Goal: Task Accomplishment & Management: Complete application form

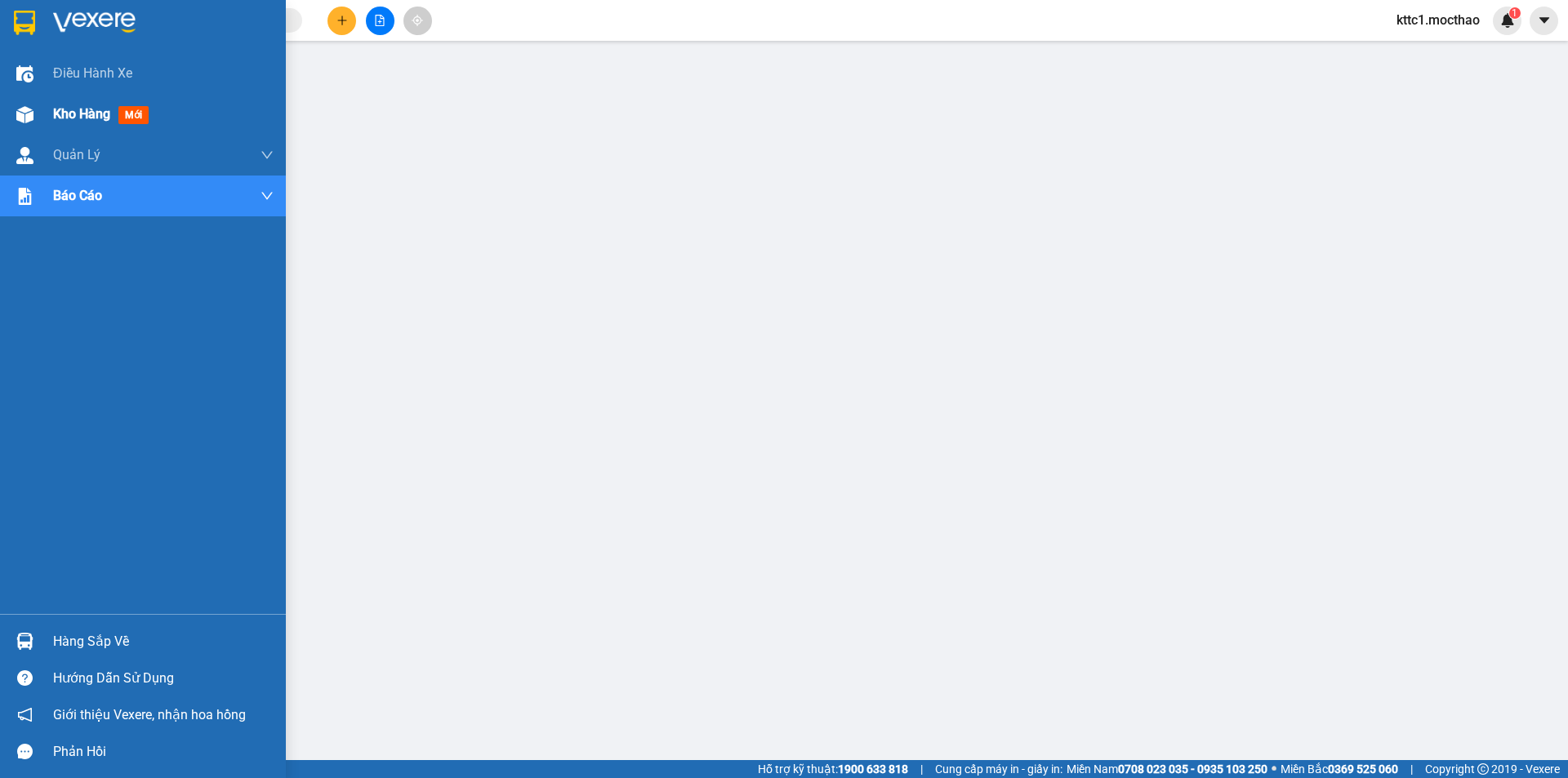
click at [103, 115] on span "Kho hàng" at bounding box center [82, 114] width 57 height 15
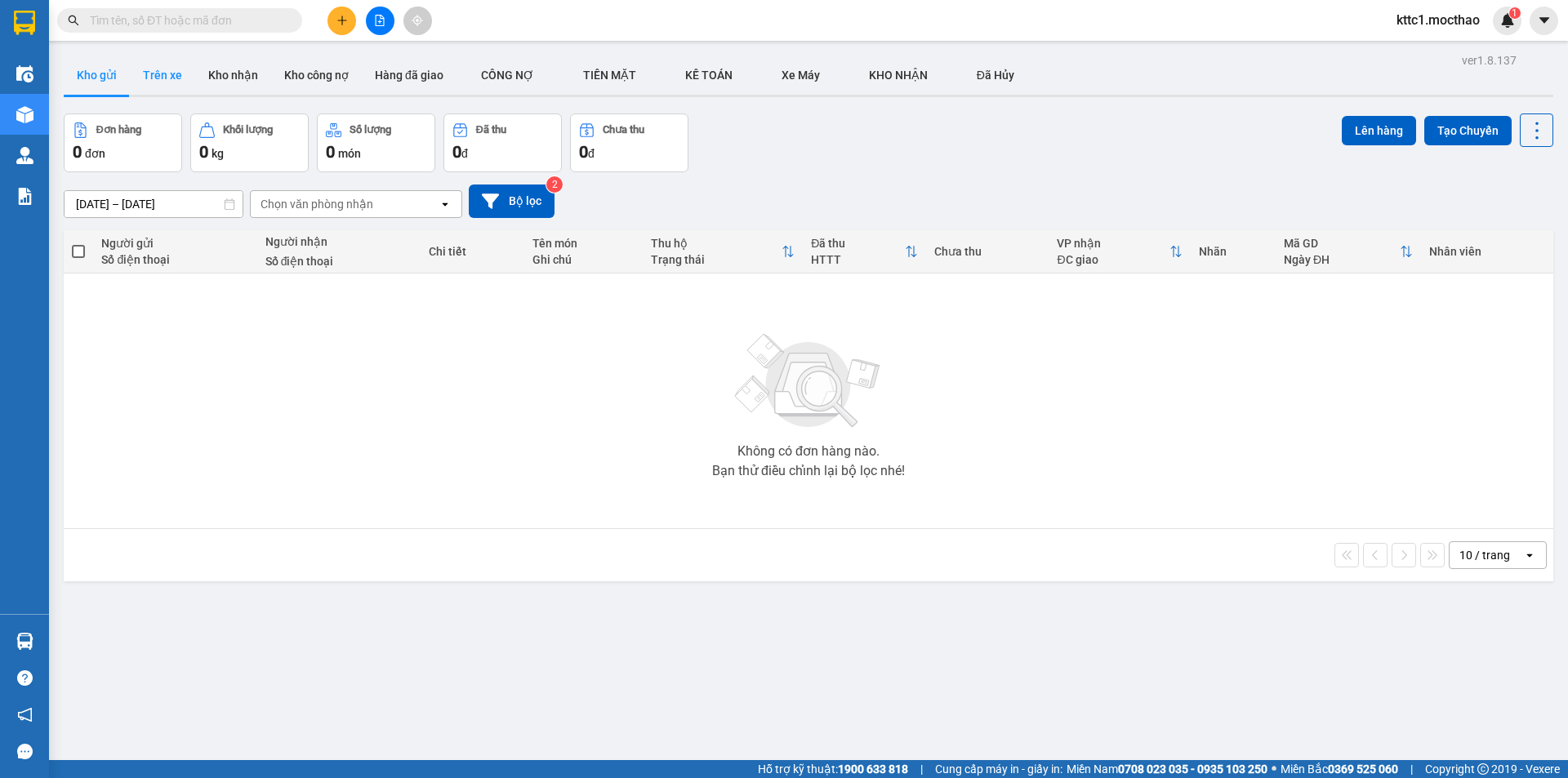
click at [166, 79] on button "Trên xe" at bounding box center [163, 76] width 65 height 40
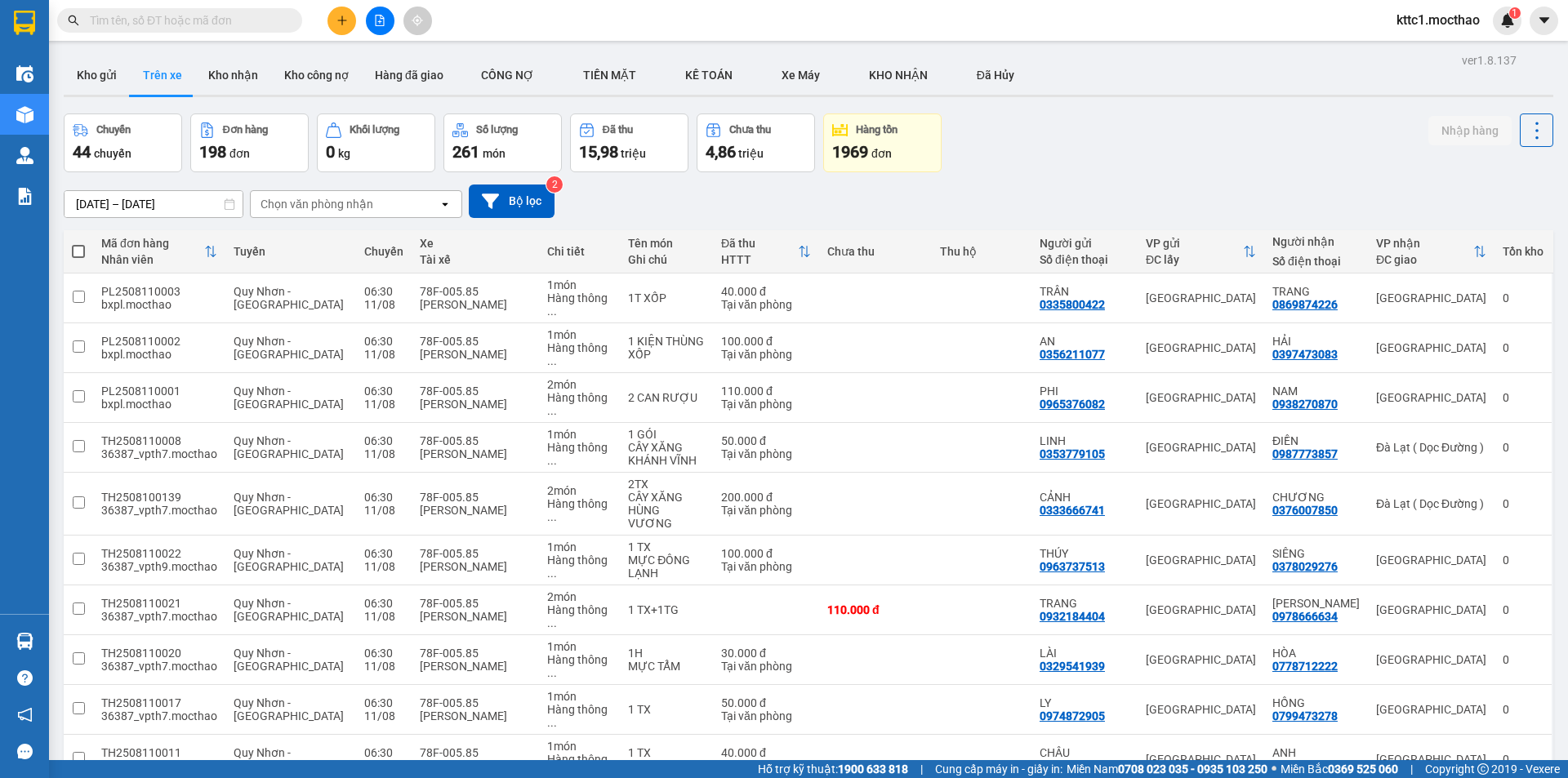
click at [1475, 681] on div "100 / trang" at bounding box center [1485, 670] width 98 height 29
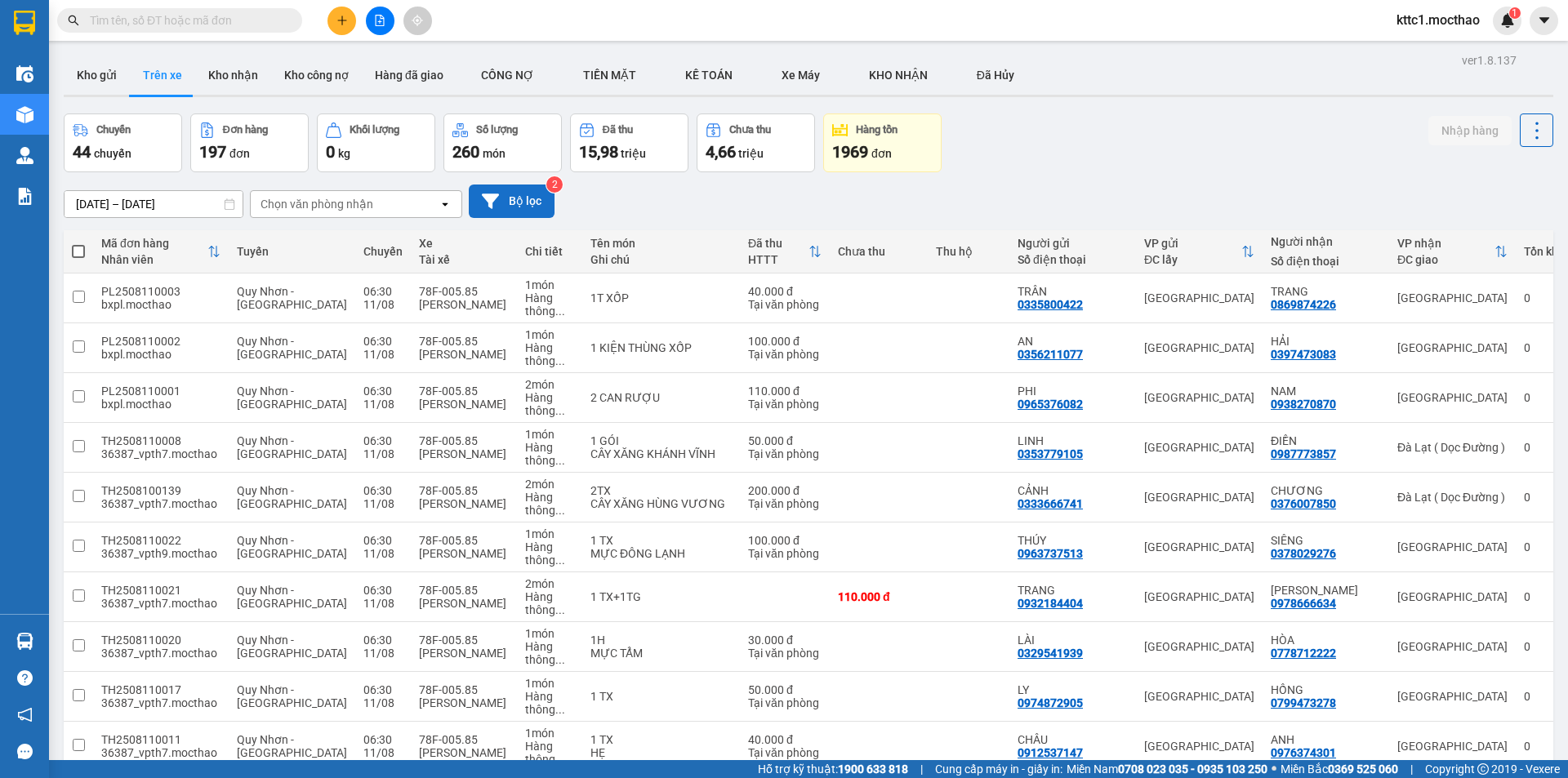
click at [537, 194] on button "Bộ lọc" at bounding box center [512, 201] width 86 height 34
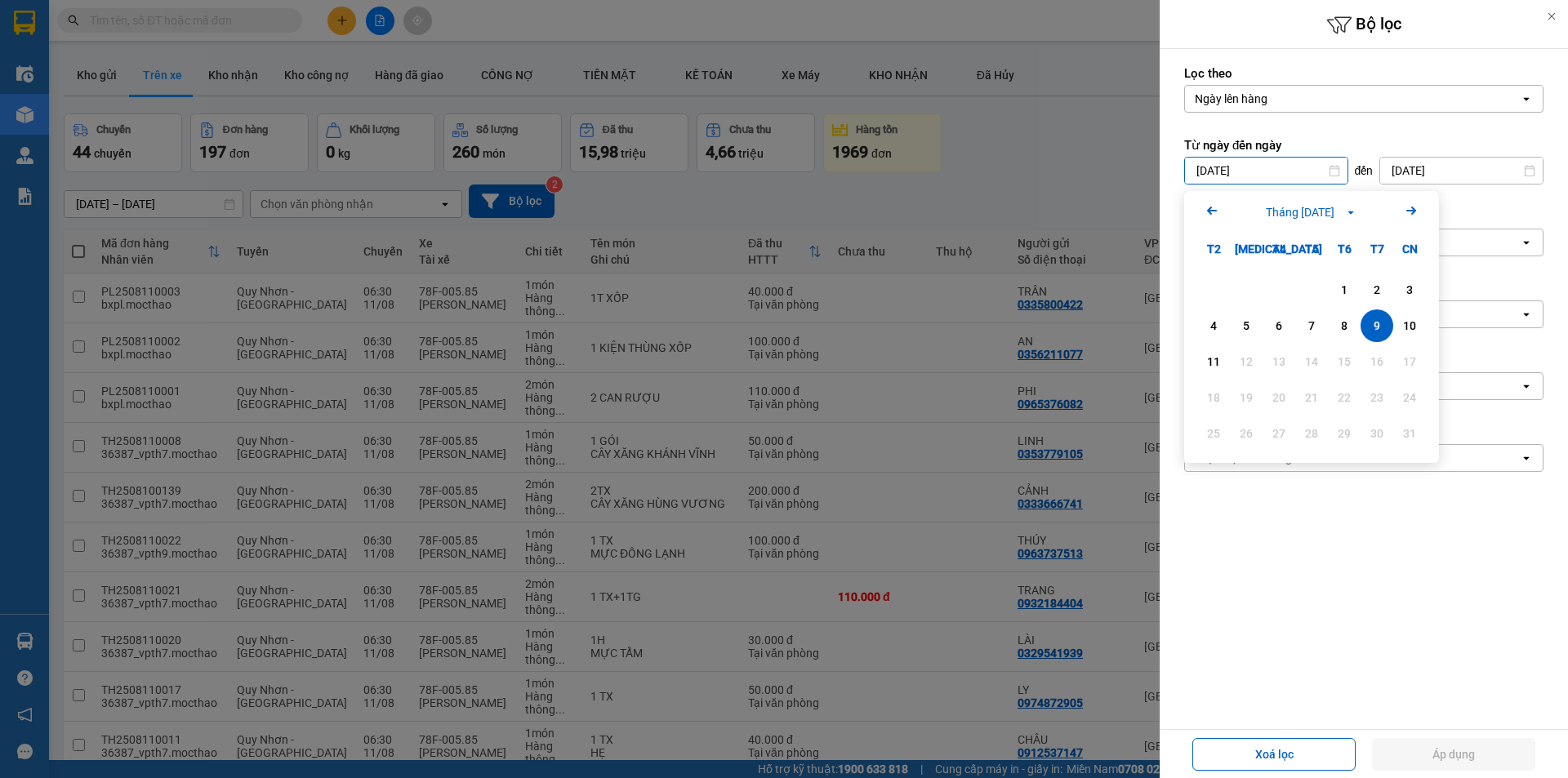
click at [1293, 170] on input "09/08/2025" at bounding box center [1266, 170] width 163 height 26
click at [1208, 360] on div "11" at bounding box center [1213, 361] width 23 height 20
type input "[DATE]"
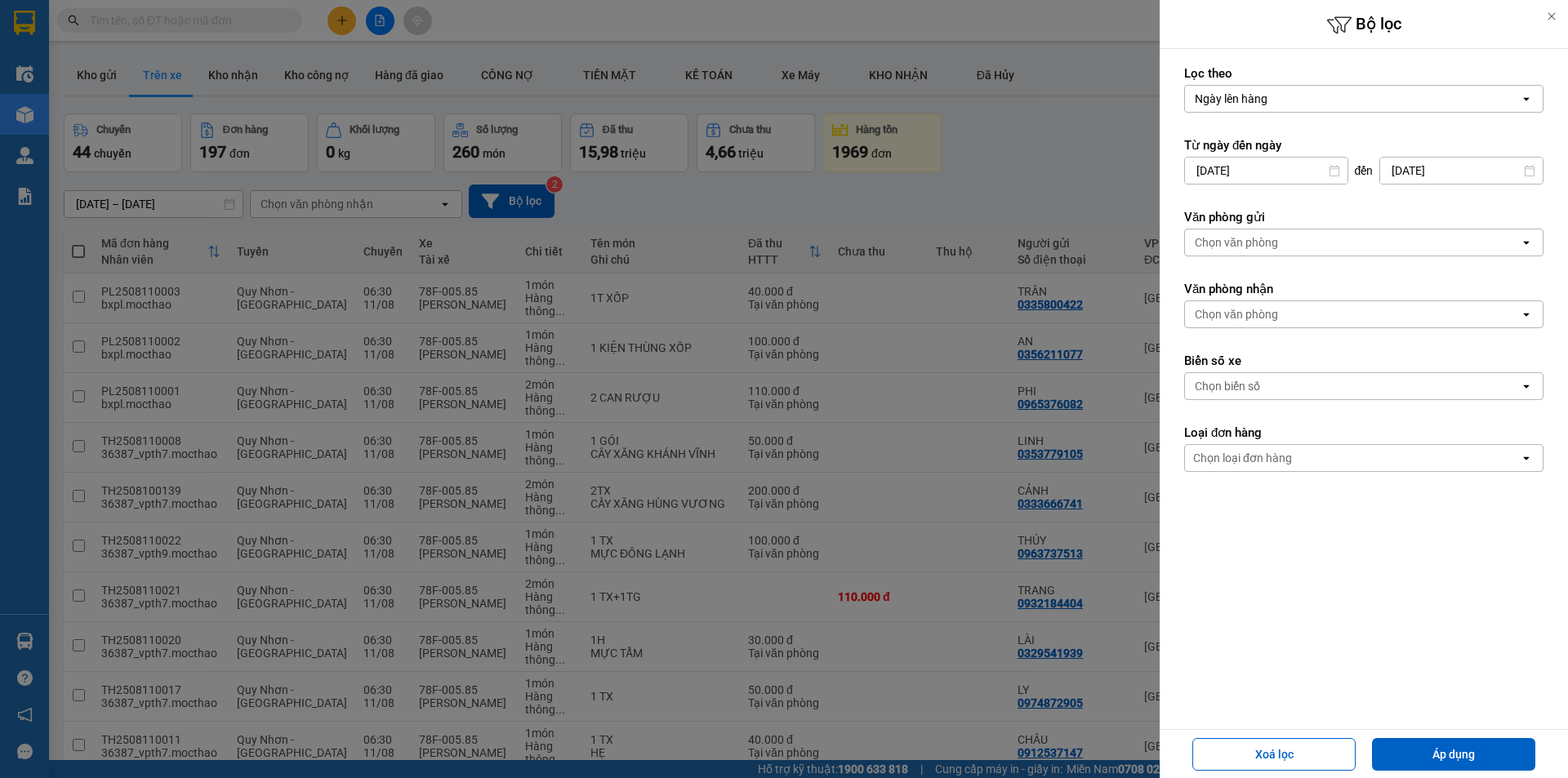
click at [1258, 246] on div "Chọn văn phòng" at bounding box center [1236, 242] width 83 height 16
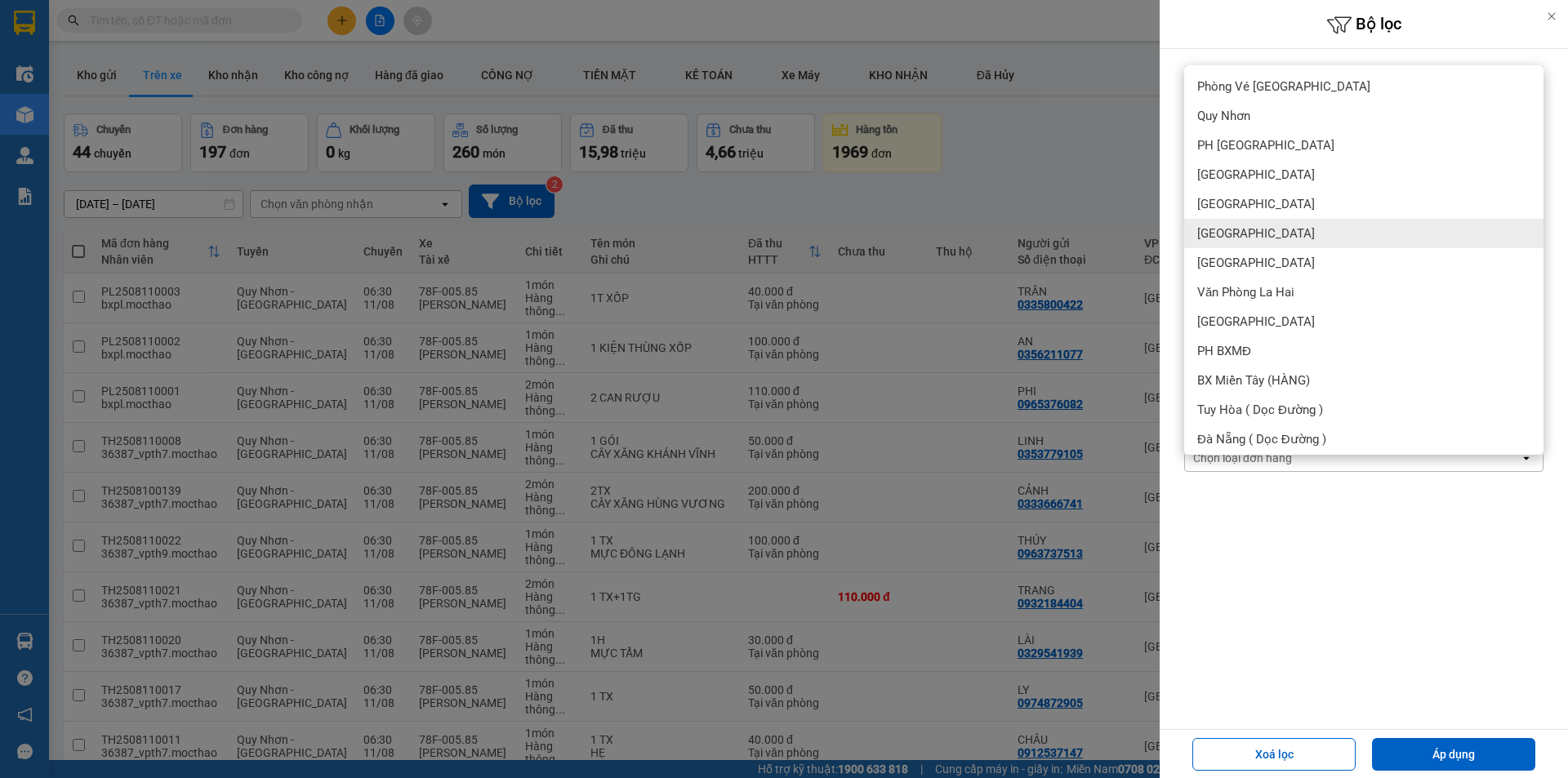
click at [1233, 238] on span "[GEOGRAPHIC_DATA]" at bounding box center [1256, 233] width 118 height 16
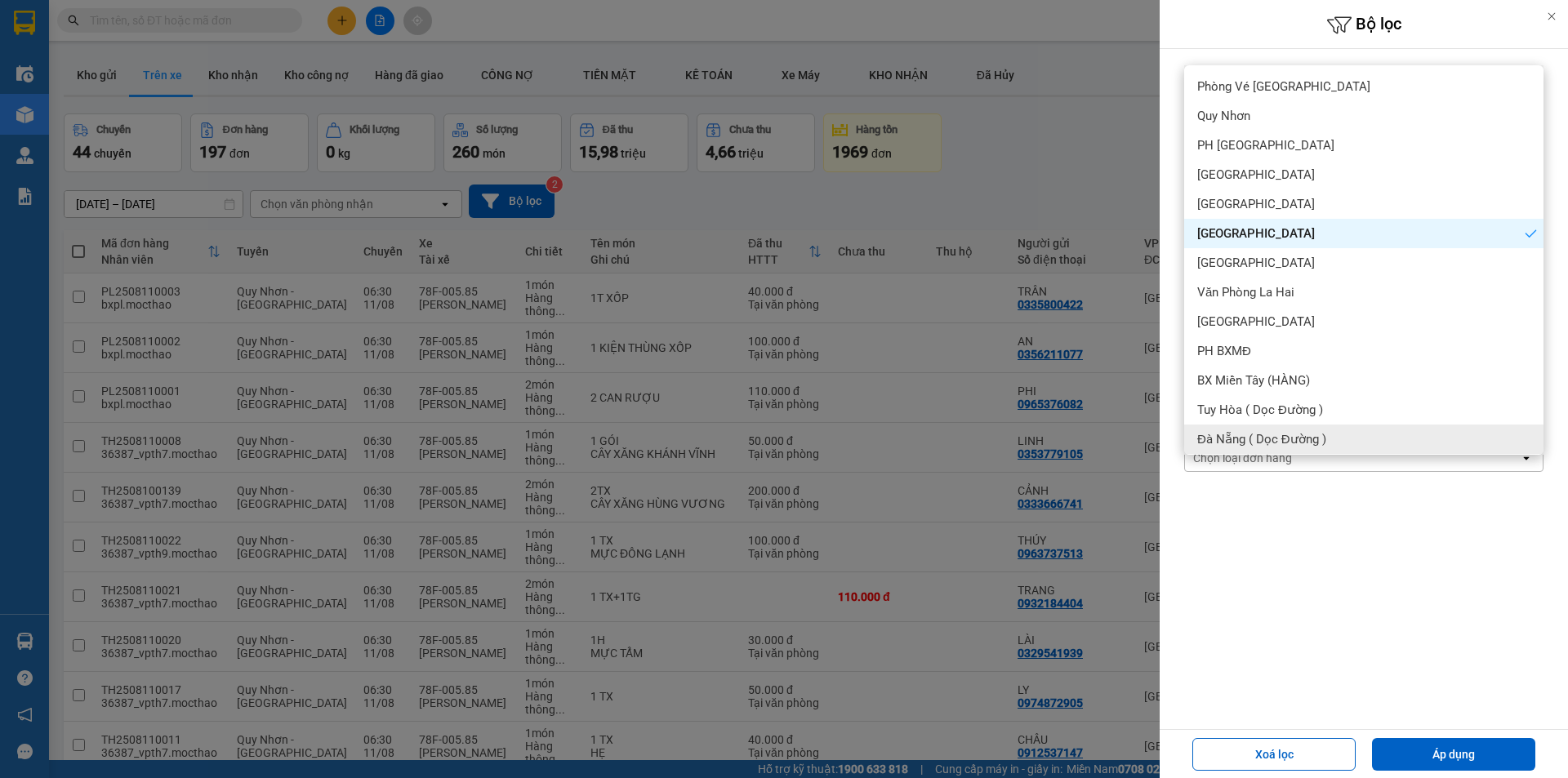
drag, startPoint x: 1453, startPoint y: 752, endPoint x: 1454, endPoint y: 734, distance: 18.0
click at [1452, 752] on button "Áp dụng" at bounding box center [1454, 755] width 164 height 33
type input "[DATE] – [DATE]"
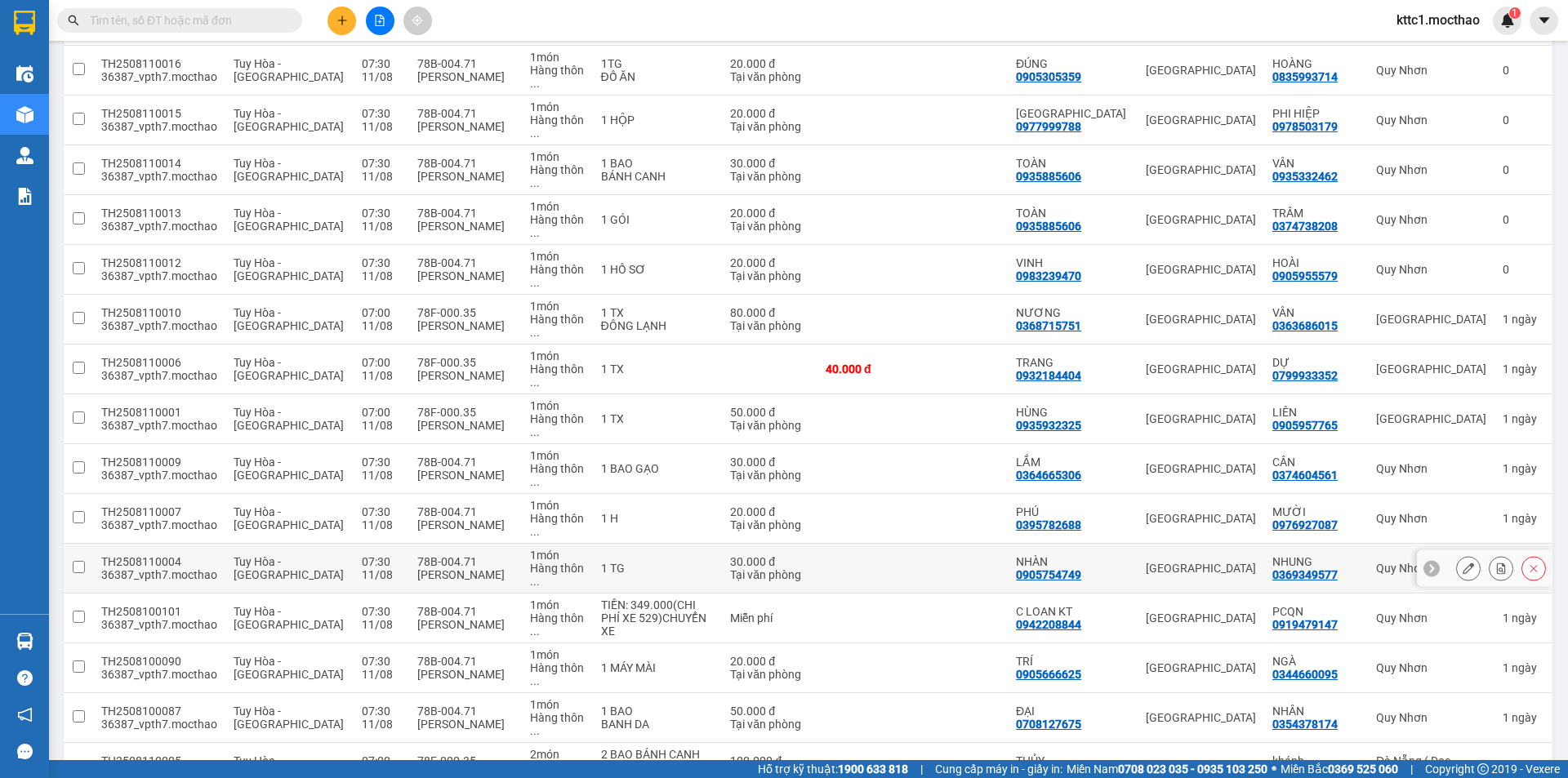
scroll to position [676, 0]
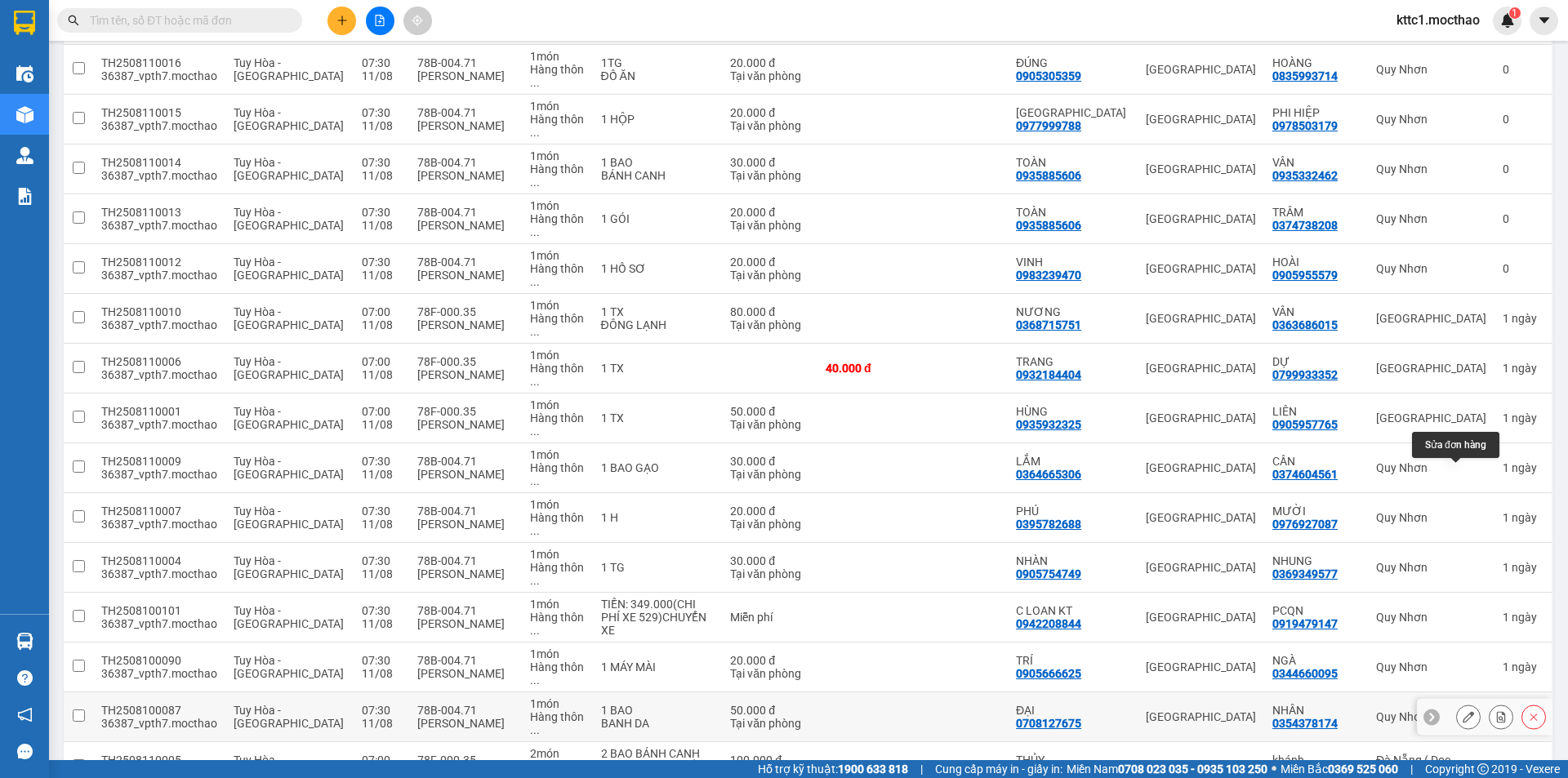
click at [1462, 711] on icon at bounding box center [1467, 716] width 11 height 11
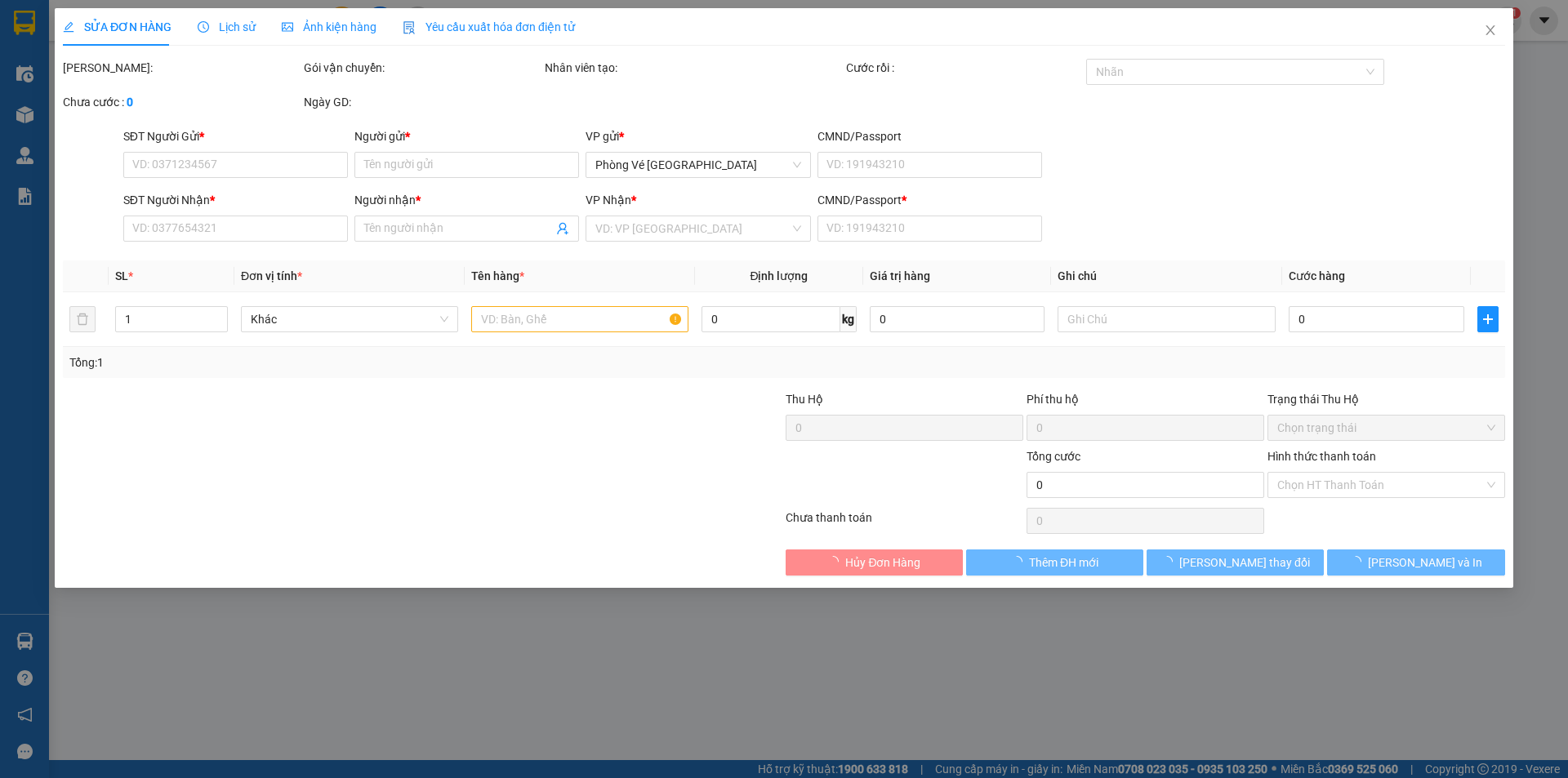
type input "0708127675"
type input "ĐẠI"
type input "0354378174"
type input "NHÂN"
type input "1"
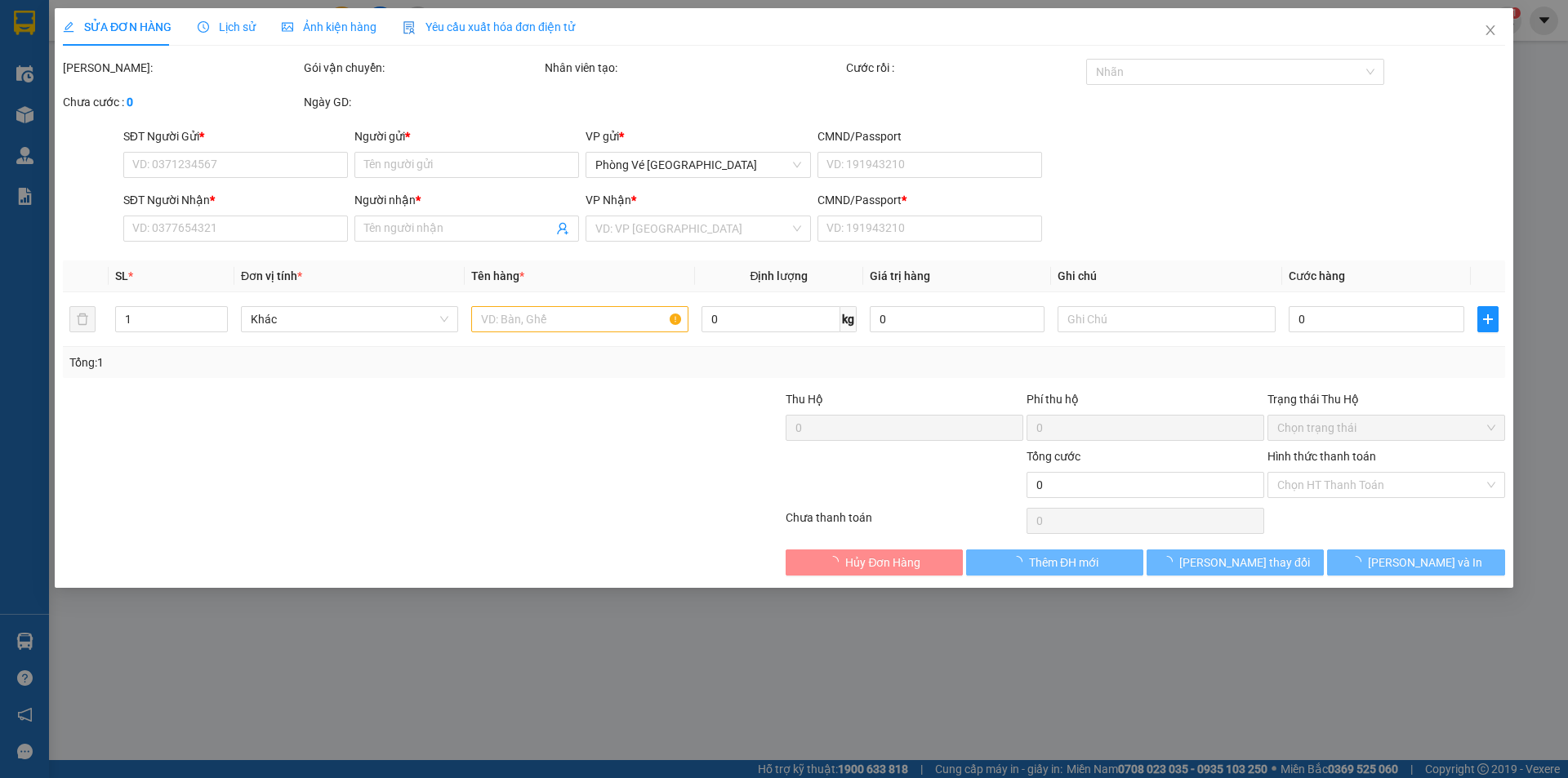
type input "50.000"
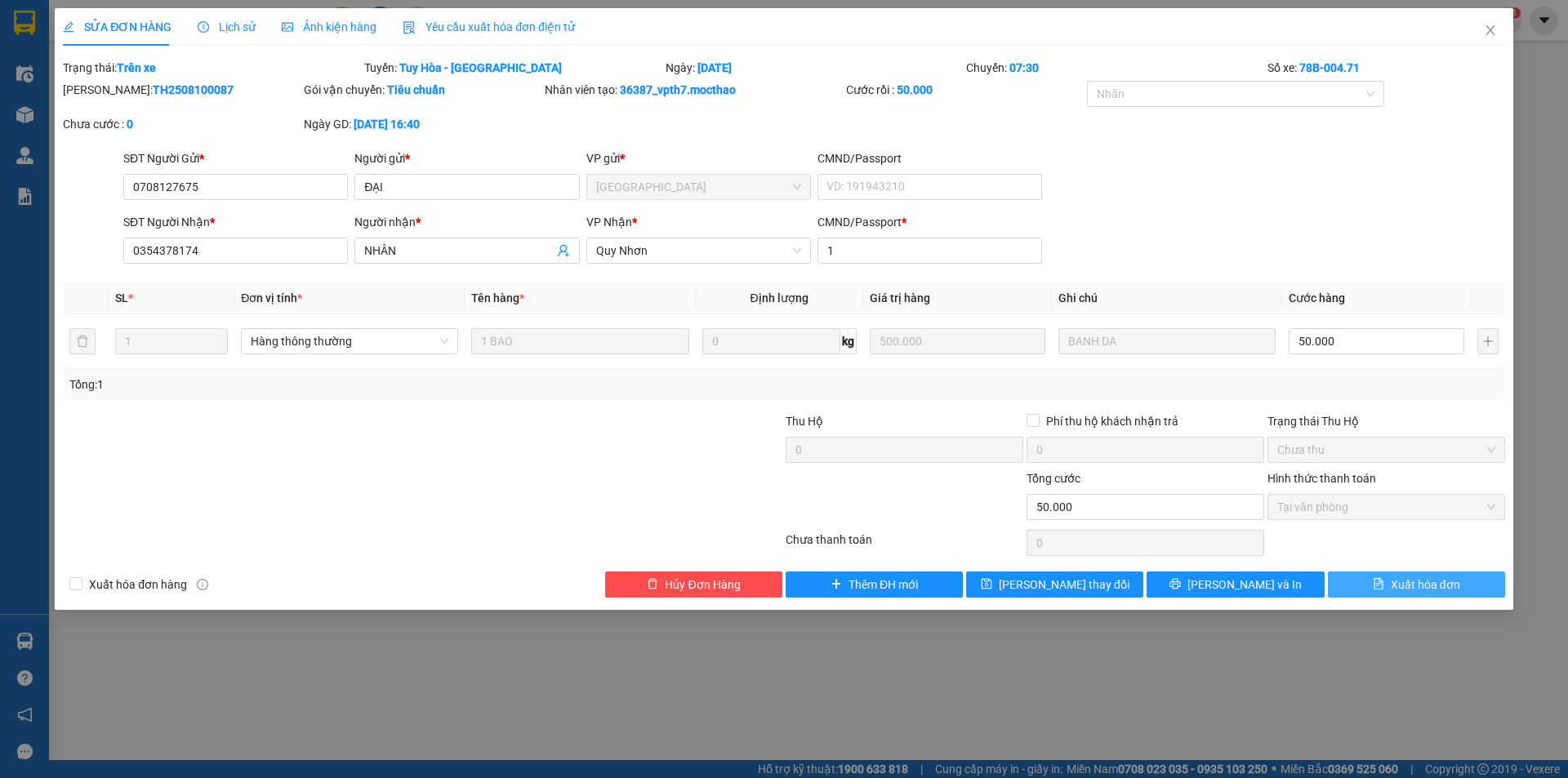
click at [1404, 585] on span "Xuất hóa đơn" at bounding box center [1425, 584] width 70 height 18
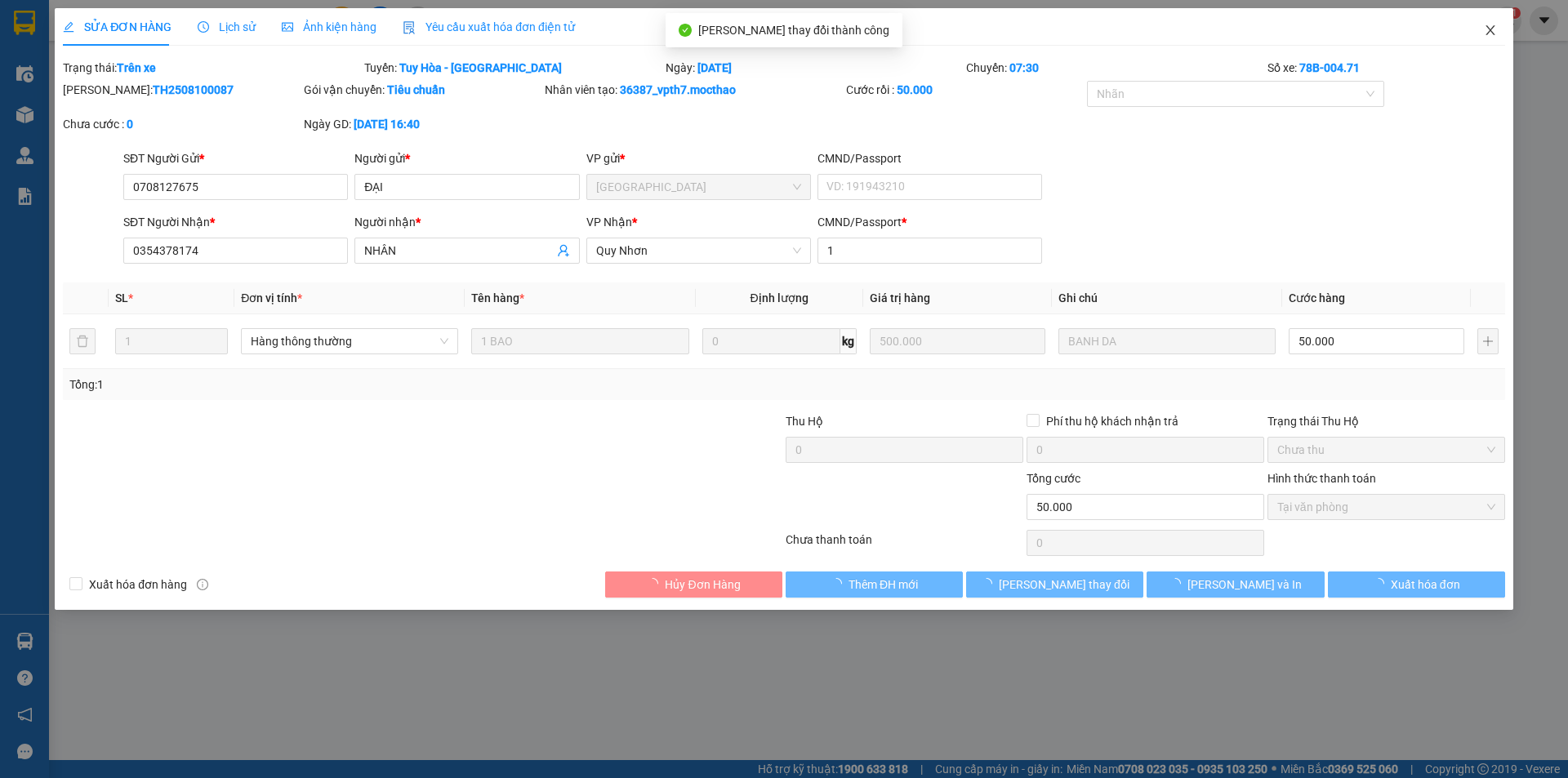
checkbox input "true"
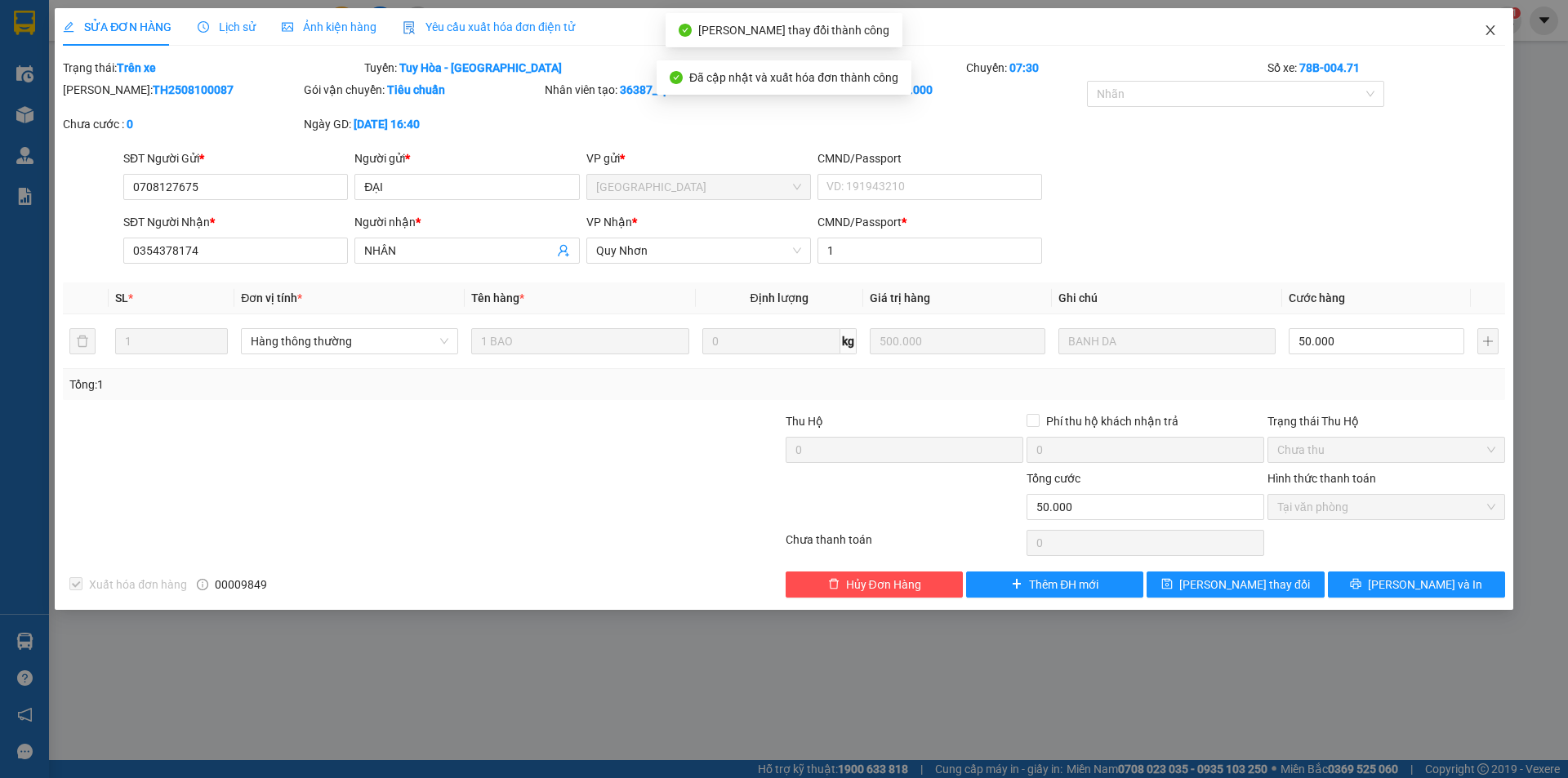
click at [1489, 26] on icon "close" at bounding box center [1490, 30] width 13 height 13
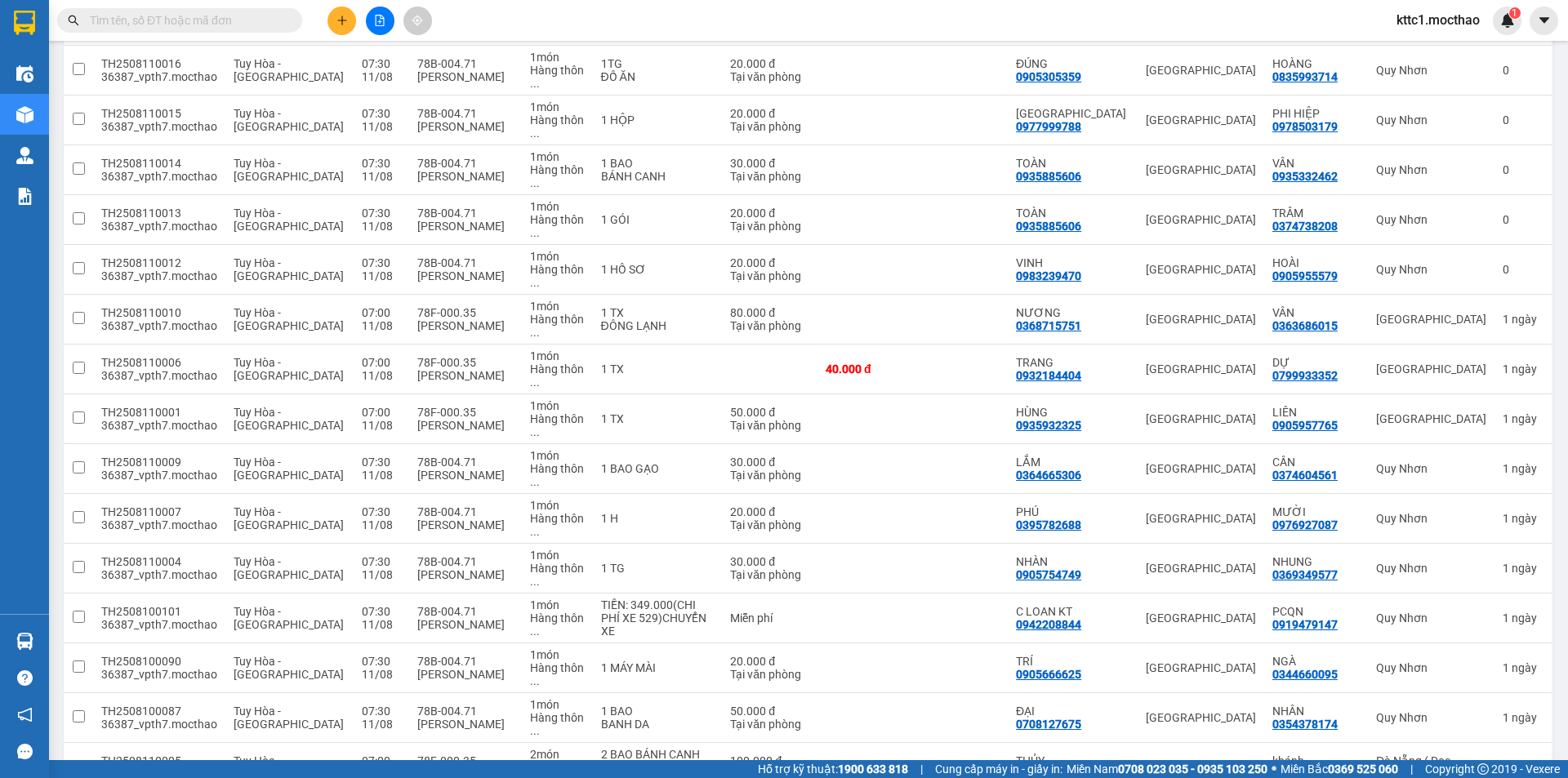
scroll to position [676, 0]
click at [1462, 661] on icon at bounding box center [1467, 666] width 11 height 11
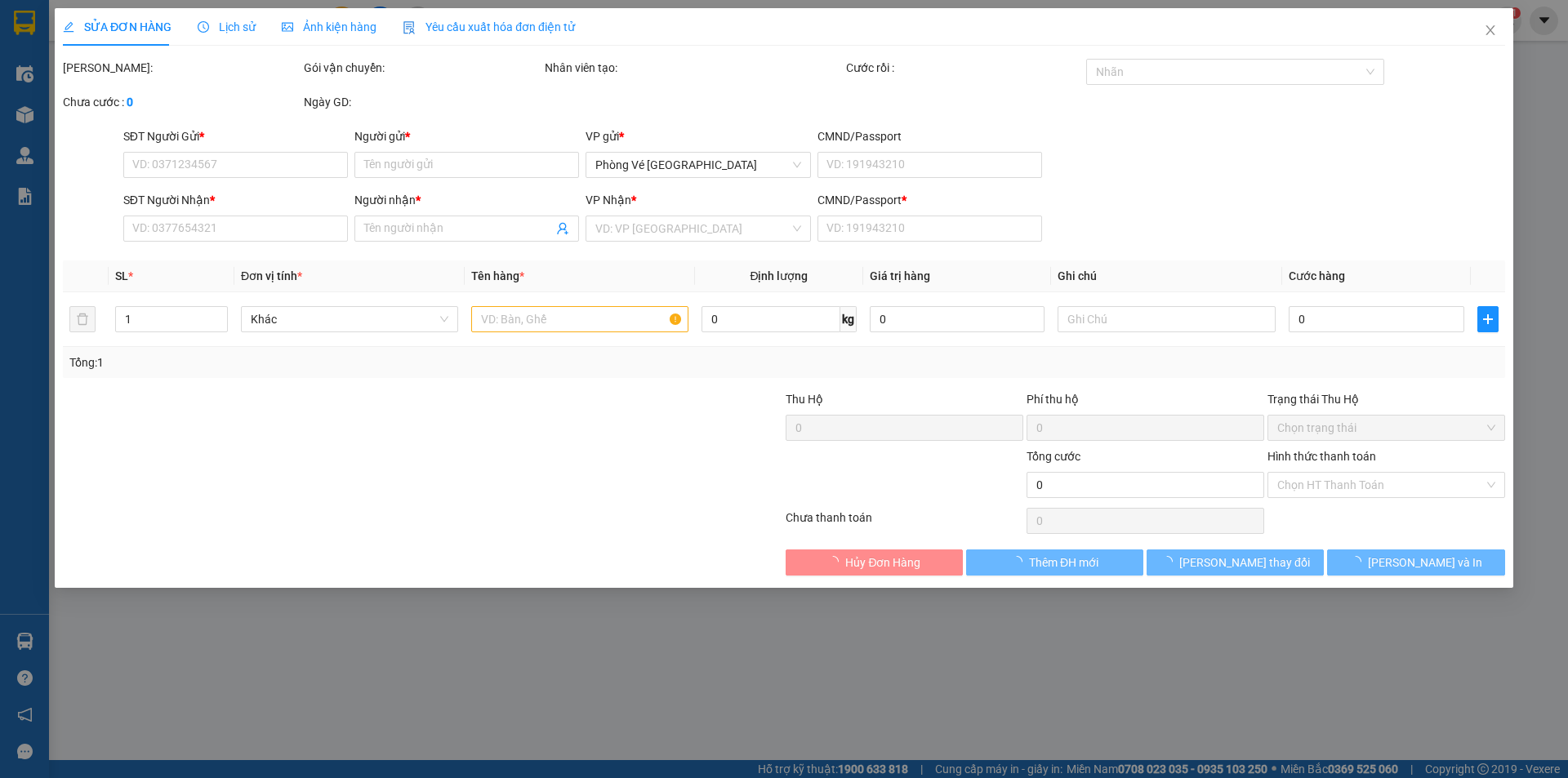
type input "0905666625"
type input "TRÍ"
type input "0344660095"
type input "NGÀ"
type input "1"
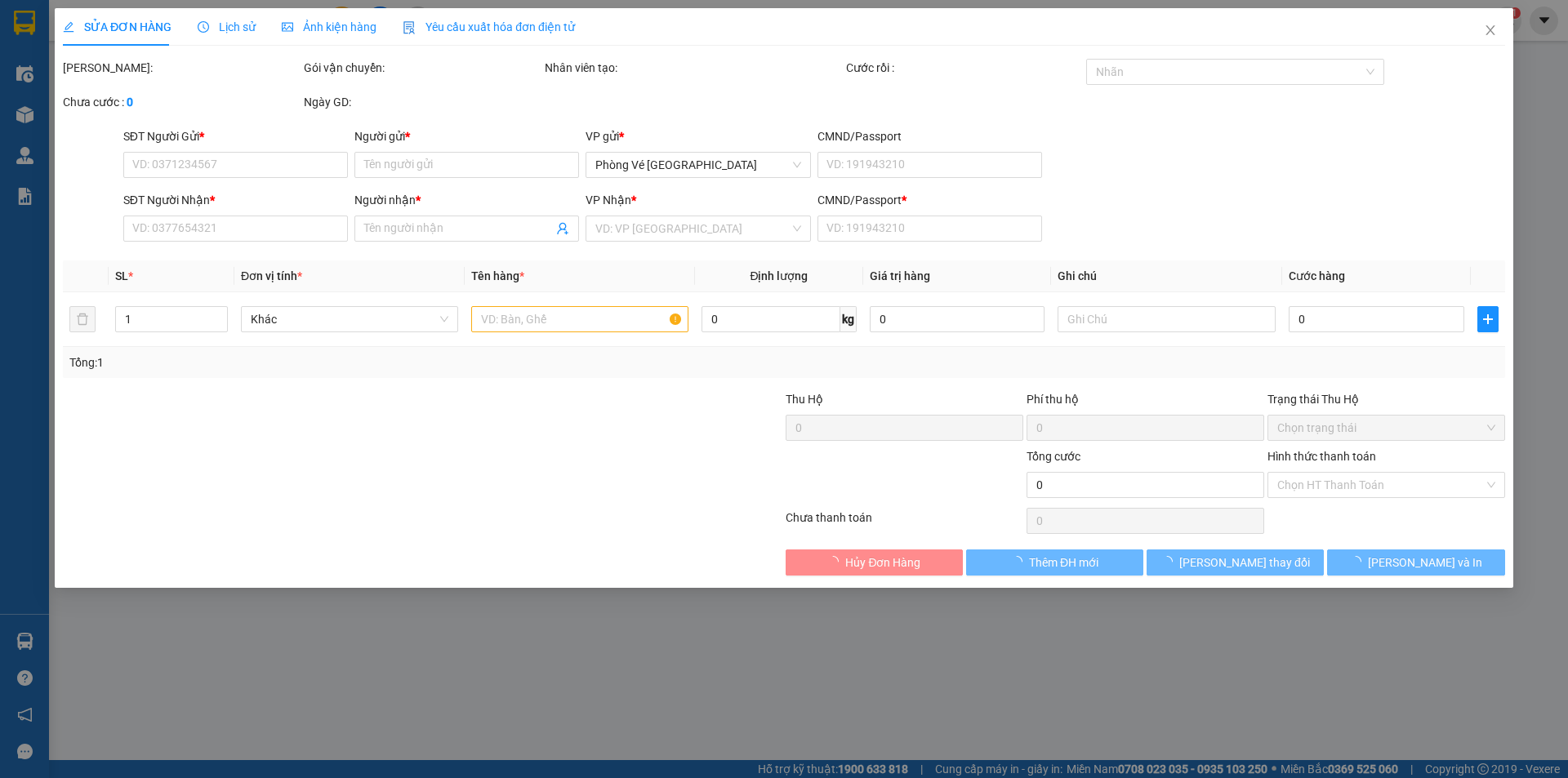
type input "20.000"
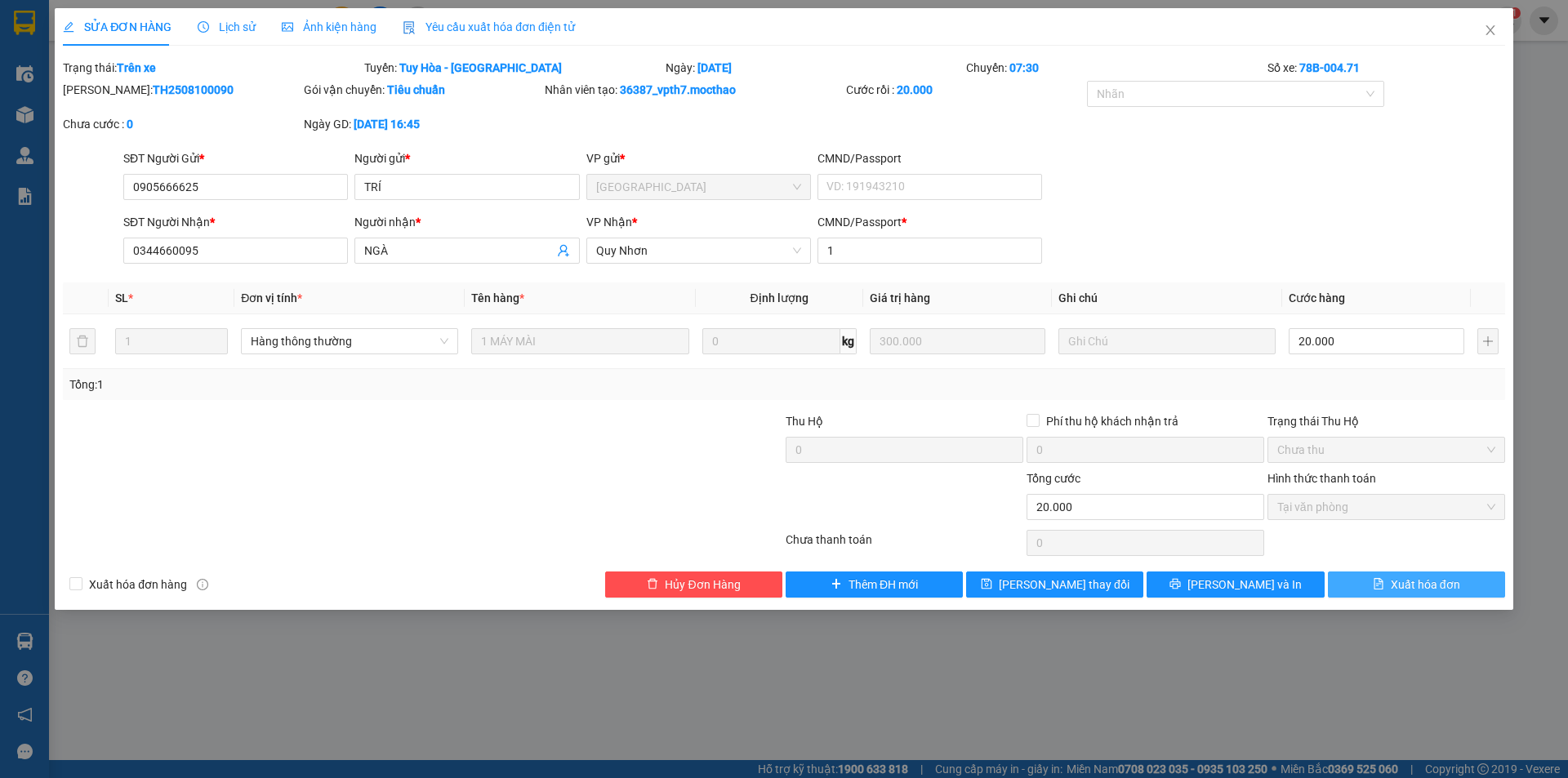
click at [1428, 582] on span "Xuất hóa đơn" at bounding box center [1425, 584] width 70 height 18
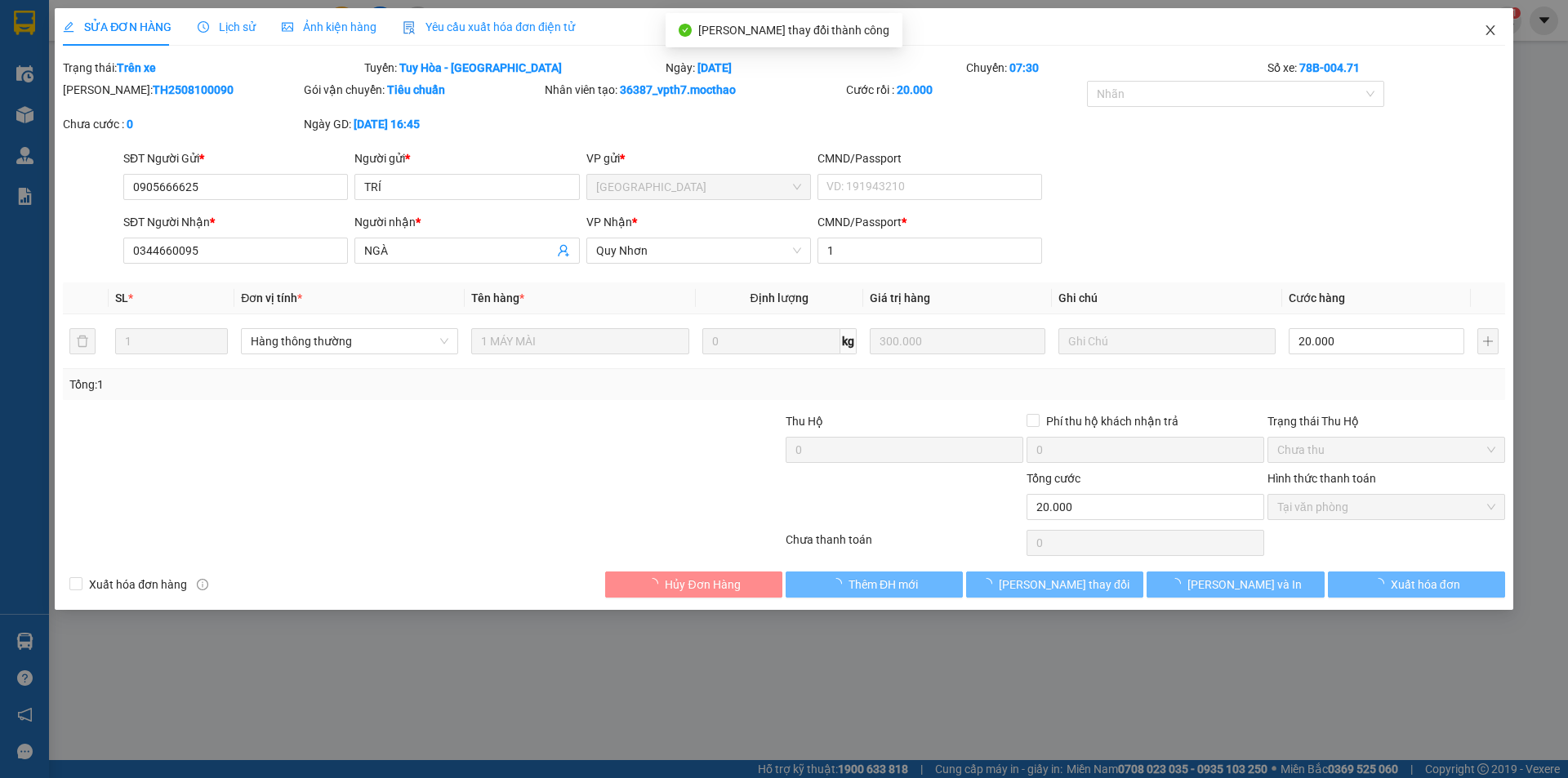
checkbox input "true"
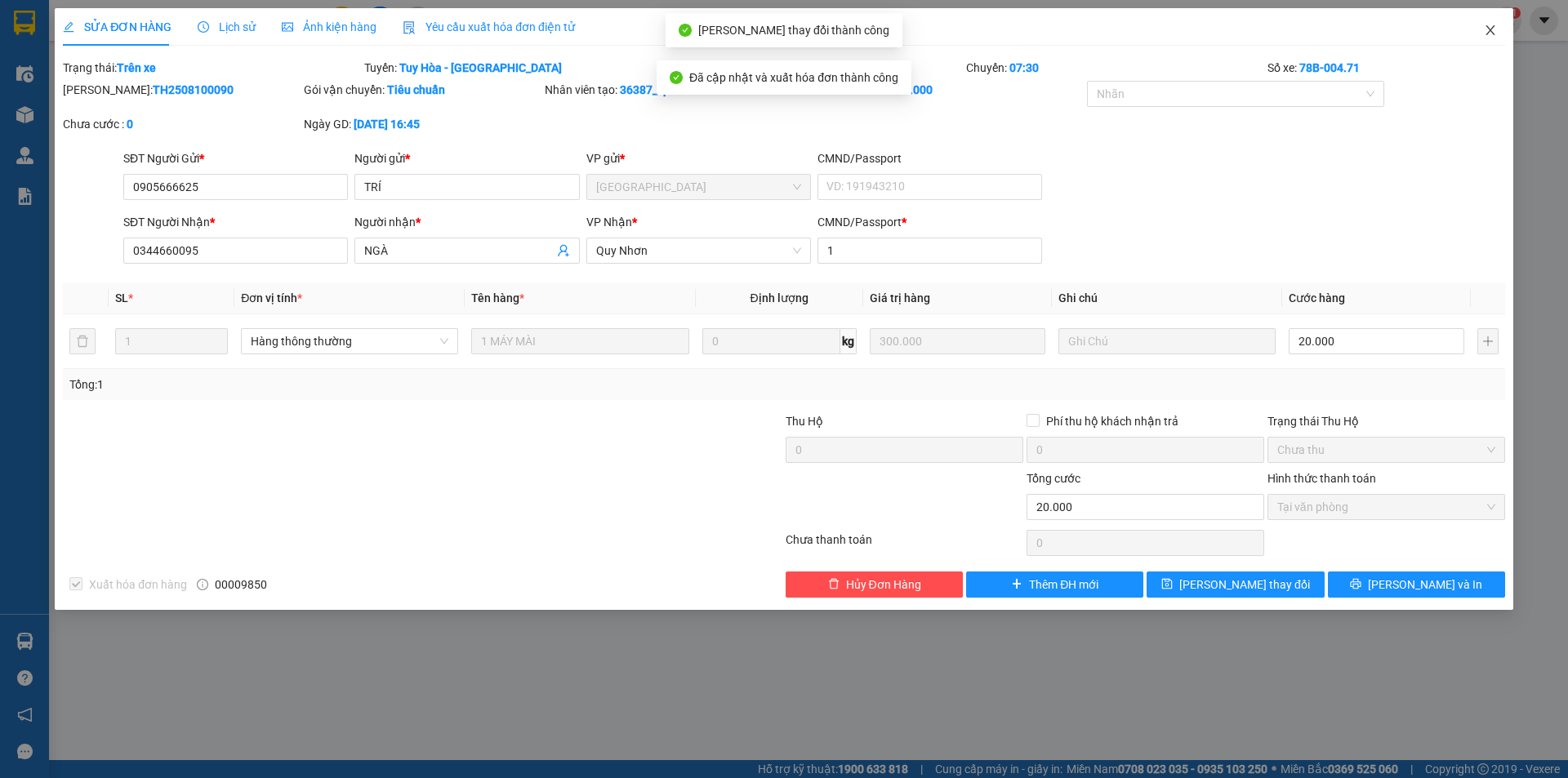
click at [1494, 28] on icon "close" at bounding box center [1490, 30] width 13 height 13
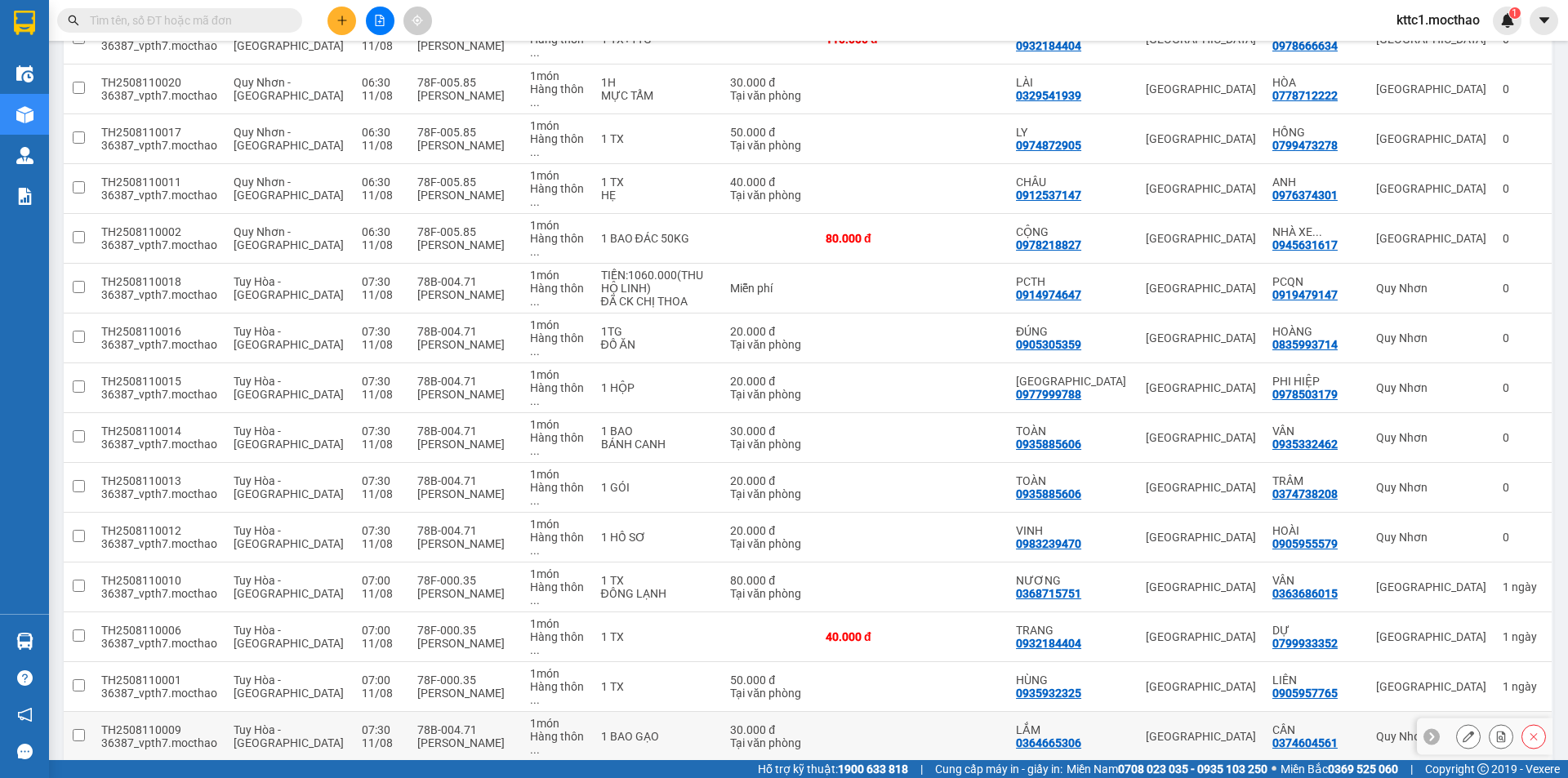
scroll to position [653, 0]
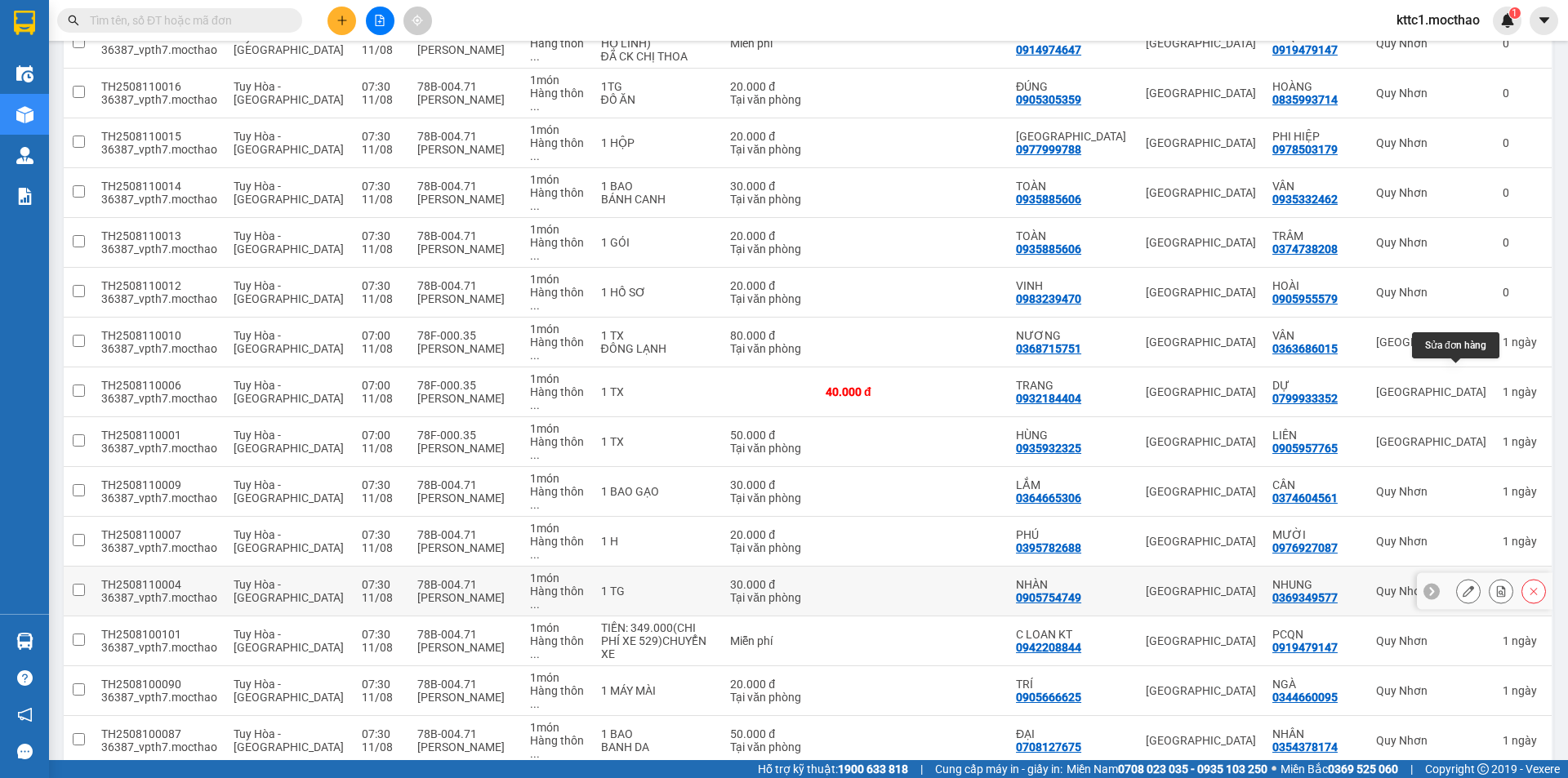
click at [1456, 577] on button at bounding box center [1467, 591] width 23 height 28
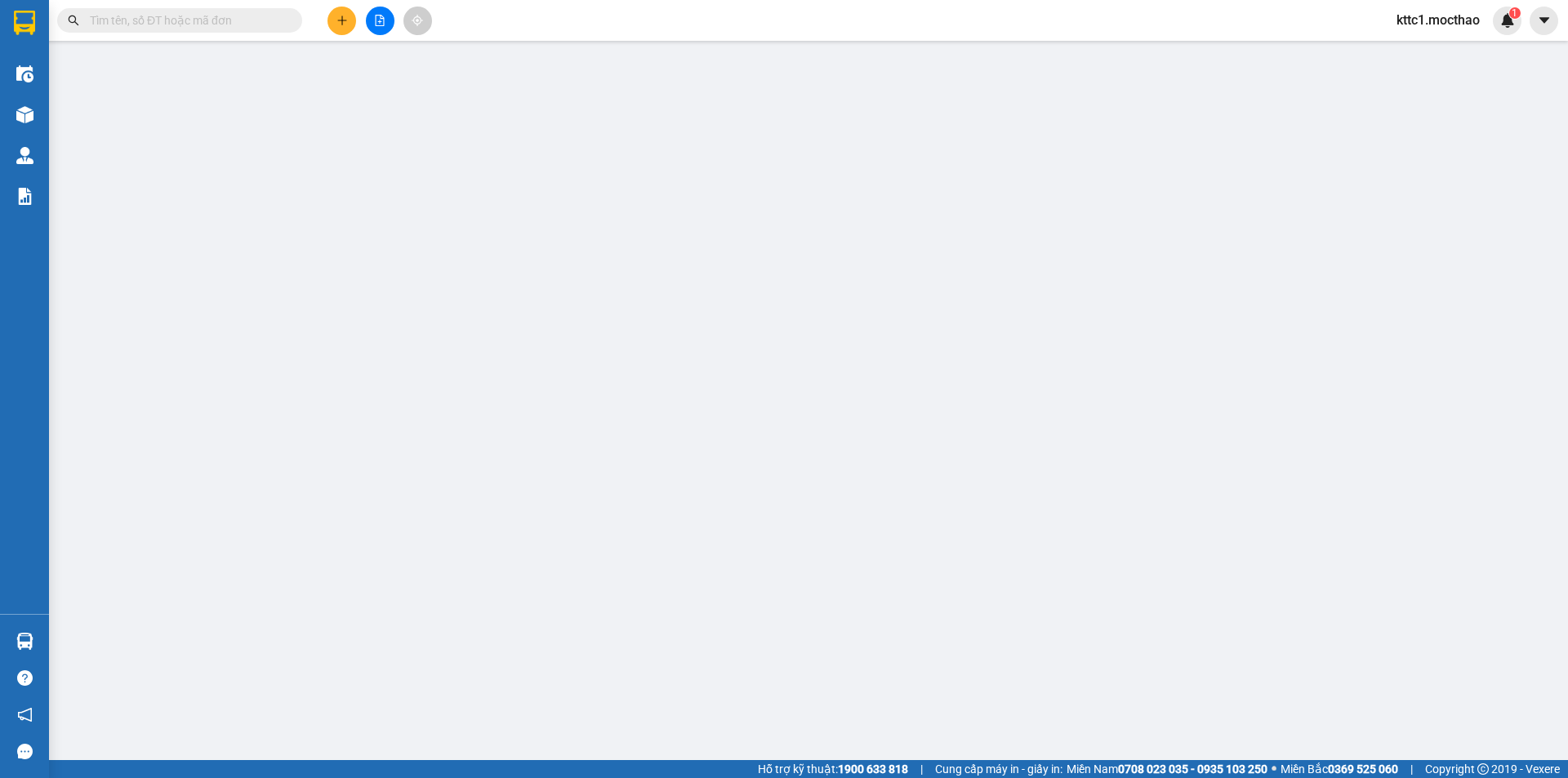
type input "0905754749"
type input "NHÀN"
type input "0369349577"
type input "NHUNG"
type input "1"
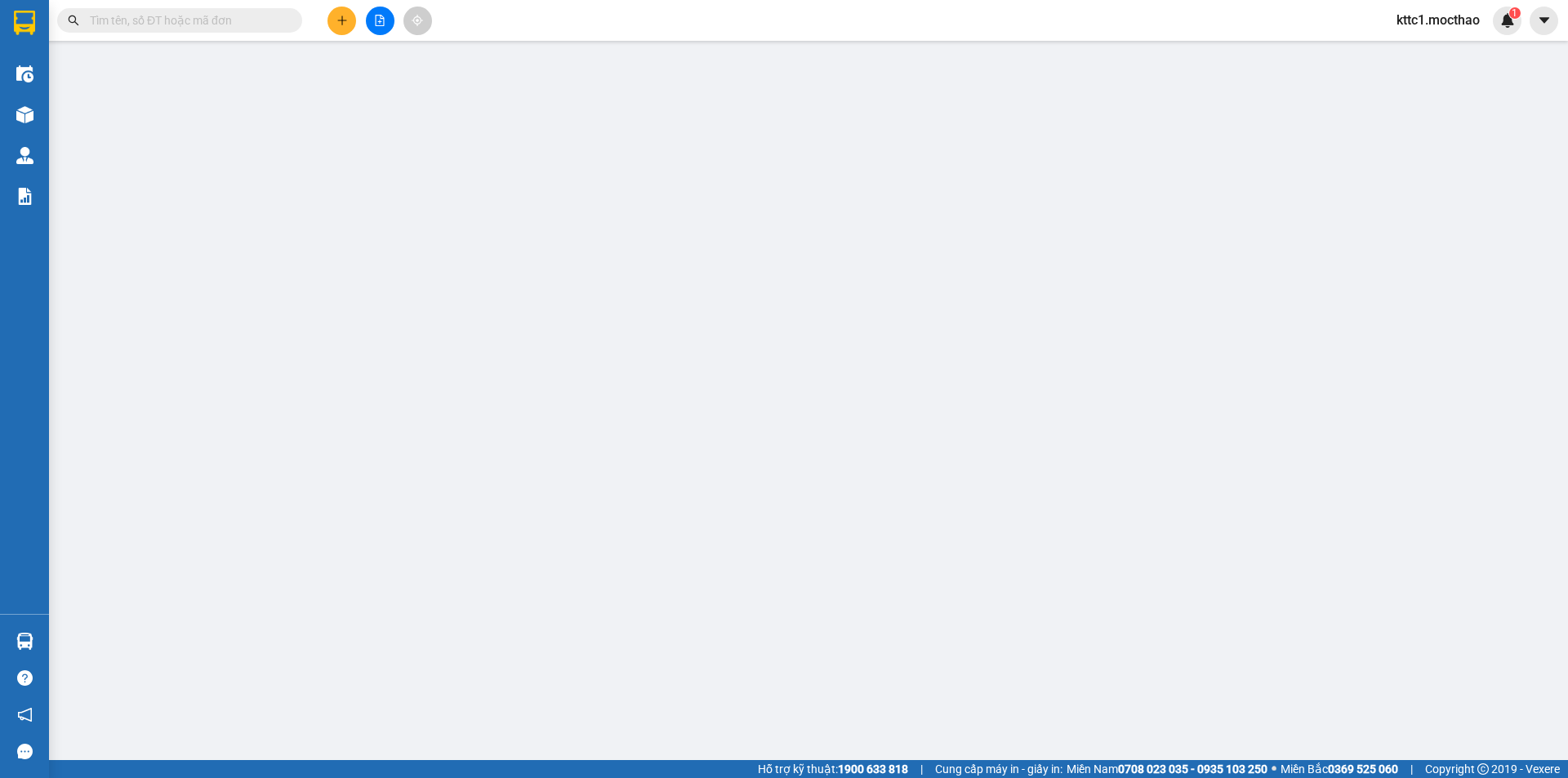
type input "30.000"
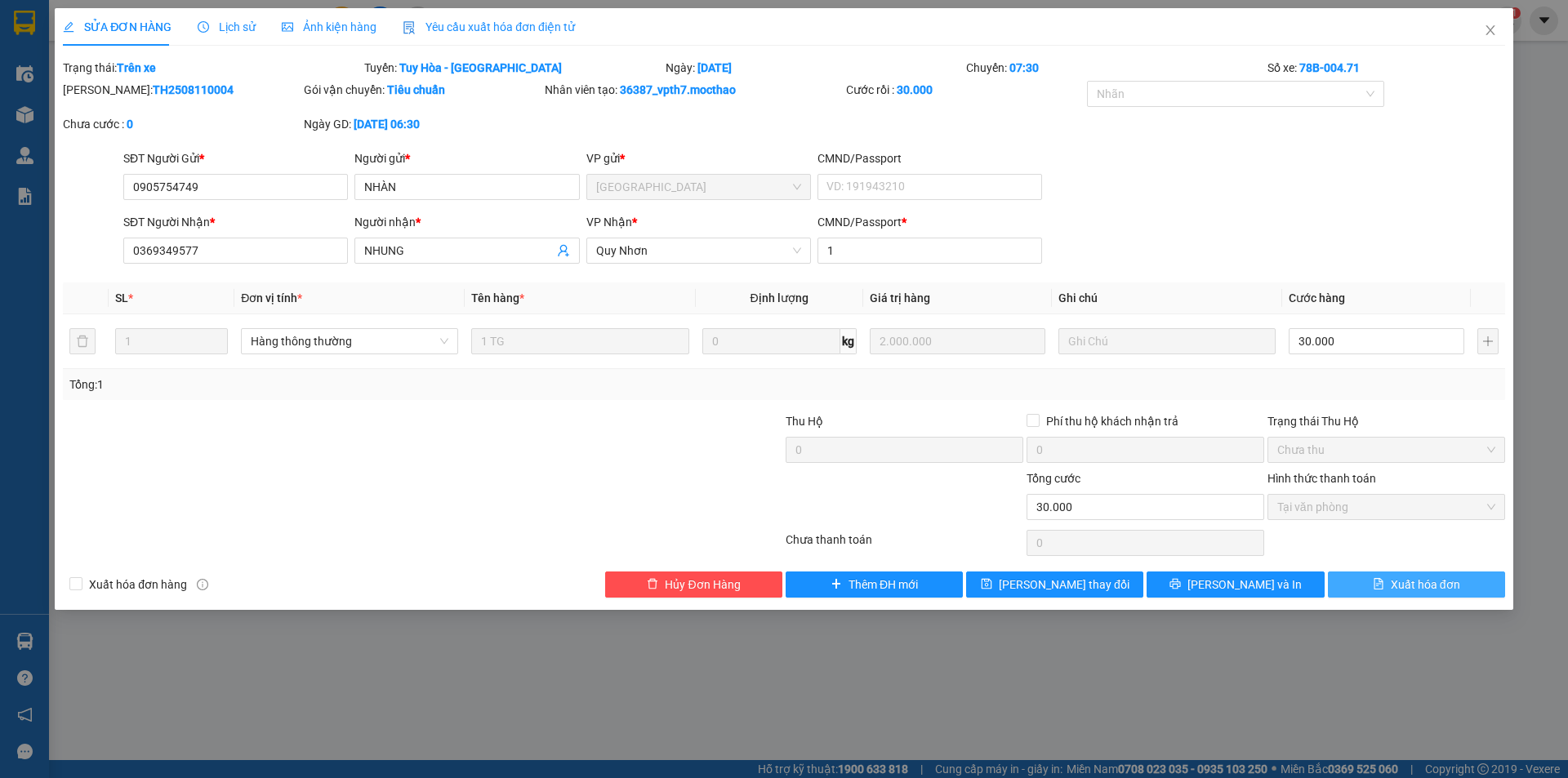
click at [1419, 580] on span "Xuất hóa đơn" at bounding box center [1425, 584] width 70 height 18
checkbox input "true"
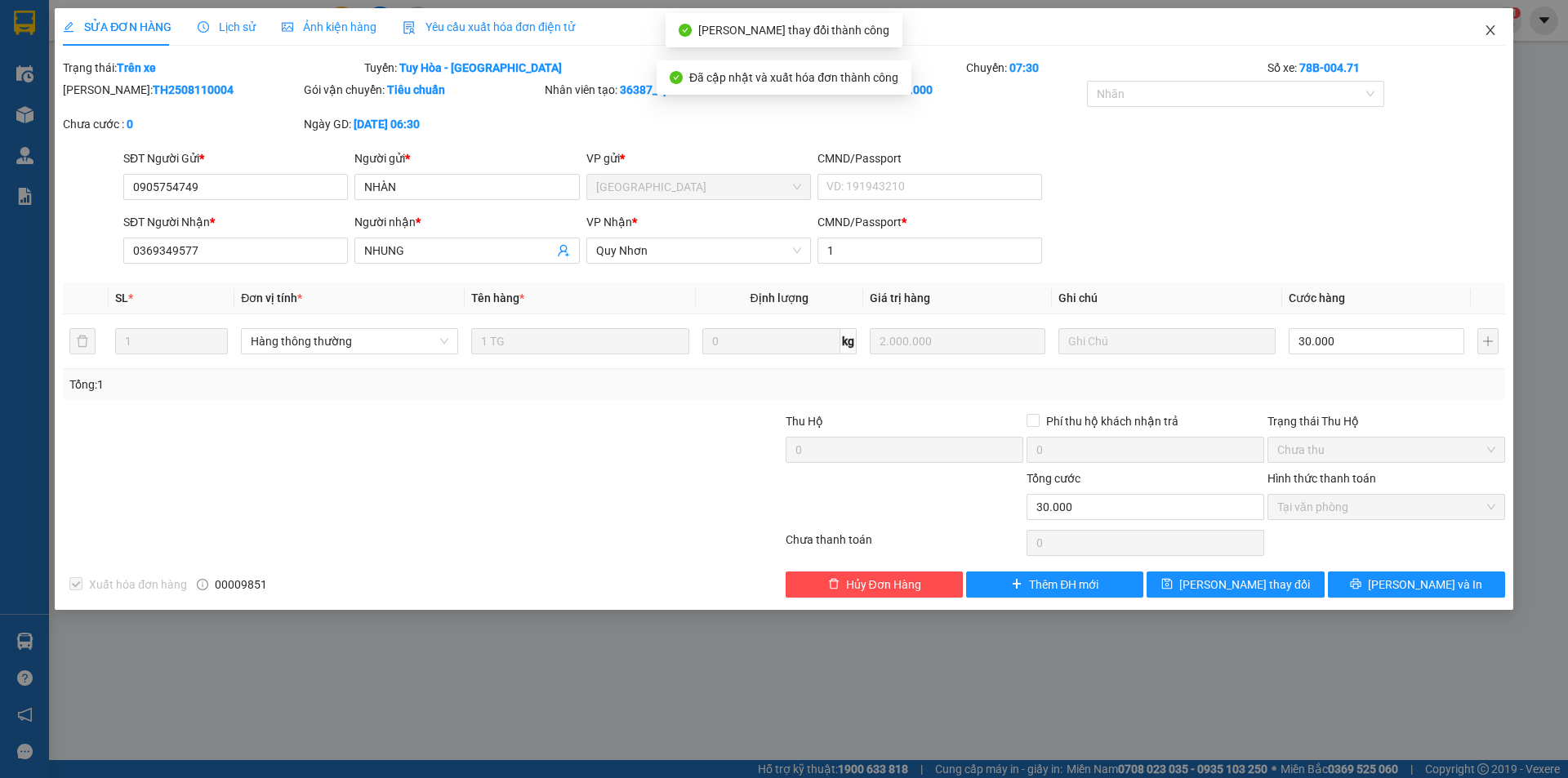
click at [1488, 24] on icon "close" at bounding box center [1490, 30] width 13 height 13
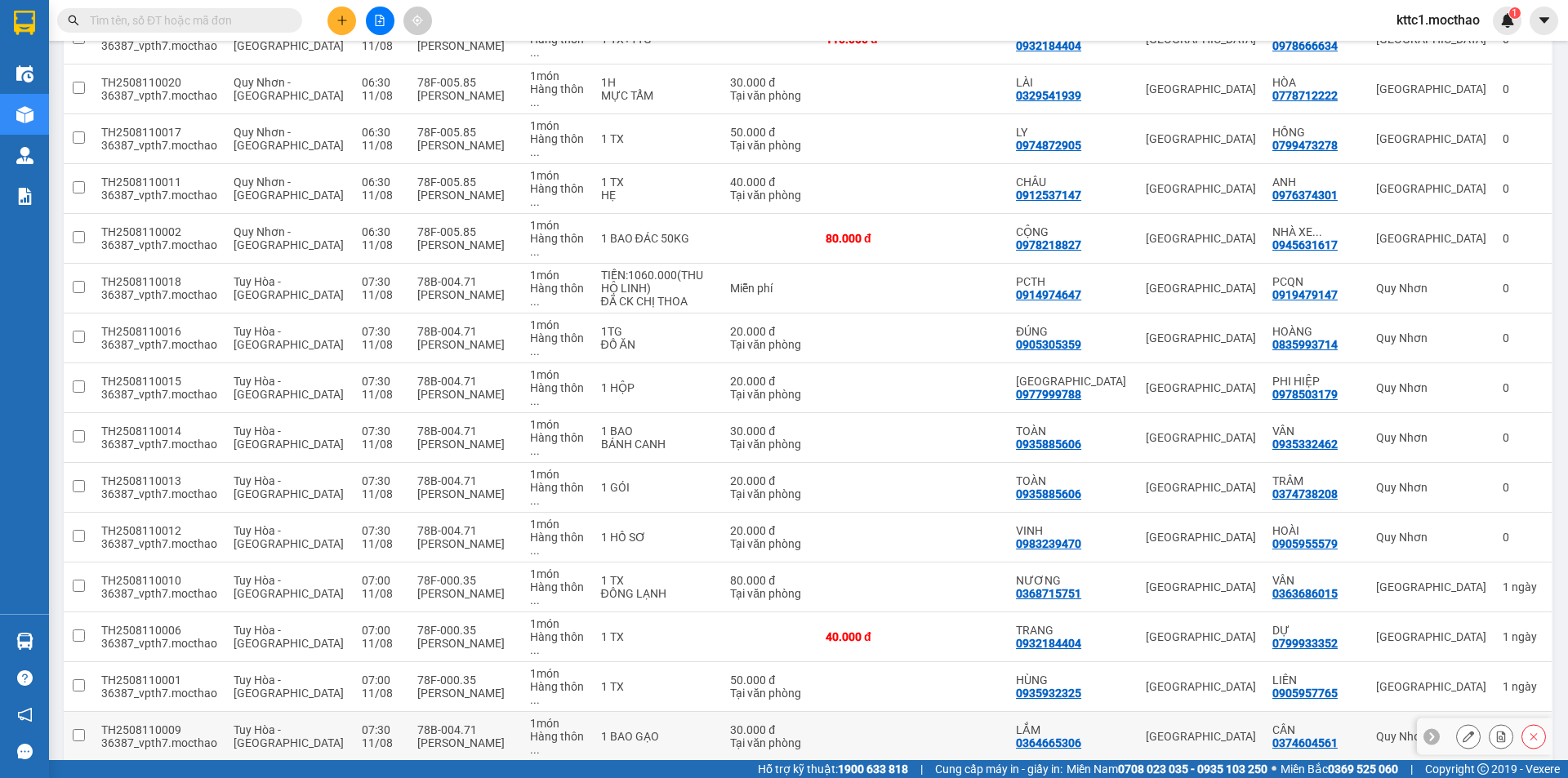
scroll to position [653, 0]
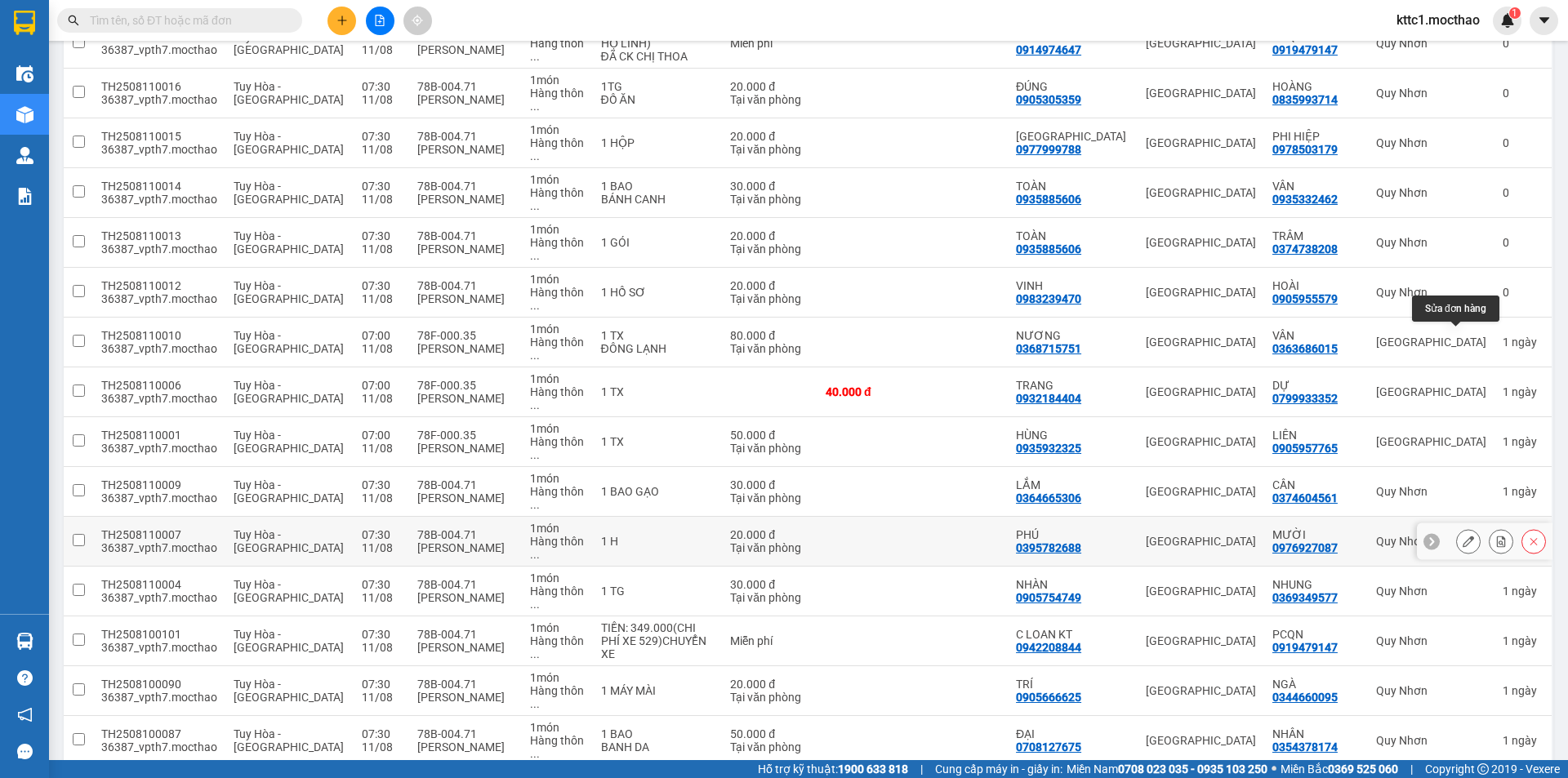
click at [1462, 535] on icon at bounding box center [1467, 540] width 11 height 11
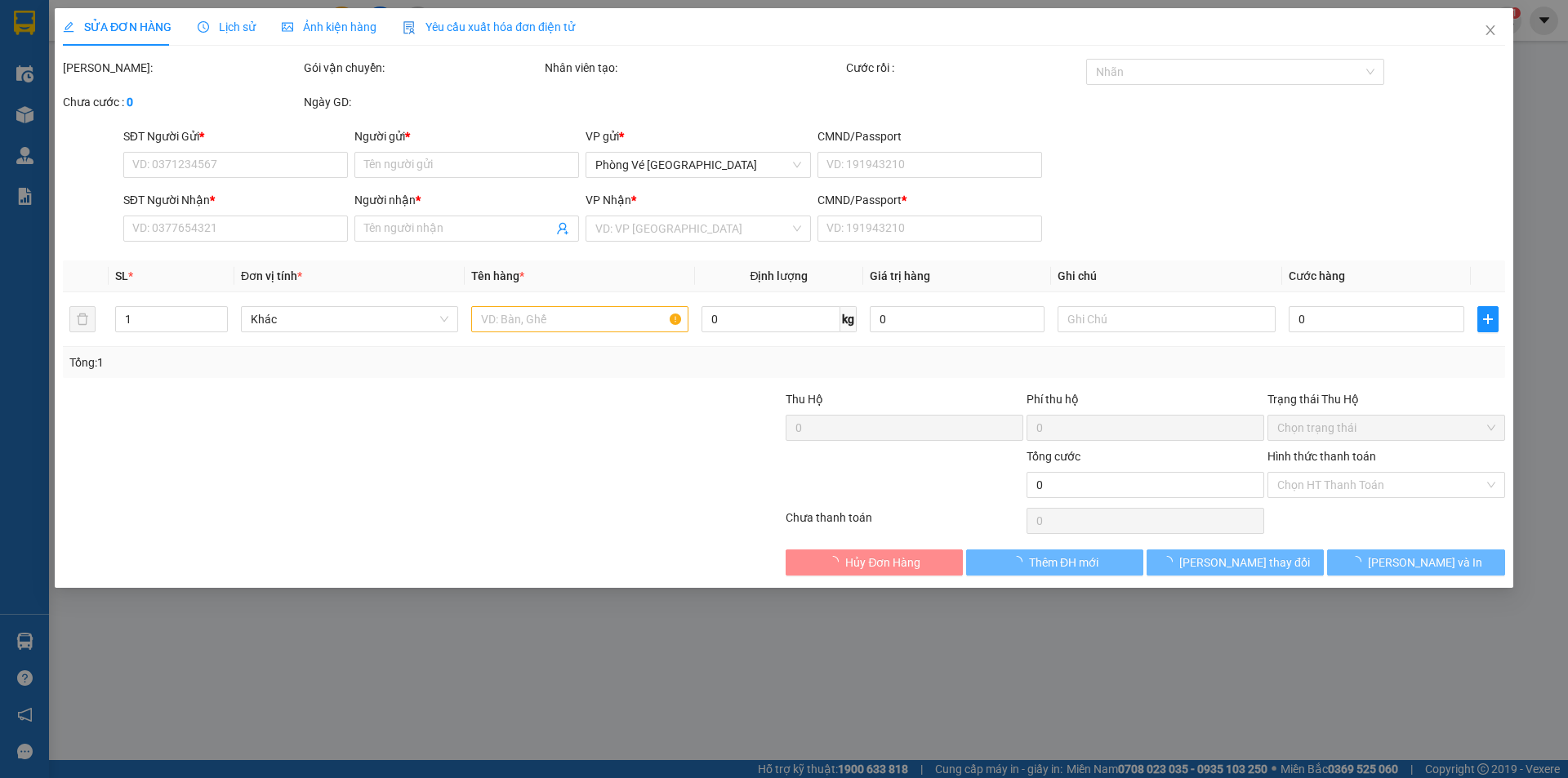
type input "0395782688"
type input "PHÚ"
type input "0976927087"
type input "MƯỜI"
type input "1"
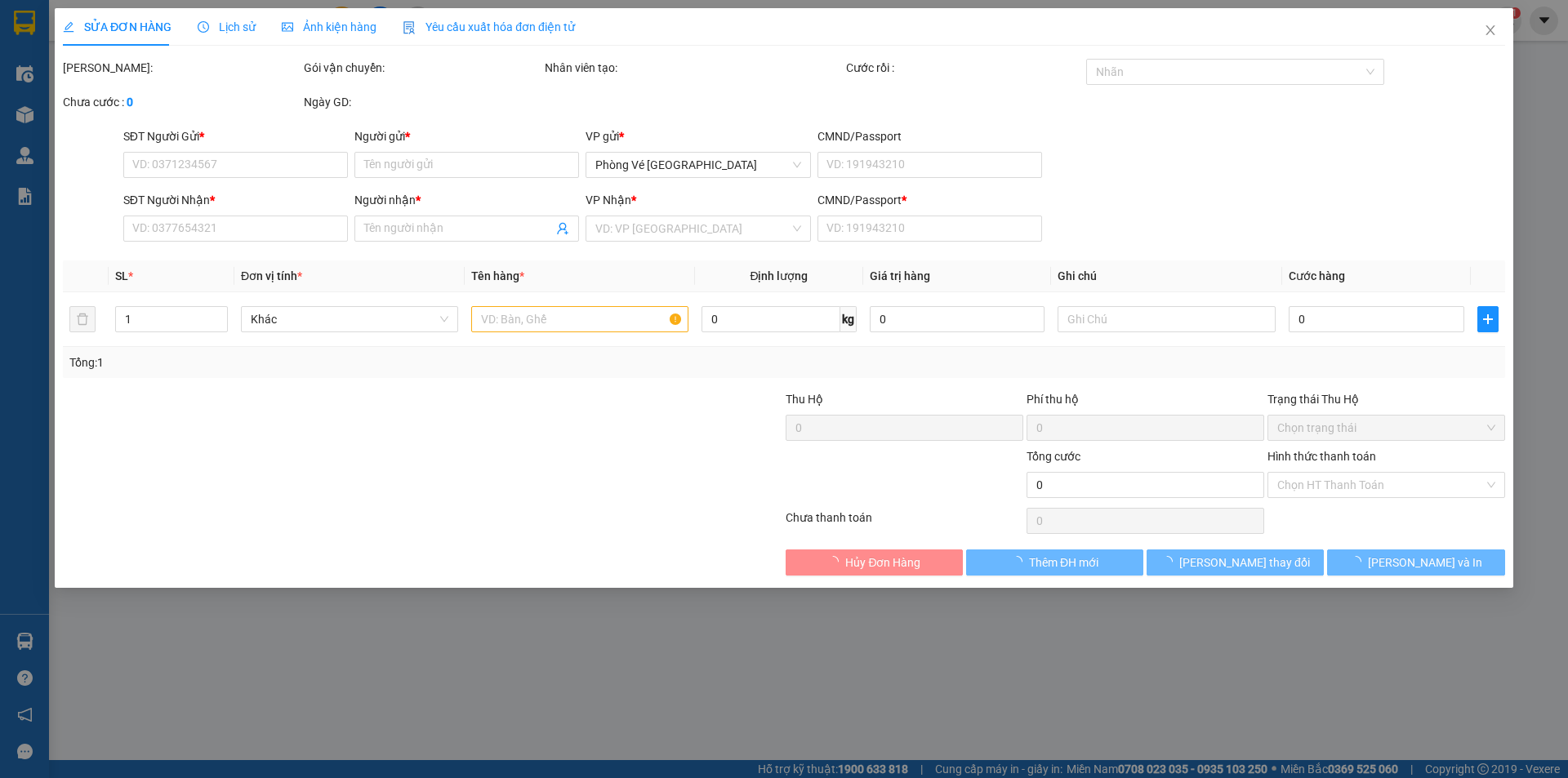
type input "20.000"
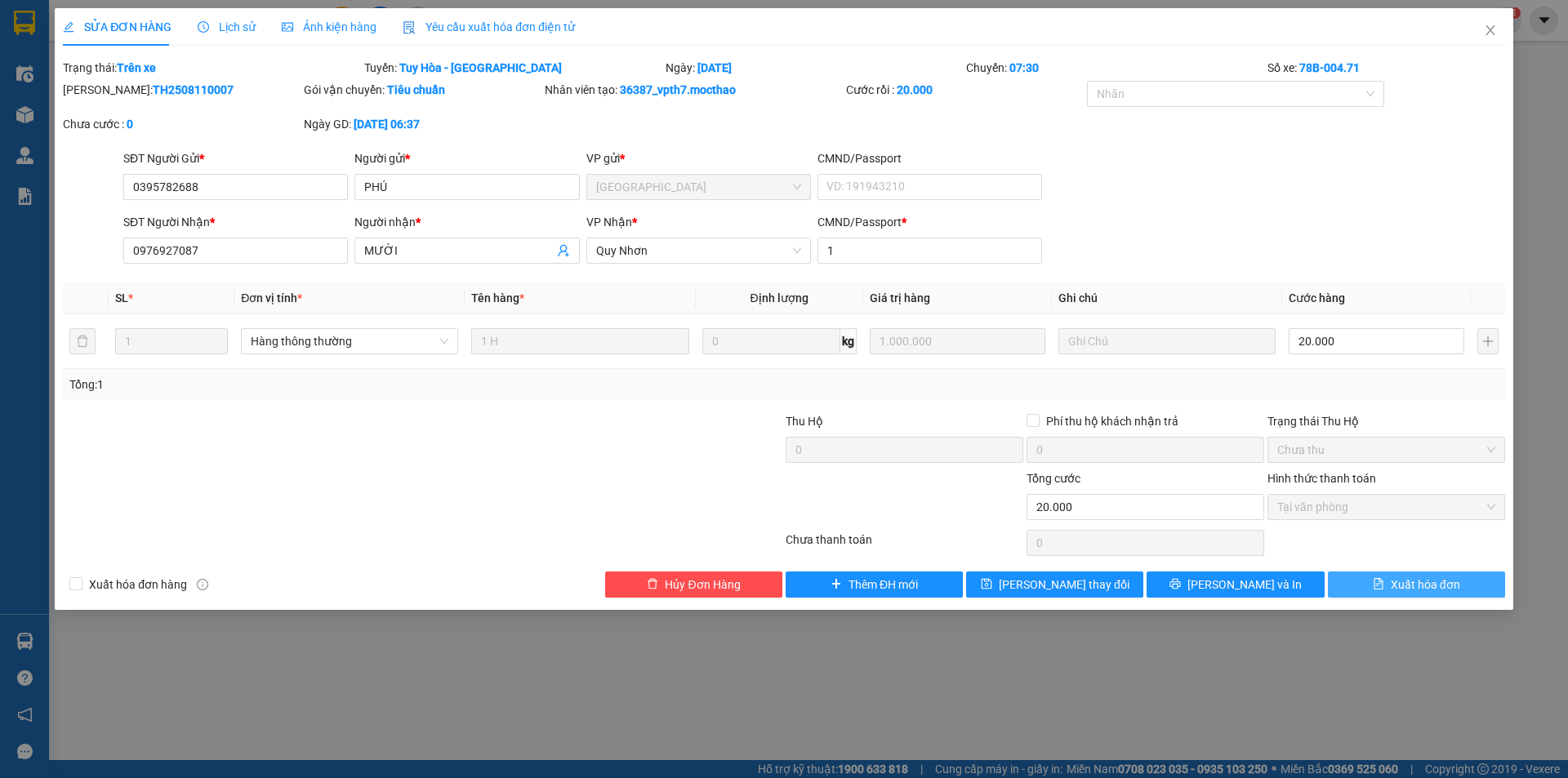
click at [1420, 582] on span "Xuất hóa đơn" at bounding box center [1425, 584] width 70 height 18
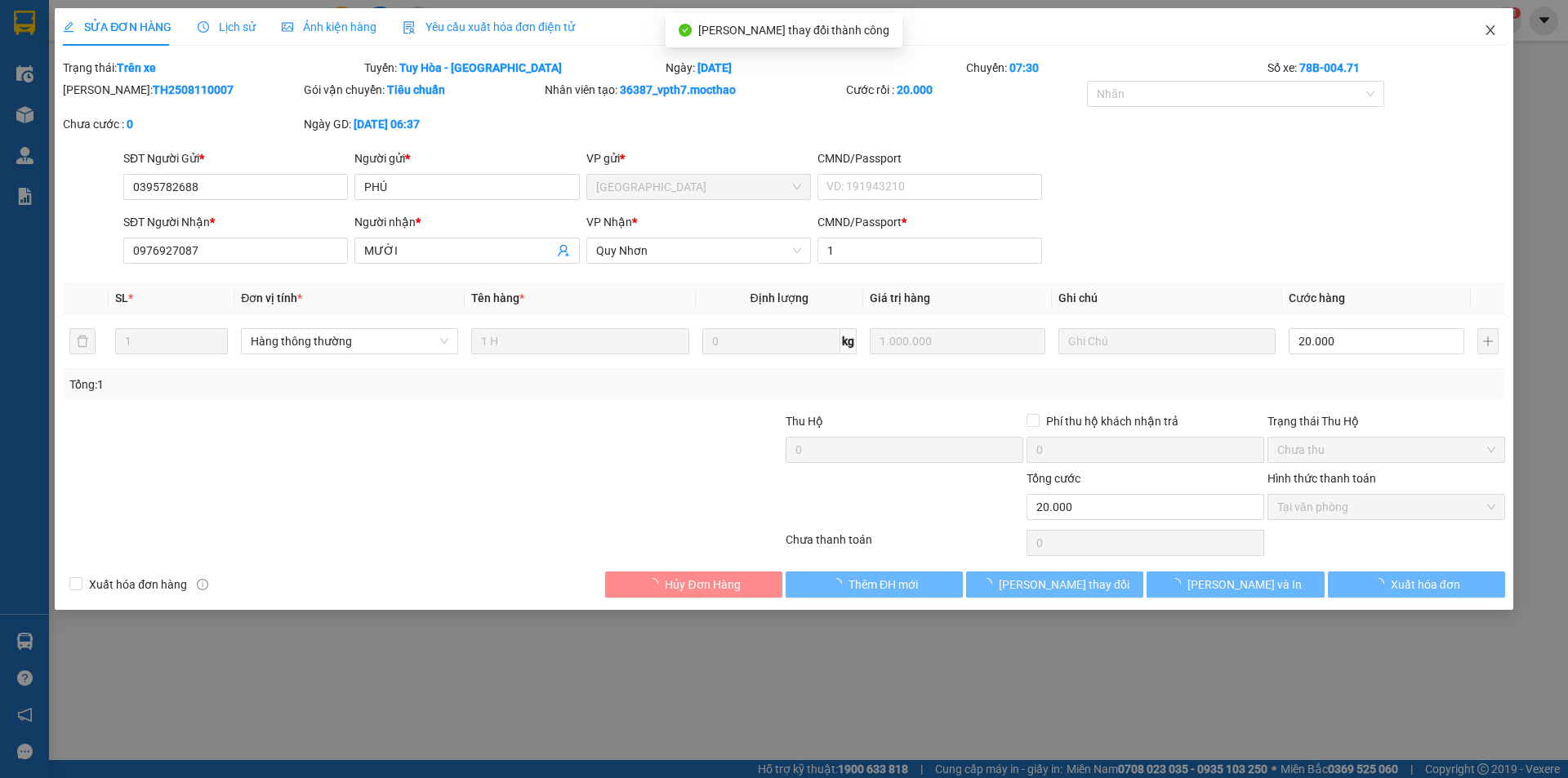
checkbox input "true"
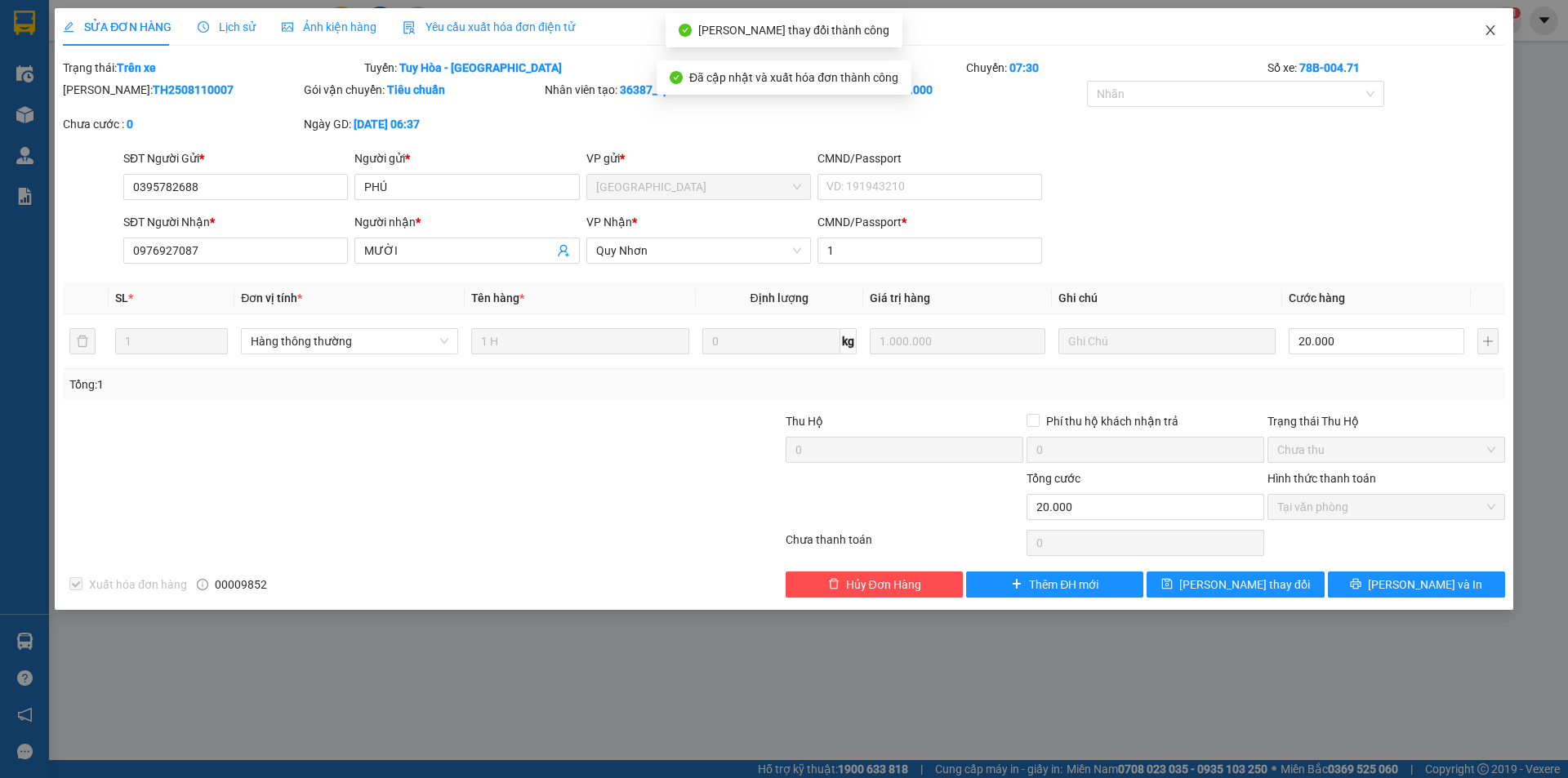
click at [1488, 27] on icon "close" at bounding box center [1490, 30] width 13 height 13
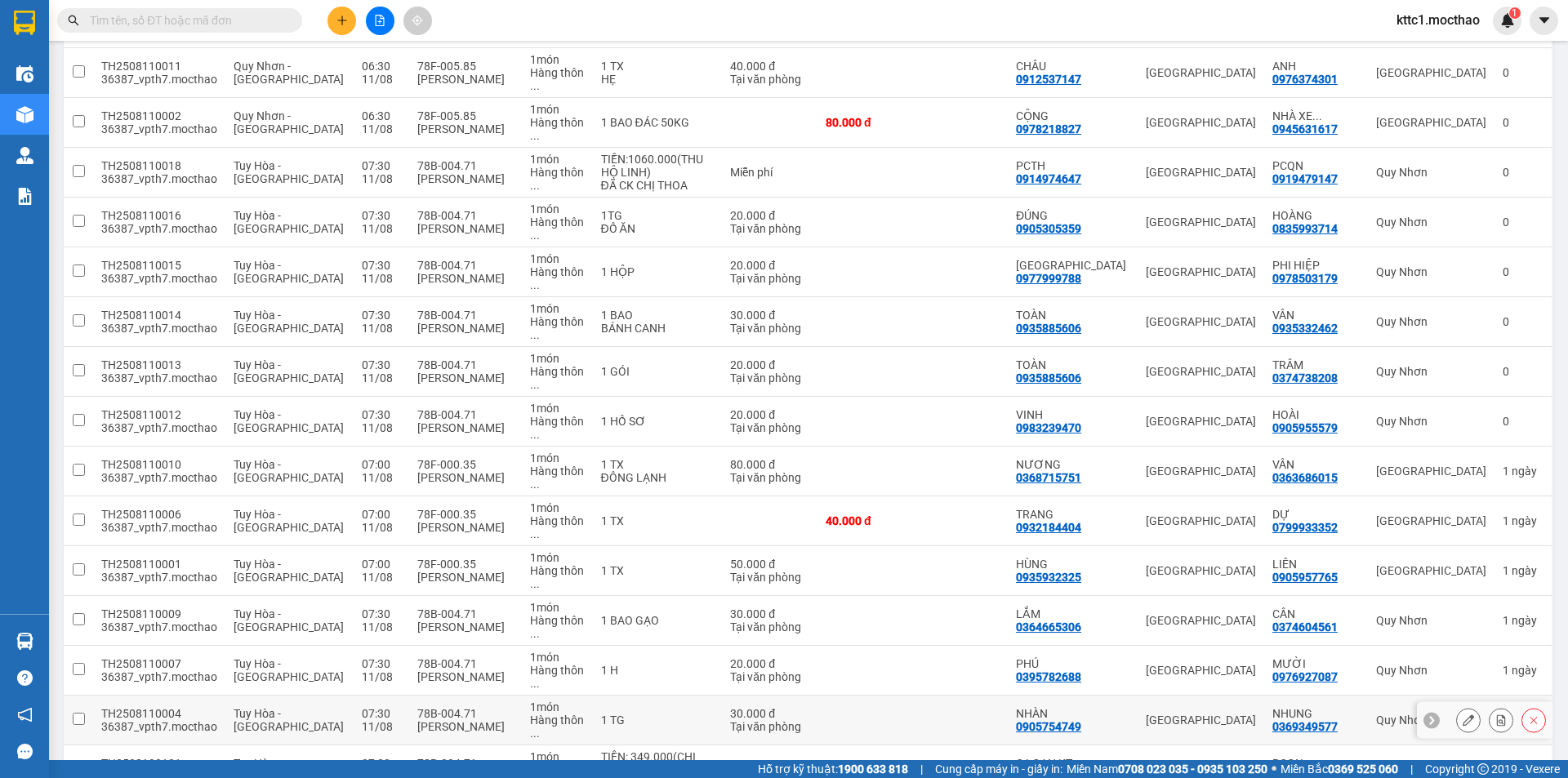
scroll to position [676, 0]
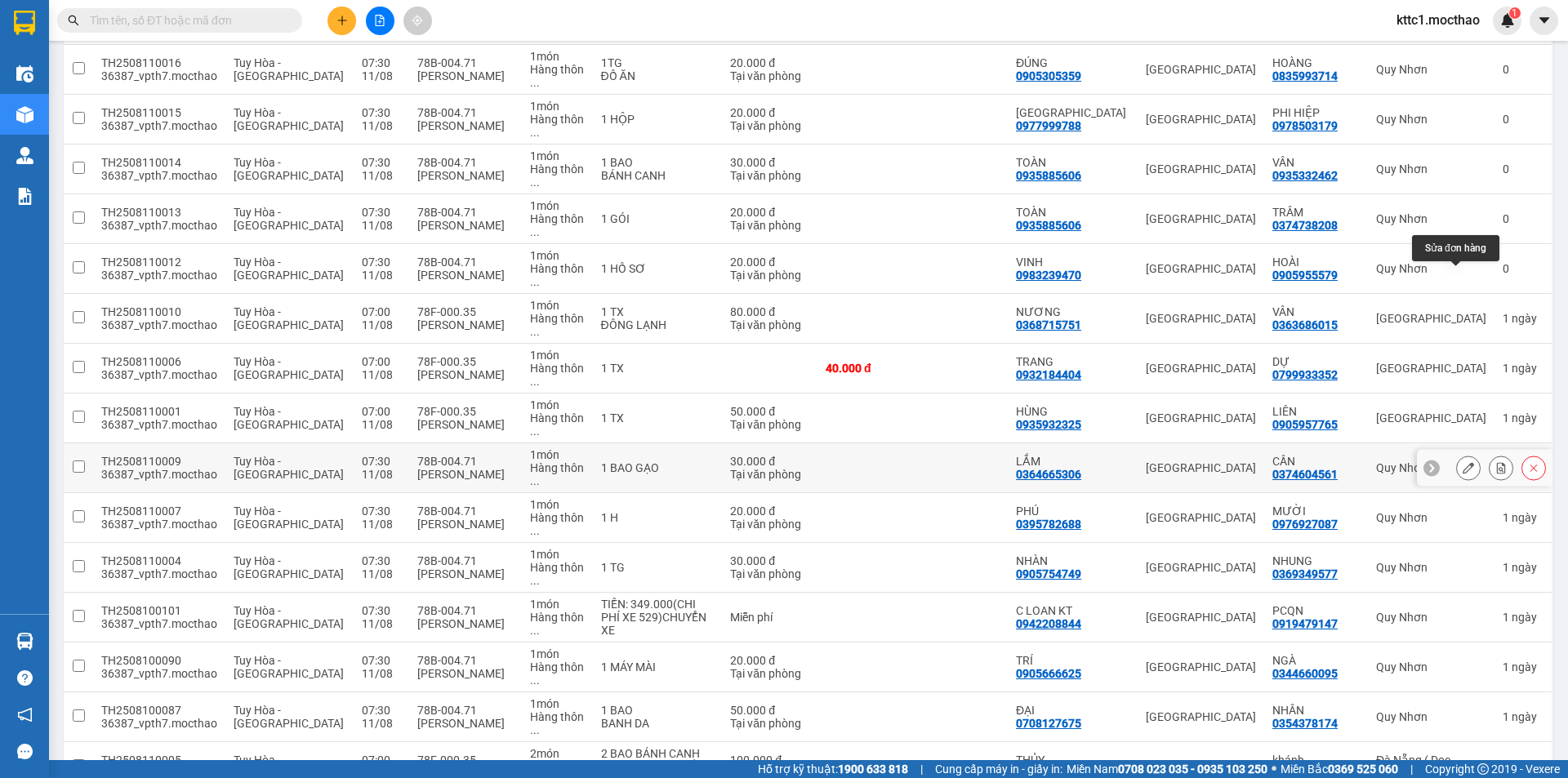
click at [1462, 462] on icon at bounding box center [1467, 467] width 11 height 11
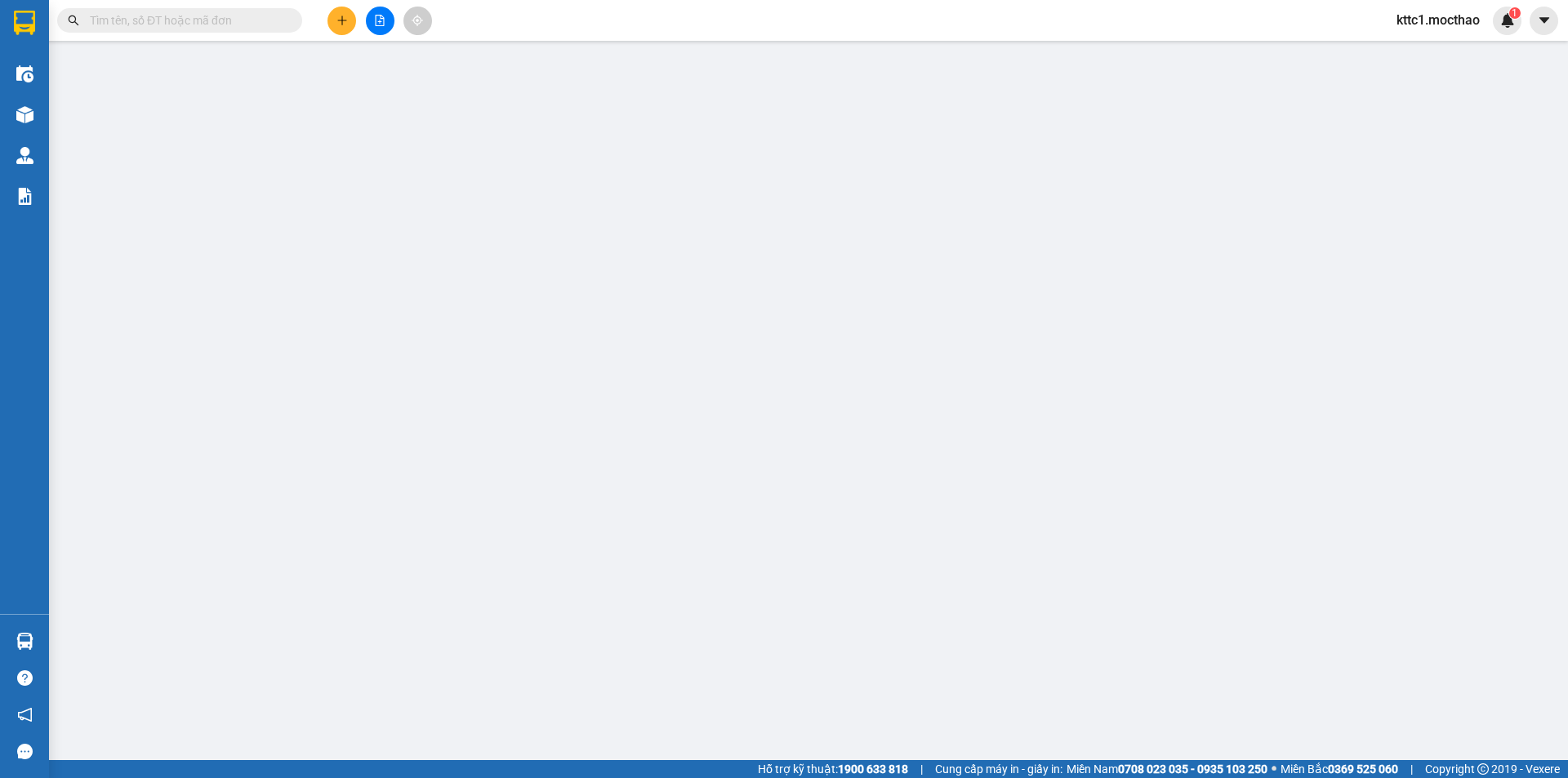
type input "0364665306"
type input "LẮM"
type input "0374604561"
type input "CẦN"
type input "1"
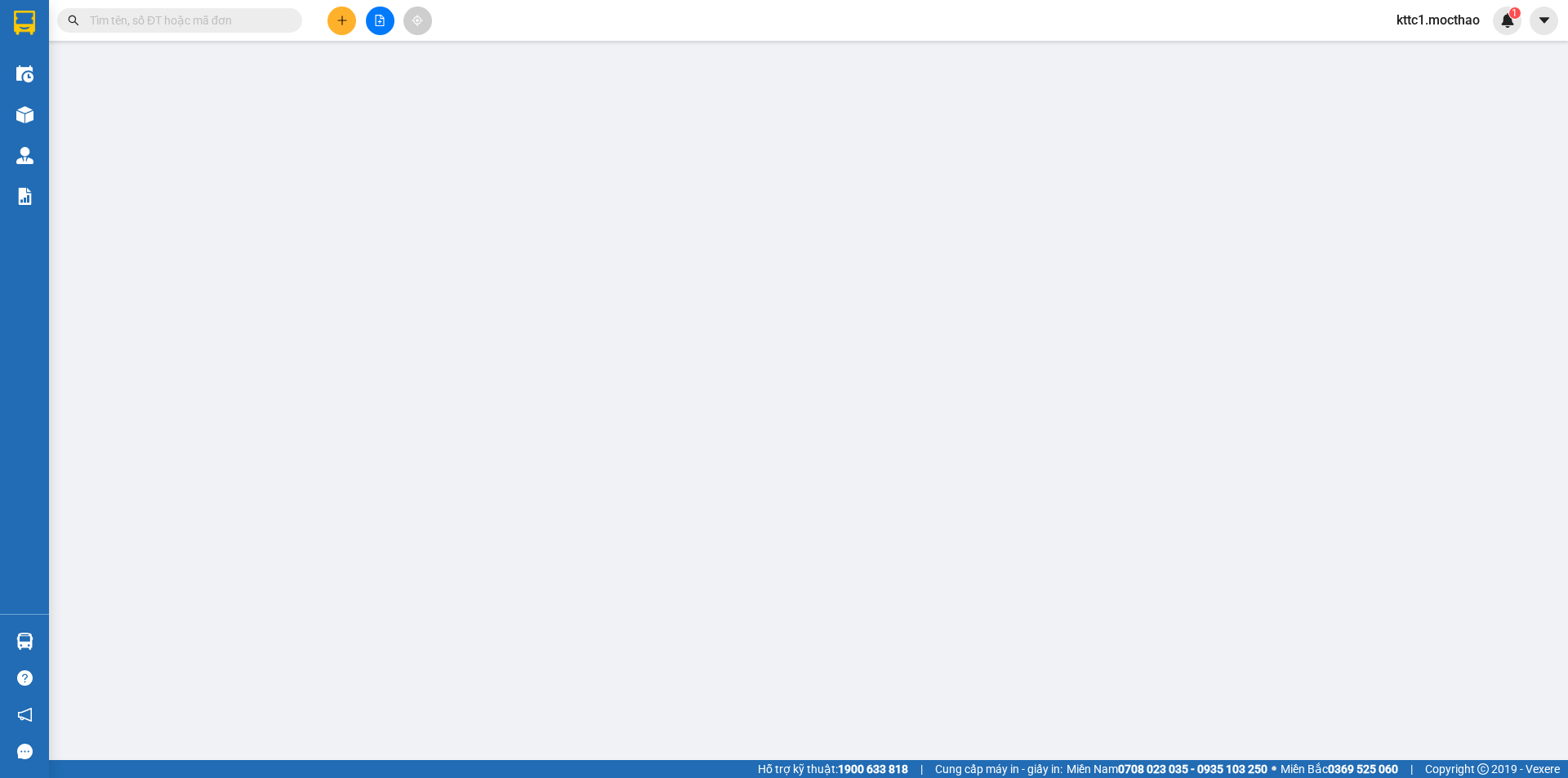
type input "30.000"
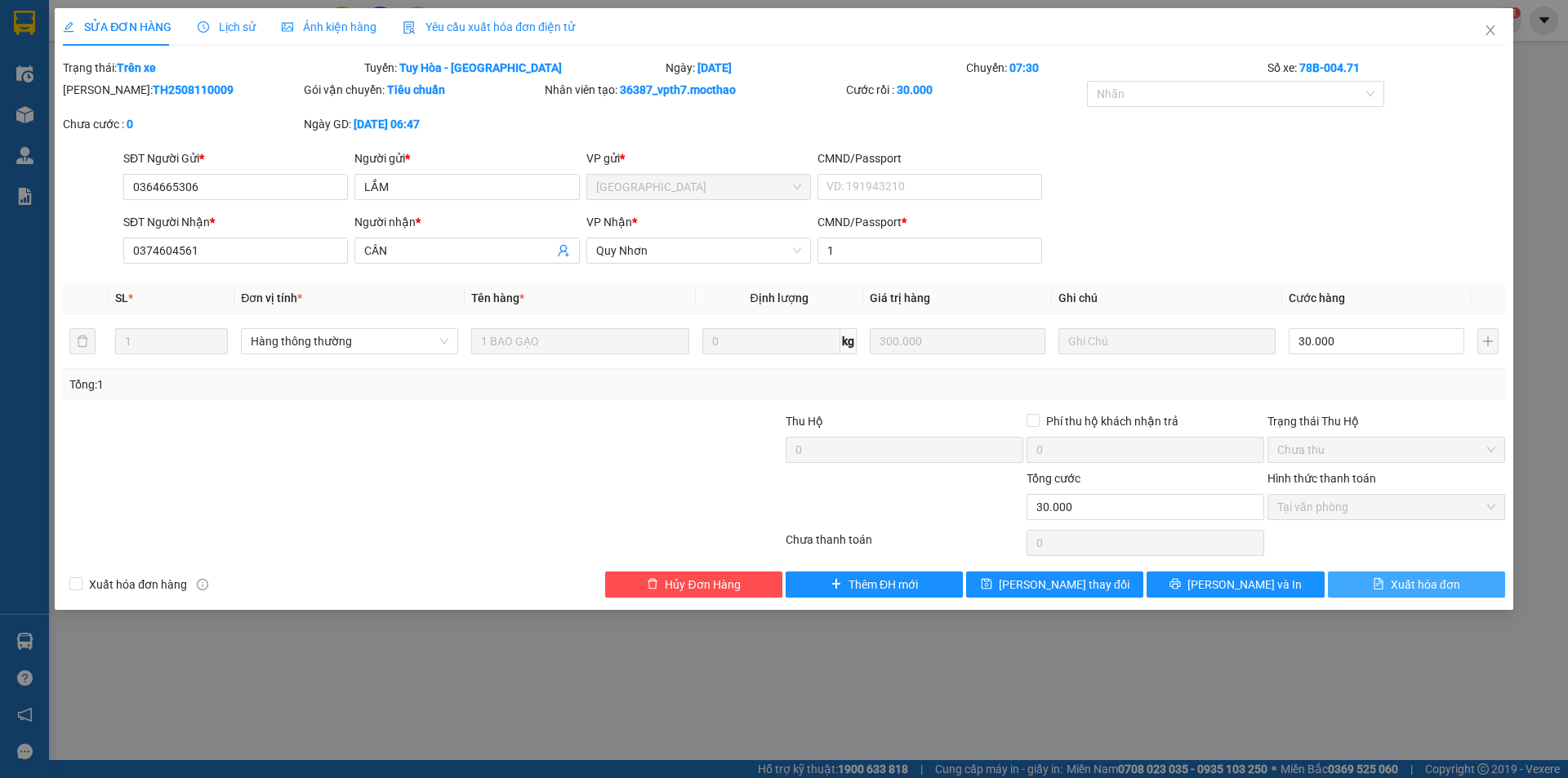
click at [1405, 583] on span "Xuất hóa đơn" at bounding box center [1425, 584] width 70 height 18
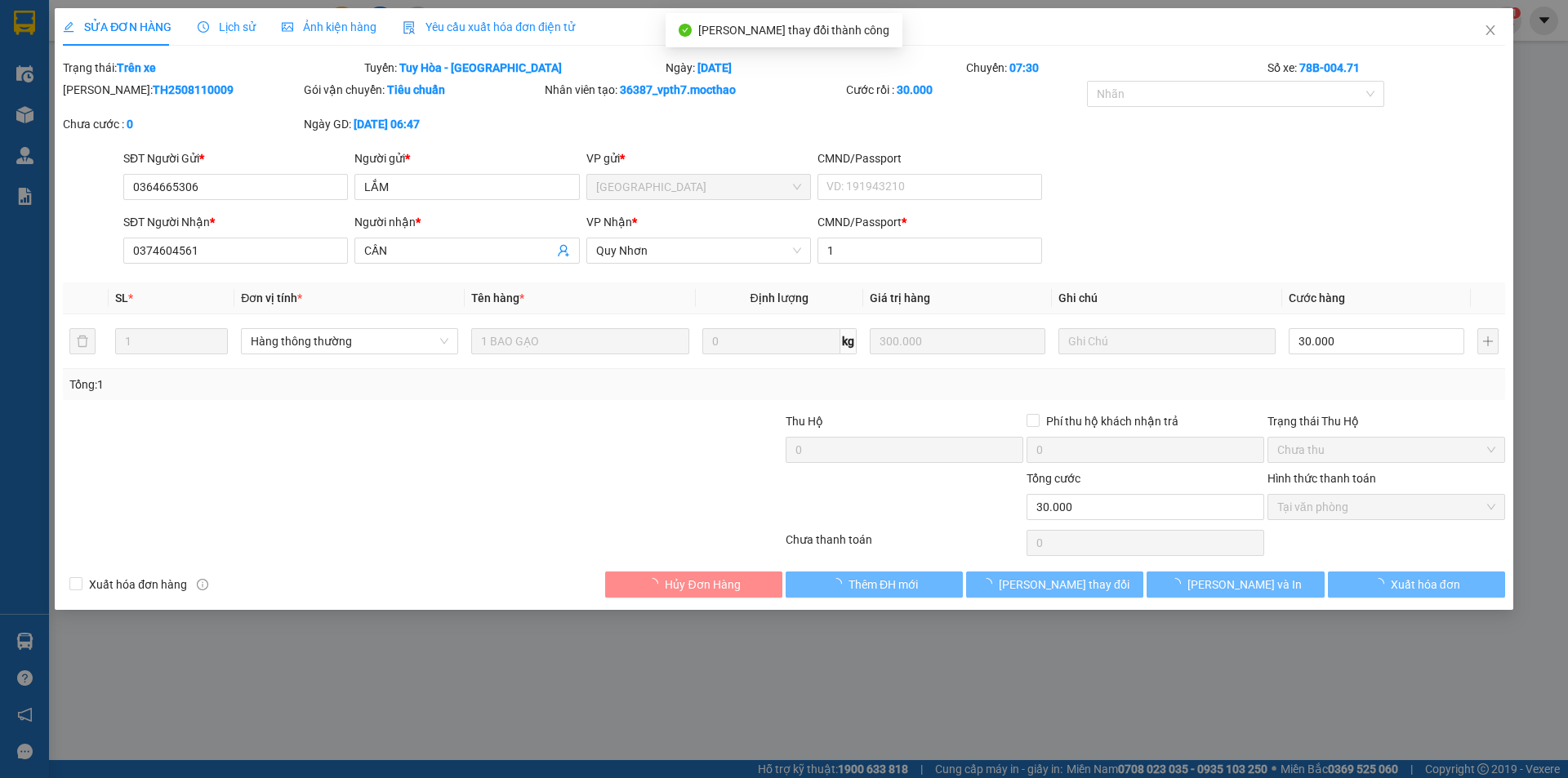
checkbox input "true"
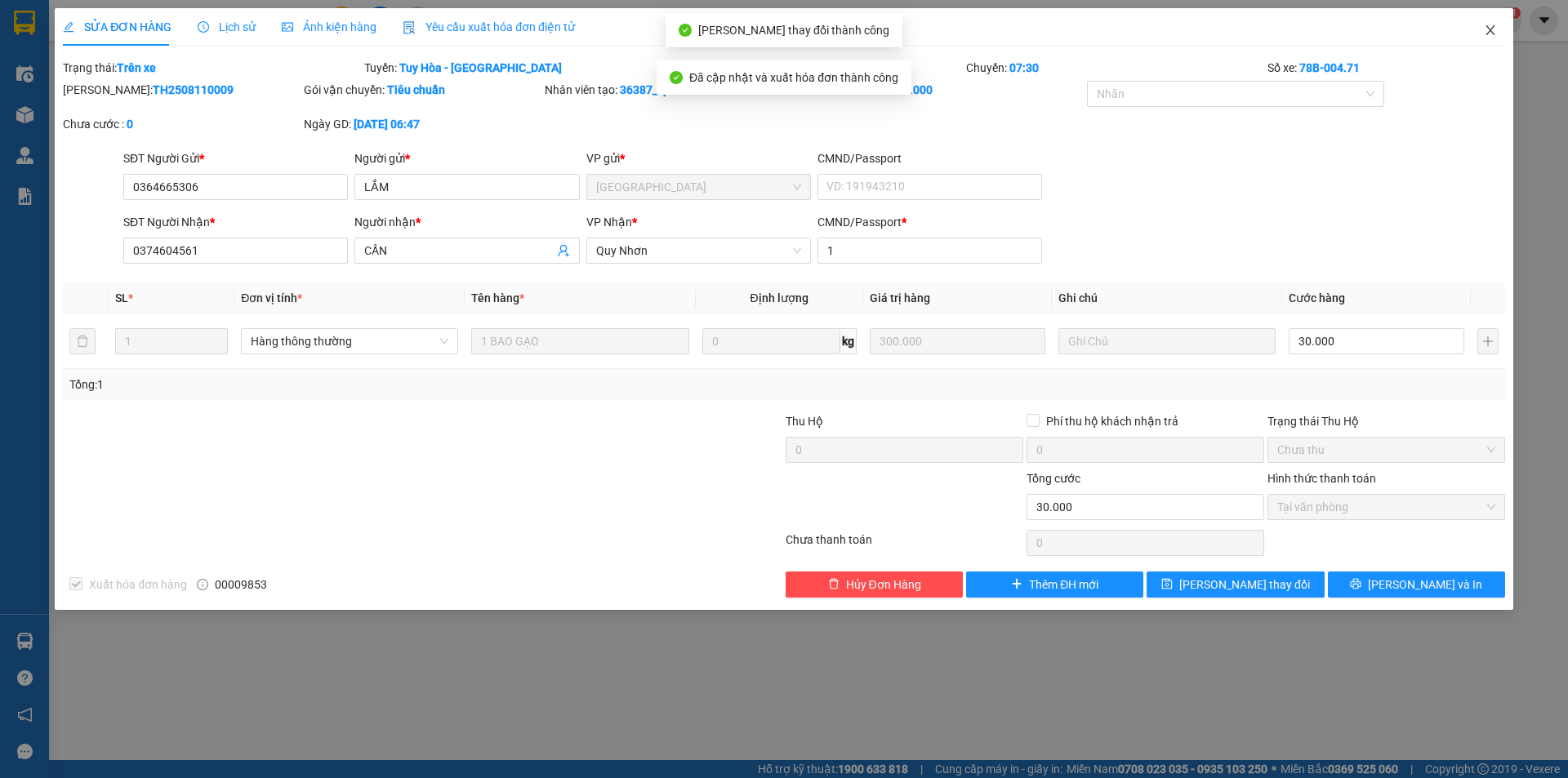
click at [1490, 30] on icon "close" at bounding box center [1490, 29] width 9 height 9
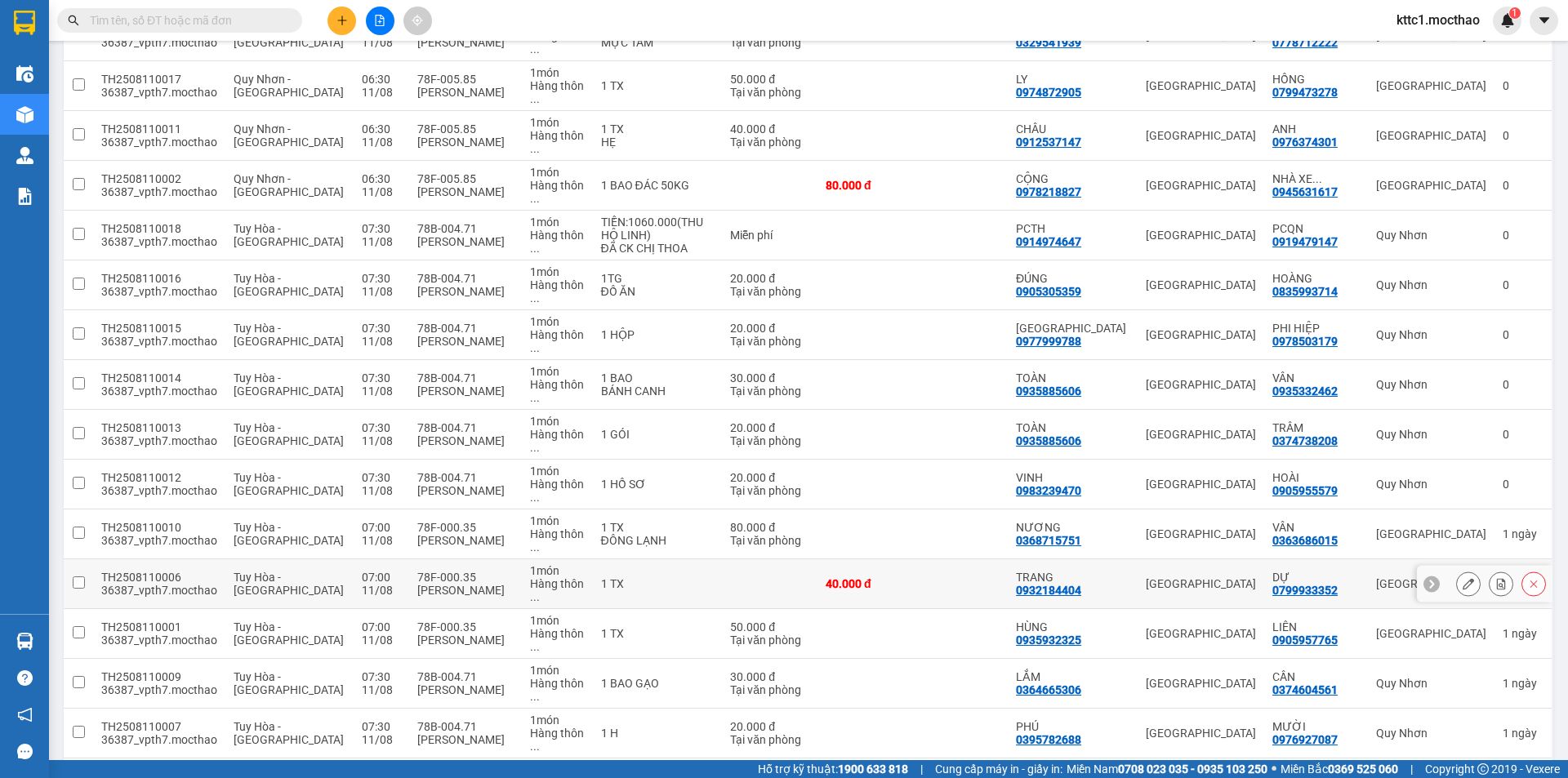
scroll to position [490, 0]
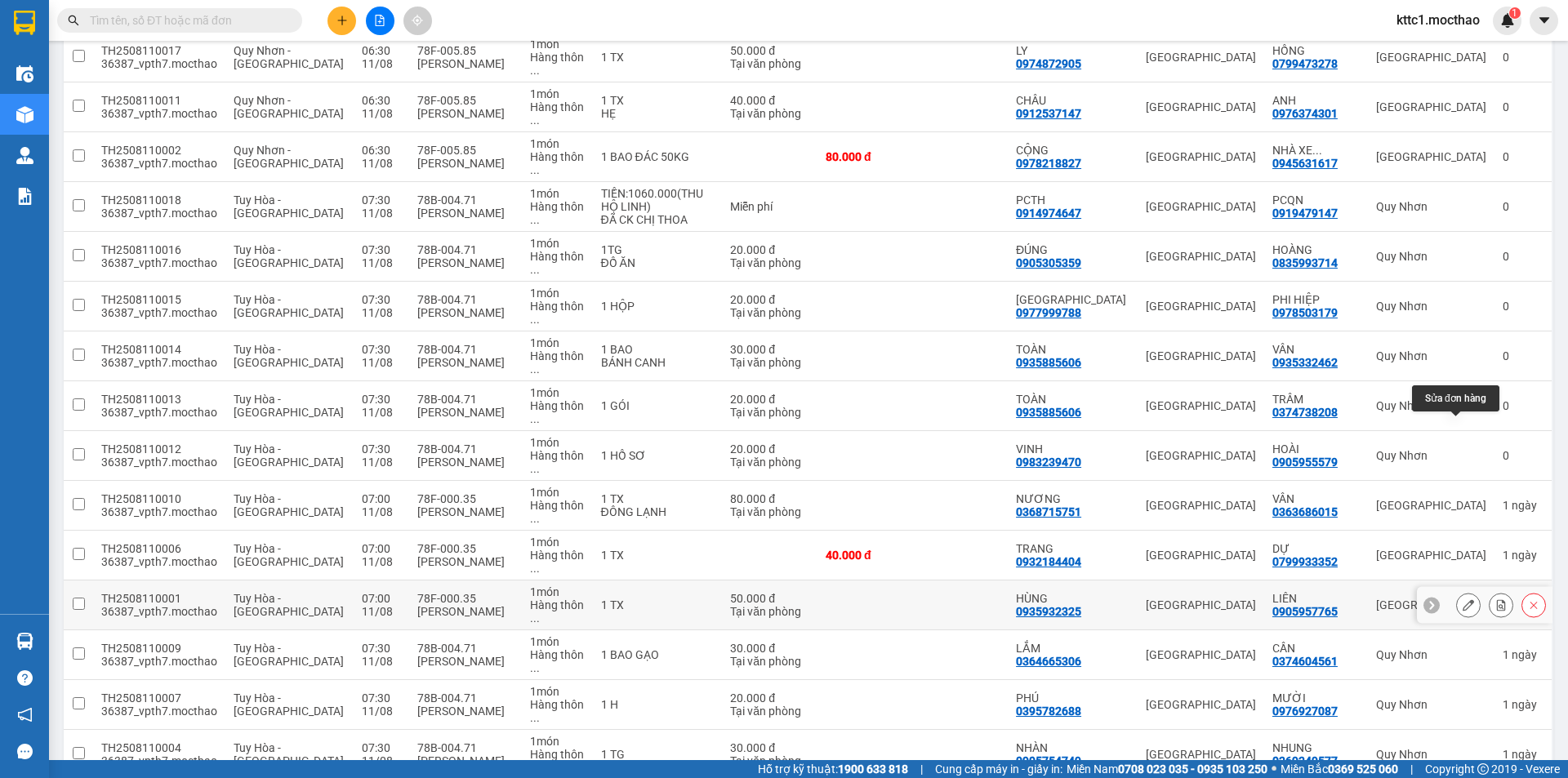
click at [1462, 599] on icon at bounding box center [1467, 604] width 11 height 11
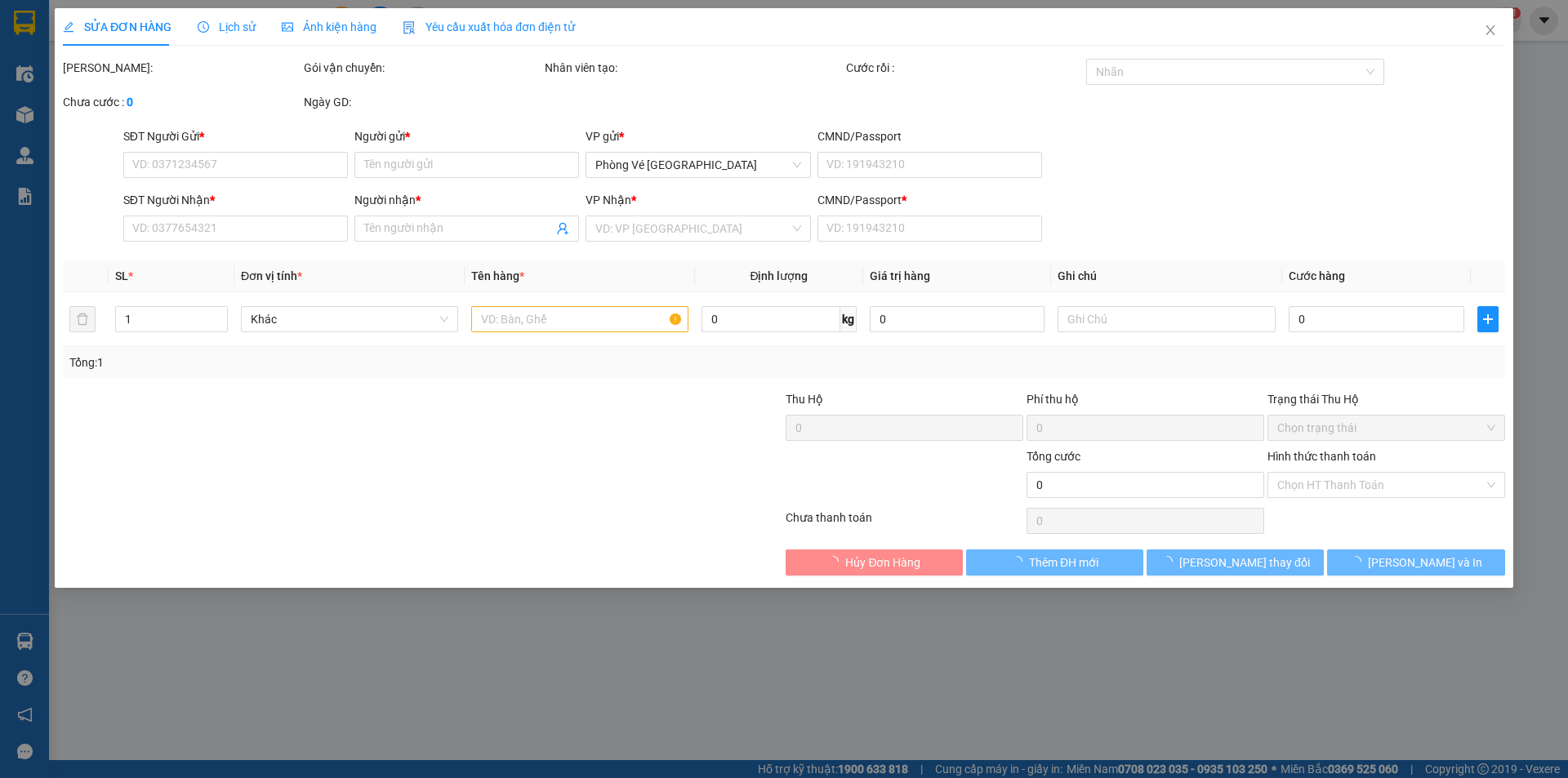
type input "0935932325"
type input "HÙNG"
type input "0905957765"
type input "LIÊN"
type input "1"
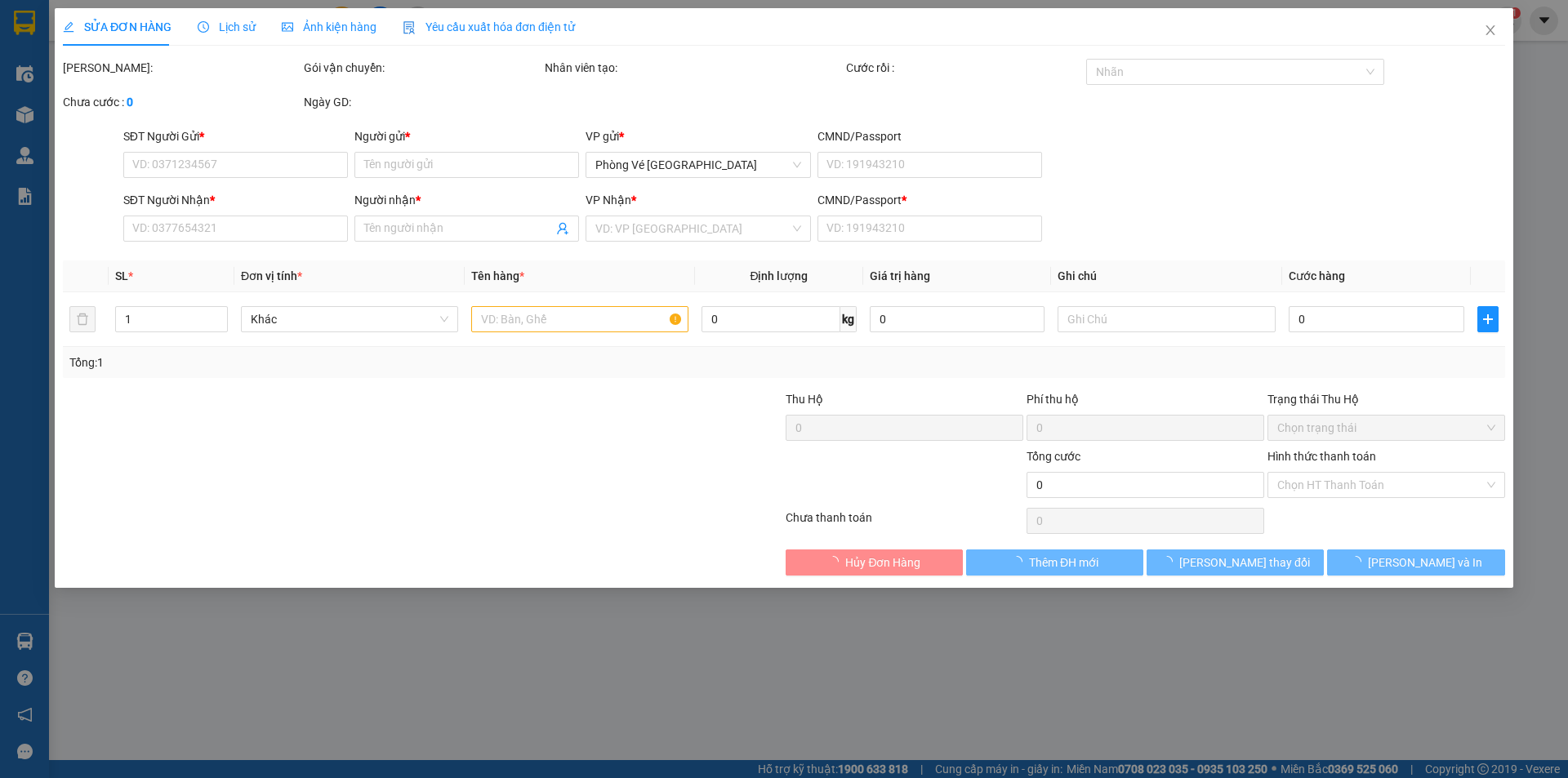
type input "50.000"
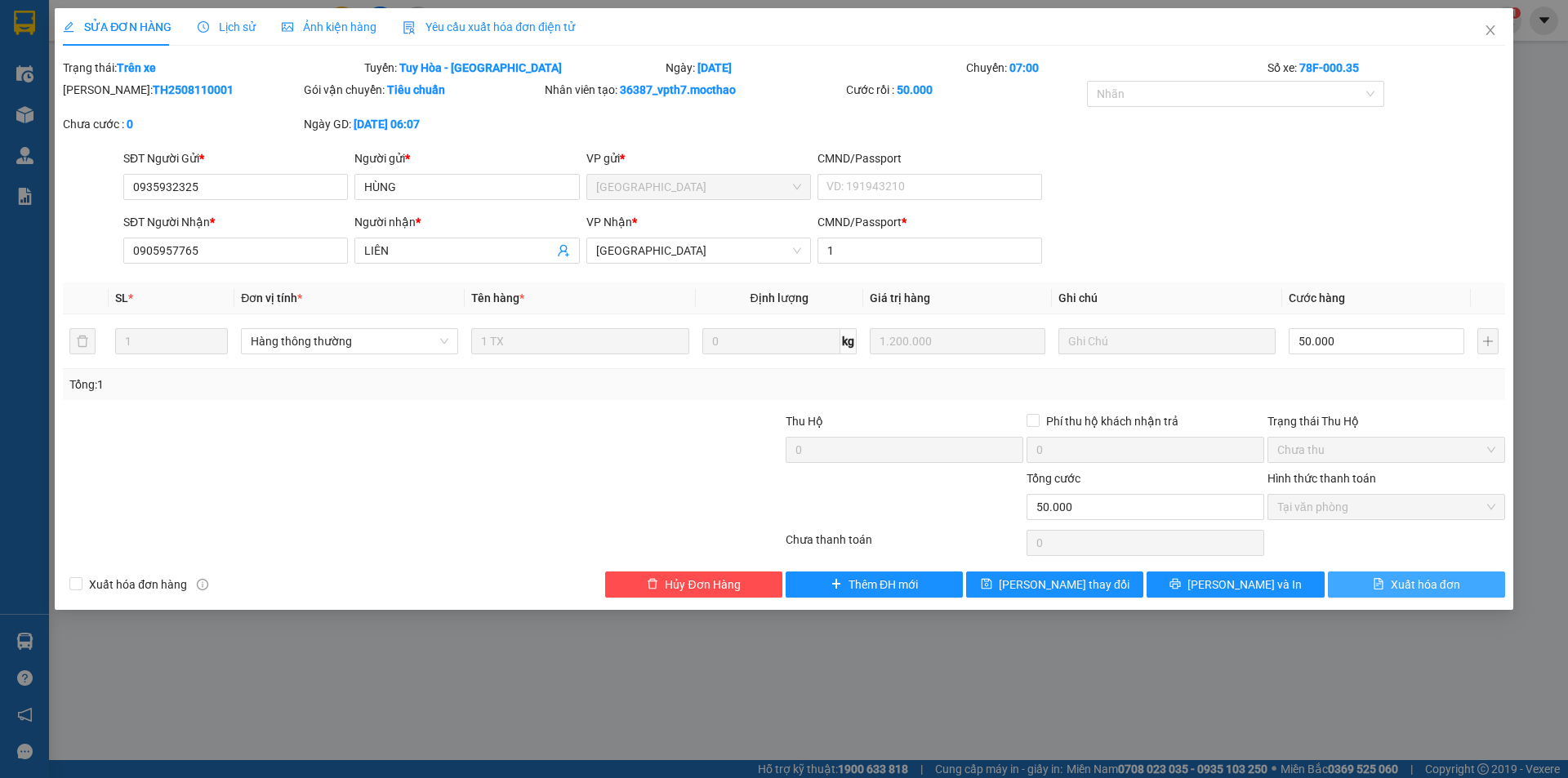
click at [1444, 579] on span "Xuất hóa đơn" at bounding box center [1425, 584] width 70 height 18
checkbox input "true"
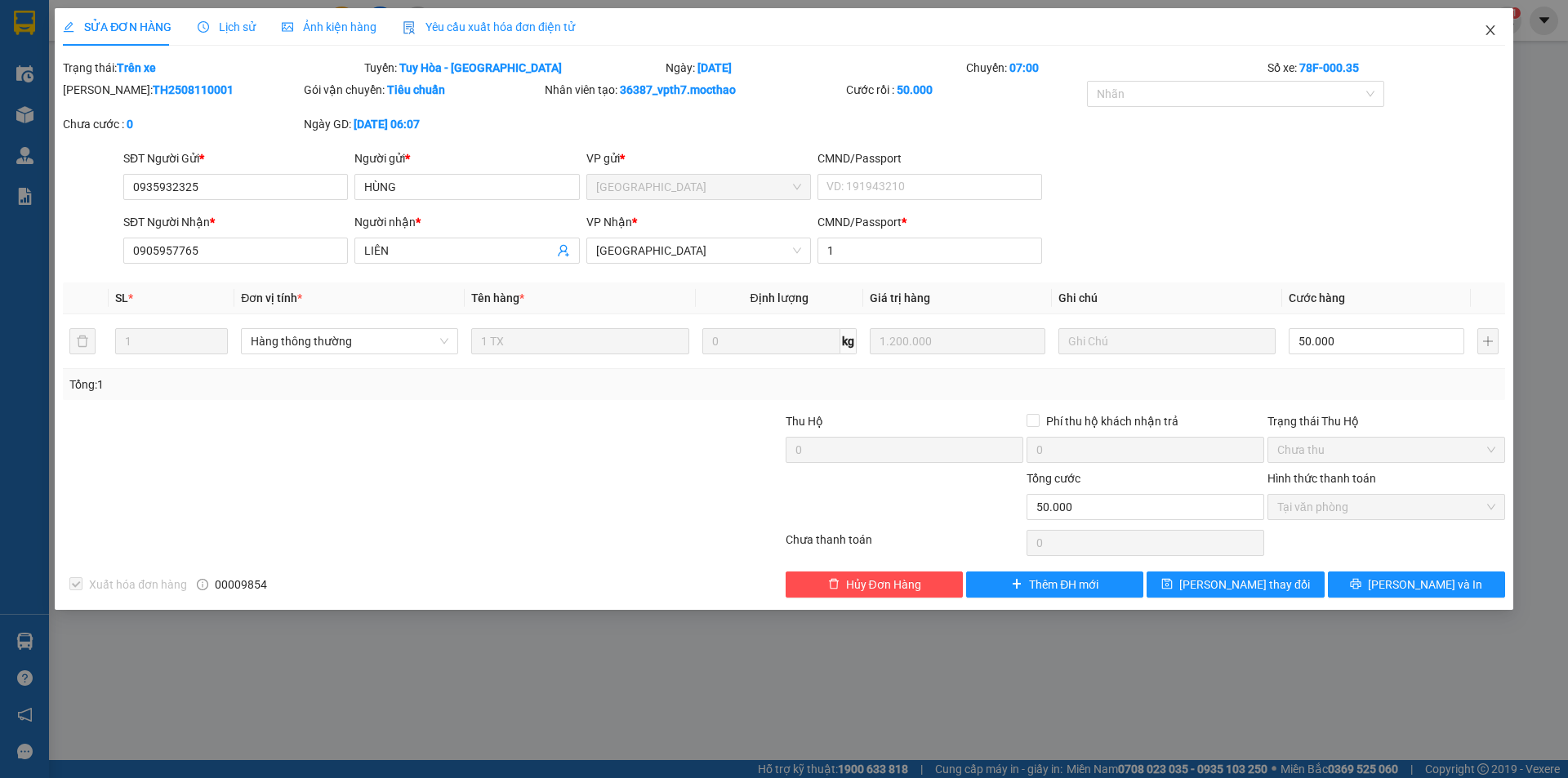
click at [1488, 27] on icon "close" at bounding box center [1490, 30] width 13 height 13
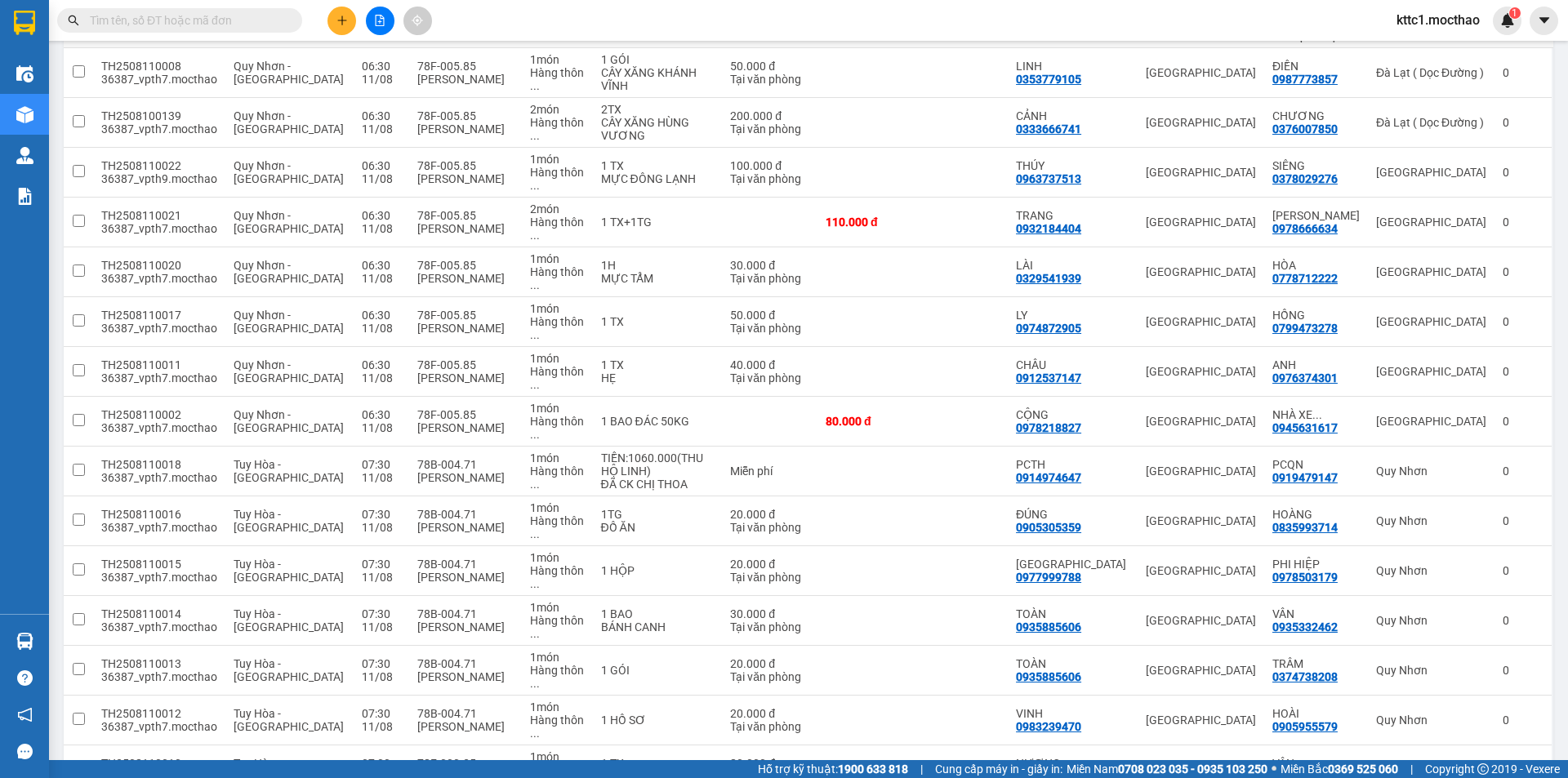
scroll to position [408, 0]
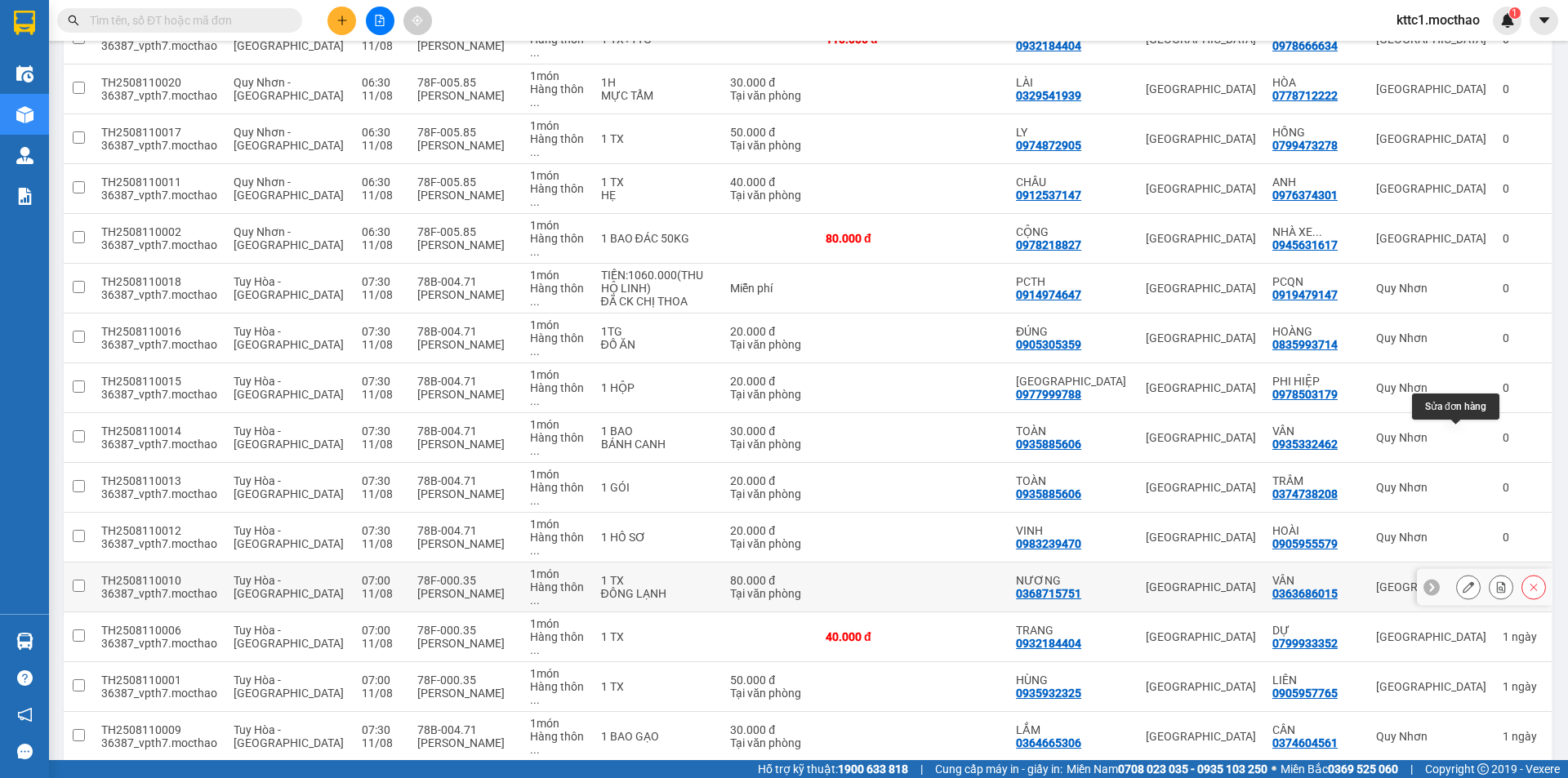
click at [1462, 581] on icon at bounding box center [1467, 586] width 11 height 11
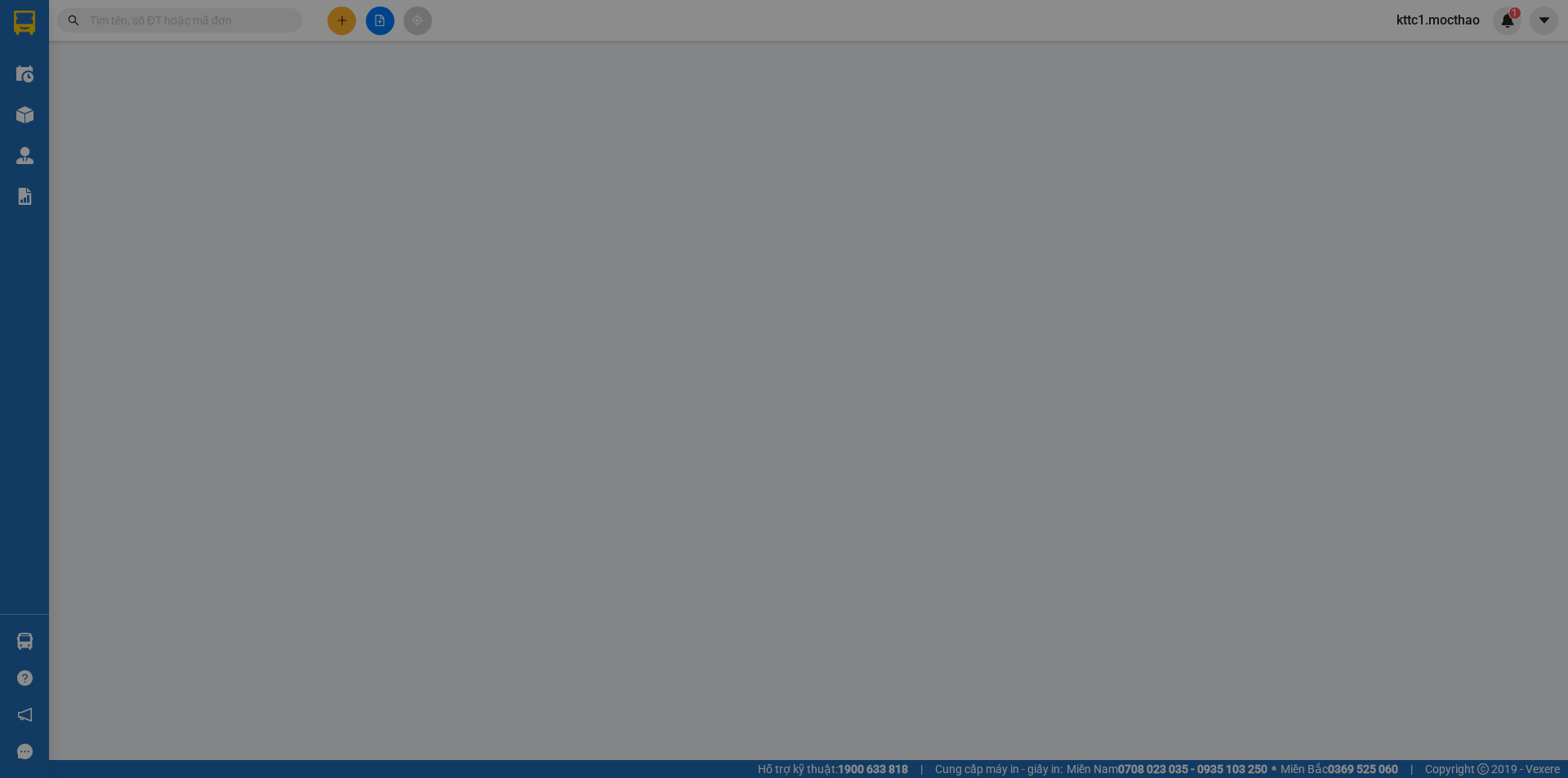
type input "0368715751"
type input "NƯƠNG"
type input "0363686015"
type input "VÂN"
type input "1"
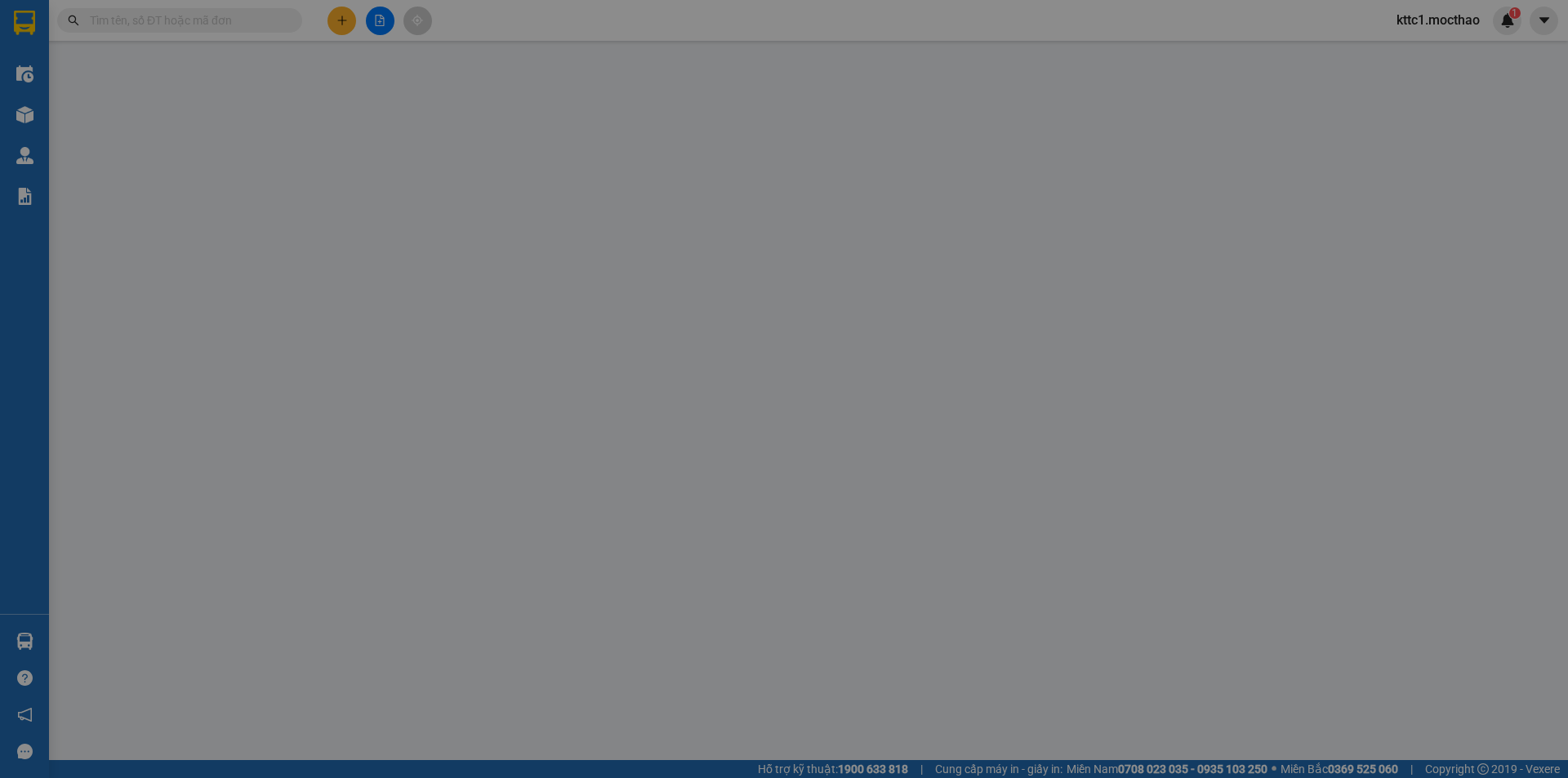
type input "80.000"
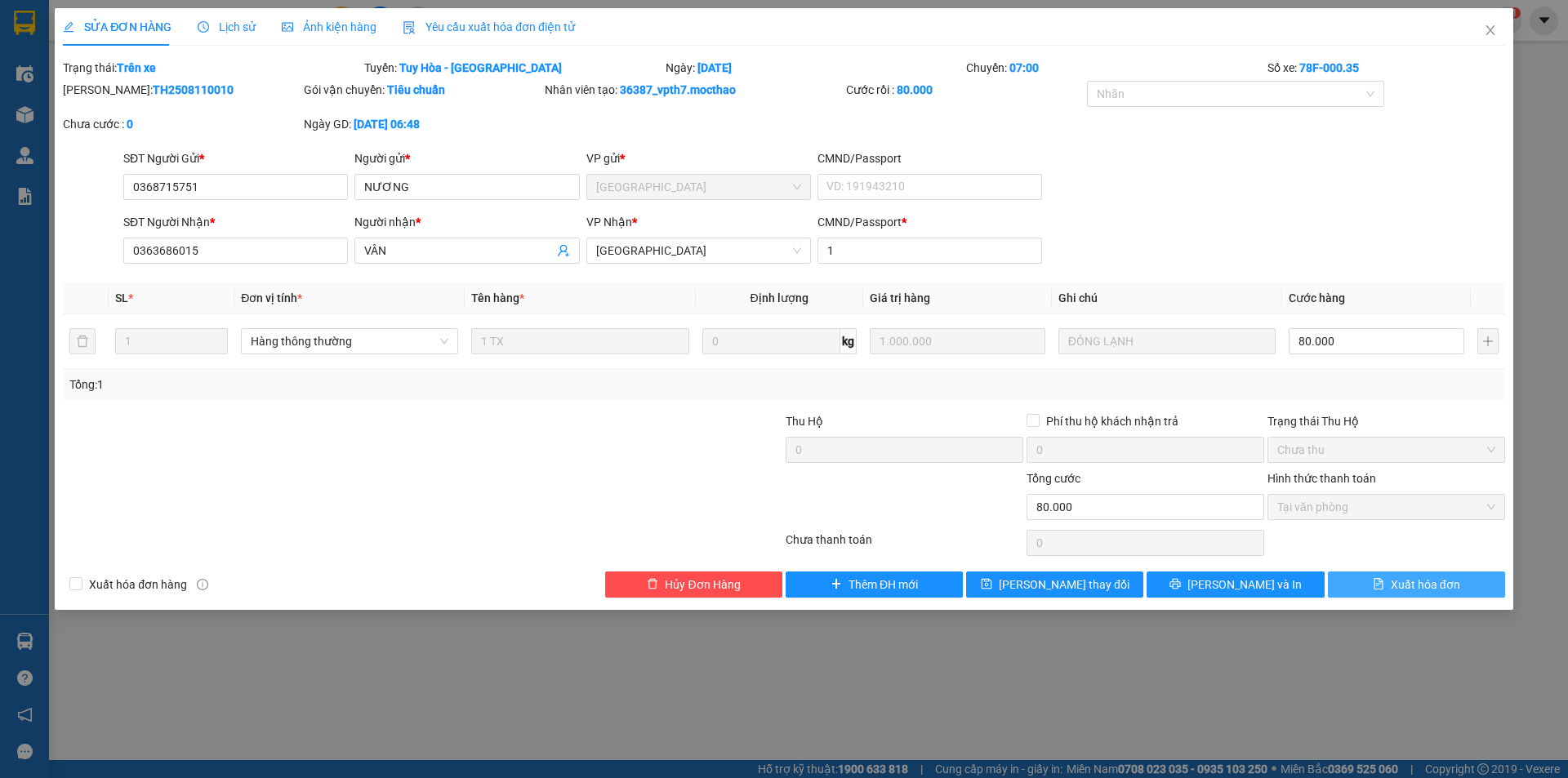
click at [1431, 579] on span "Xuất hóa đơn" at bounding box center [1425, 584] width 70 height 18
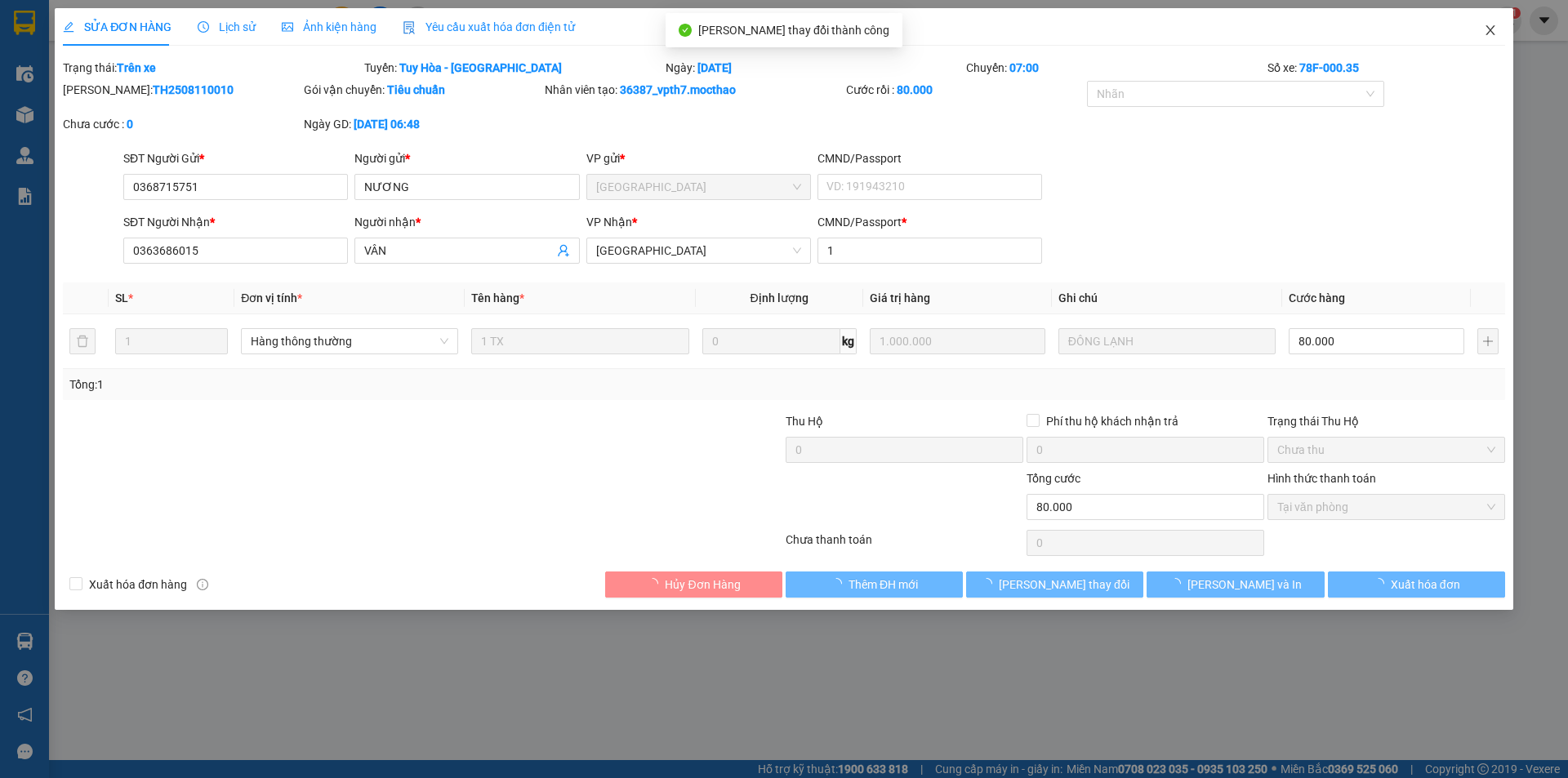
checkbox input "true"
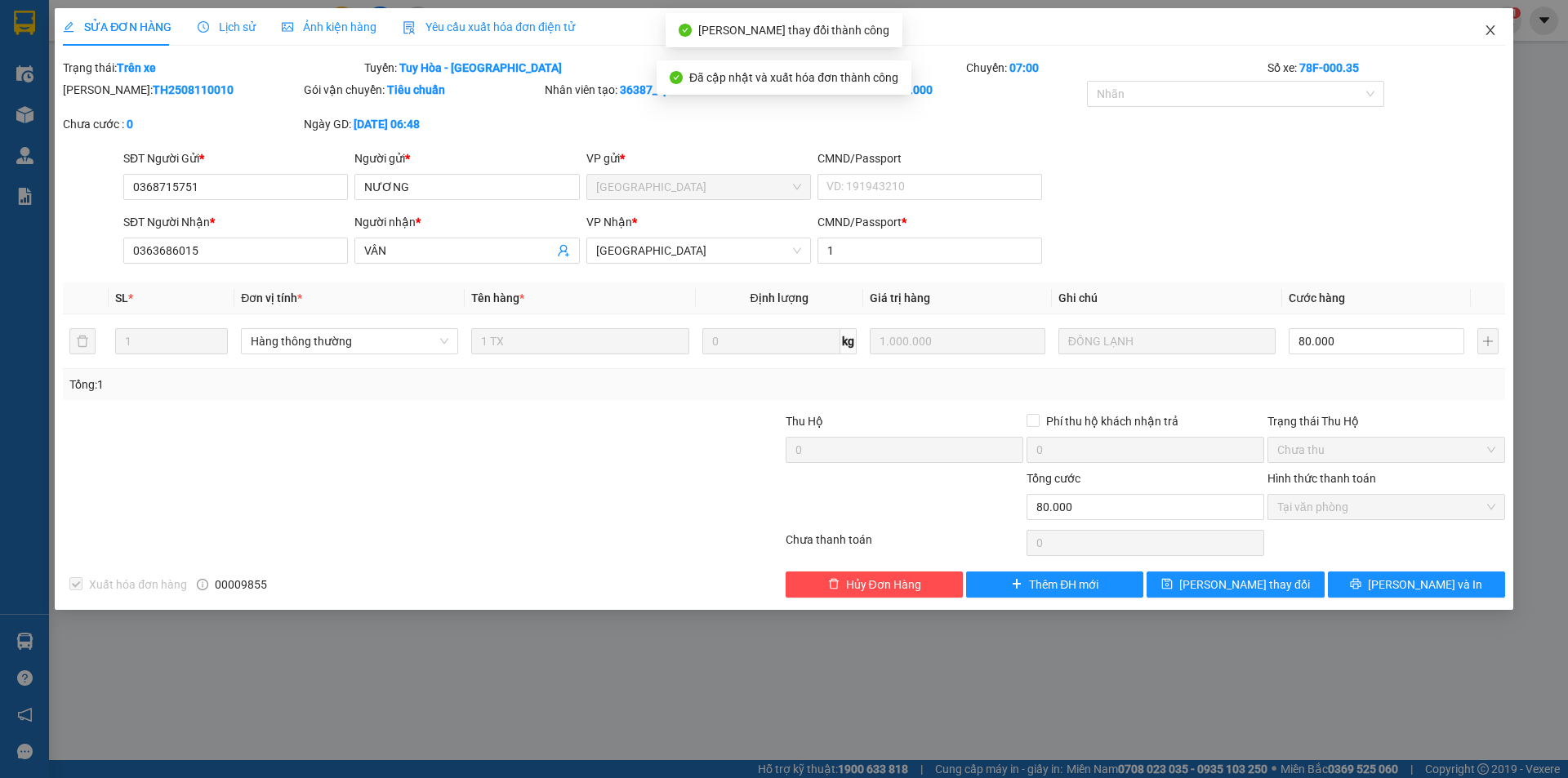
click at [1490, 26] on icon "close" at bounding box center [1490, 30] width 13 height 13
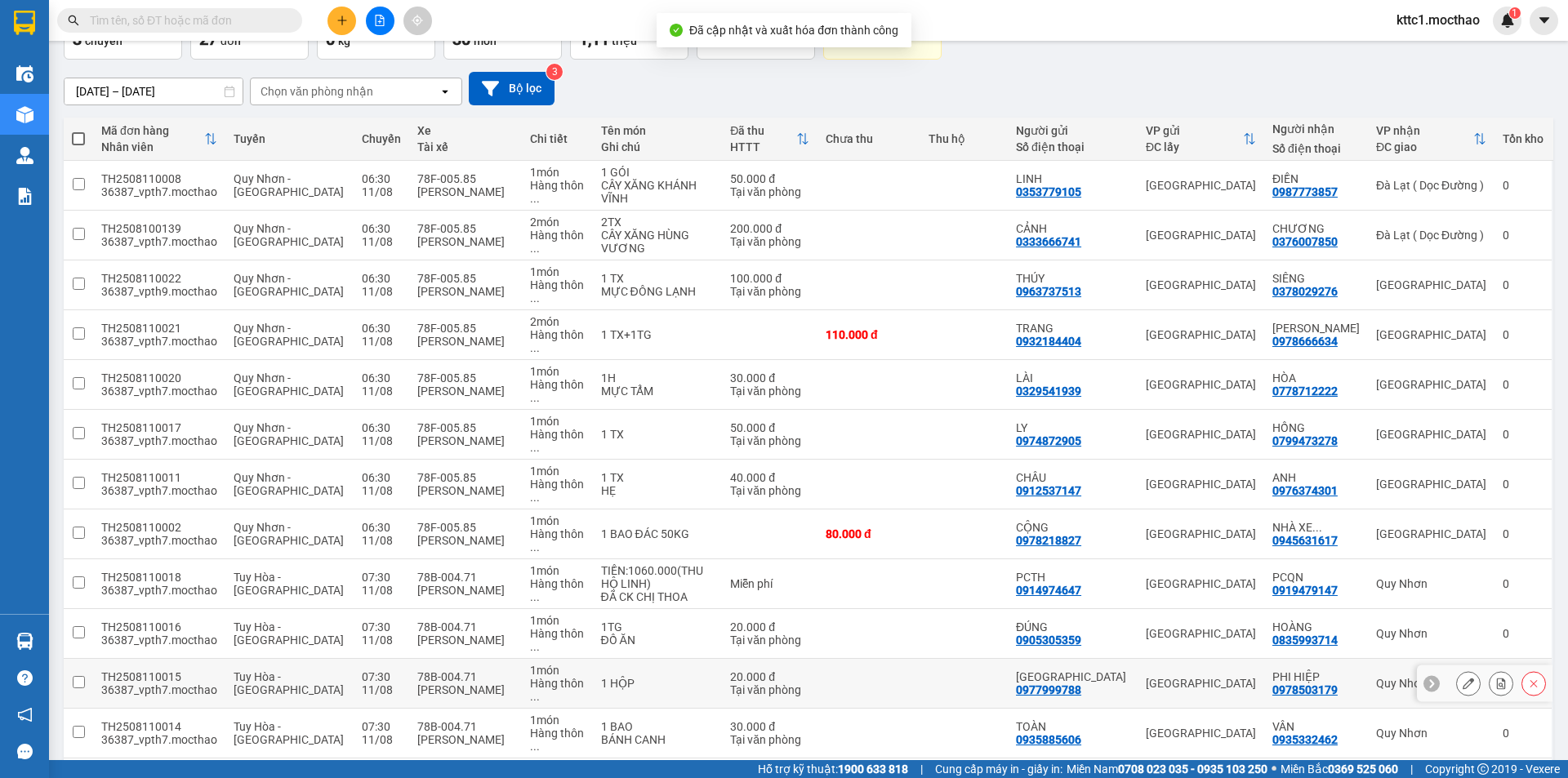
scroll to position [408, 0]
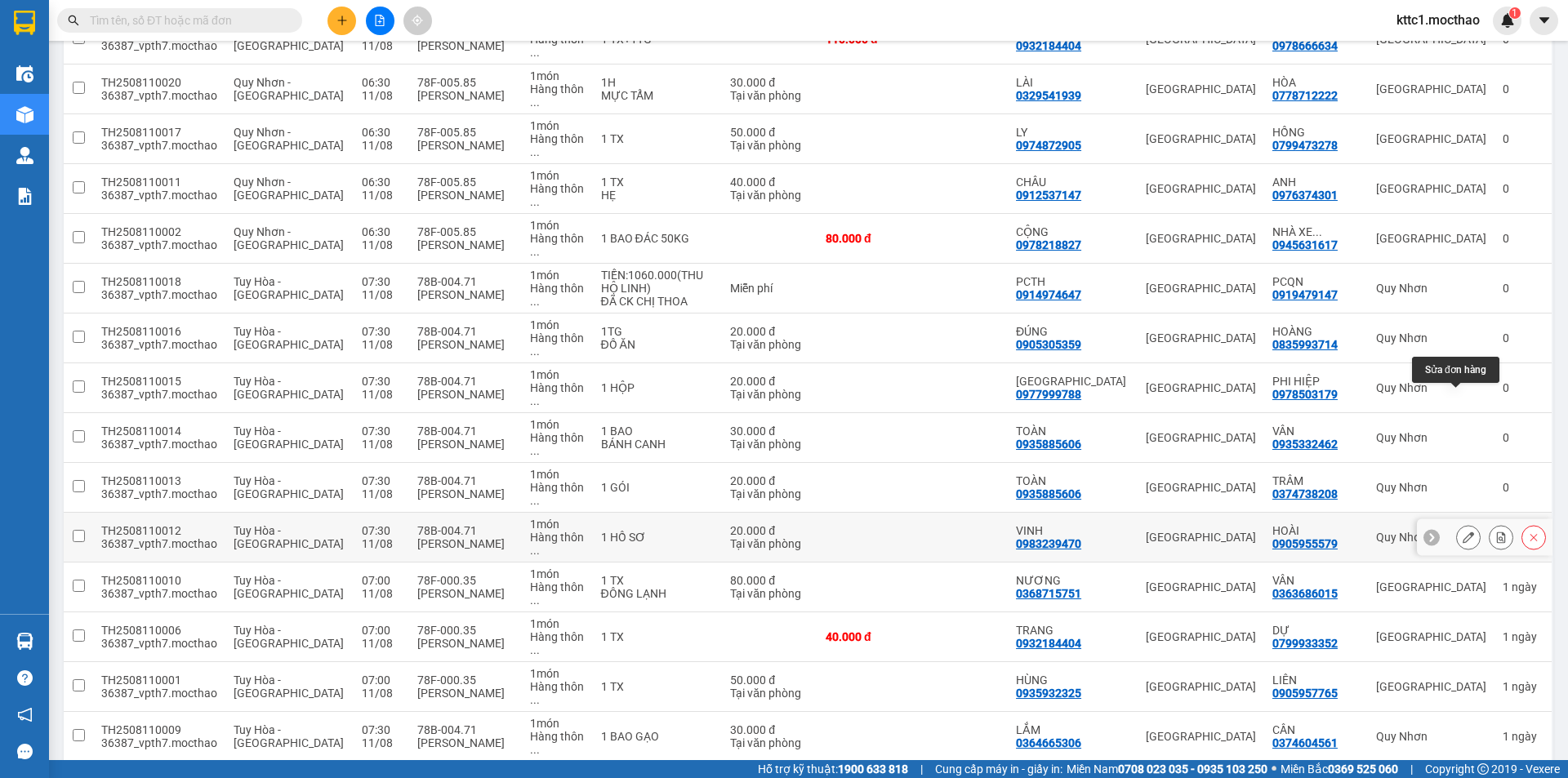
click at [1462, 532] on icon at bounding box center [1467, 537] width 11 height 11
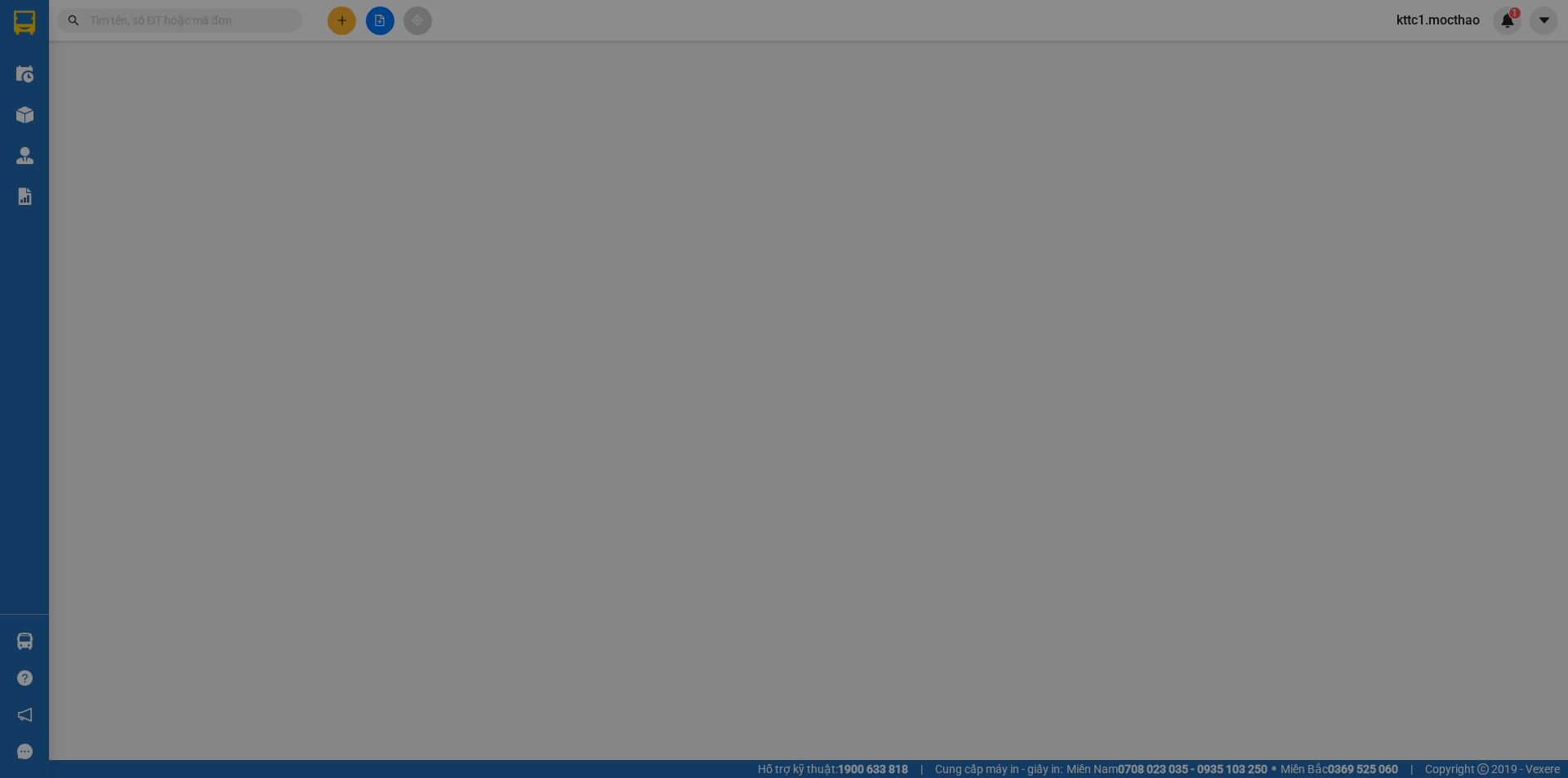
type input "0983239470"
type input "VINH"
type input "0905955579"
type input "HOÀI"
type input "1"
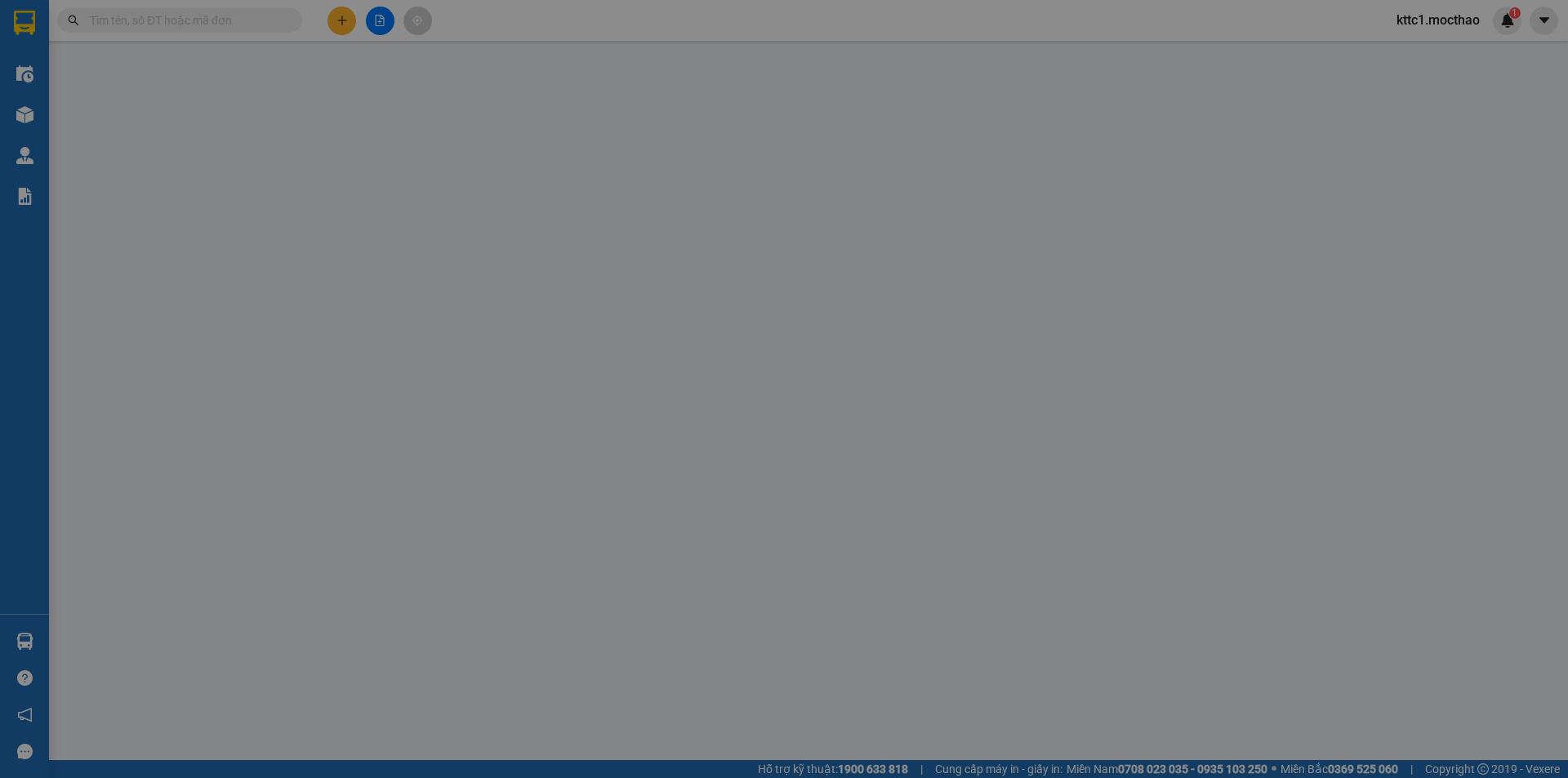
type input "20.000"
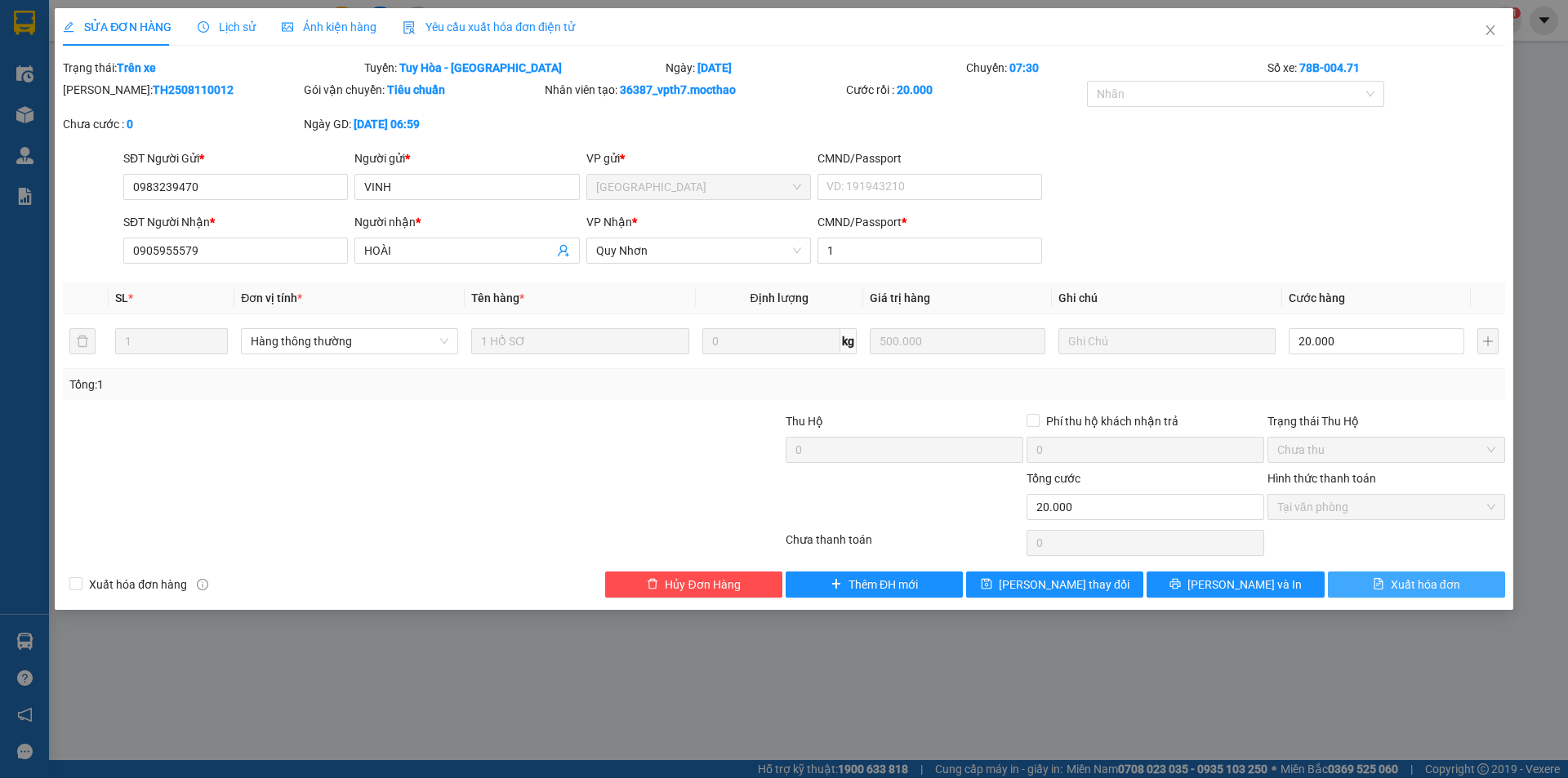
click at [1432, 590] on span "Xuất hóa đơn" at bounding box center [1425, 584] width 70 height 18
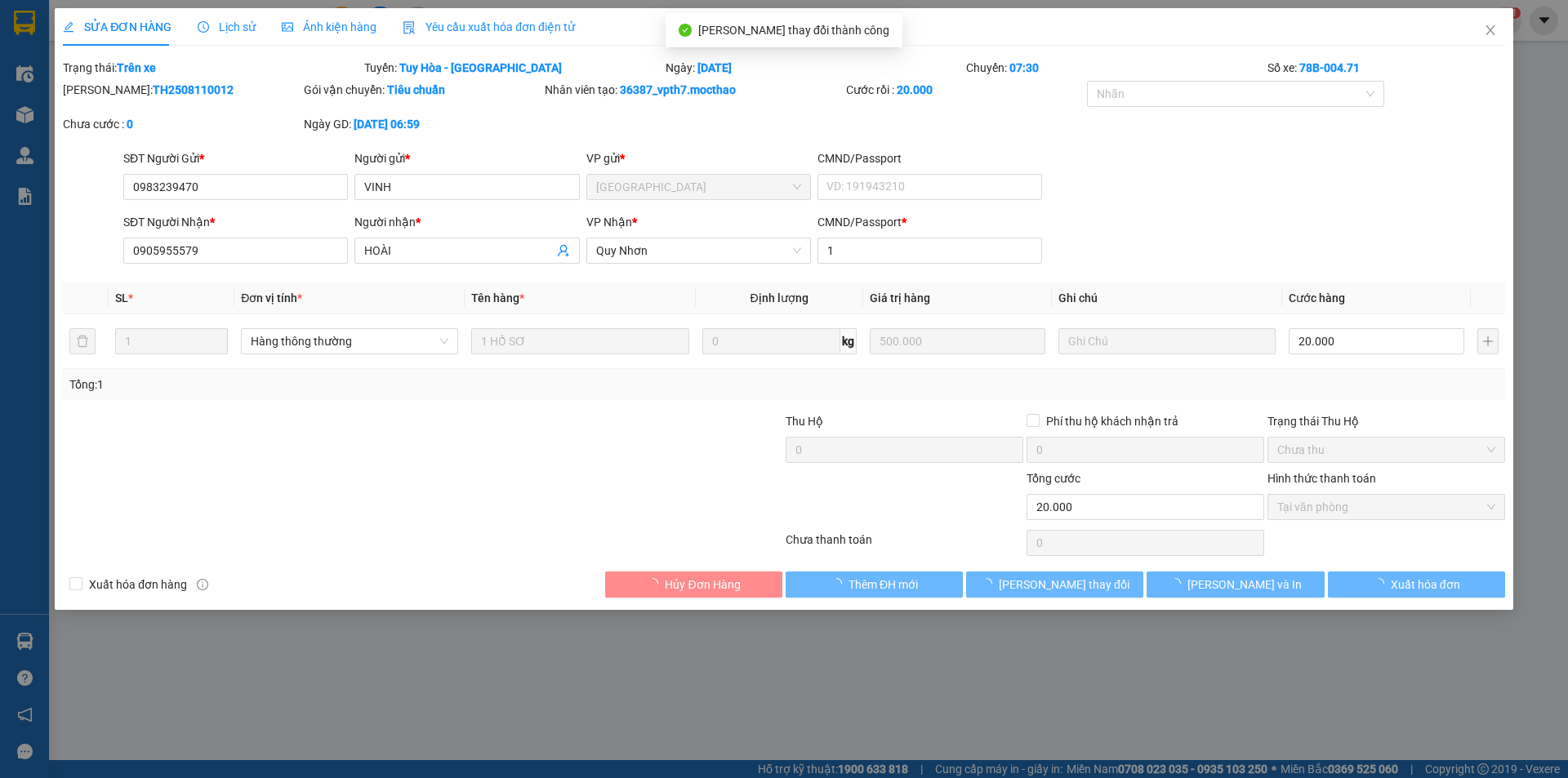
checkbox input "true"
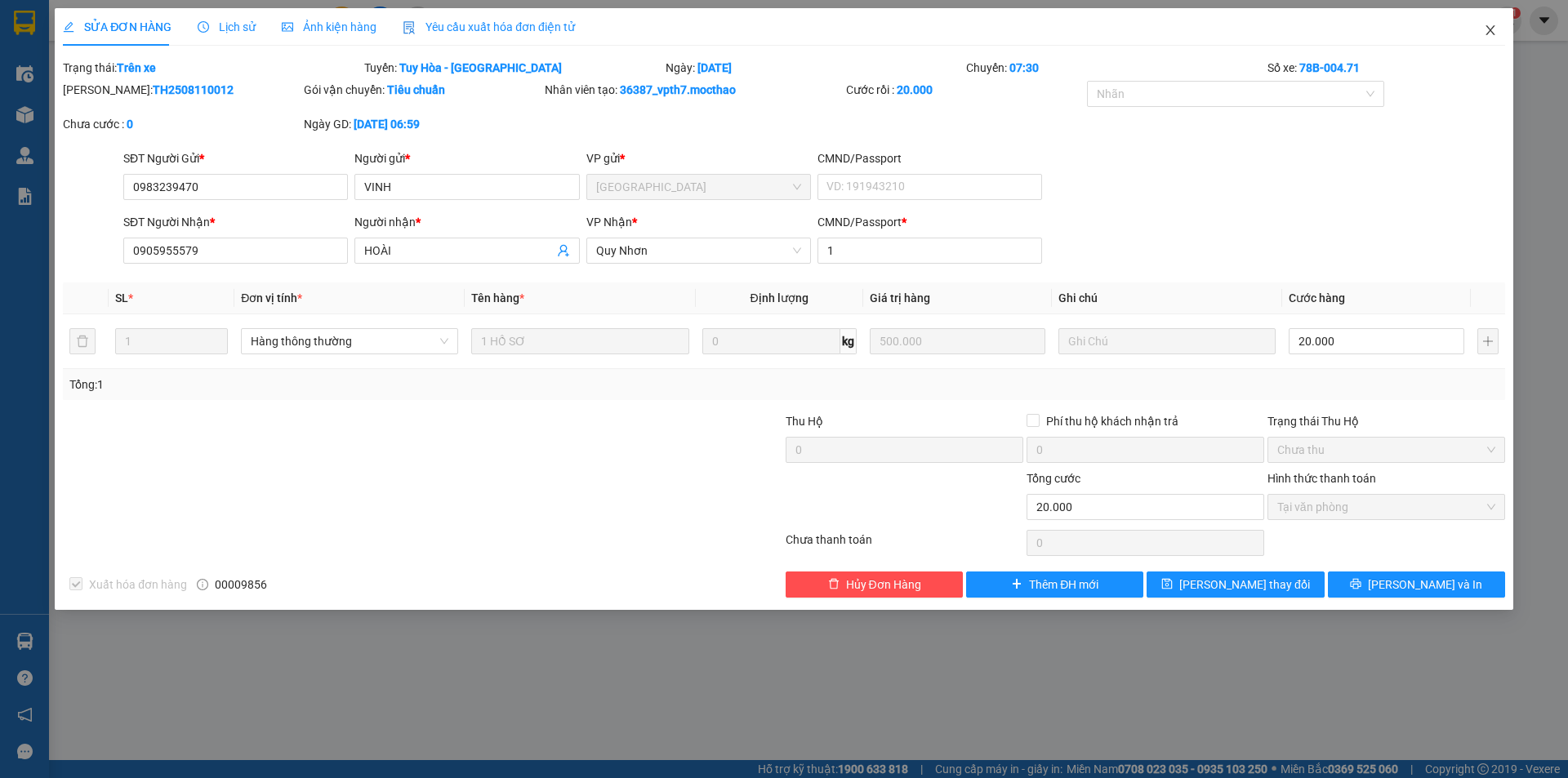
click at [1489, 29] on icon "close" at bounding box center [1490, 29] width 9 height 9
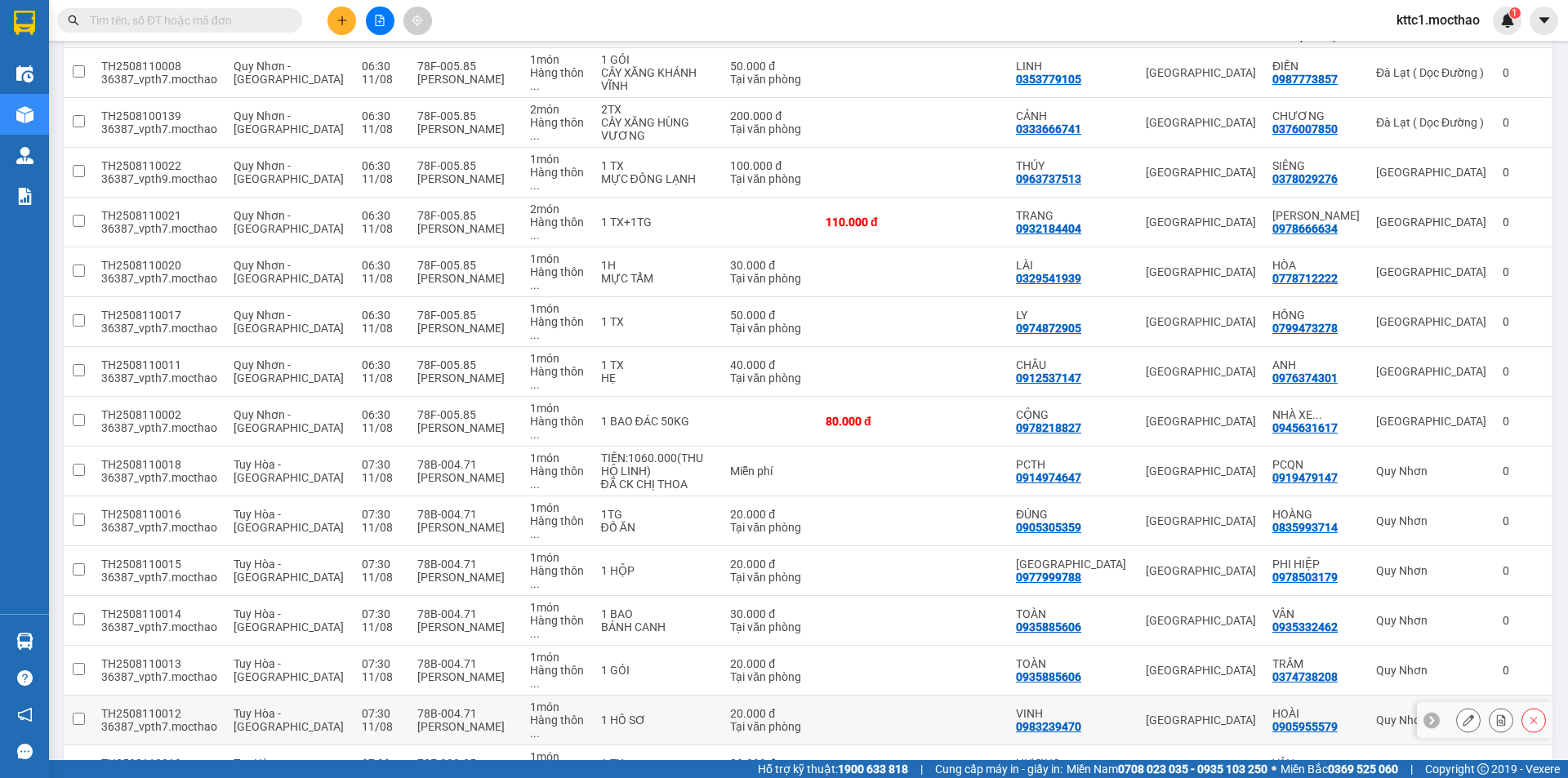
scroll to position [245, 0]
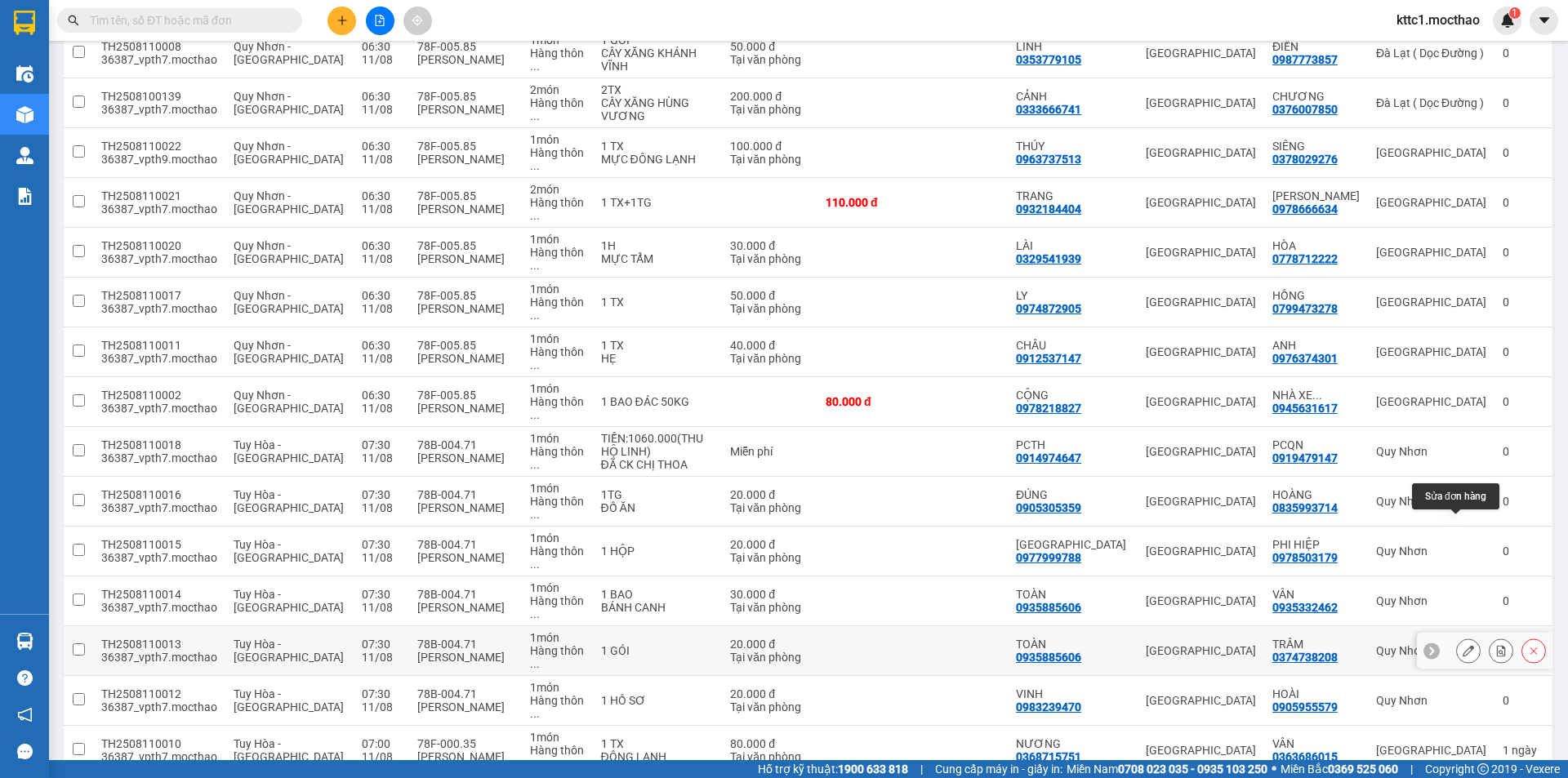
click at [1456, 637] on button at bounding box center [1467, 651] width 23 height 28
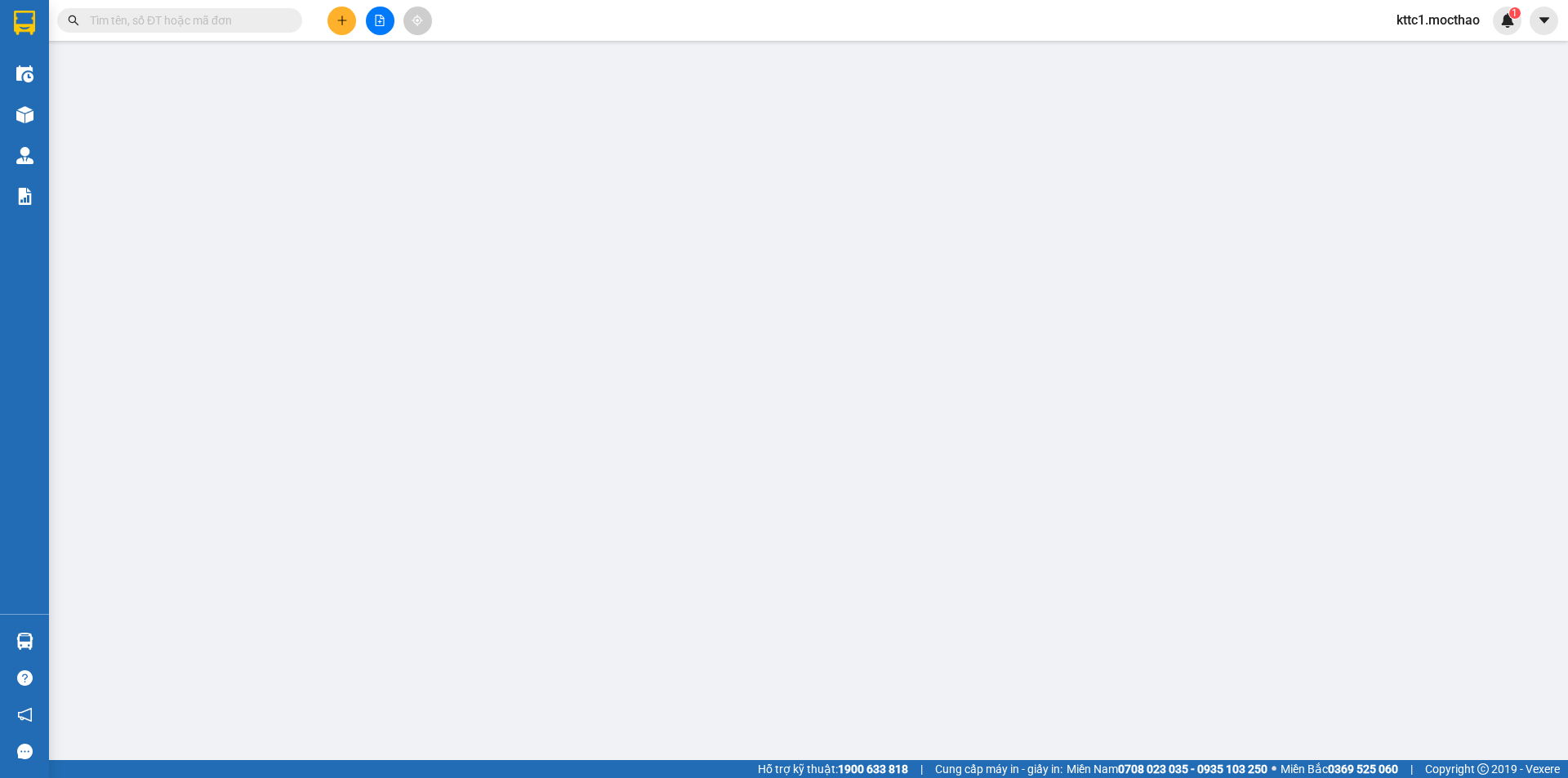
type input "0935885606"
type input "TOÀN"
type input "0374738208"
type input "TRÂM"
type input "112345678"
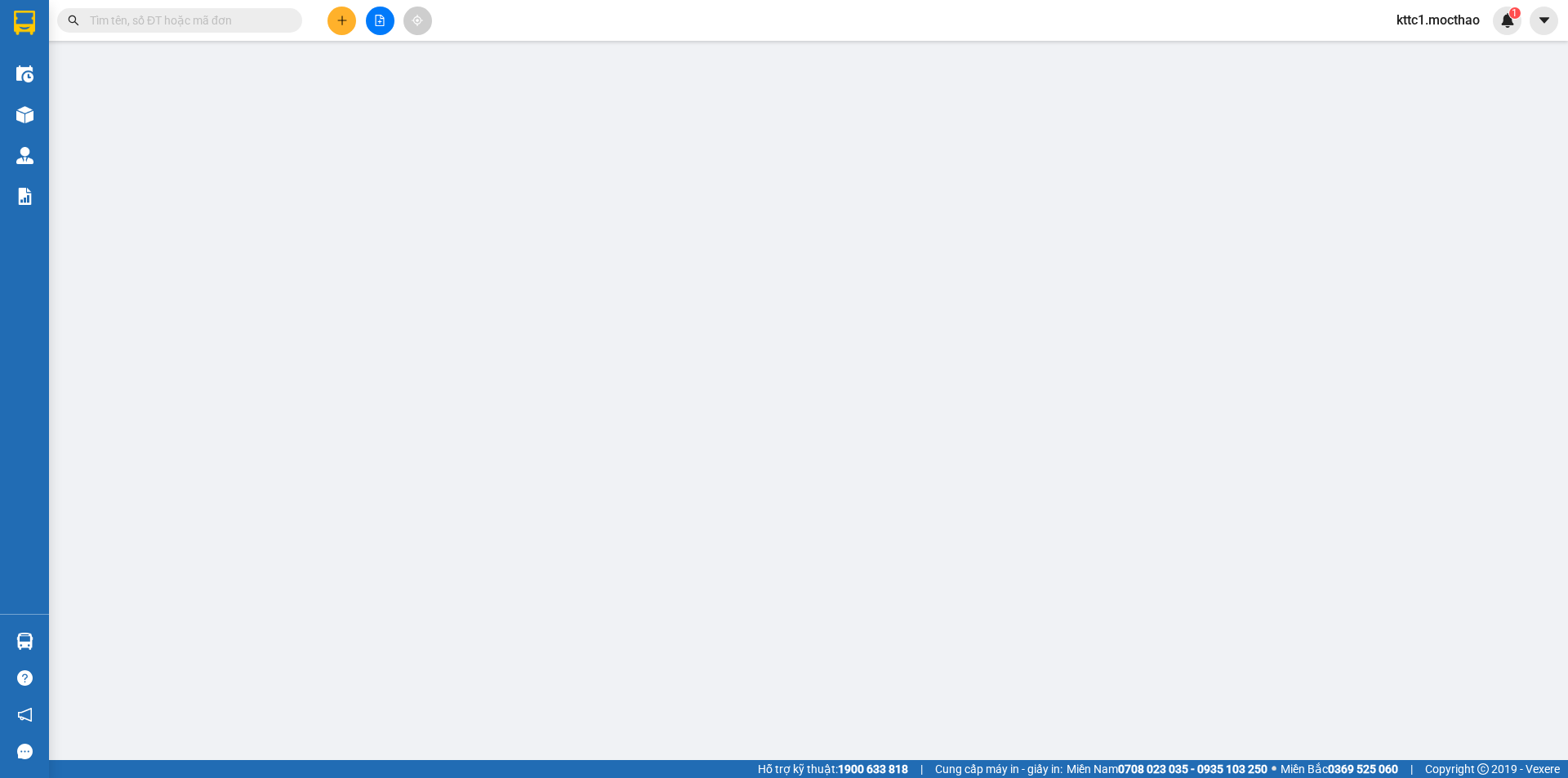
type input "20.000"
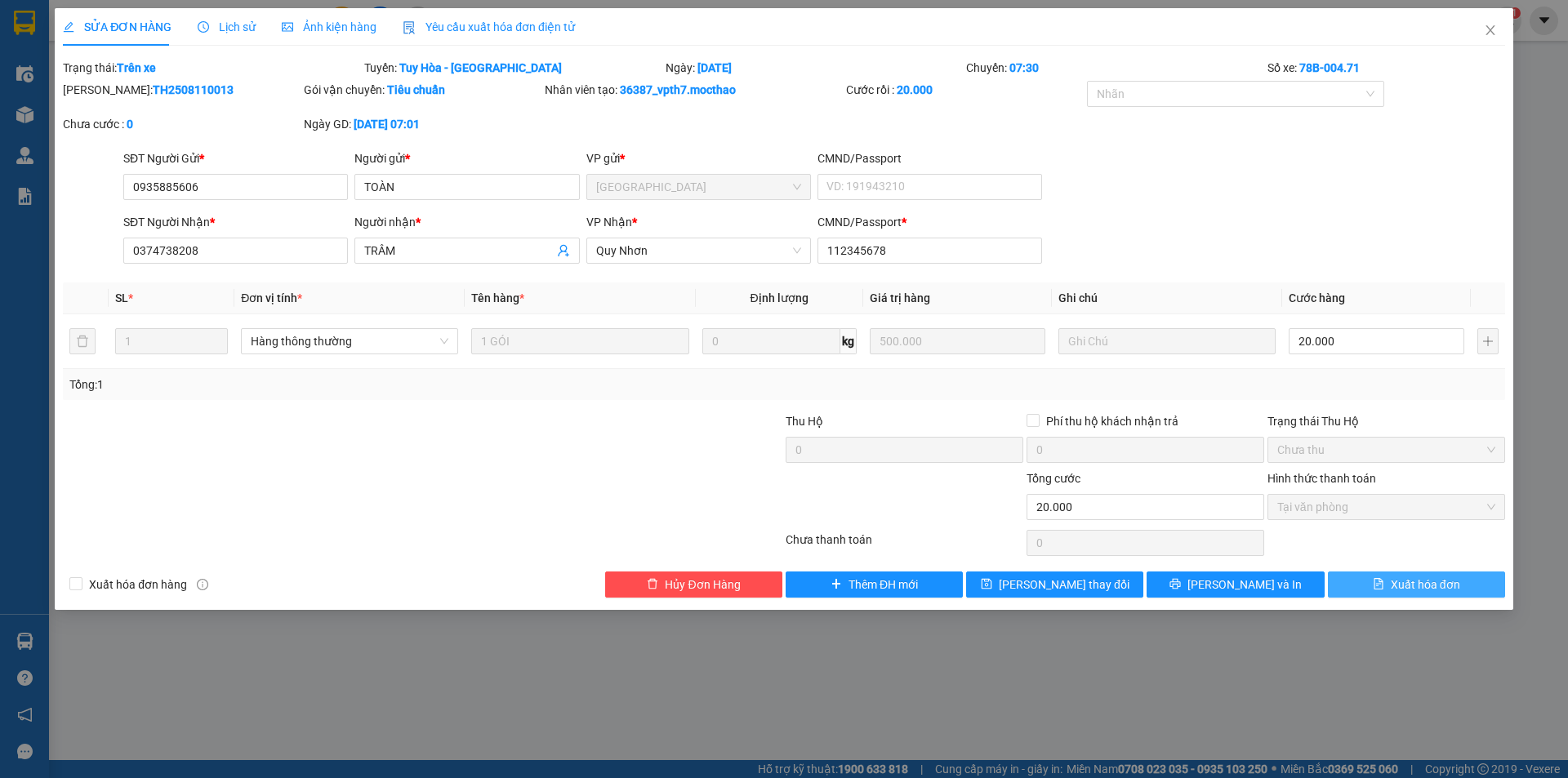
click at [1407, 588] on span "Xuất hóa đơn" at bounding box center [1425, 584] width 70 height 18
checkbox input "true"
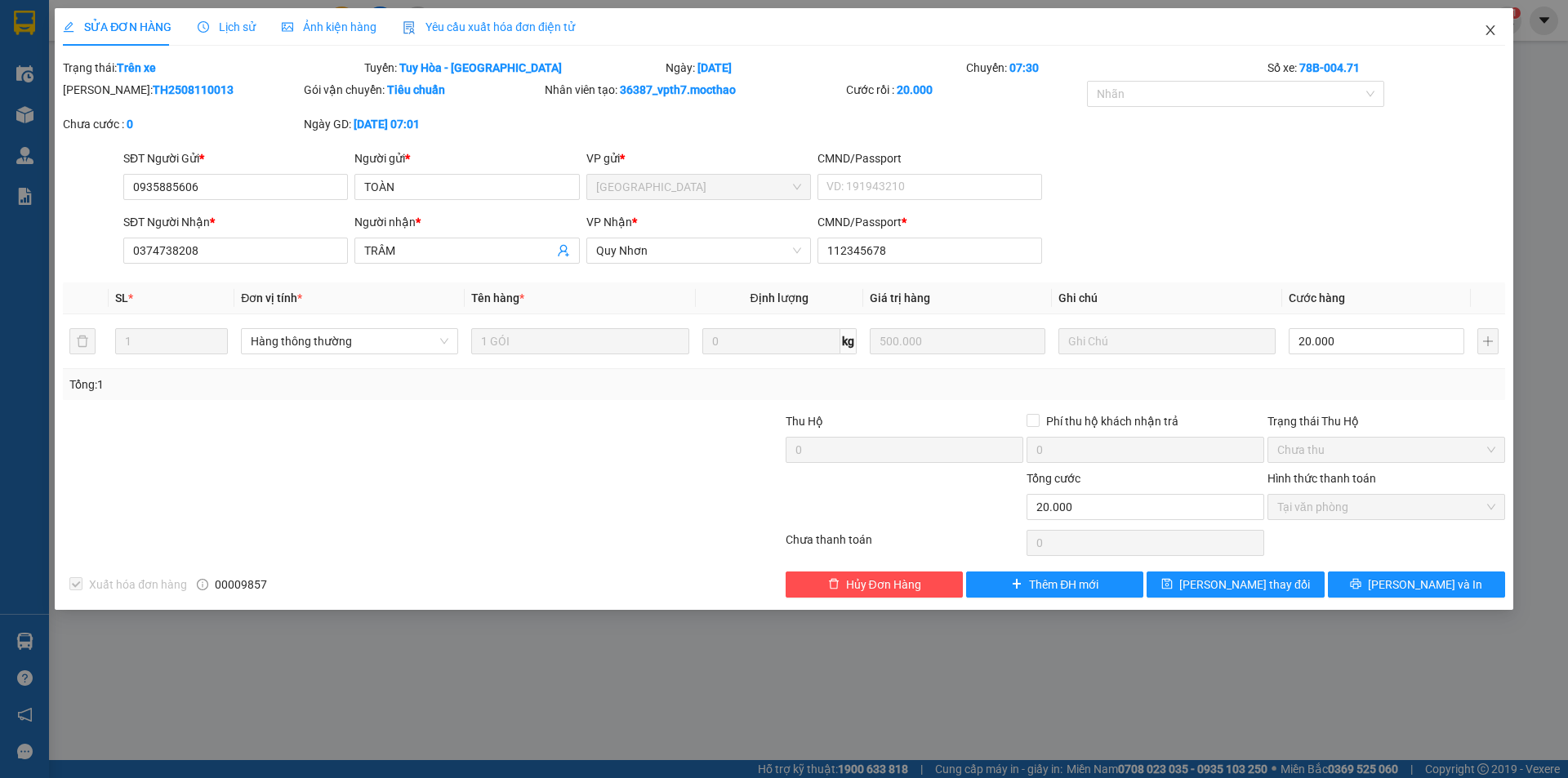
click at [1490, 27] on icon "close" at bounding box center [1490, 30] width 13 height 13
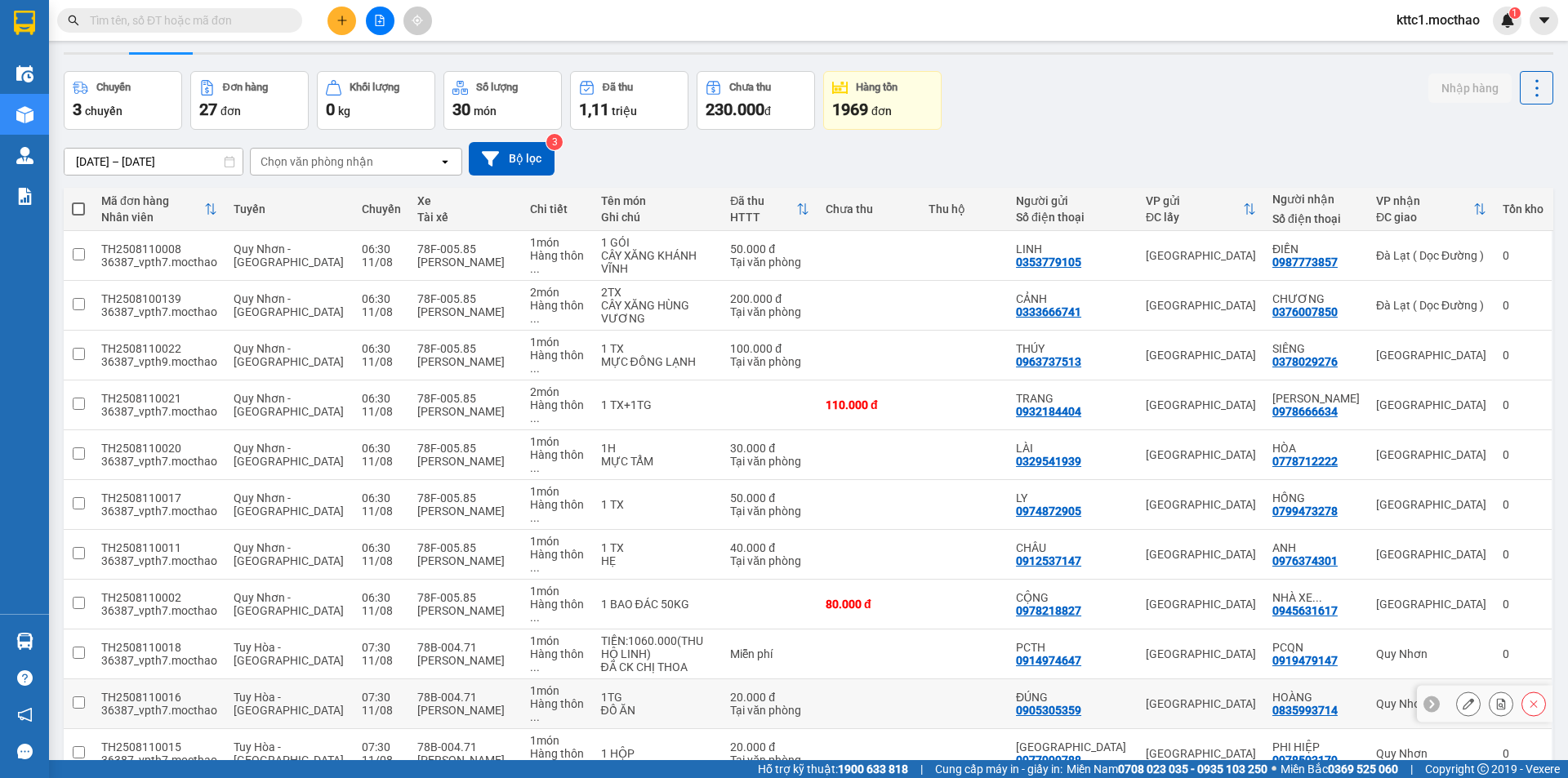
scroll to position [164, 0]
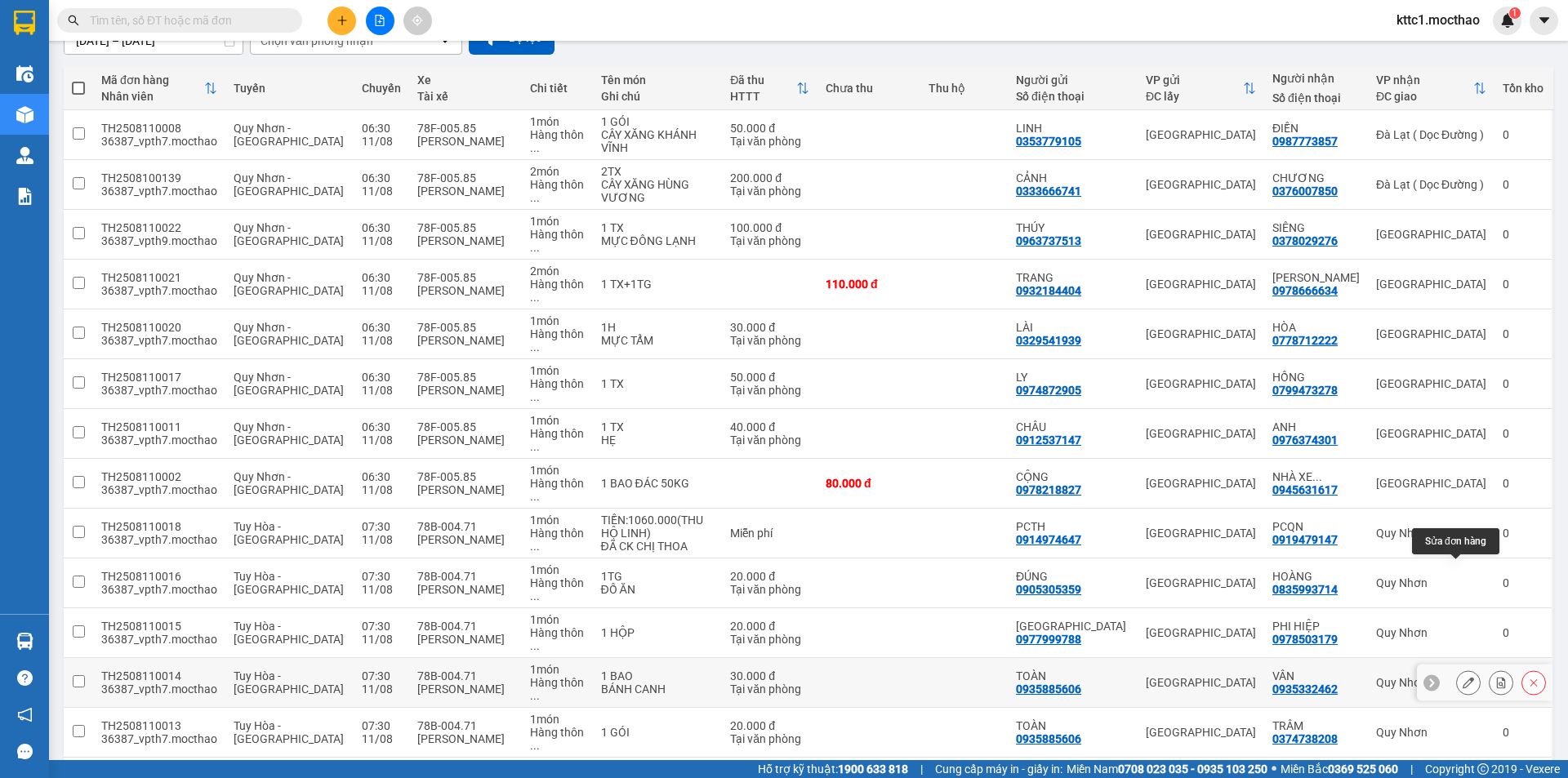
click at [1456, 669] on button at bounding box center [1467, 682] width 23 height 28
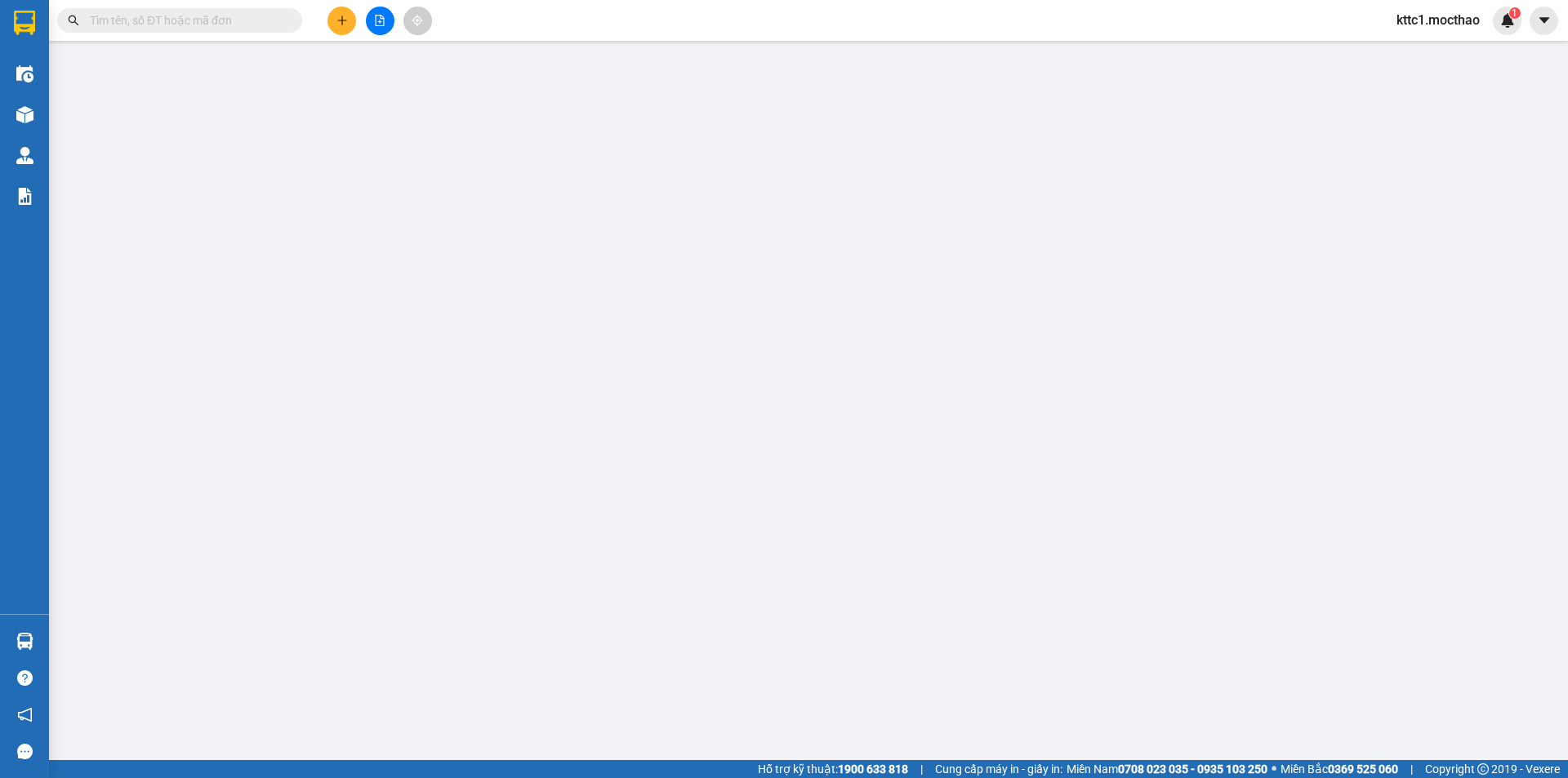
type input "0935885606"
type input "TOÀN"
type input "0935332462"
type input "VÂN"
type input "0"
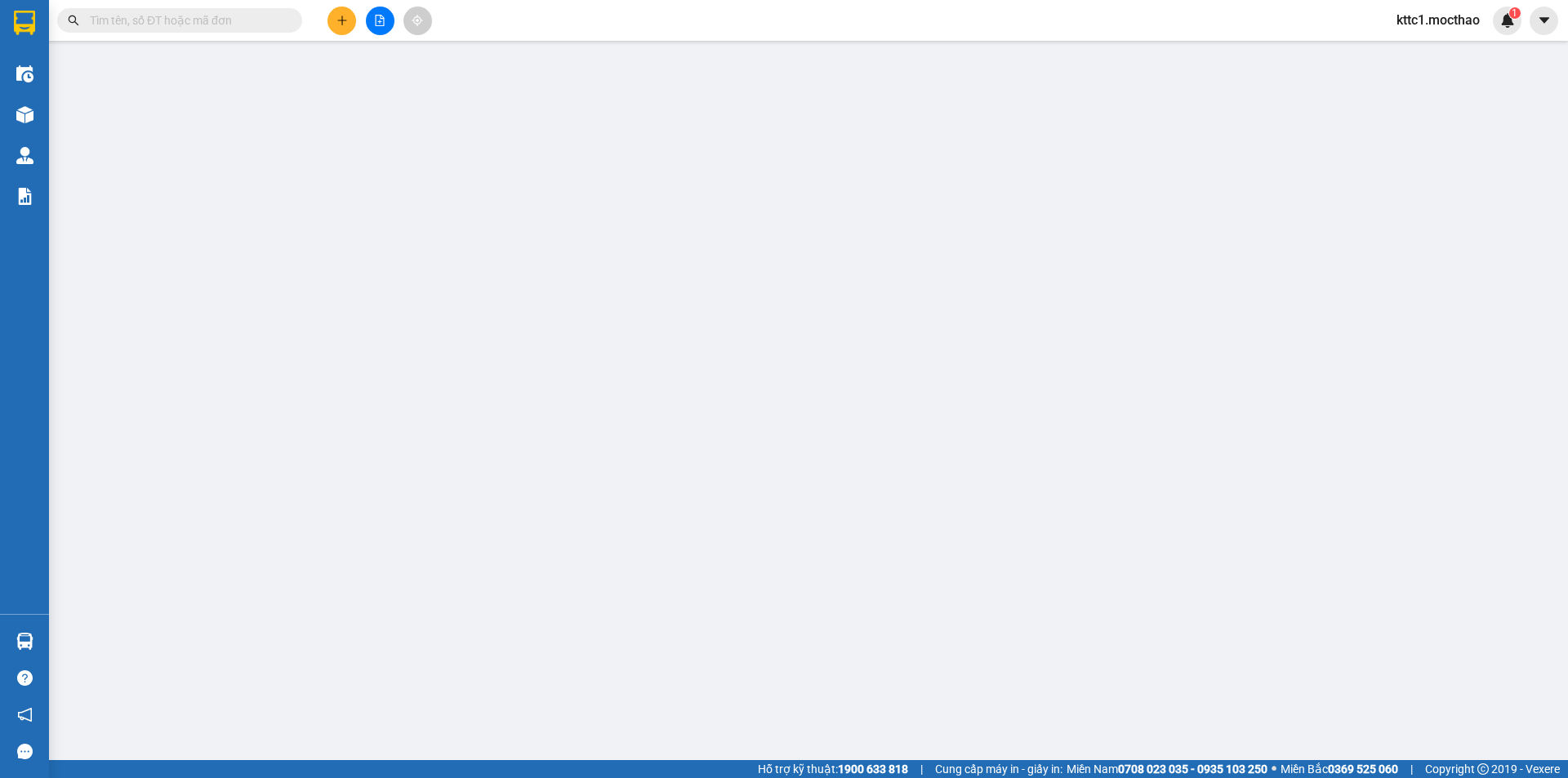
type input "30.000"
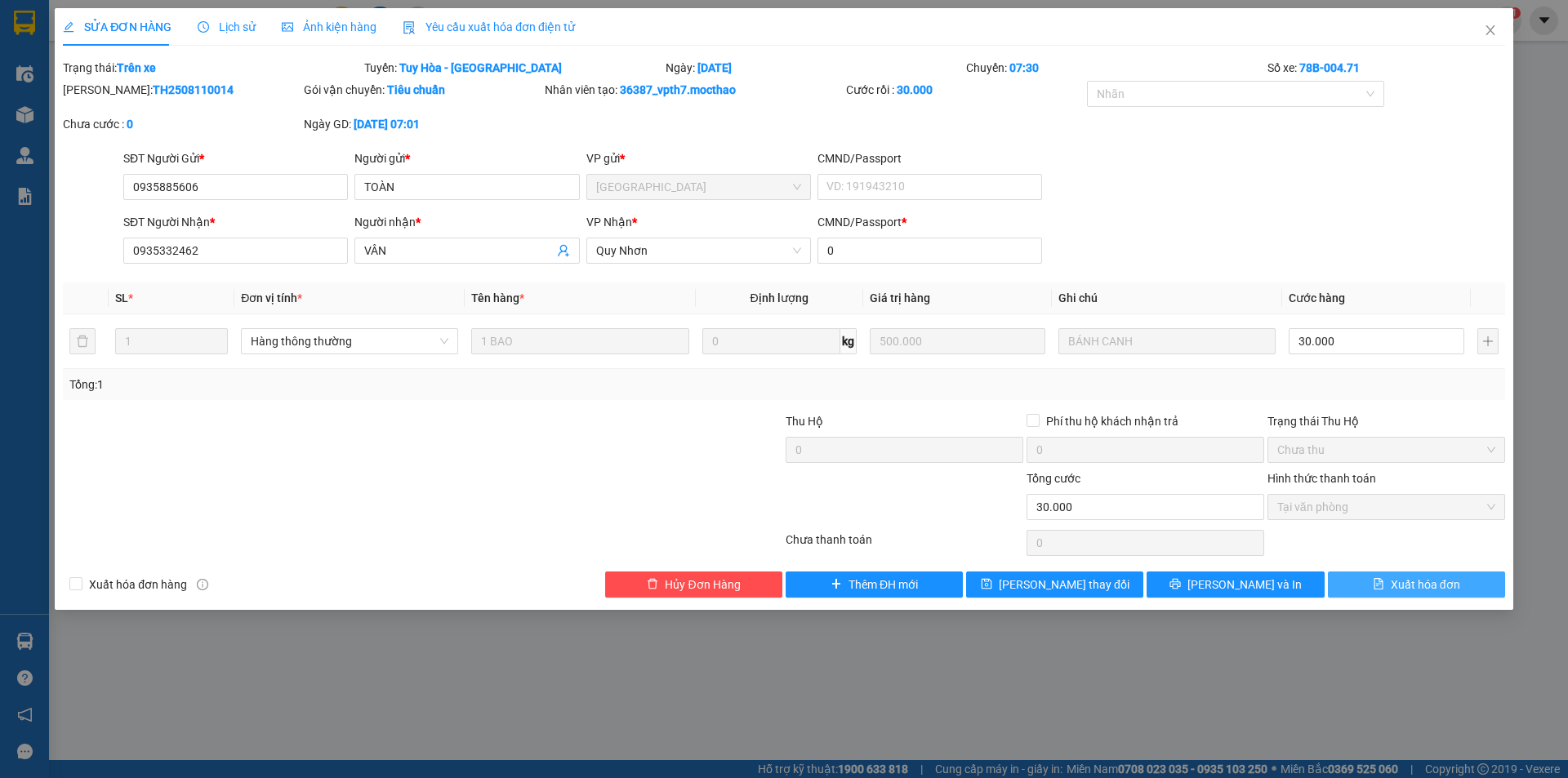
click at [1419, 580] on span "Xuất hóa đơn" at bounding box center [1425, 584] width 70 height 18
checkbox input "true"
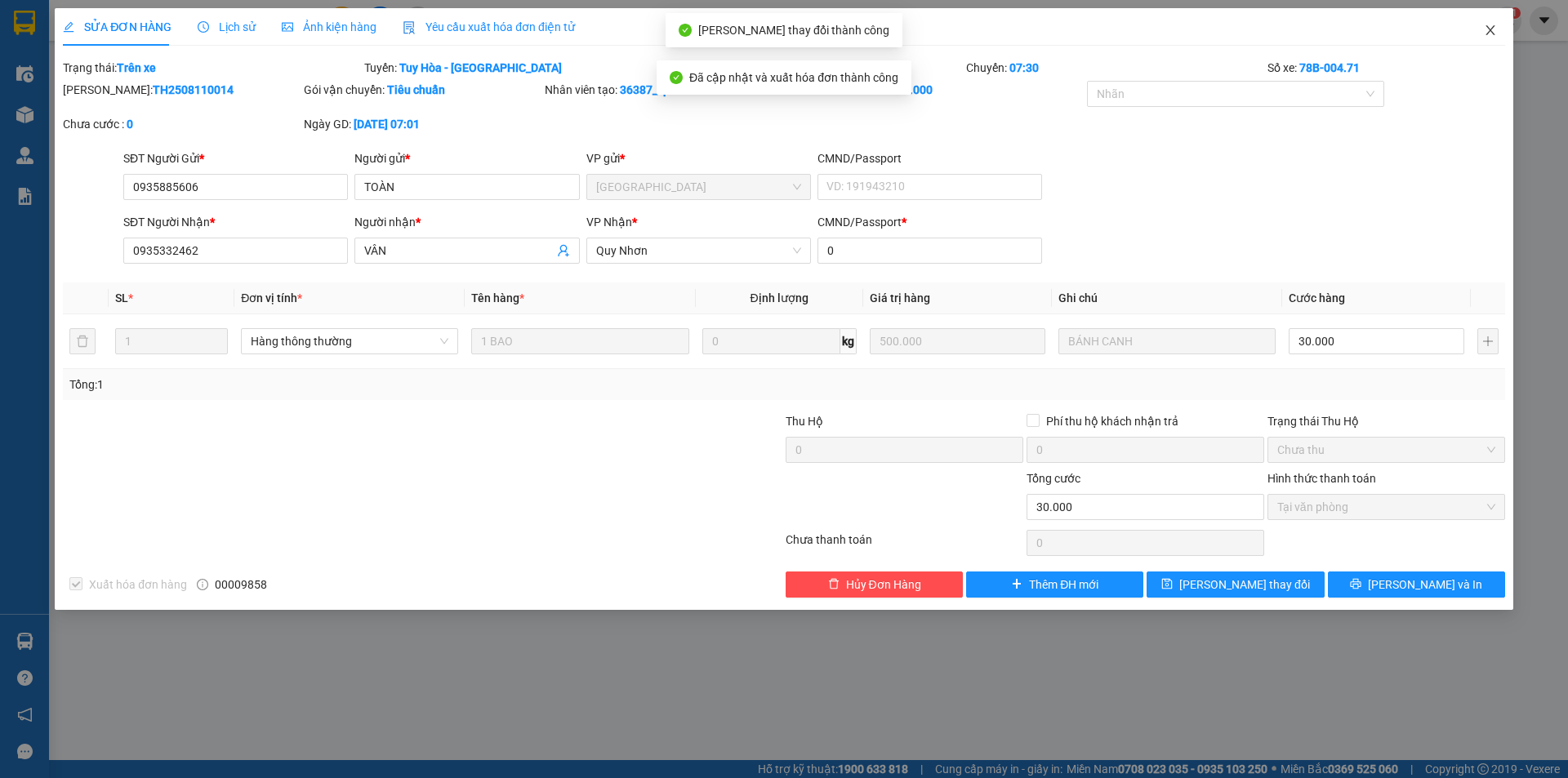
click at [1486, 26] on icon "close" at bounding box center [1490, 30] width 13 height 13
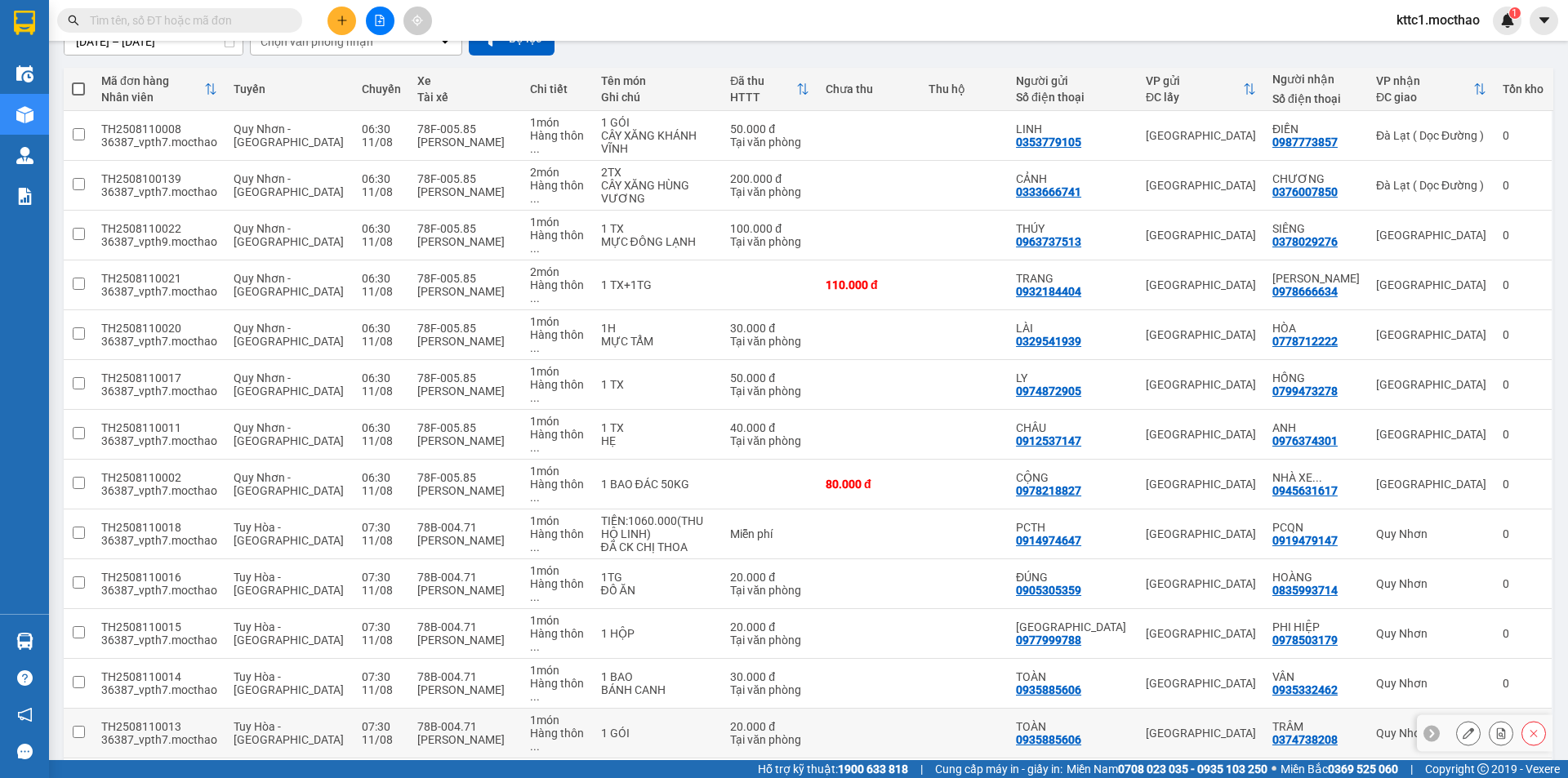
scroll to position [164, 0]
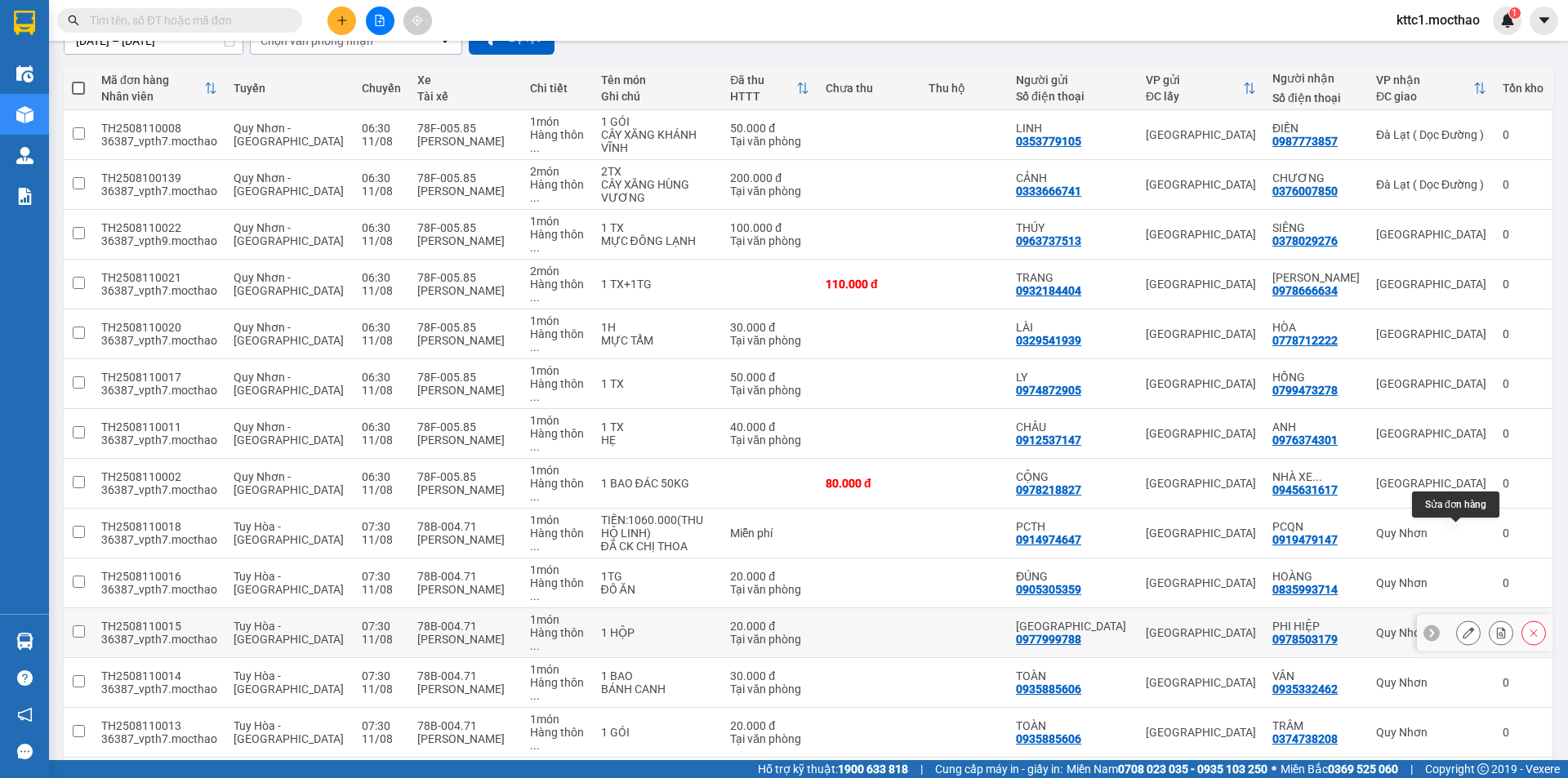
click at [1462, 627] on icon at bounding box center [1467, 633] width 11 height 11
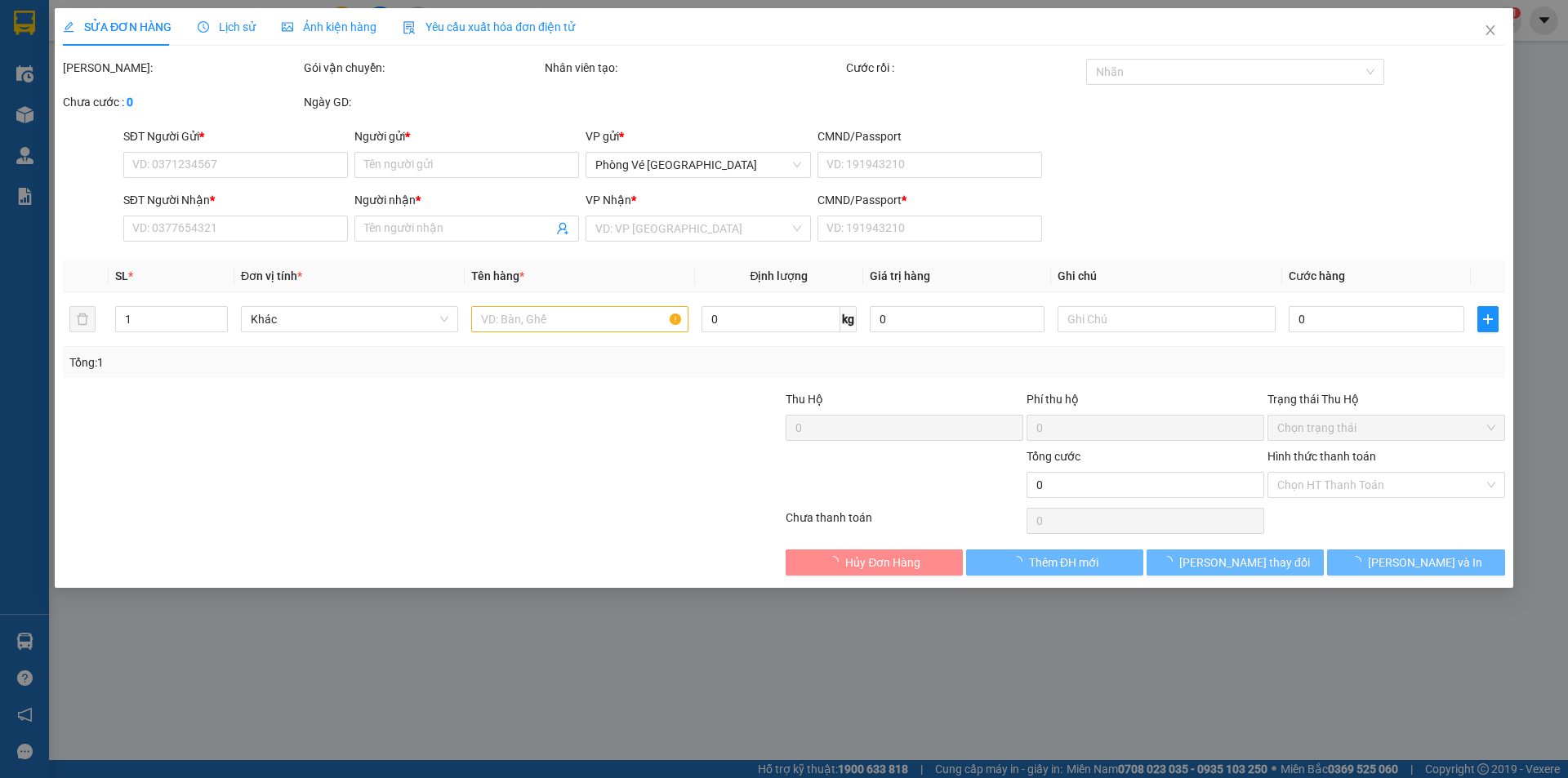
type input "0977999788"
type input "MỸ NHA"
type input "0978503179"
type input "PHI HIỆP"
type input "0"
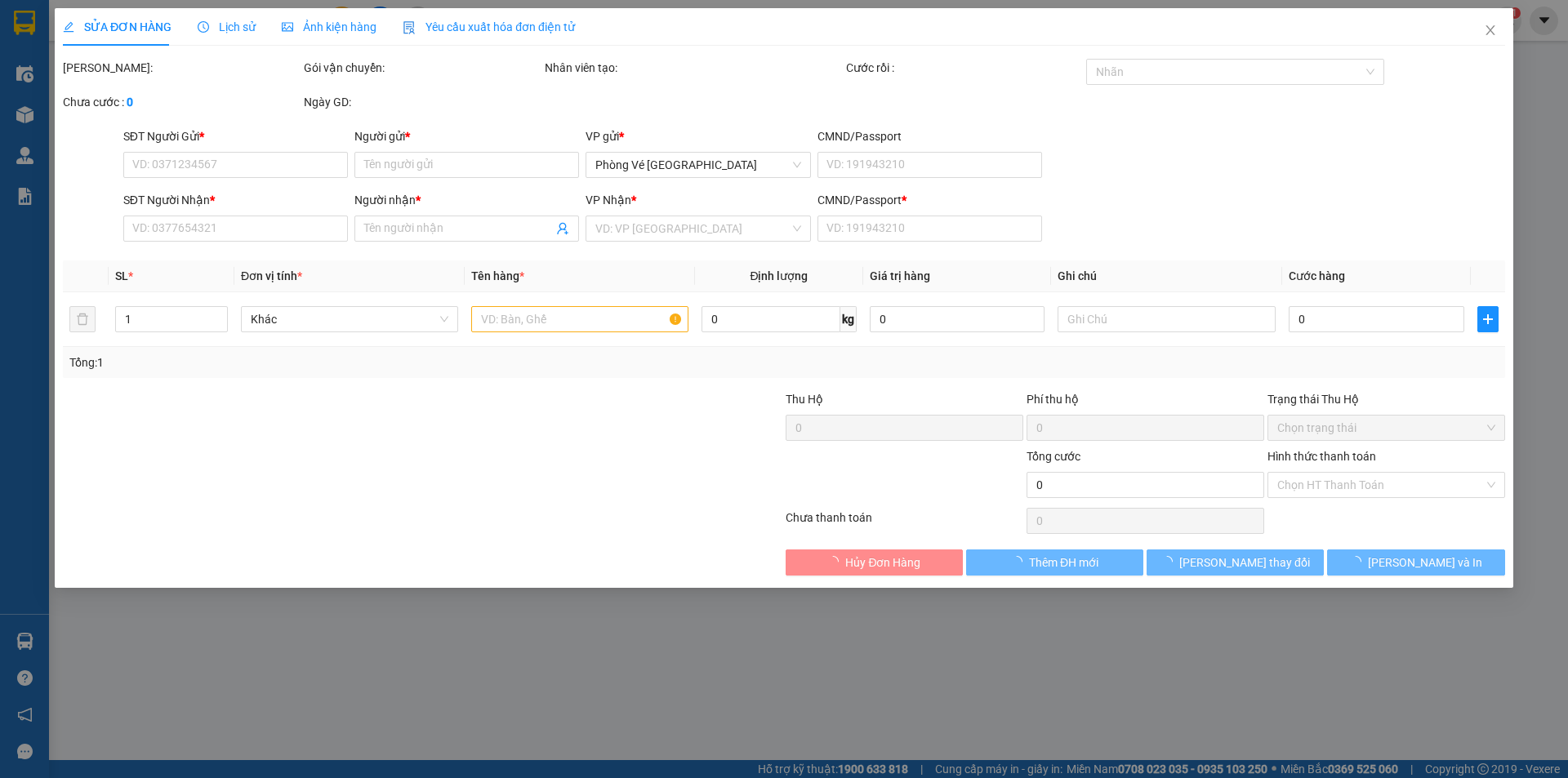
type input "20.000"
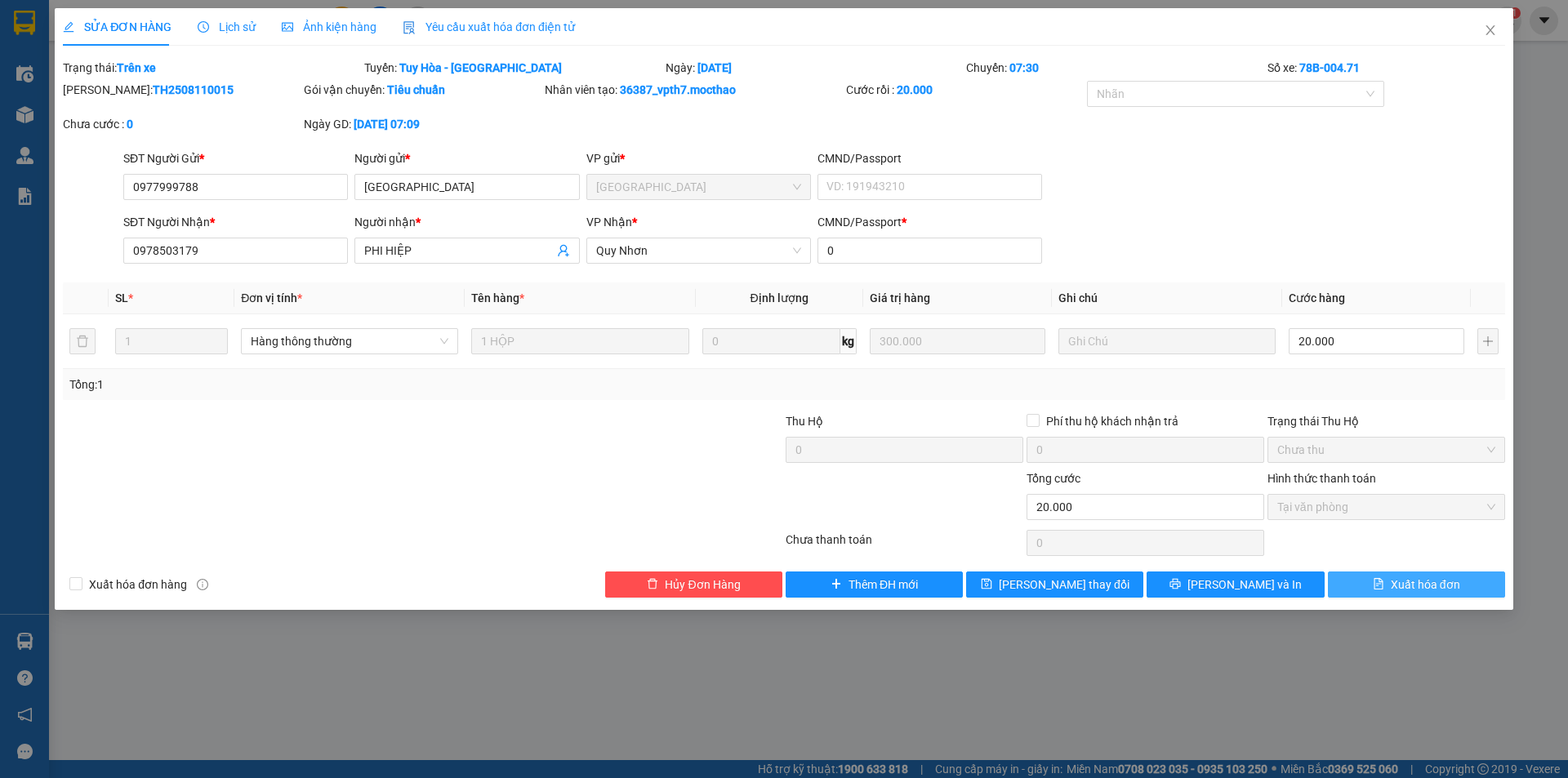
click at [1409, 580] on span "Xuất hóa đơn" at bounding box center [1425, 584] width 70 height 18
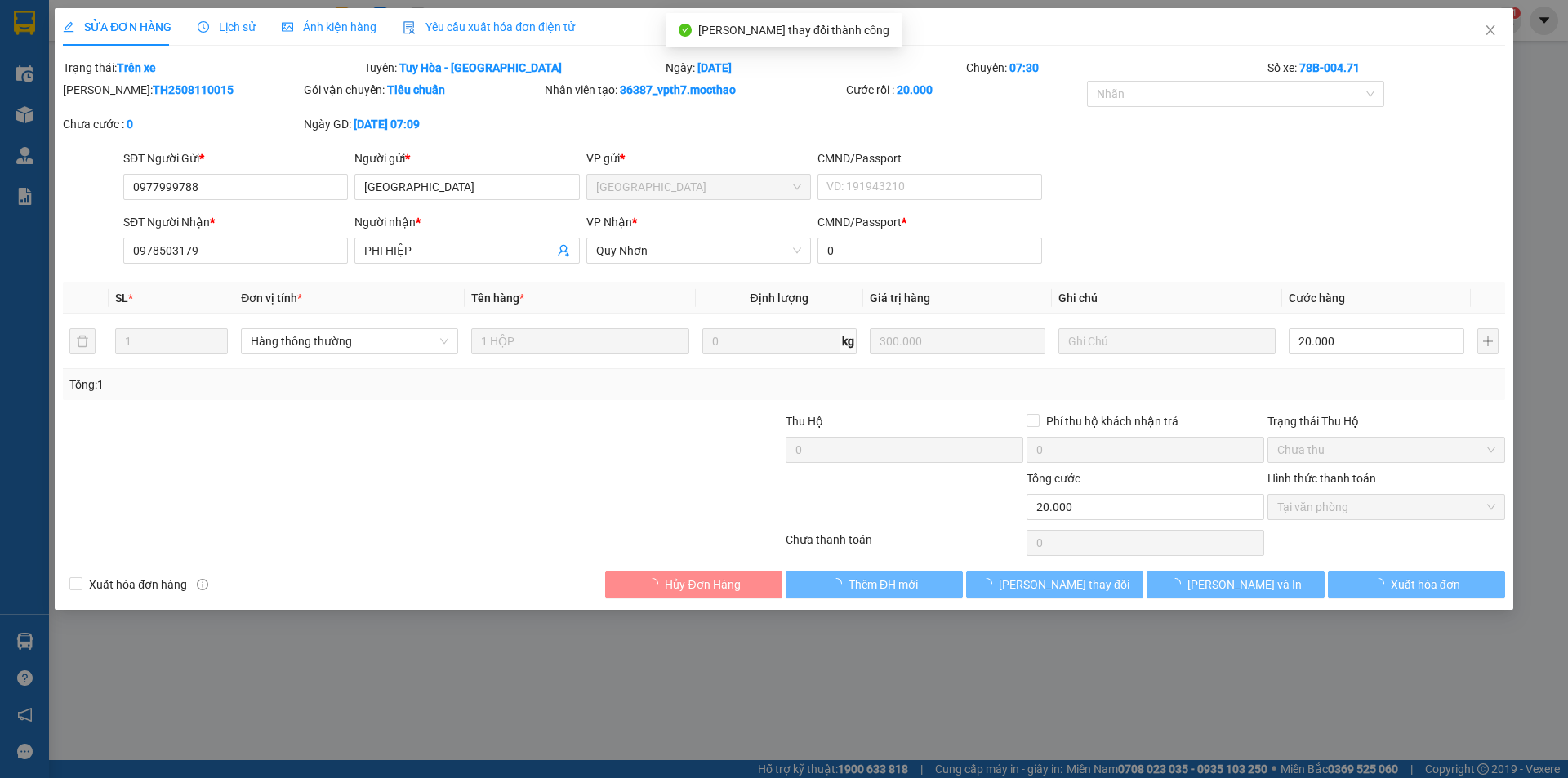
checkbox input "true"
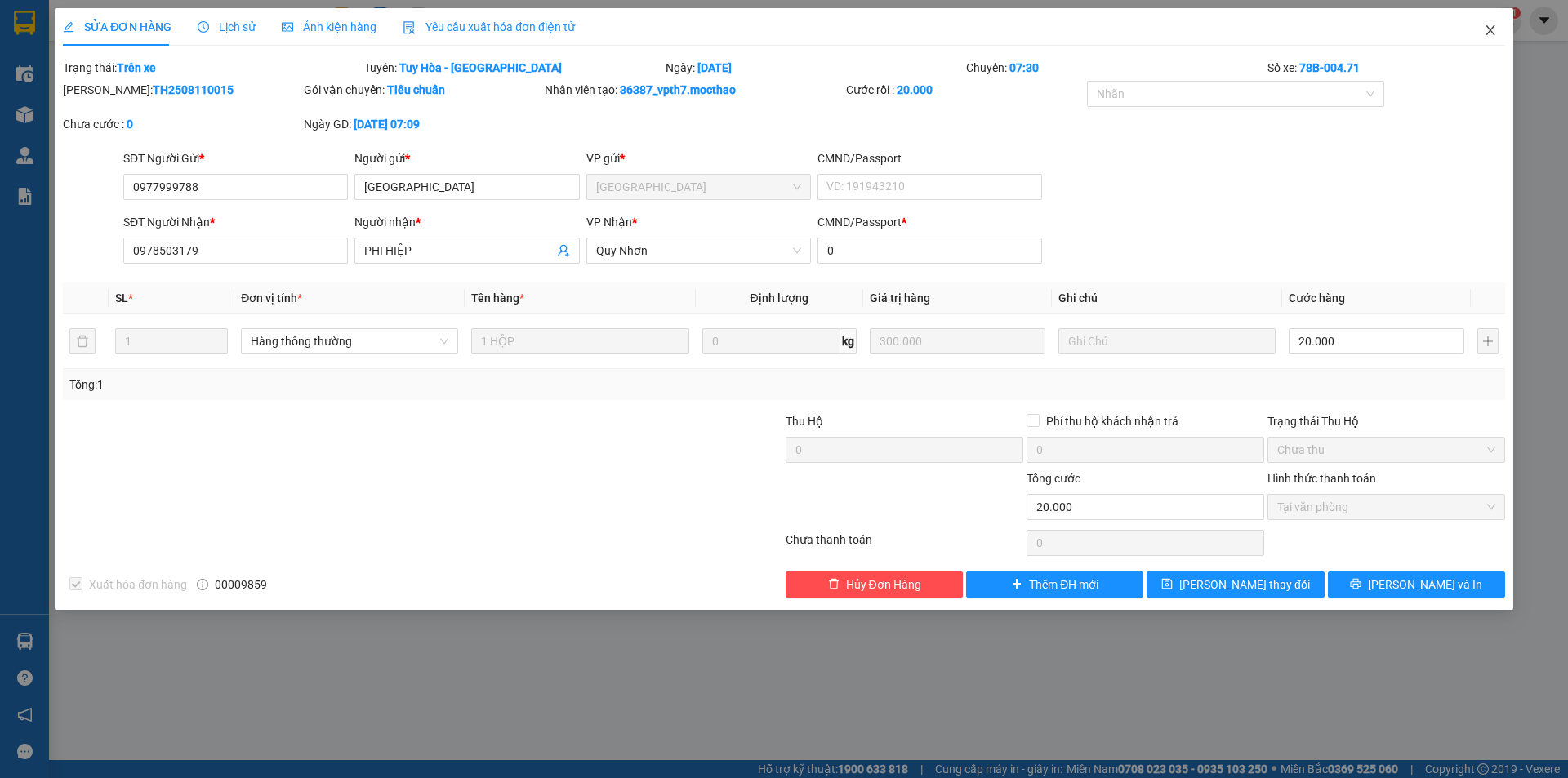
click at [1493, 34] on icon "close" at bounding box center [1490, 29] width 9 height 9
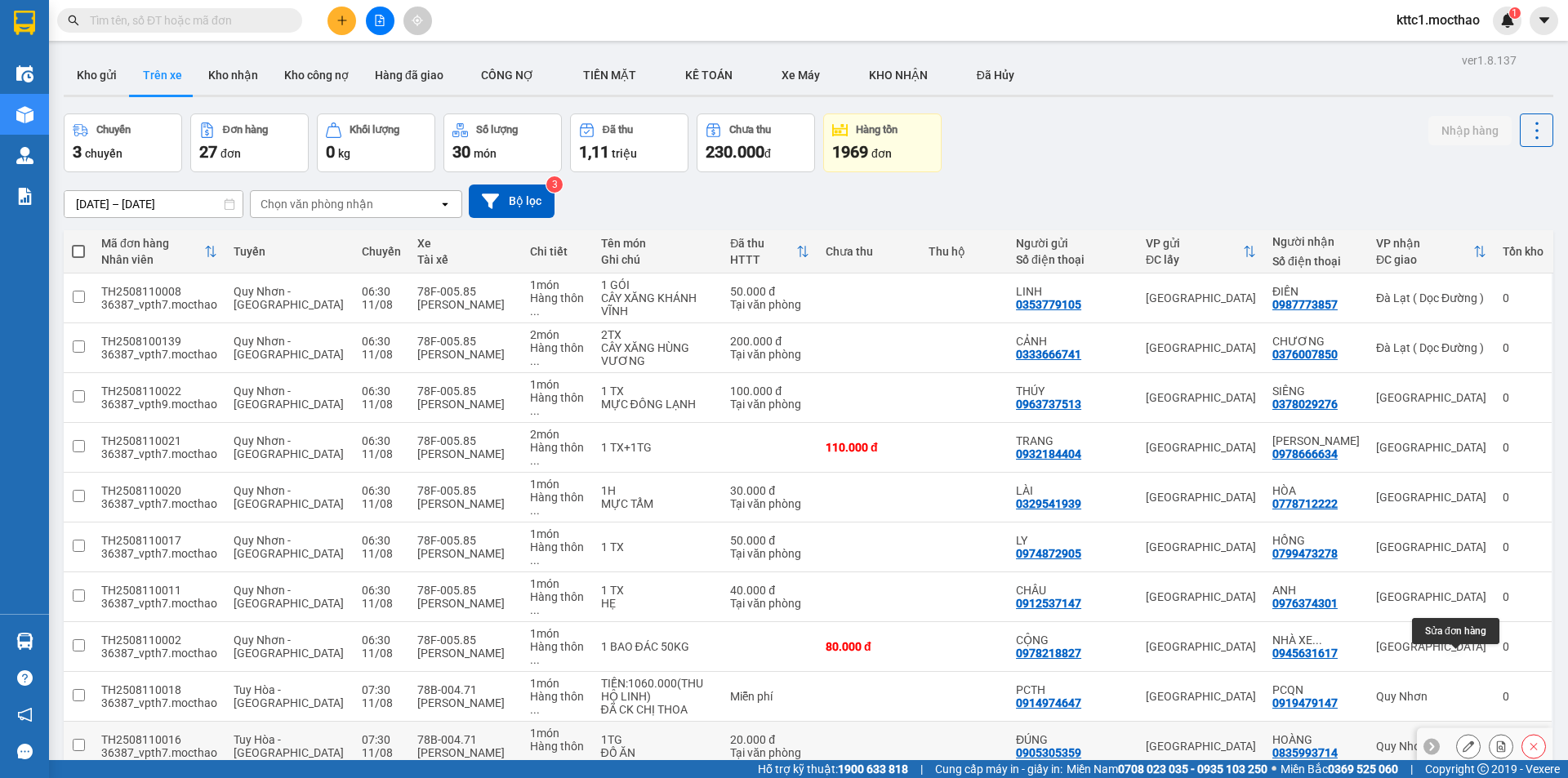
click at [1462, 740] on icon at bounding box center [1467, 745] width 11 height 11
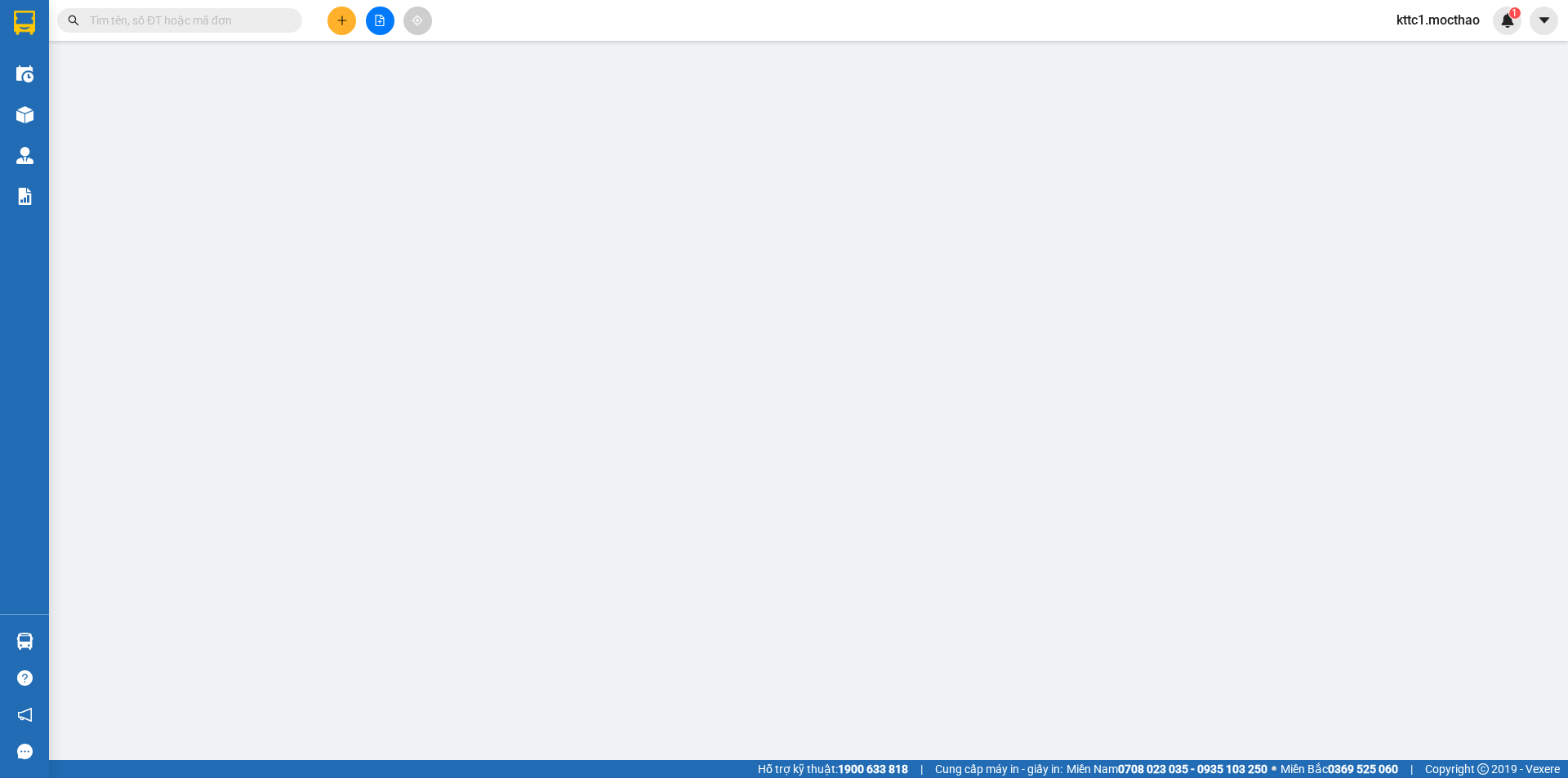
type input "0905305359"
type input "ĐÚNG"
type input "0835993714"
type input "HOÀNG"
type input "1"
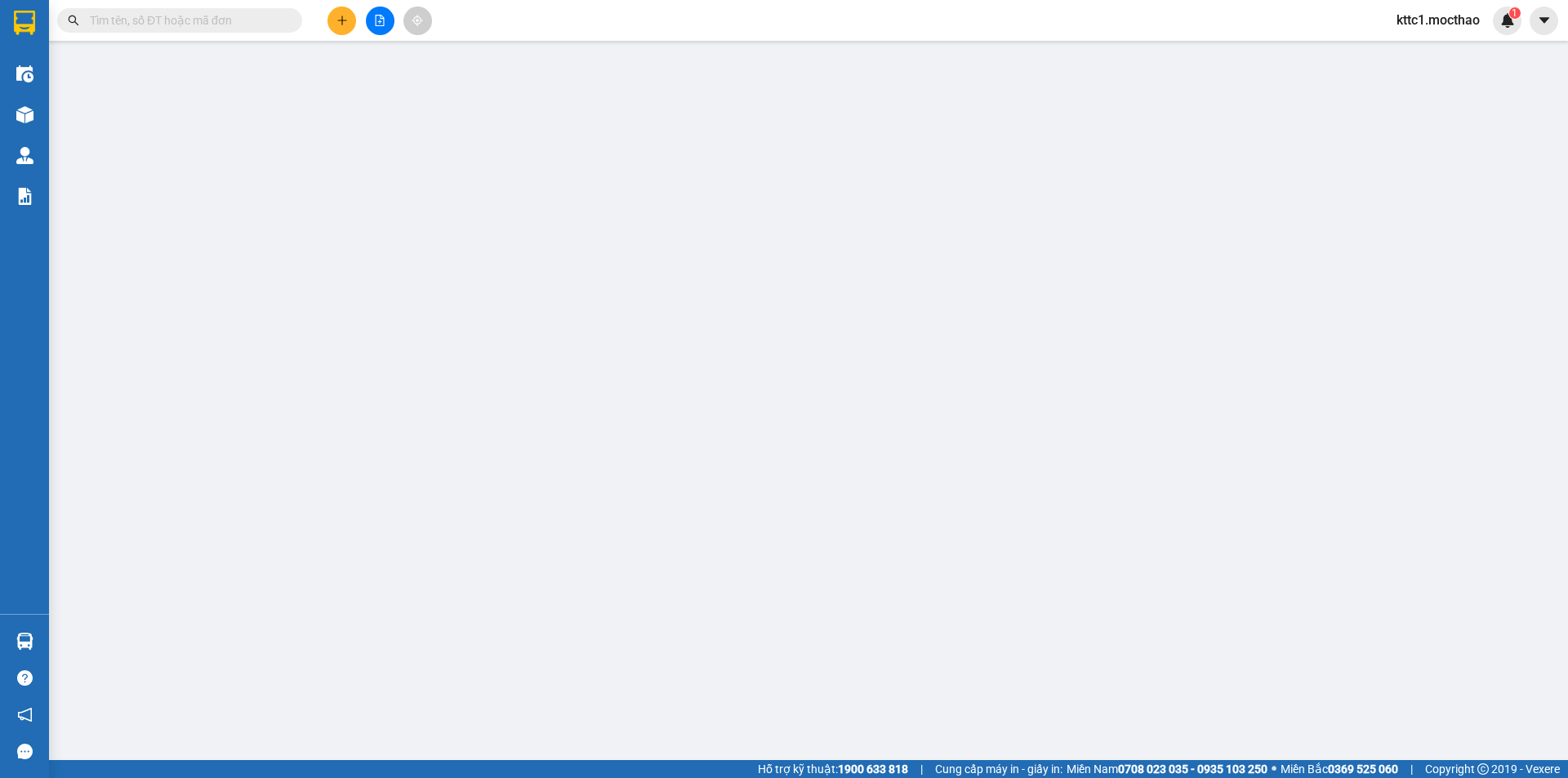
type input "20.000"
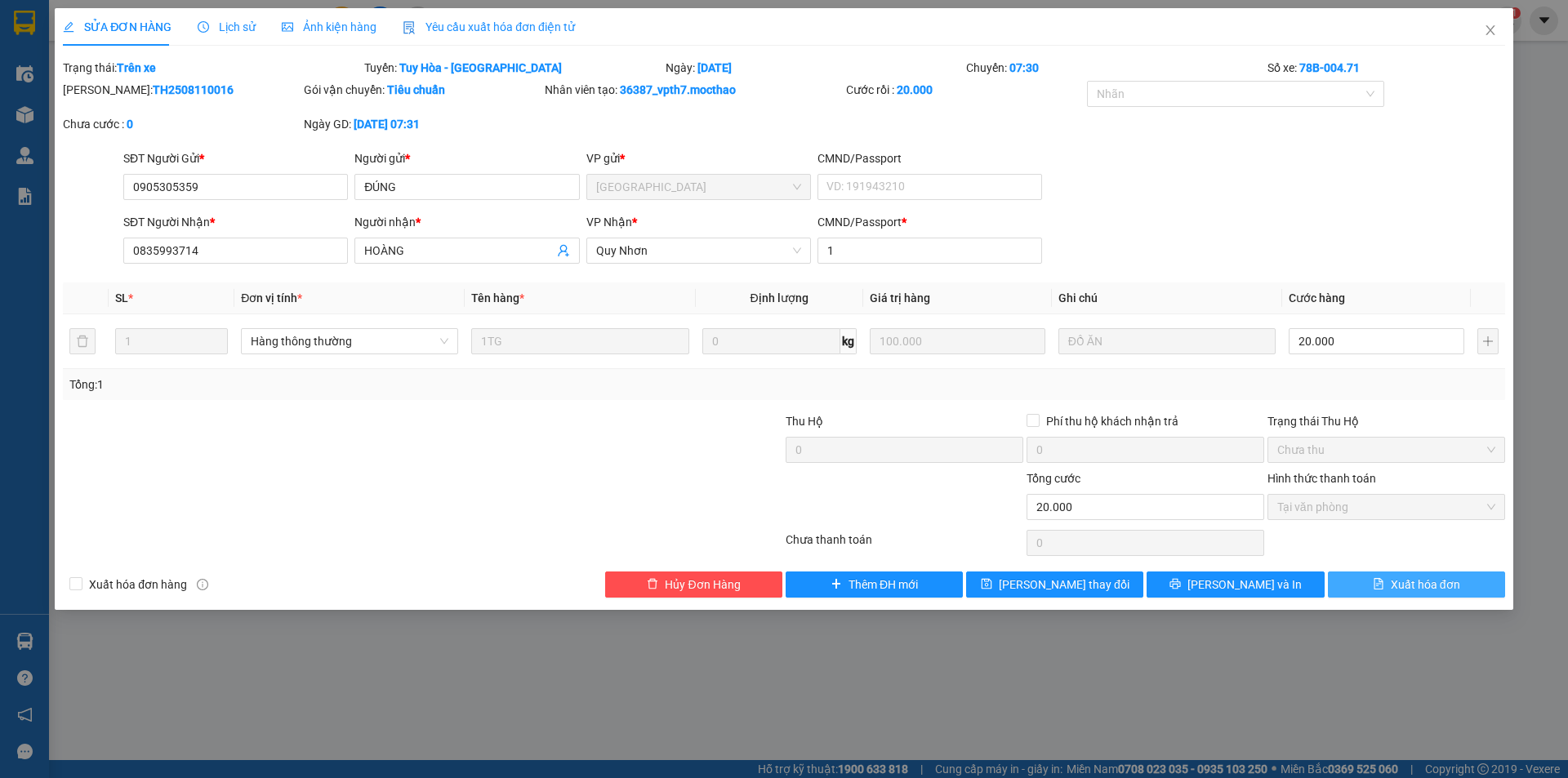
click at [1424, 581] on span "Xuất hóa đơn" at bounding box center [1425, 584] width 70 height 18
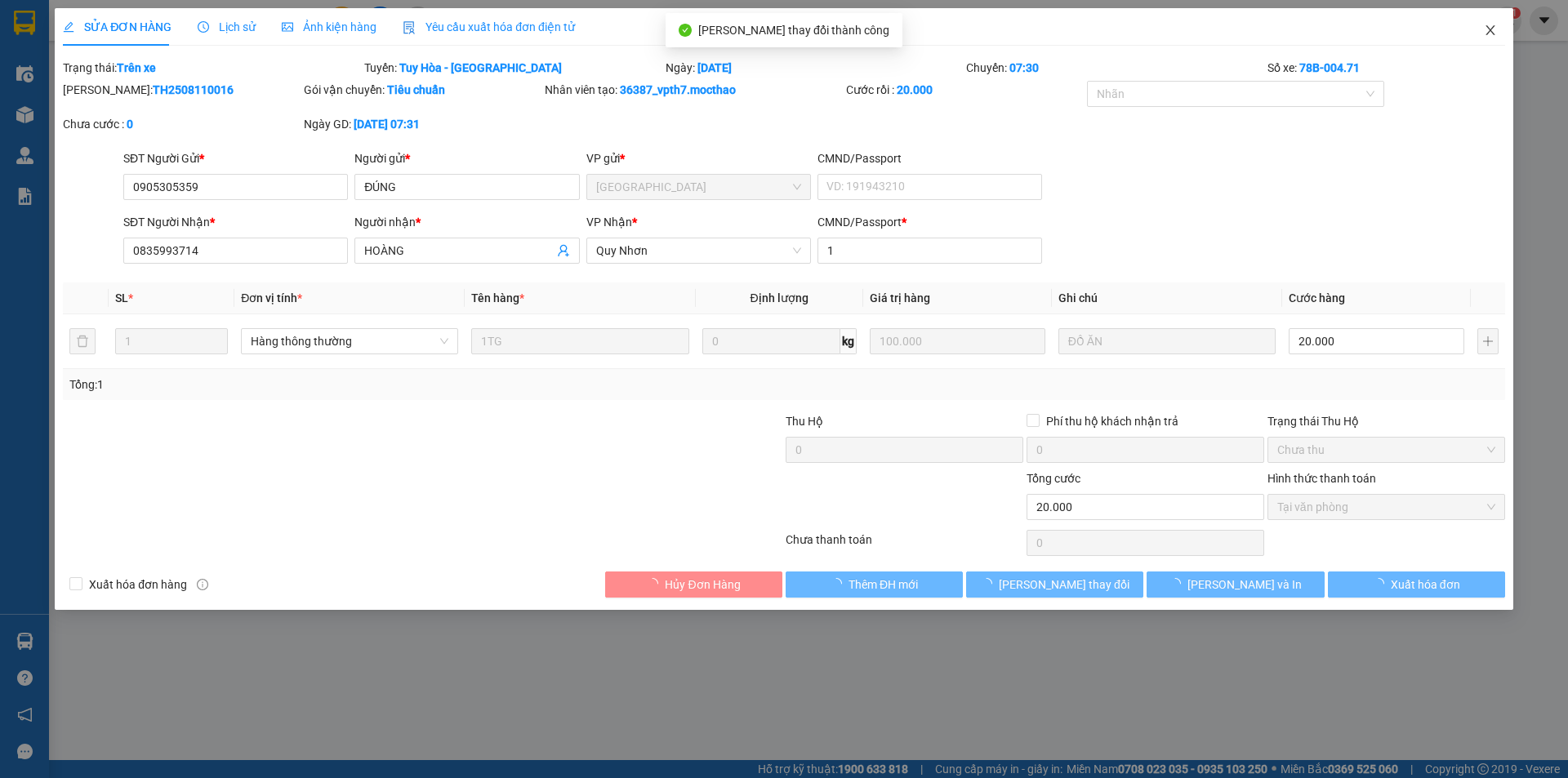
checkbox input "true"
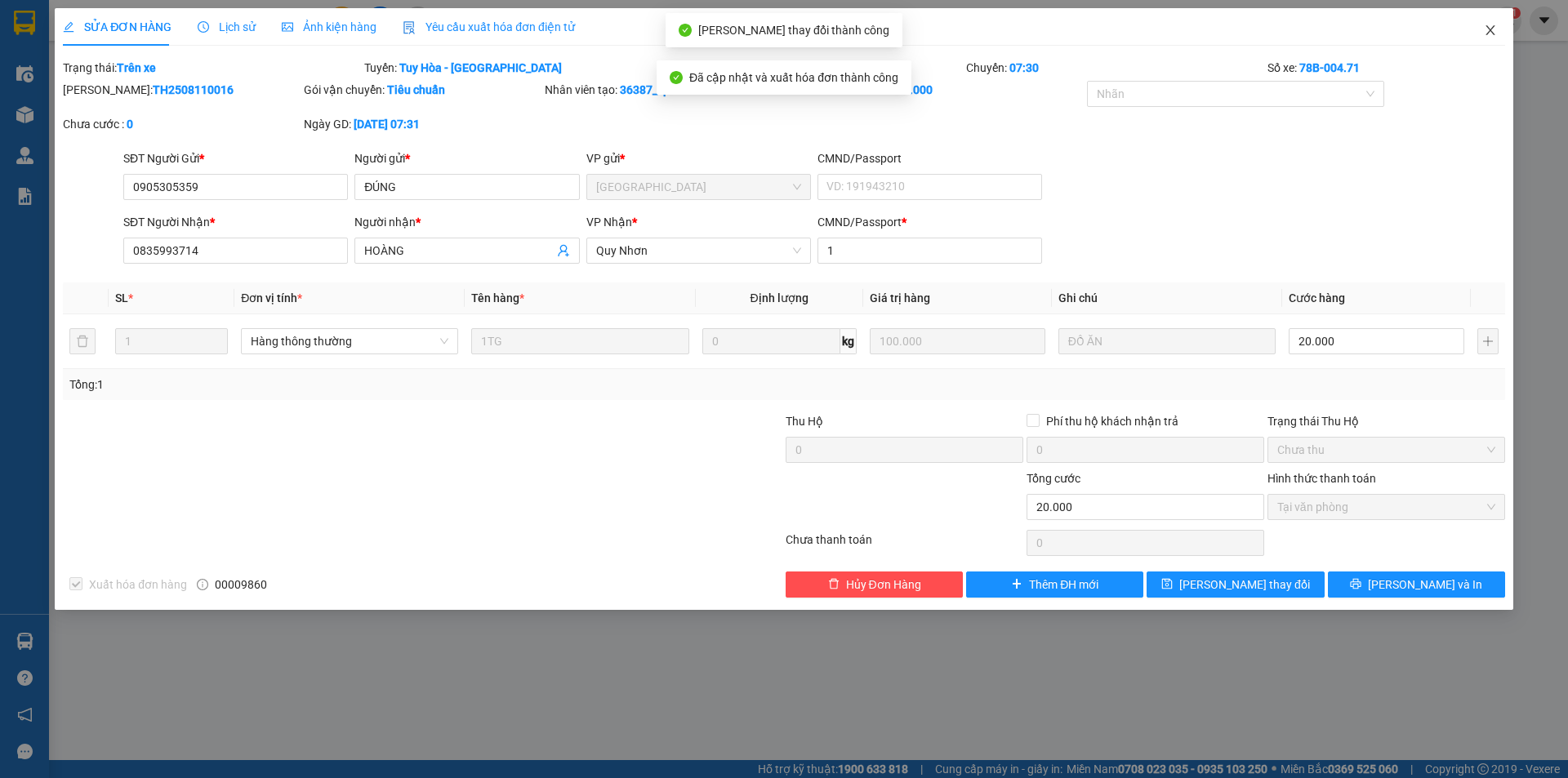
click at [1490, 27] on icon "close" at bounding box center [1490, 30] width 13 height 13
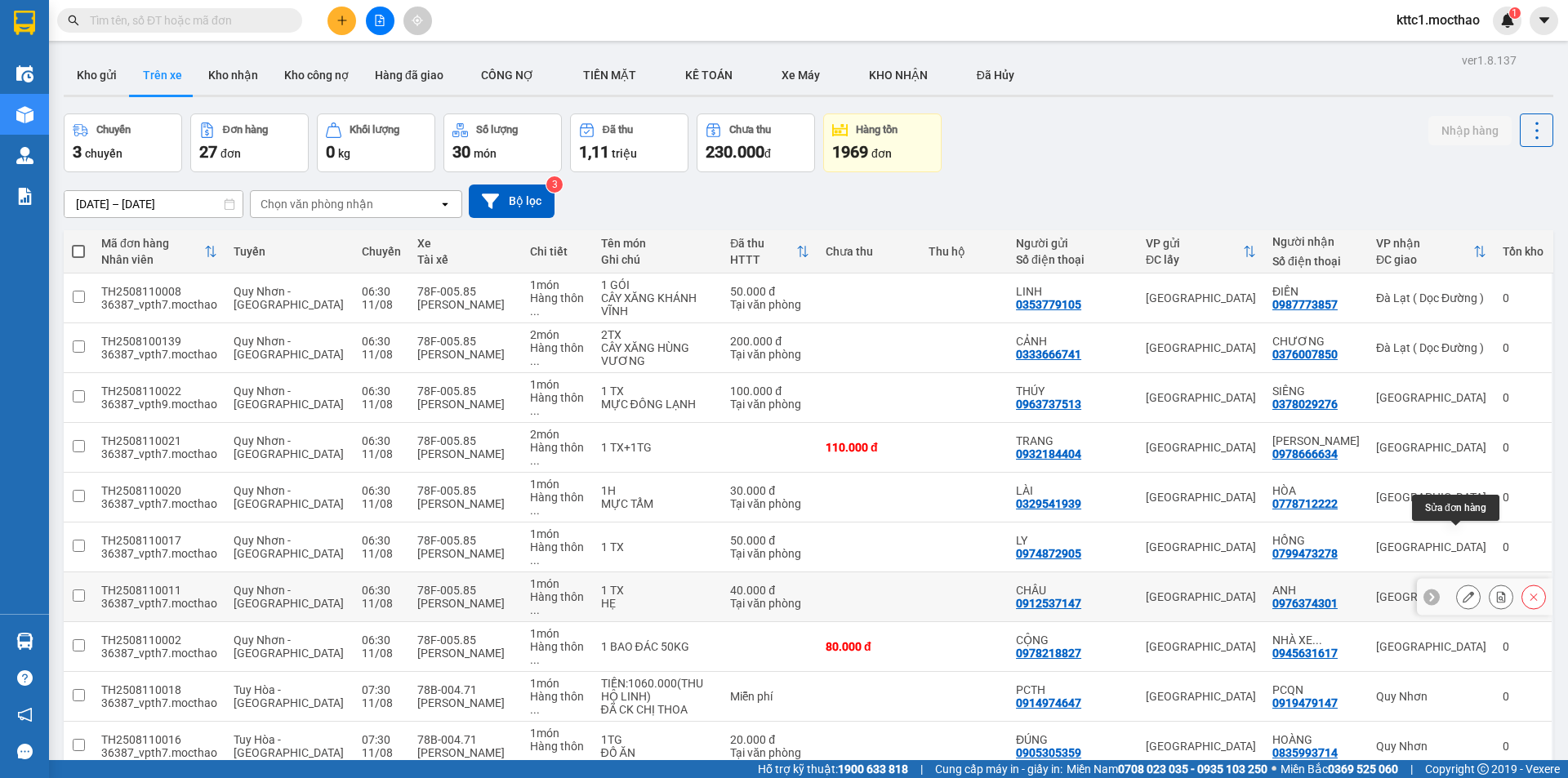
click at [1462, 591] on icon at bounding box center [1467, 596] width 11 height 11
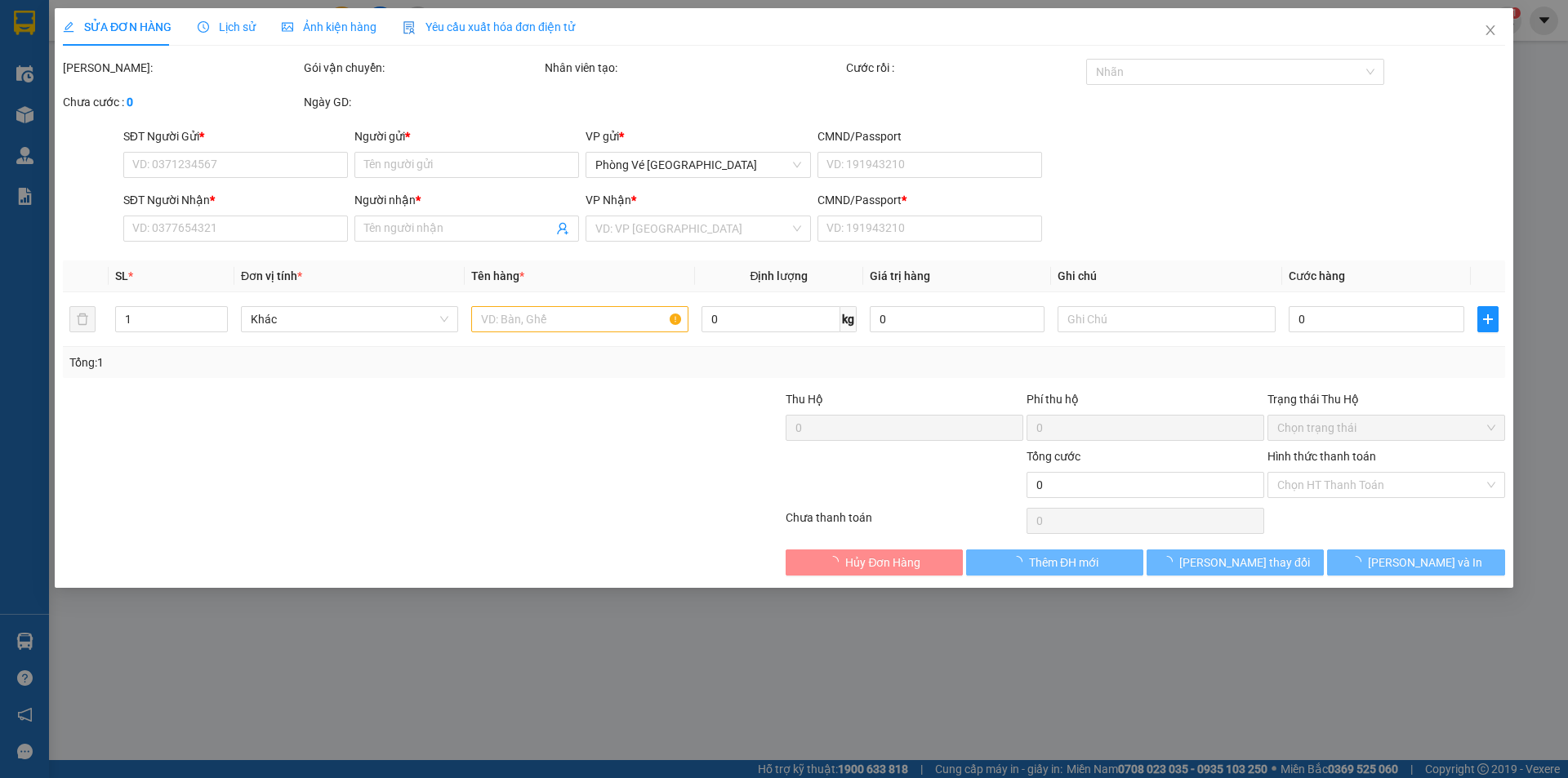
type input "0912537147"
type input "CHÂU"
type input "0976374301"
type input "ANH"
type input "1"
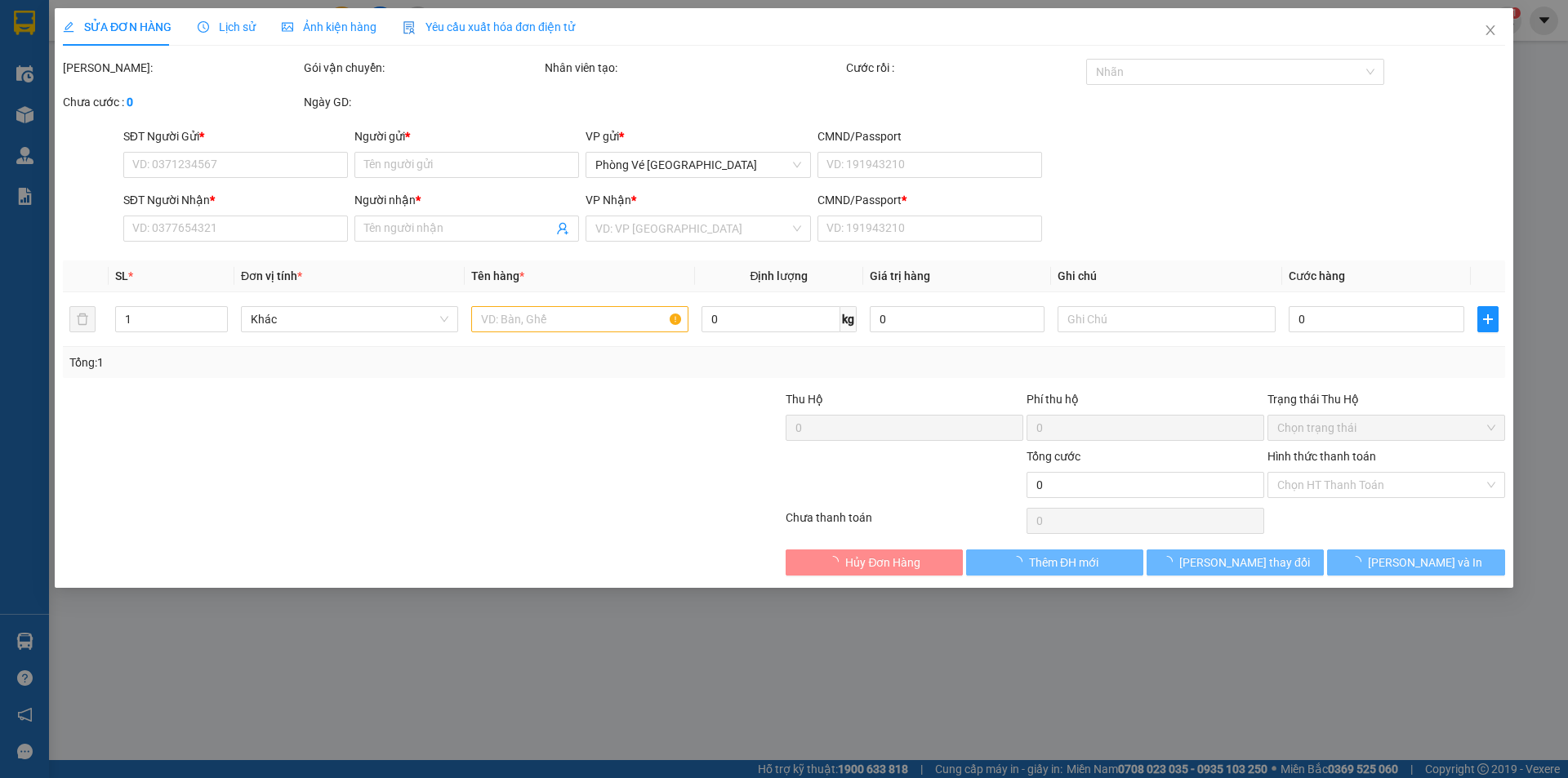
type input "40.000"
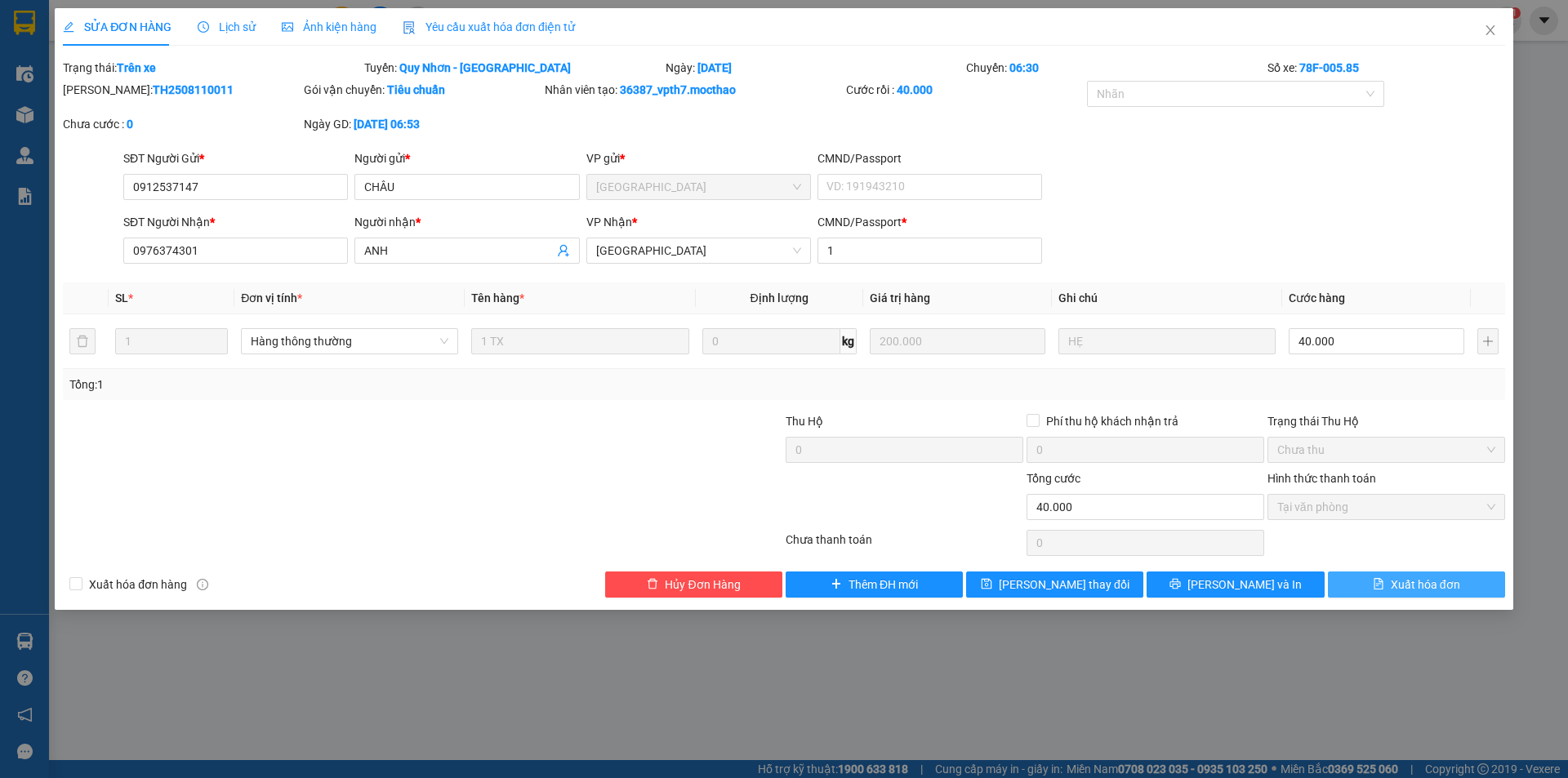
click at [1427, 589] on span "Xuất hóa đơn" at bounding box center [1425, 584] width 70 height 18
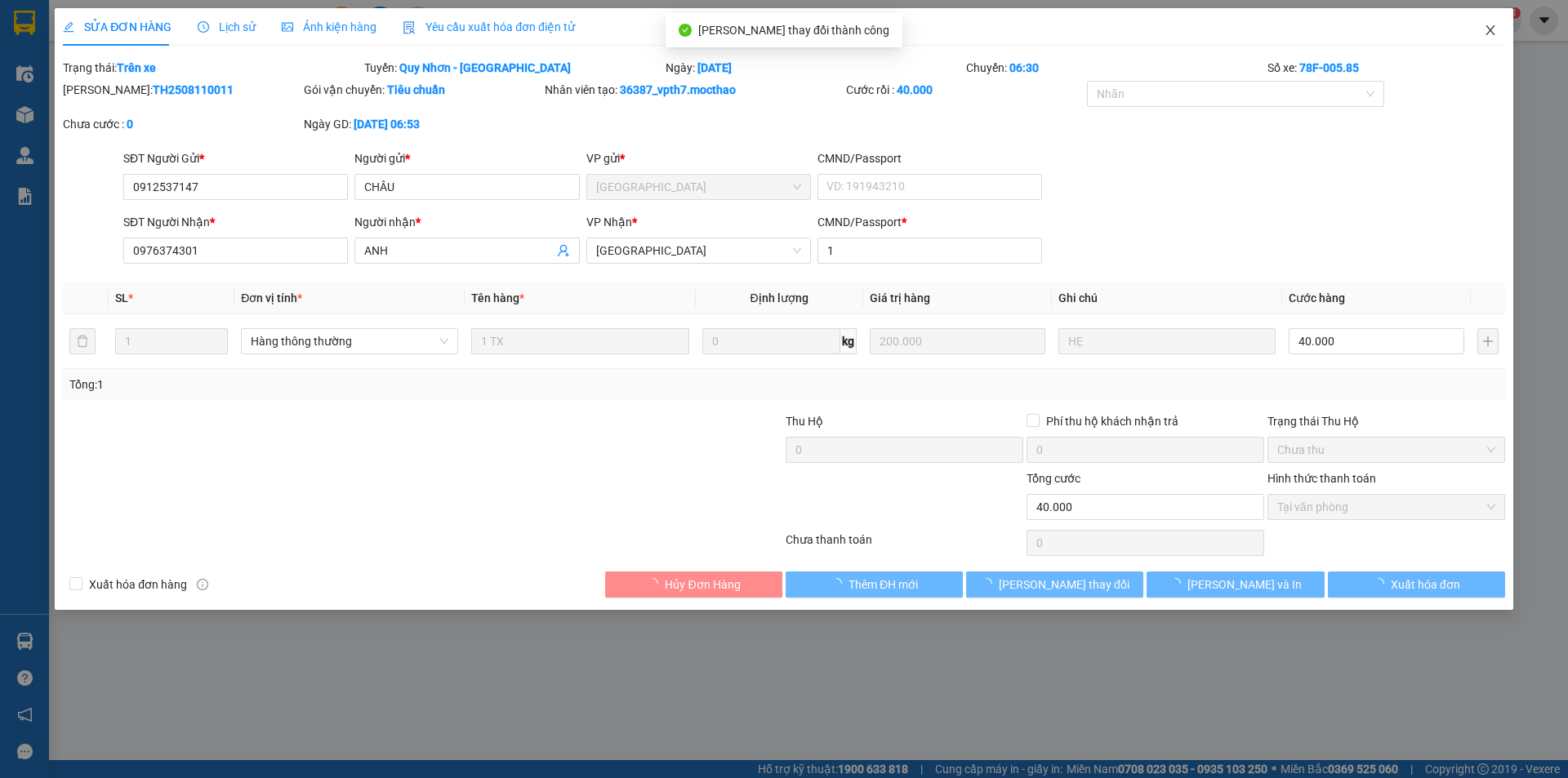
checkbox input "true"
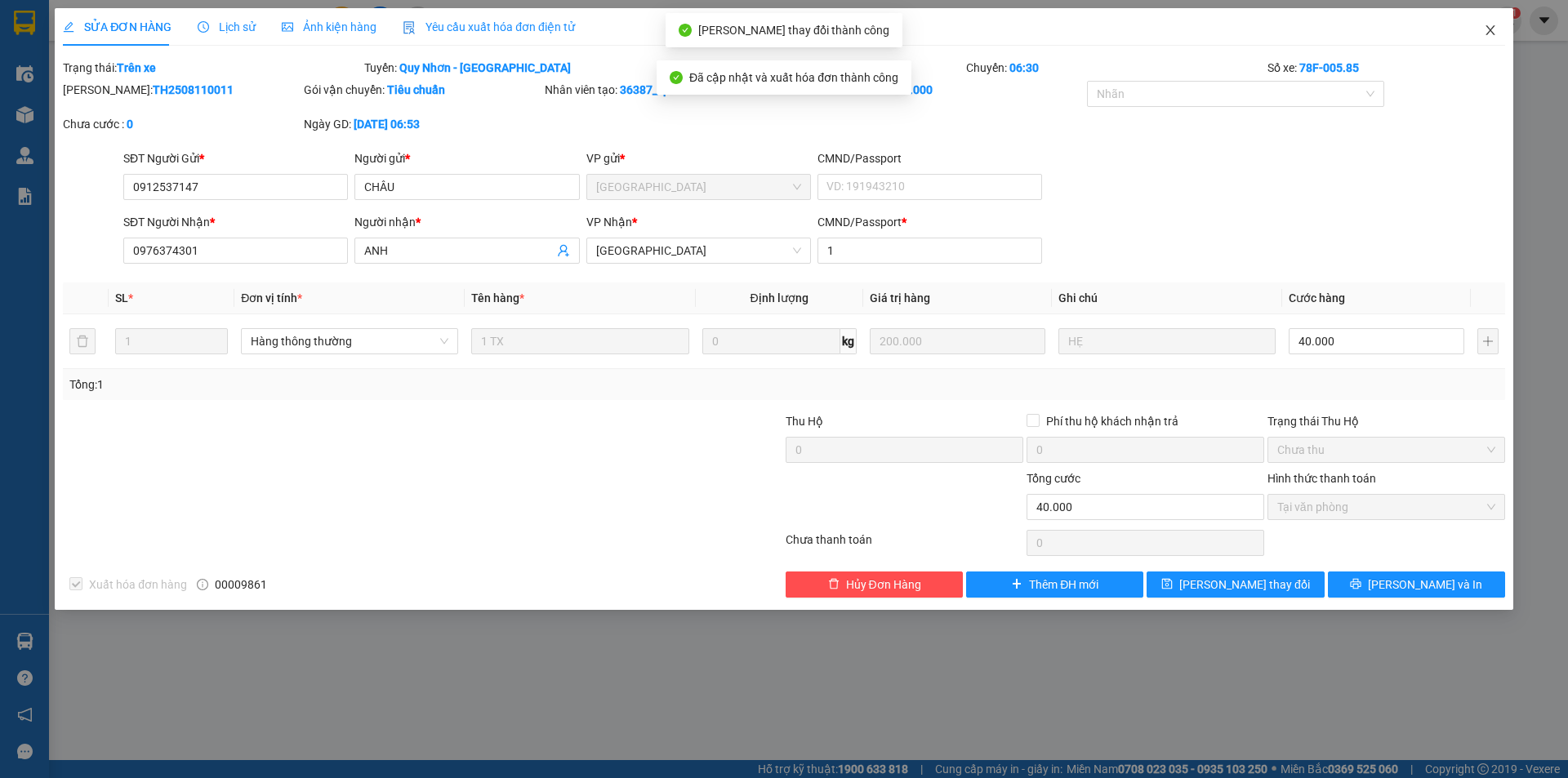
click at [1487, 30] on icon "close" at bounding box center [1490, 30] width 13 height 13
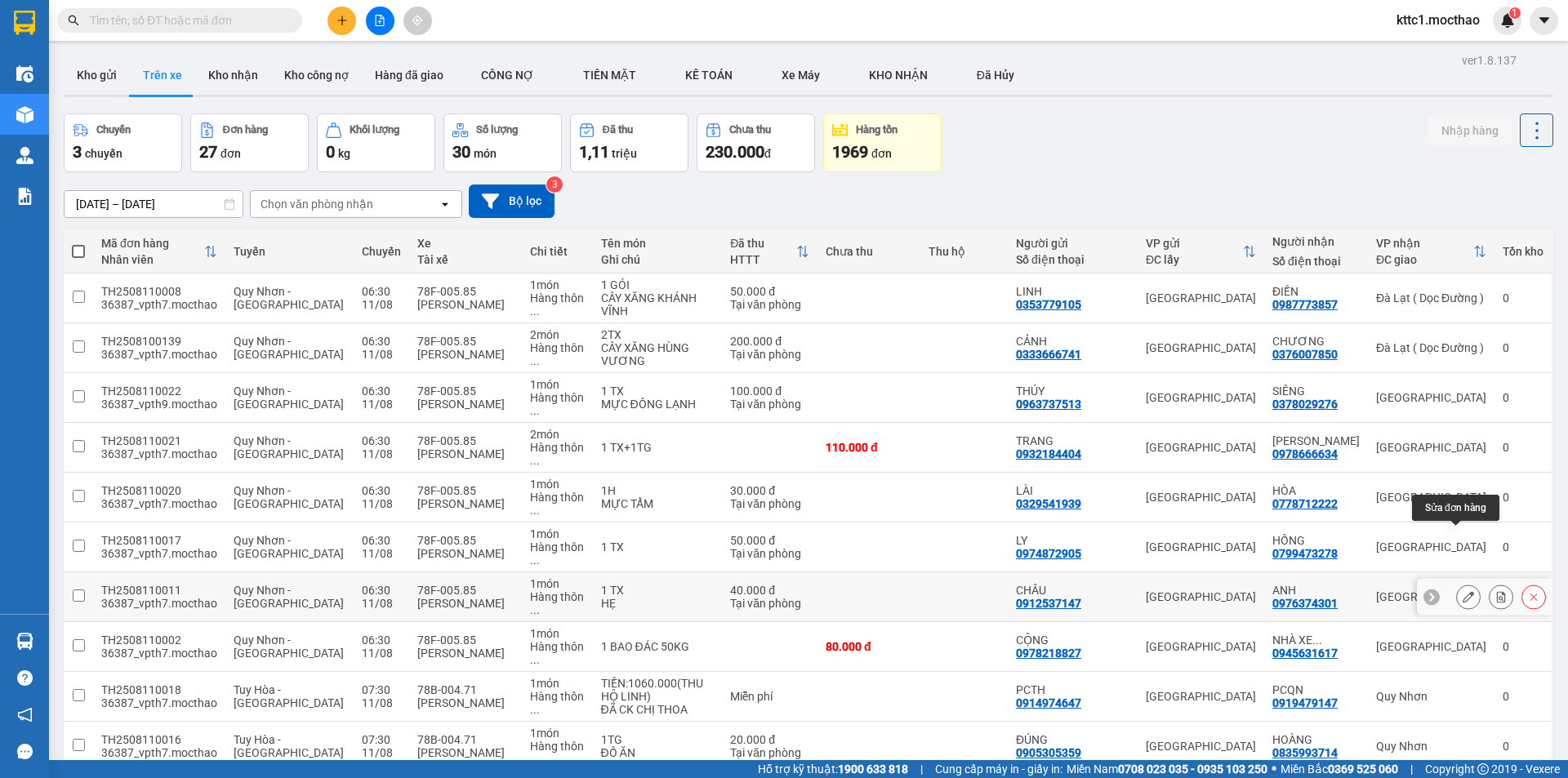
click at [1462, 591] on icon at bounding box center [1467, 596] width 11 height 11
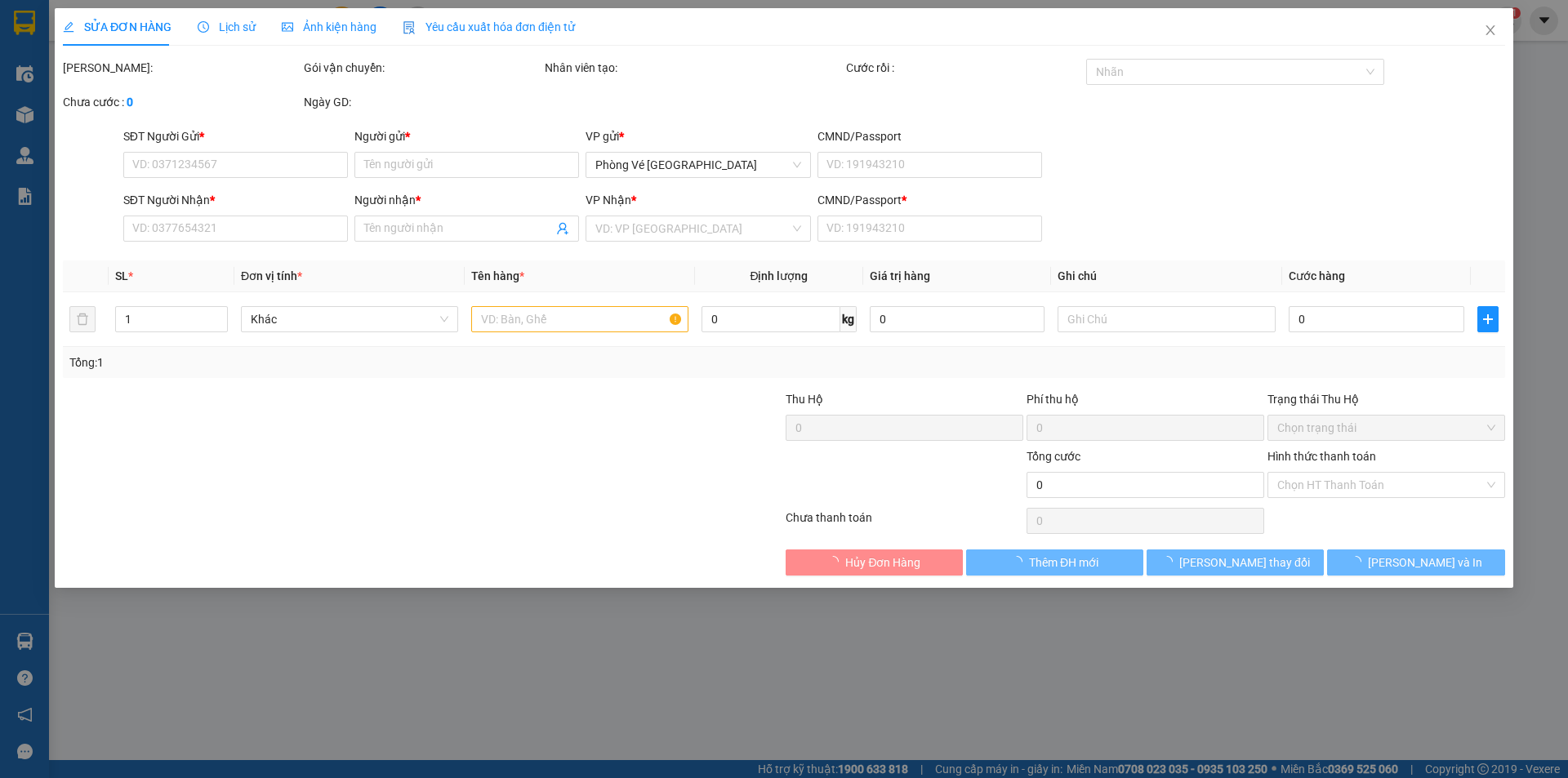
type input "0912537147"
type input "CHÂU"
type input "0976374301"
type input "ANH"
type input "1"
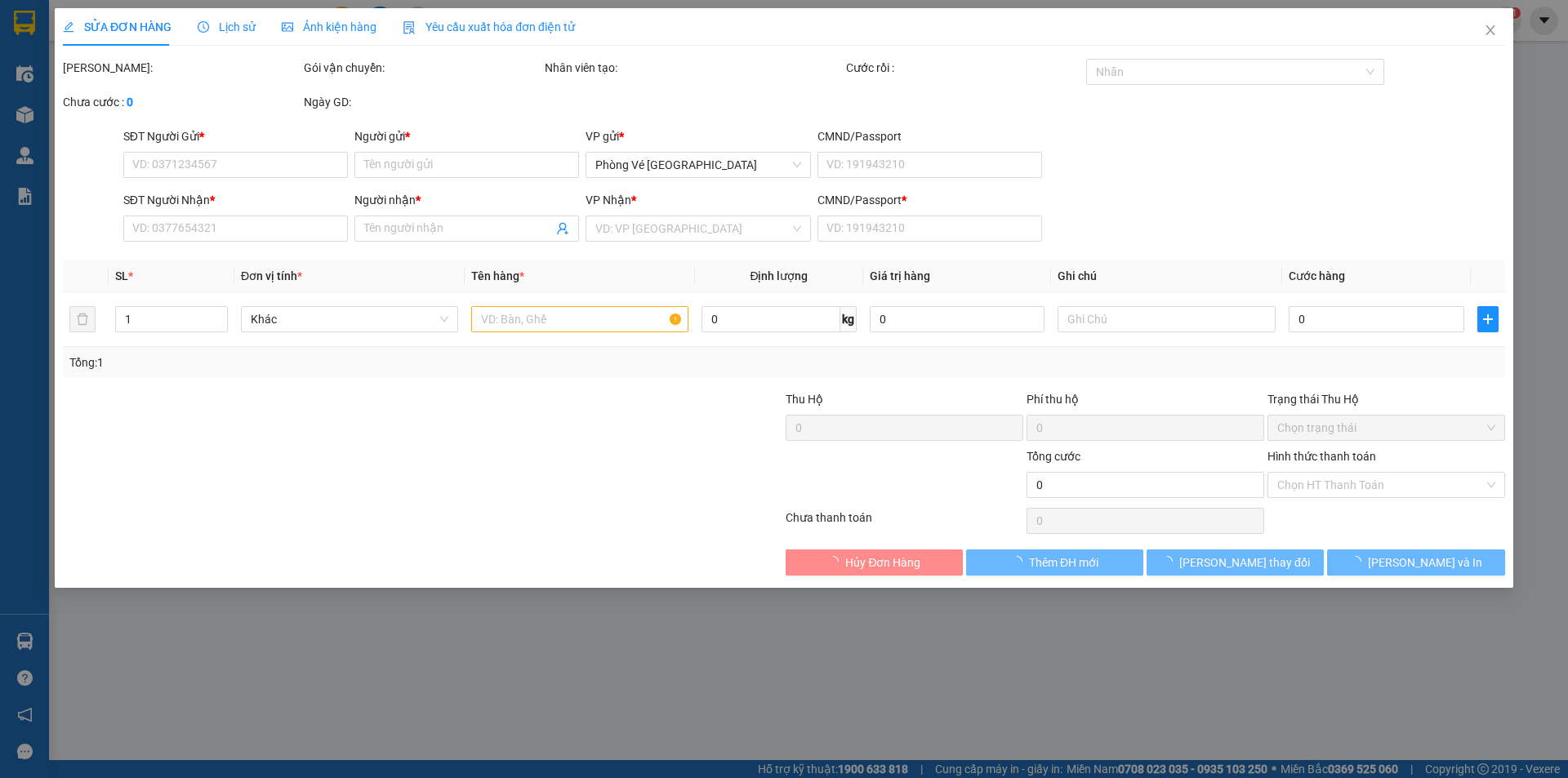
type input "40.000"
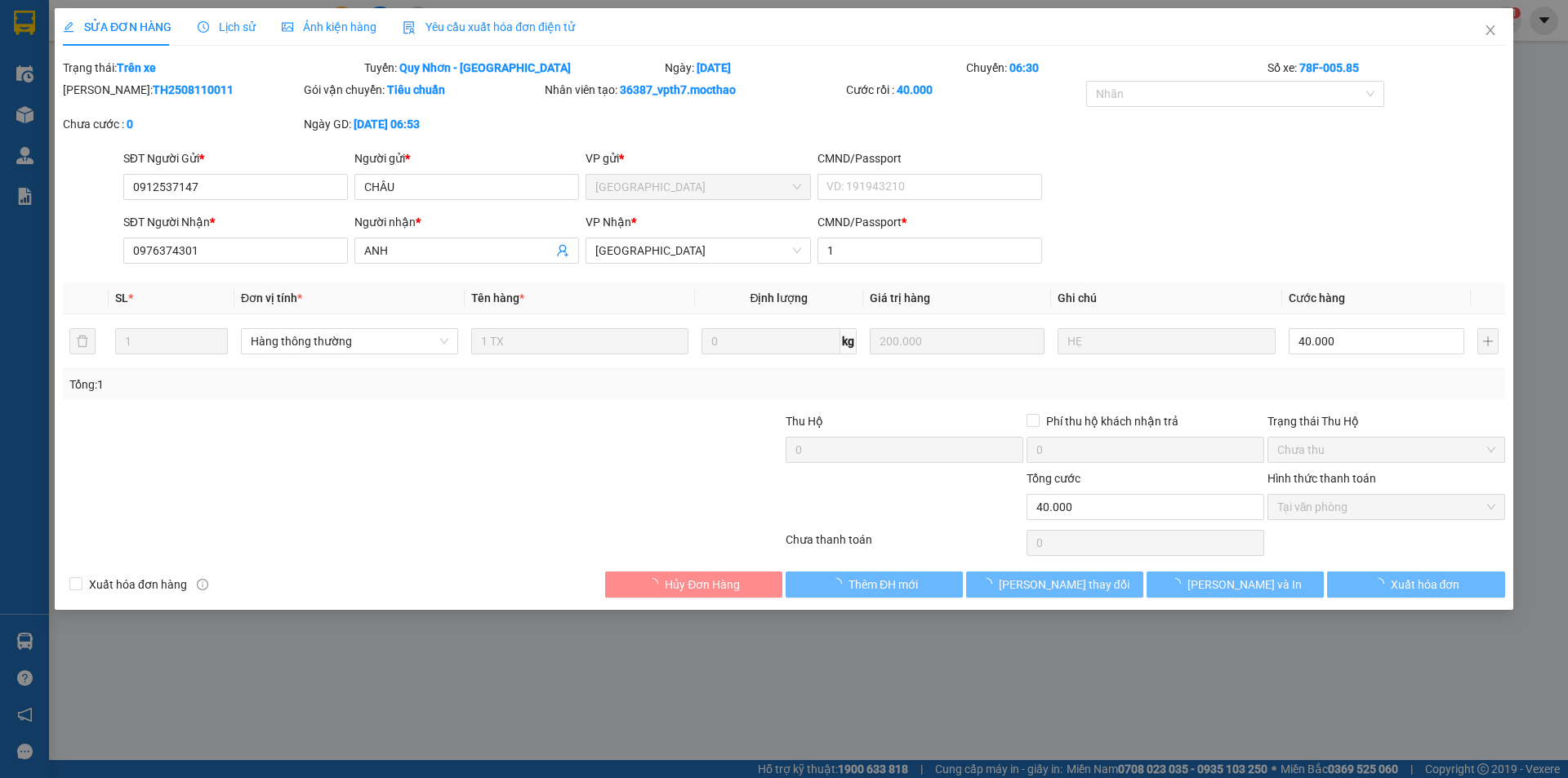
checkbox input "true"
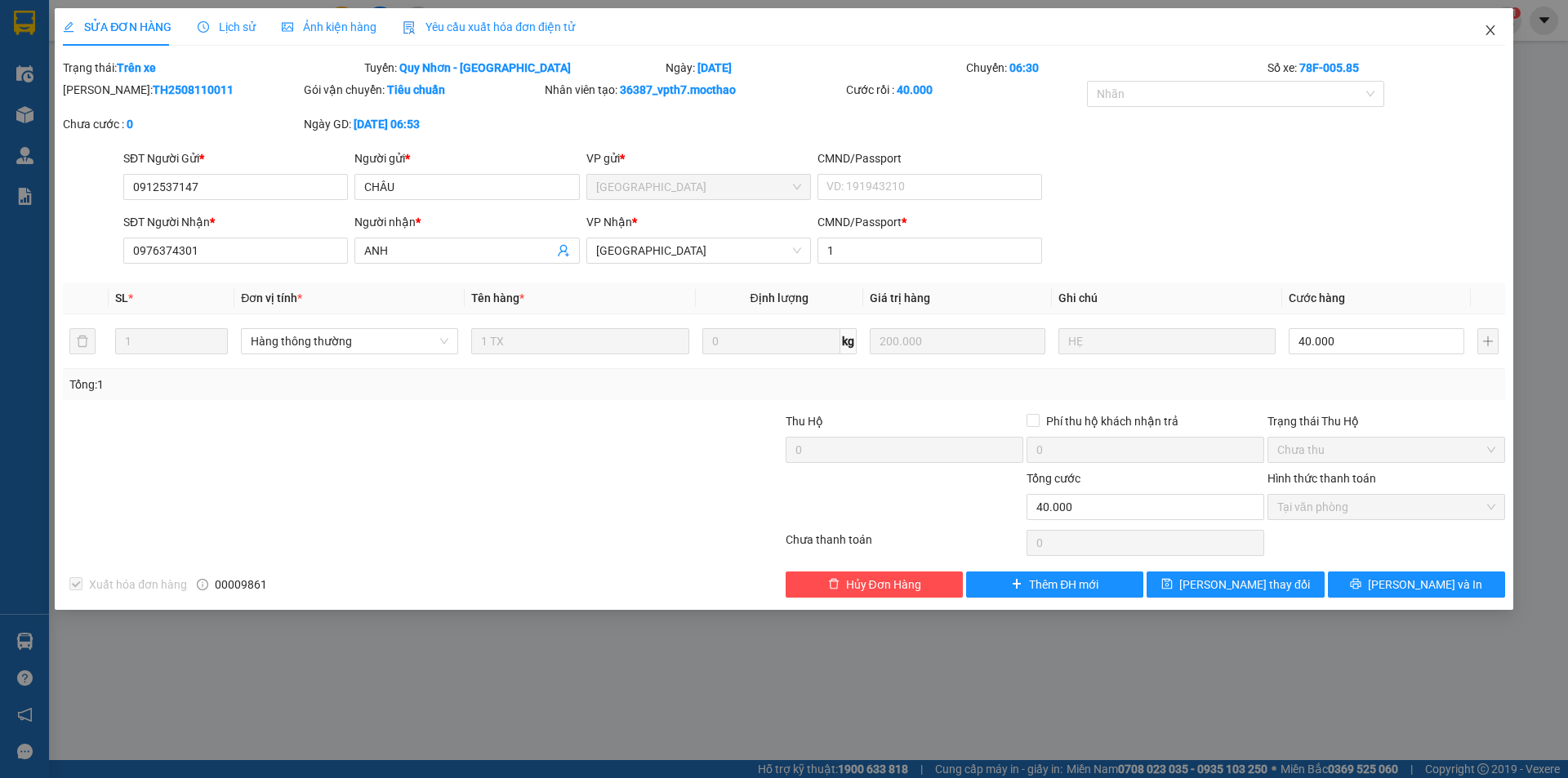
click at [1493, 28] on icon "close" at bounding box center [1490, 30] width 13 height 13
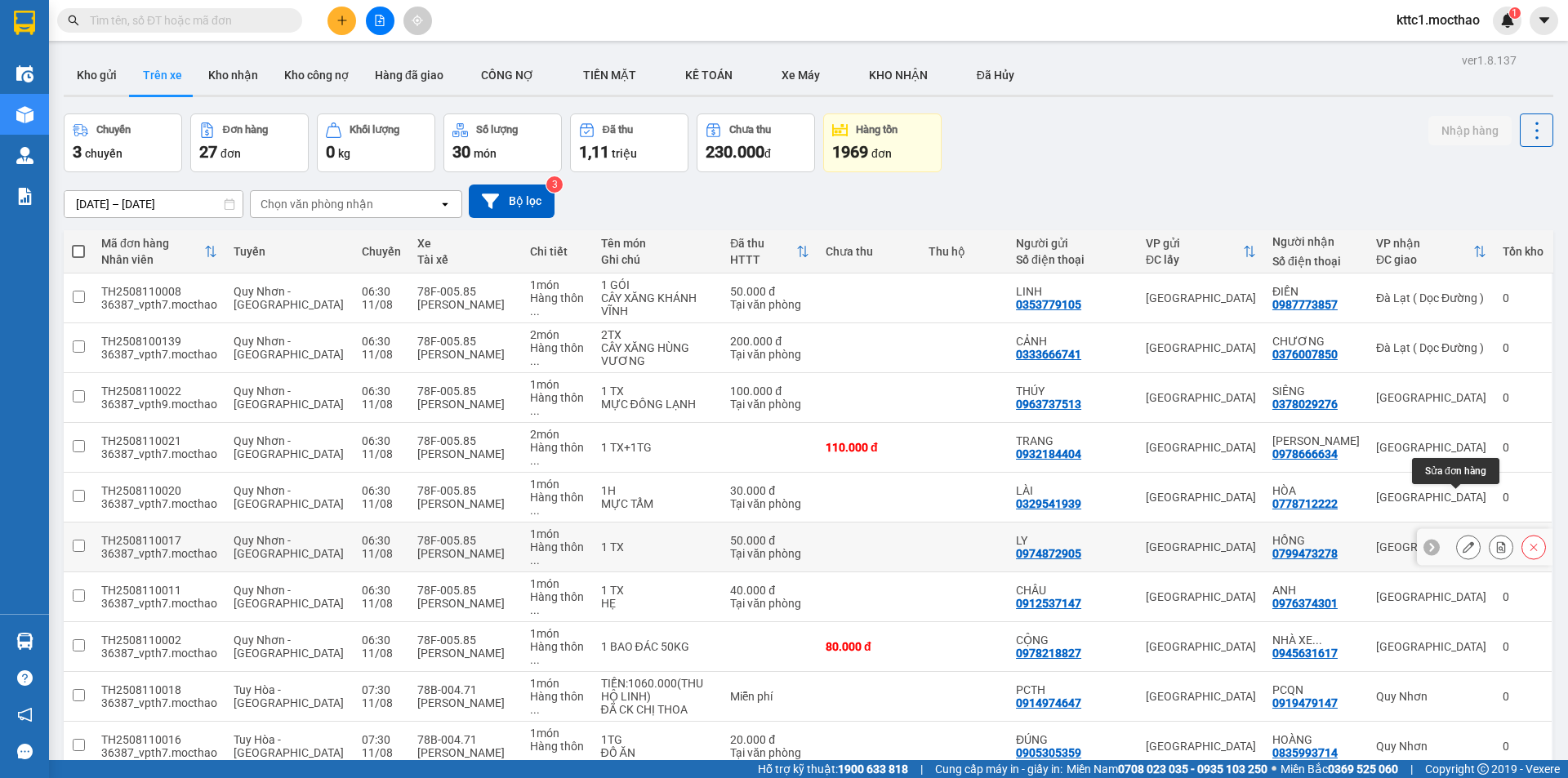
click at [1462, 541] on icon at bounding box center [1467, 546] width 11 height 11
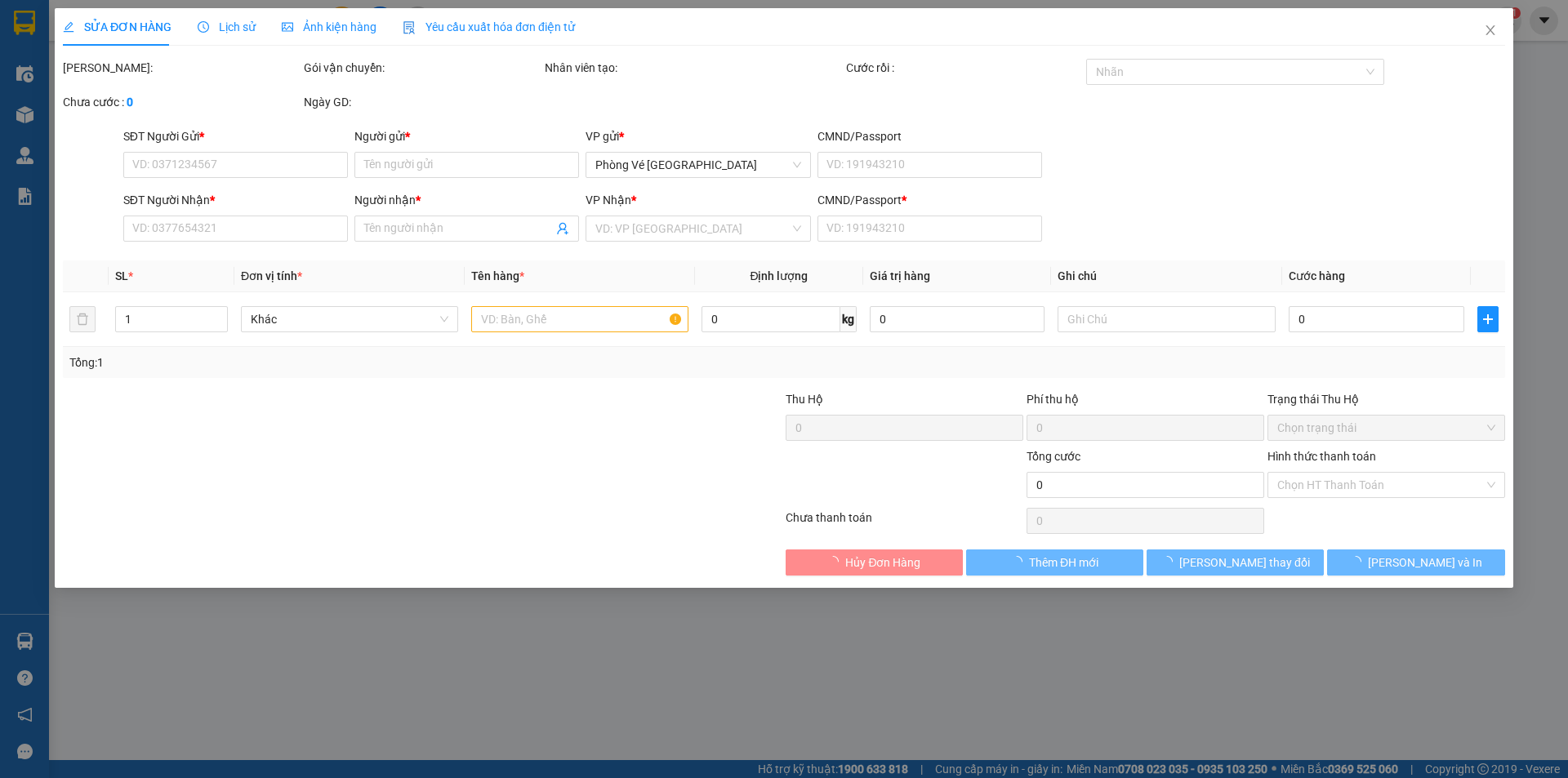
type input "0974872905"
type input "LY"
type input "0799473278"
type input "HỒNG"
type input "1"
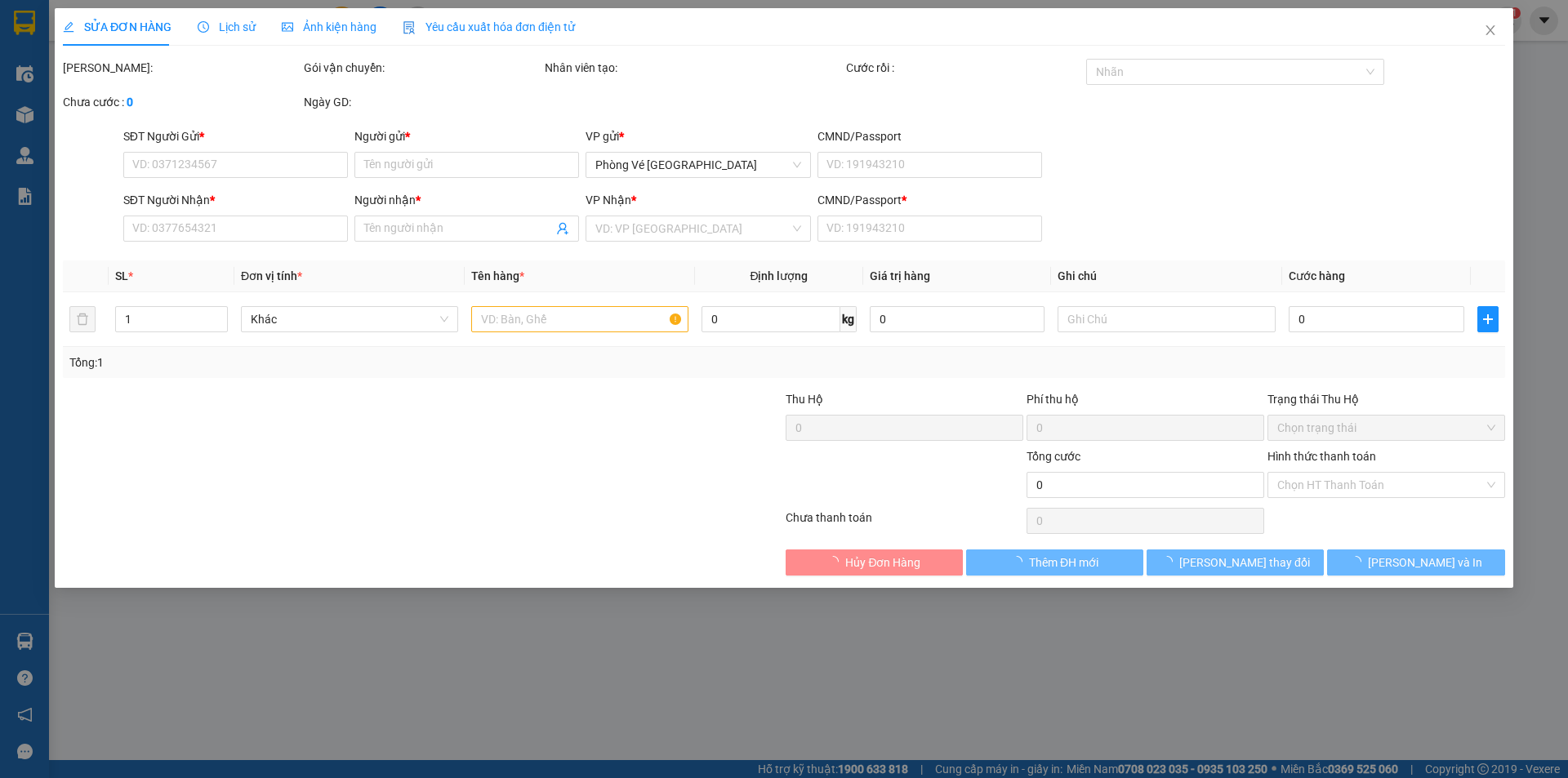
type input "50.000"
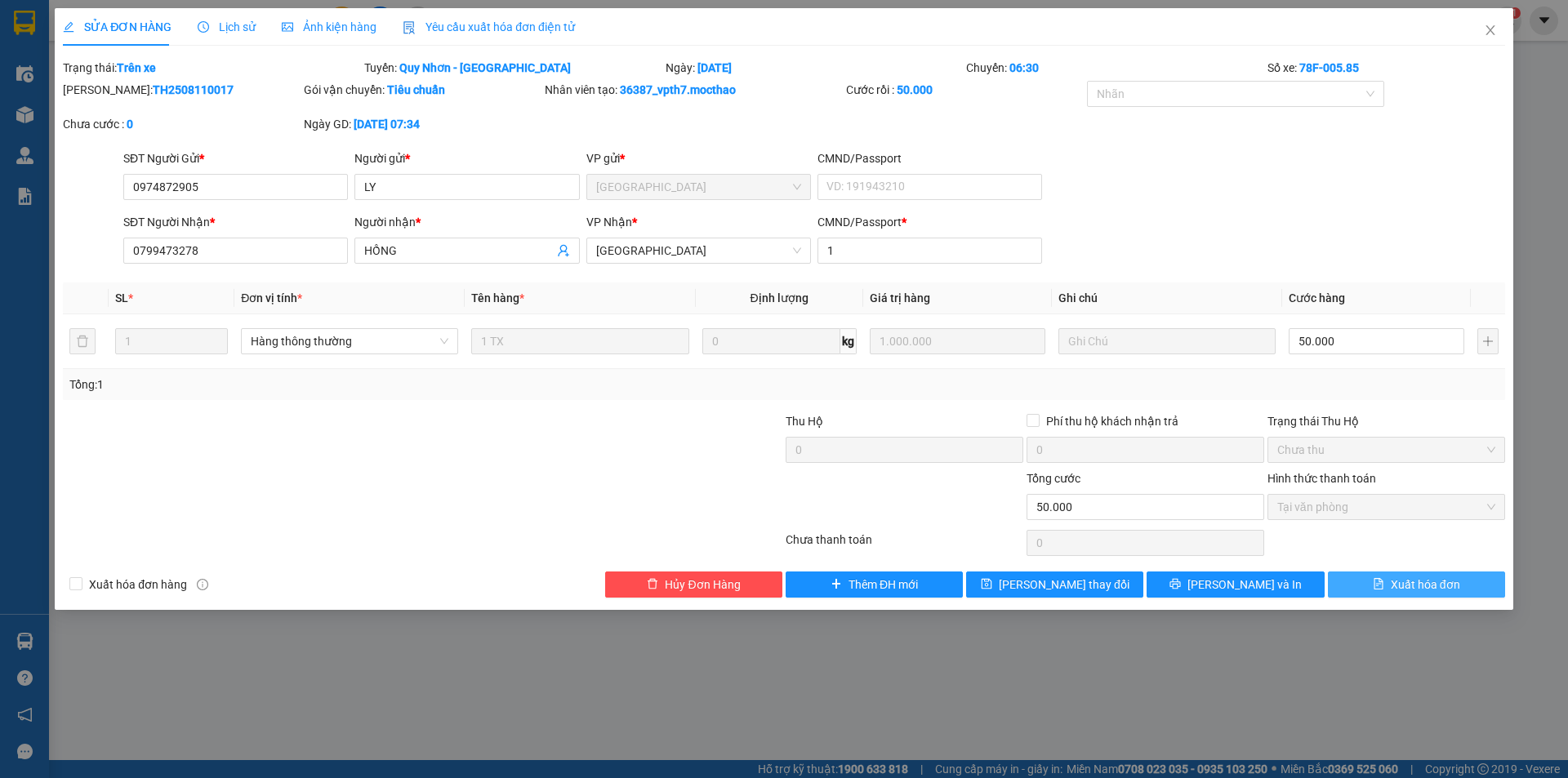
click at [1417, 580] on span "Xuất hóa đơn" at bounding box center [1425, 584] width 70 height 18
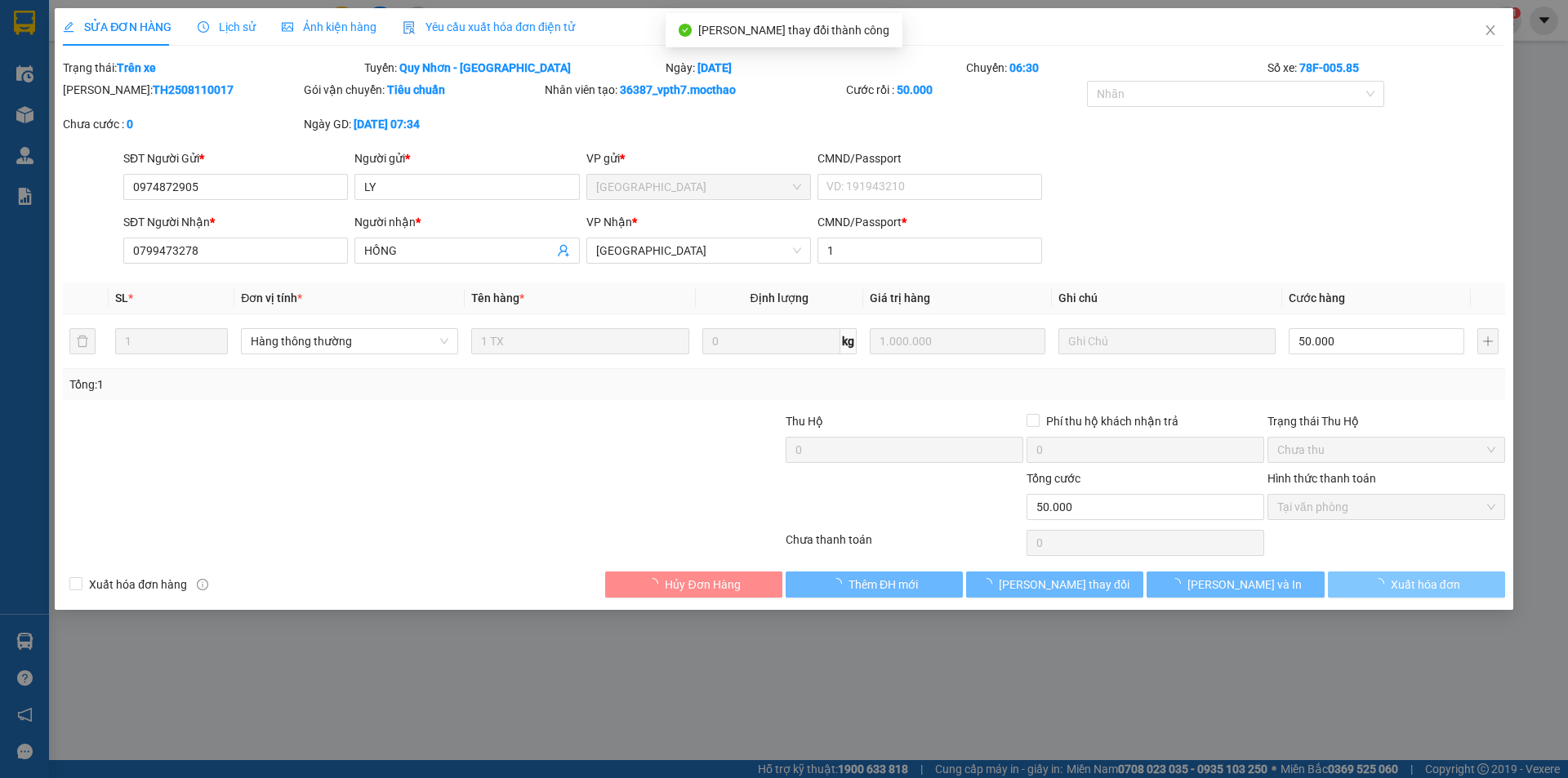
checkbox input "true"
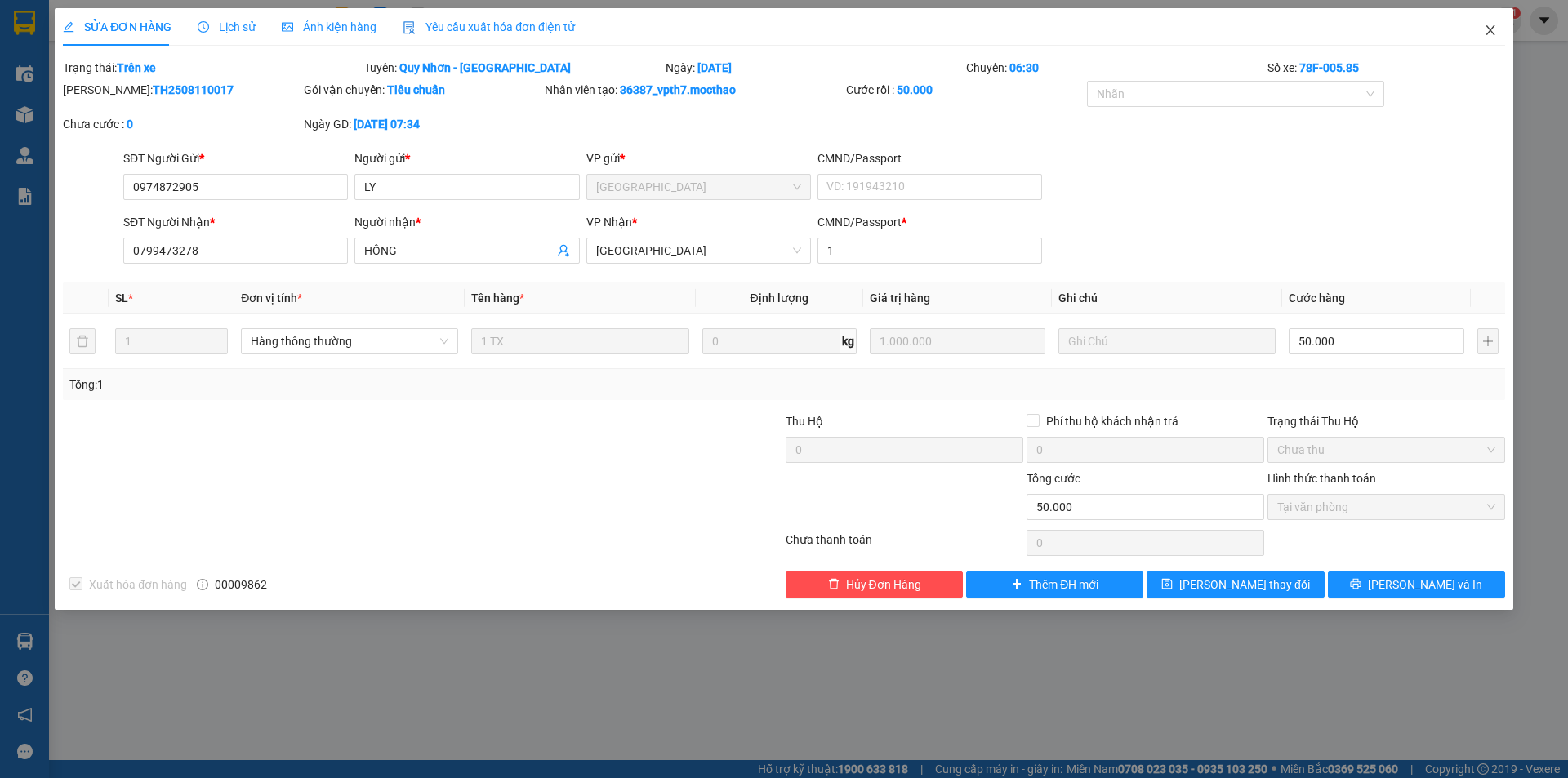
click at [1491, 34] on icon "close" at bounding box center [1490, 30] width 13 height 13
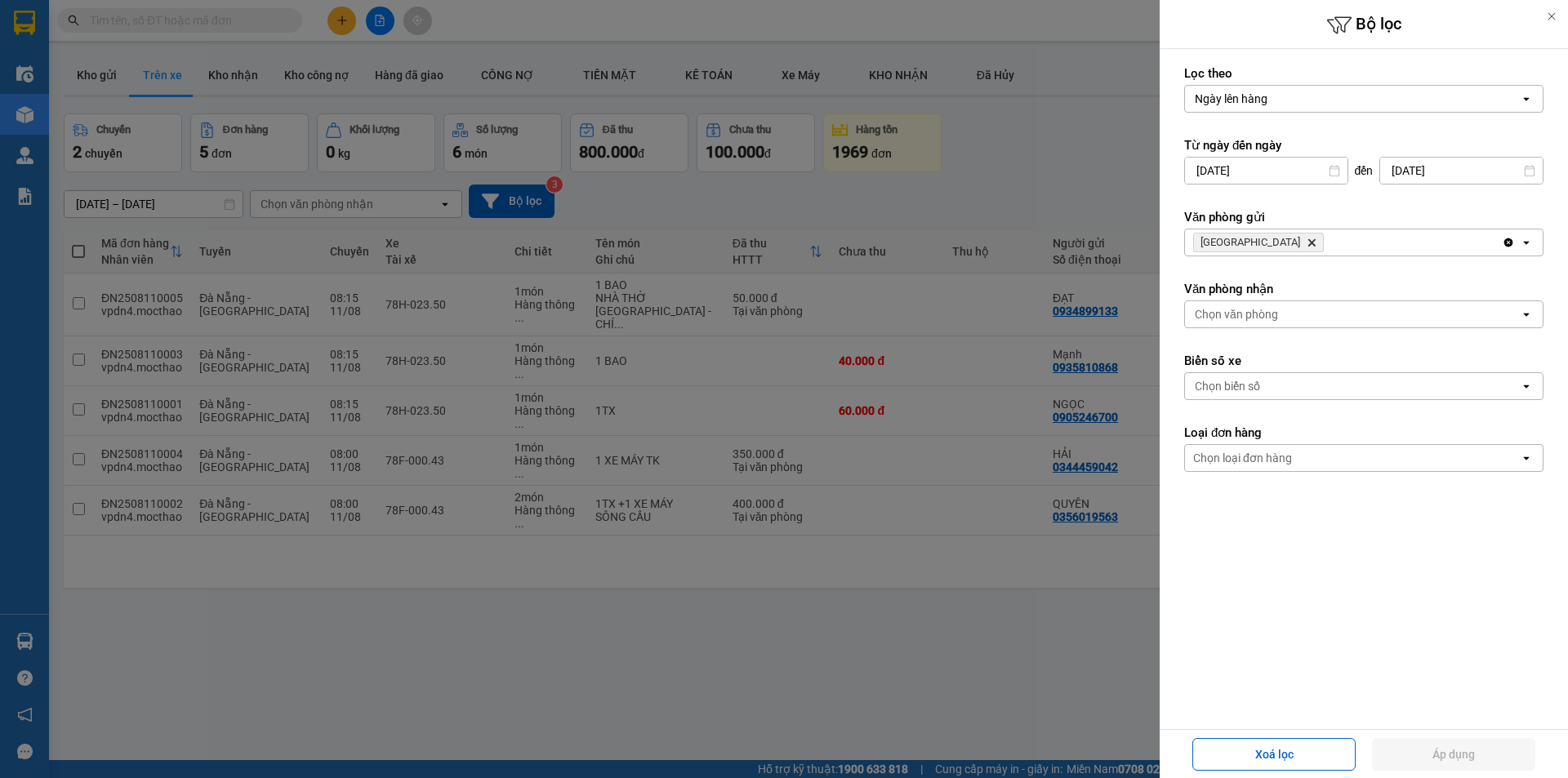
drag, startPoint x: 0, startPoint y: 0, endPoint x: 1253, endPoint y: 240, distance: 1275.8
click at [1306, 240] on icon "Delete" at bounding box center [1311, 242] width 9 height 9
click at [1262, 235] on div "Chọn văn phòng" at bounding box center [1236, 242] width 83 height 16
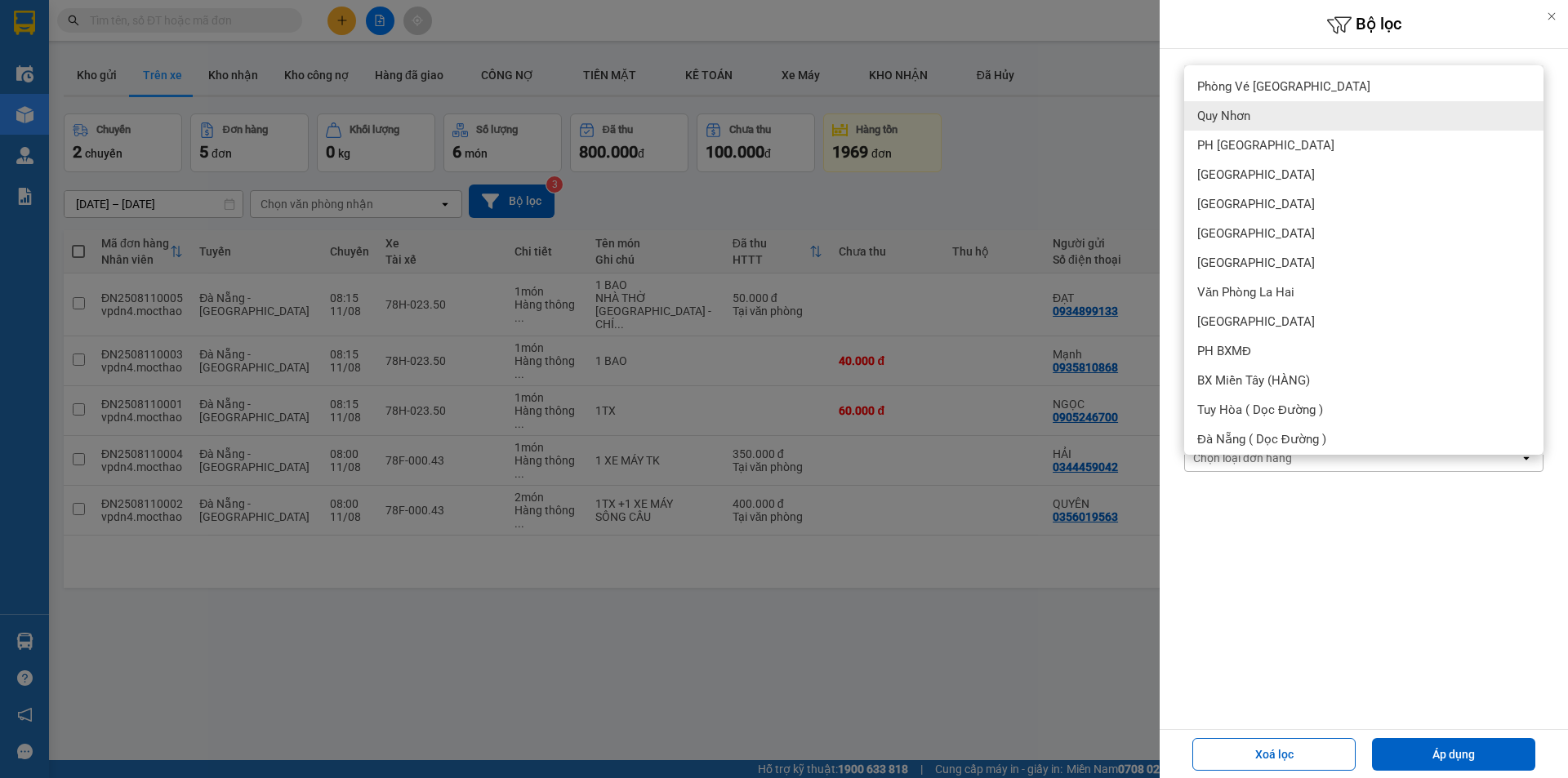
click at [1257, 108] on div "Quy Nhơn" at bounding box center [1363, 116] width 359 height 29
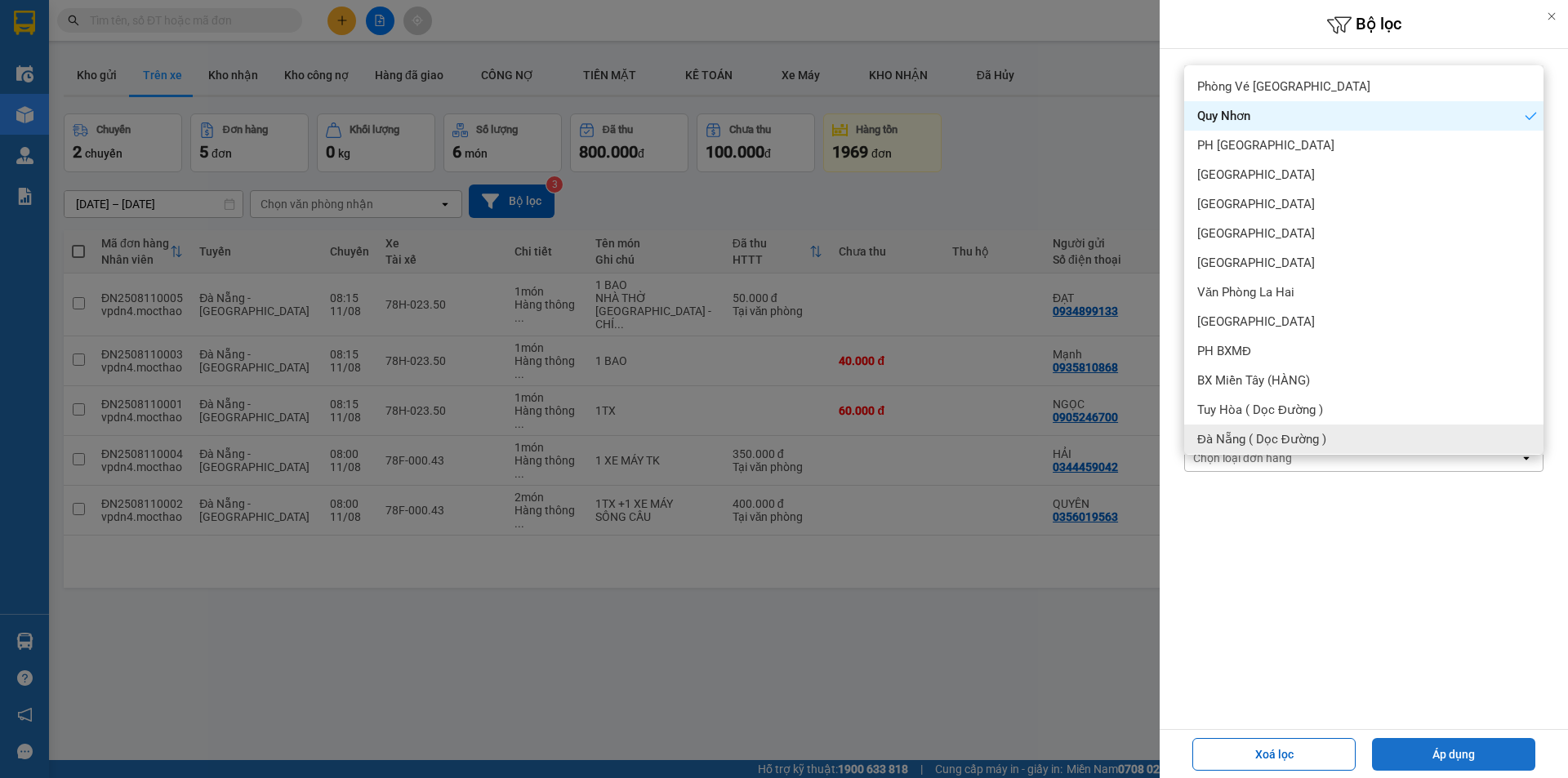
click at [1484, 760] on button "Áp dụng" at bounding box center [1454, 755] width 164 height 33
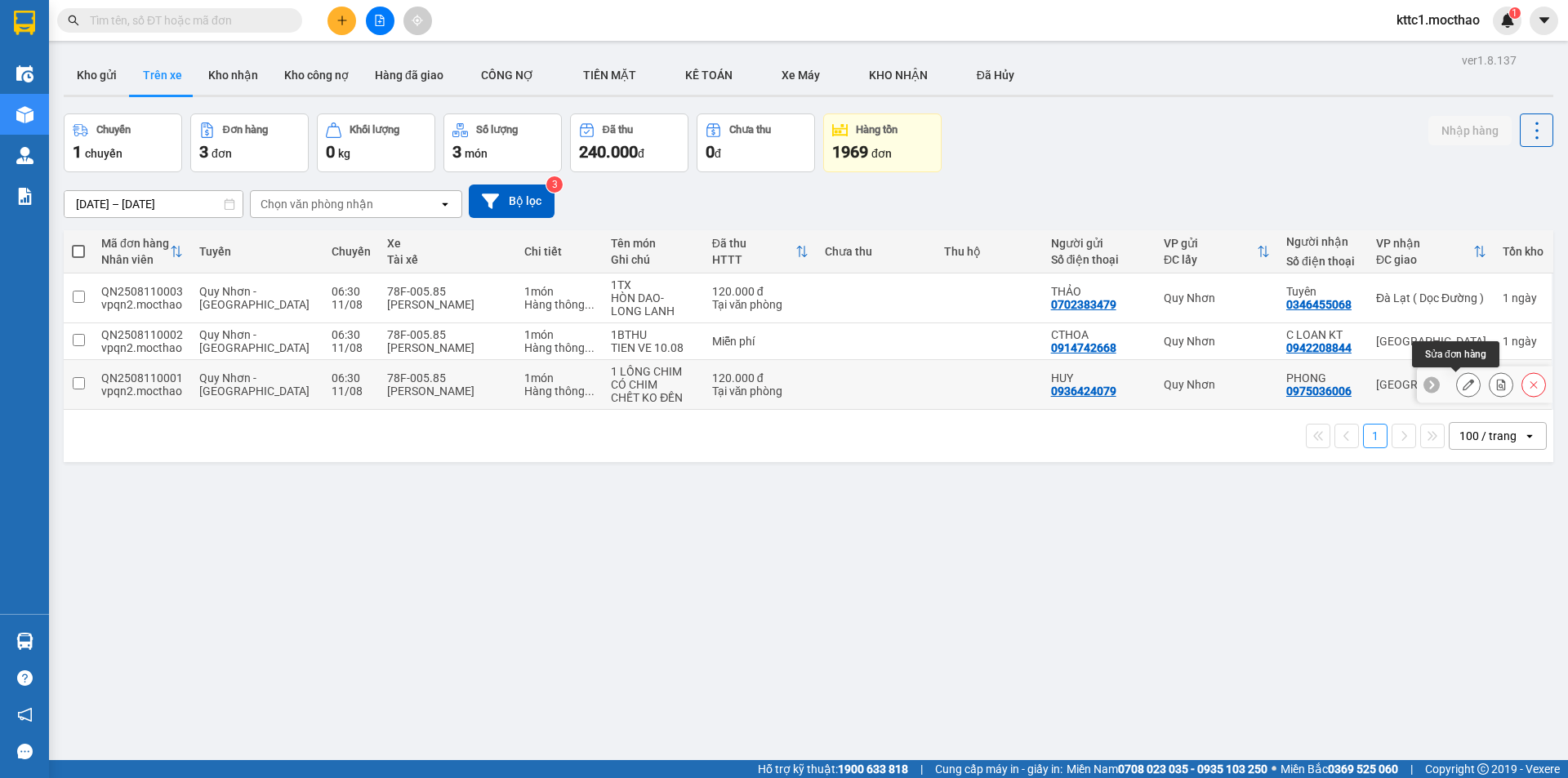
click at [1462, 388] on icon at bounding box center [1467, 384] width 11 height 11
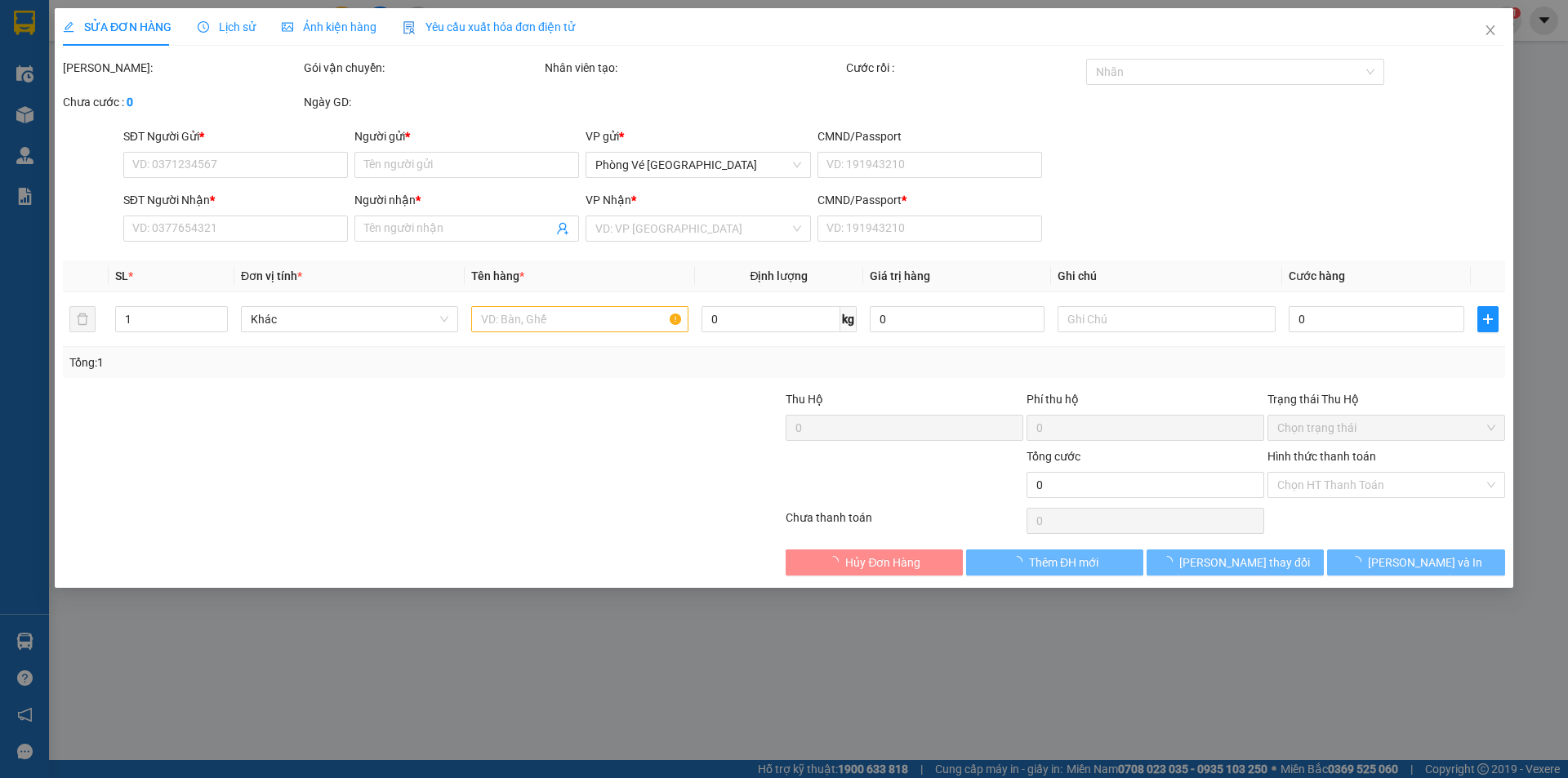
type input "0936424079"
type input "HUY"
type input "0975036006"
type input "PHONG"
type input "S"
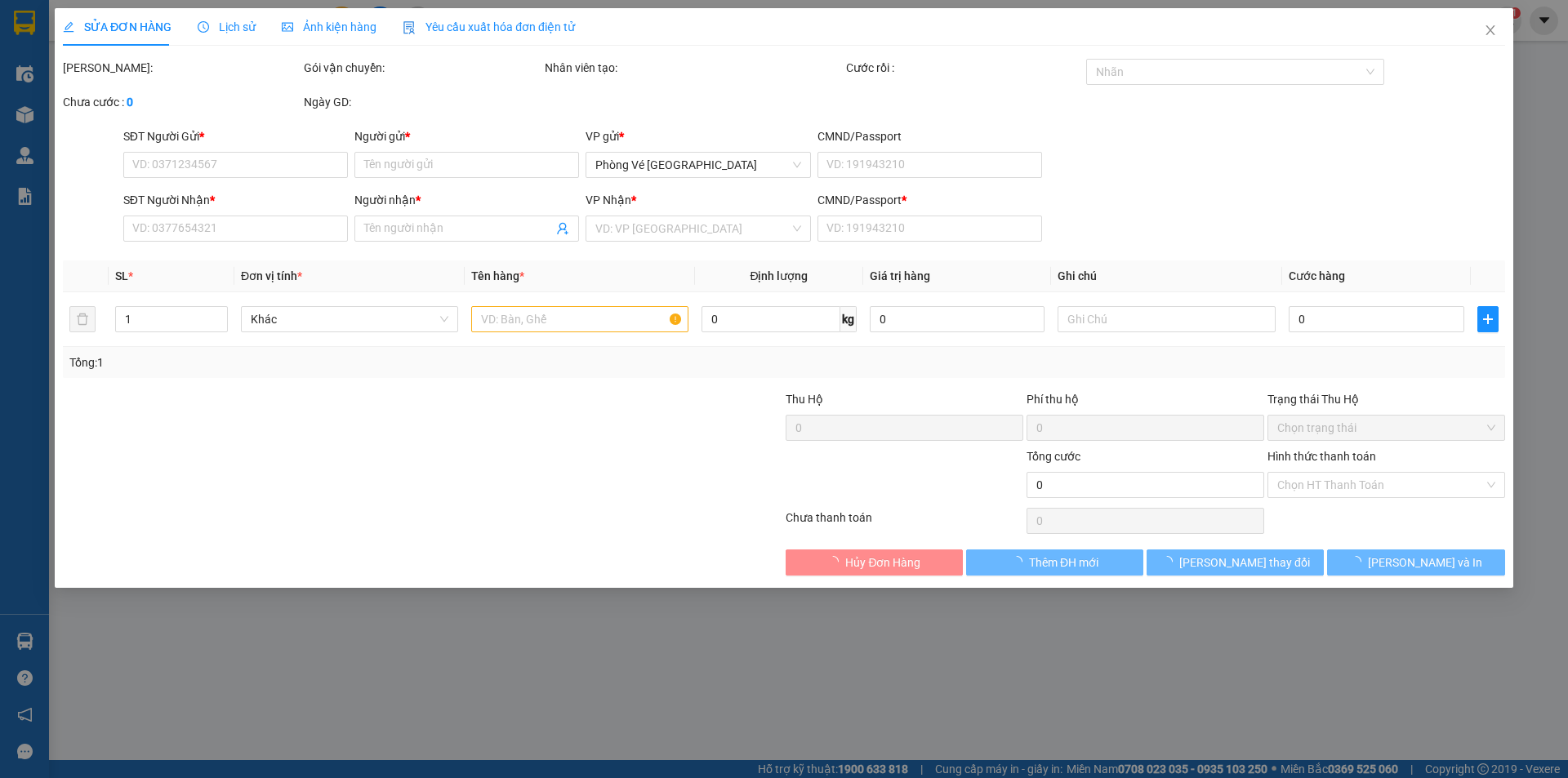
type input "120.000"
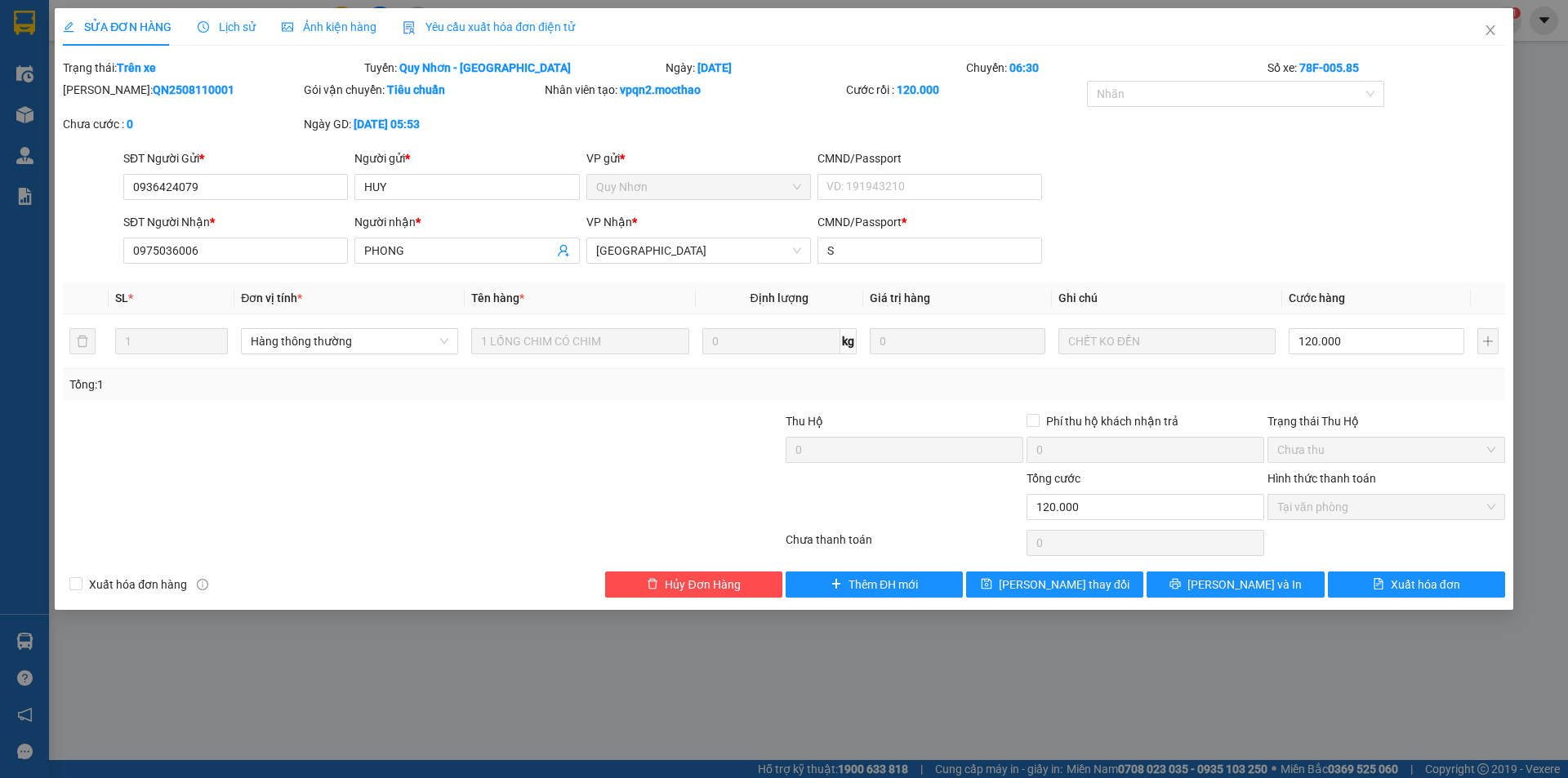
click at [440, 19] on div "Yêu cầu xuất hóa đơn điện tử" at bounding box center [489, 27] width 172 height 18
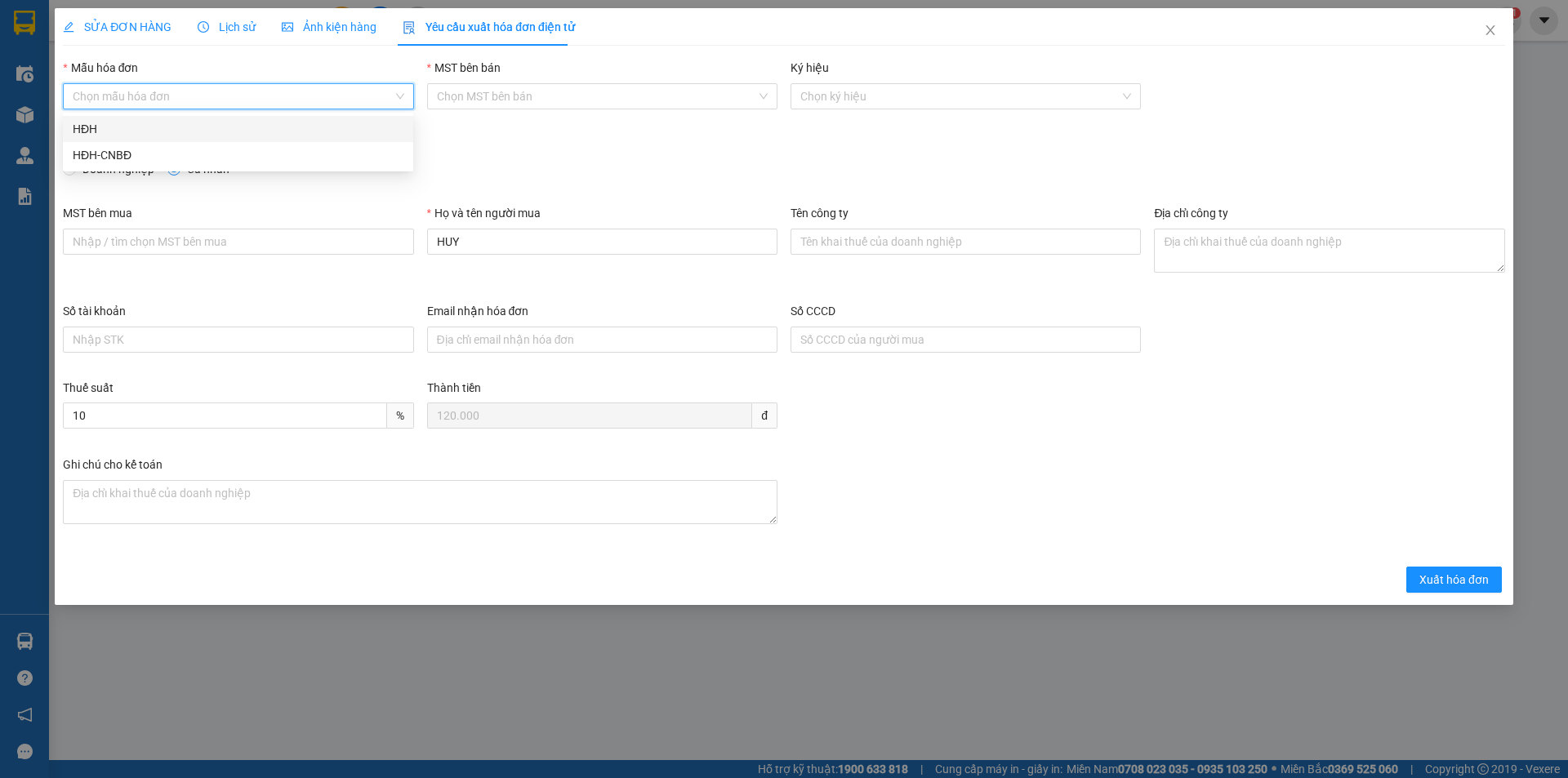
click at [263, 96] on input "Mẫu hóa đơn" at bounding box center [231, 96] width 319 height 24
click at [239, 151] on div "HĐH-CNBĐ" at bounding box center [238, 155] width 330 height 18
type input "8"
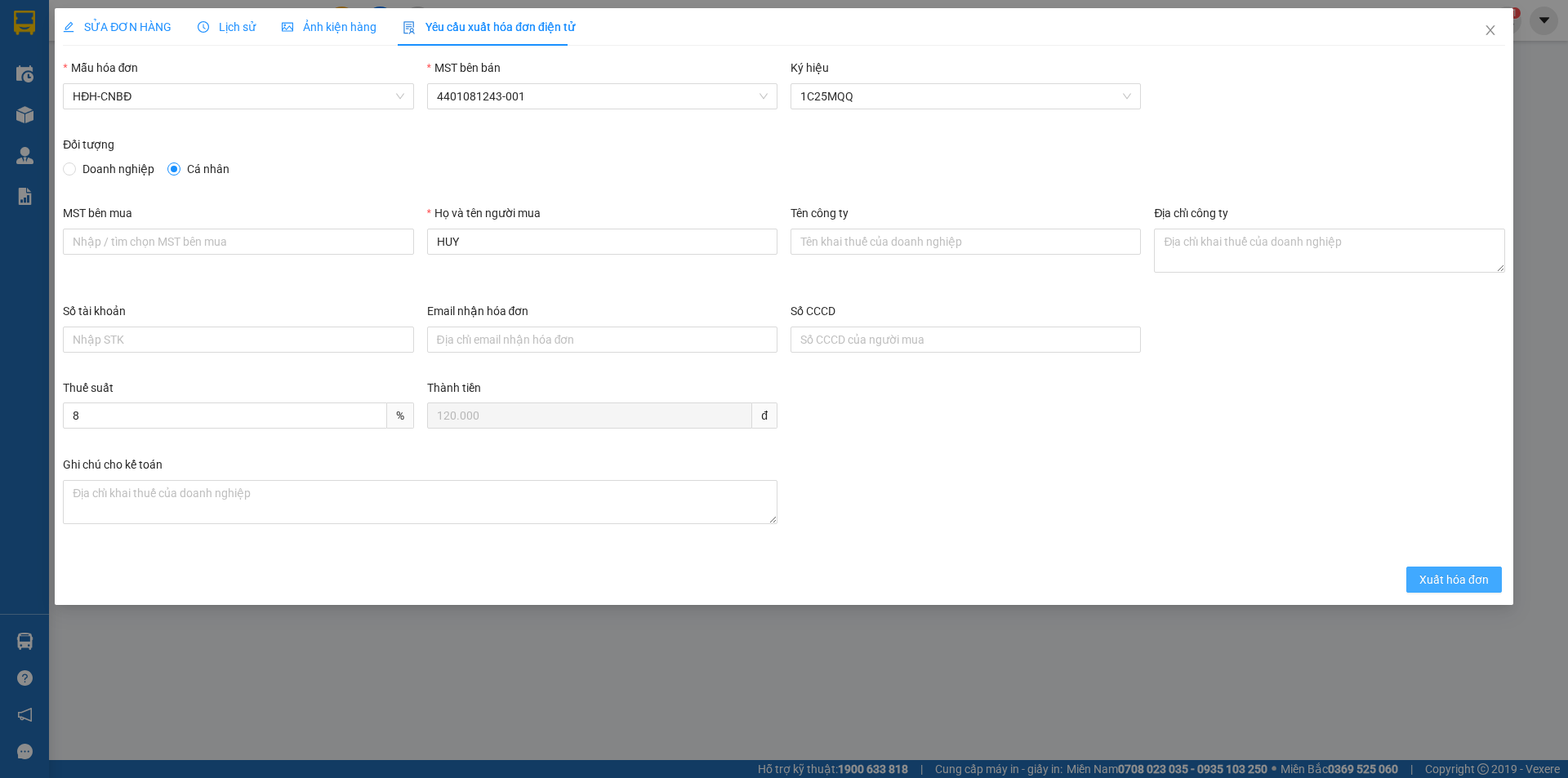
click at [1464, 581] on span "Xuất hóa đơn" at bounding box center [1454, 579] width 70 height 18
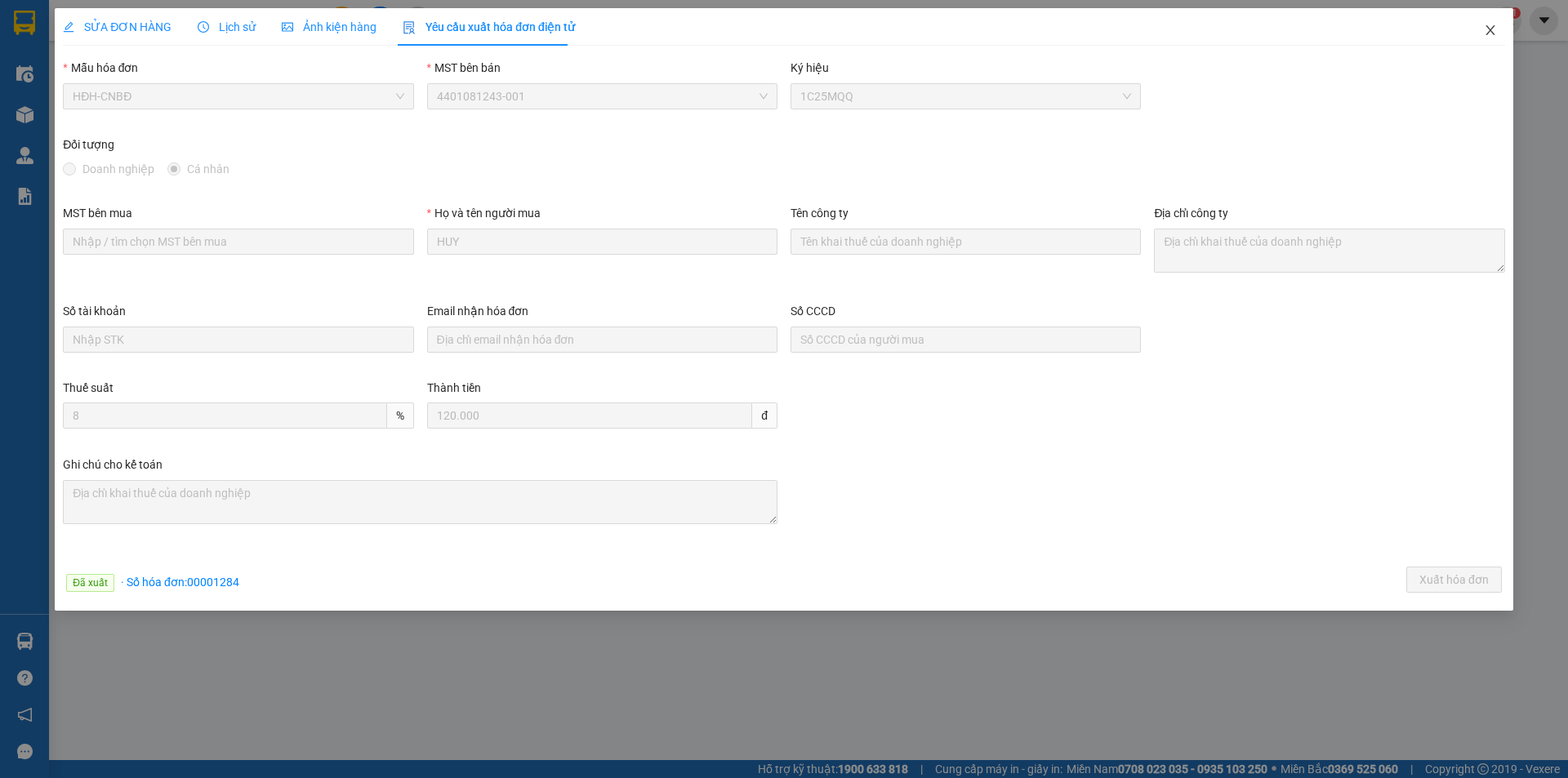
click at [1486, 31] on icon "close" at bounding box center [1490, 30] width 13 height 13
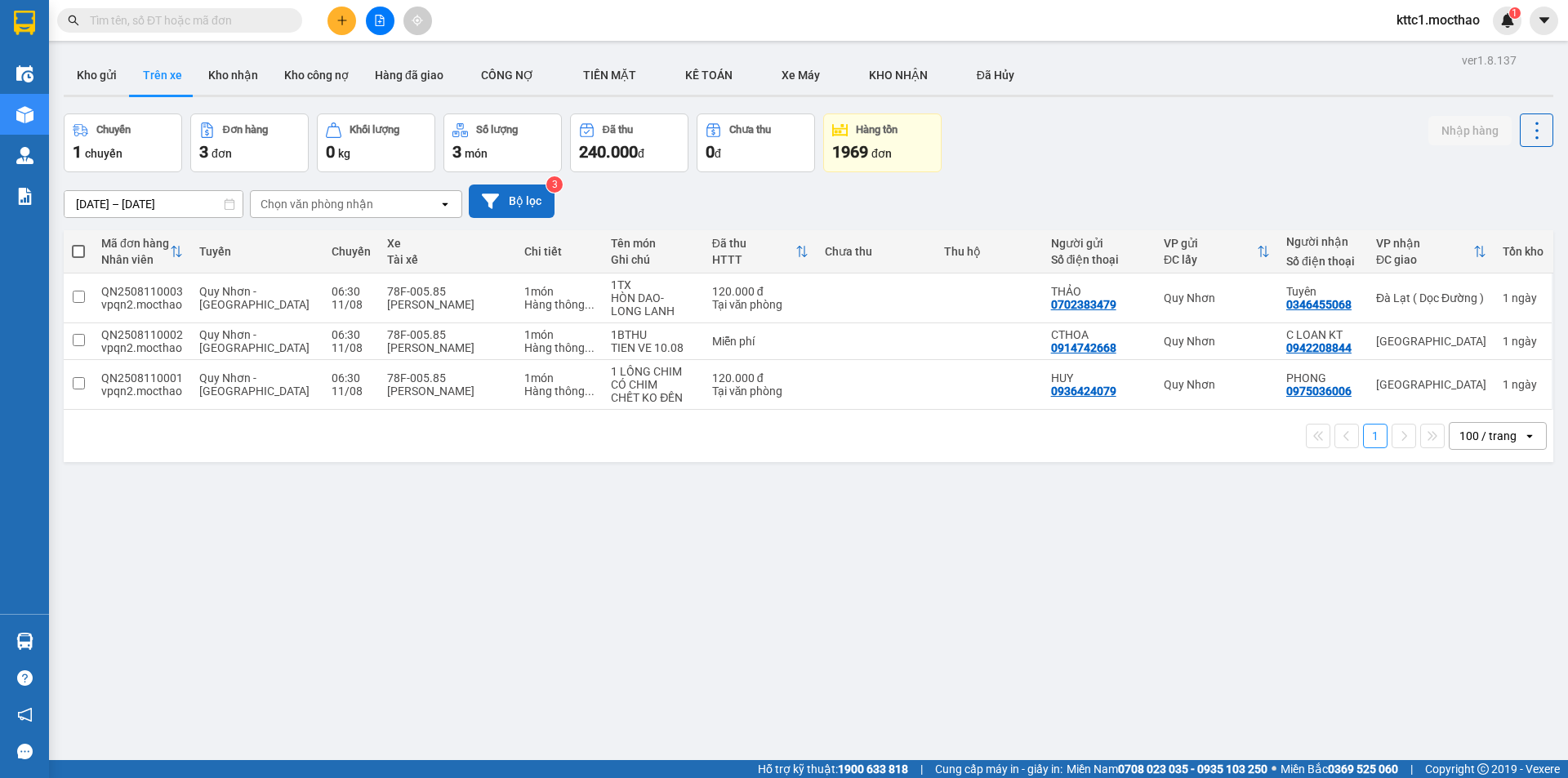
click at [515, 195] on button "Bộ lọc" at bounding box center [512, 201] width 86 height 34
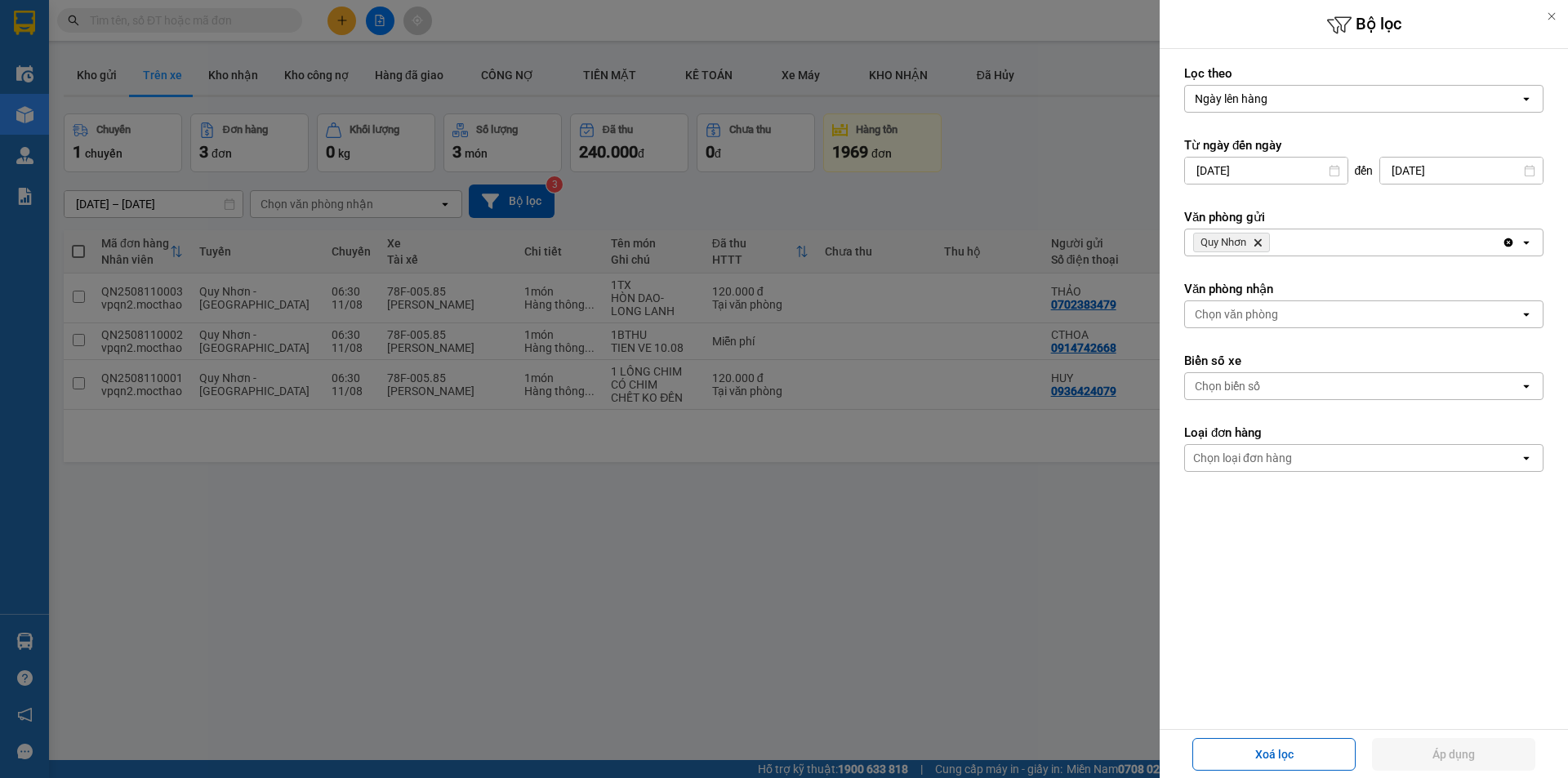
click at [1258, 240] on icon "Delete" at bounding box center [1256, 242] width 9 height 9
click at [1277, 230] on div "Chọn văn phòng" at bounding box center [1352, 243] width 335 height 26
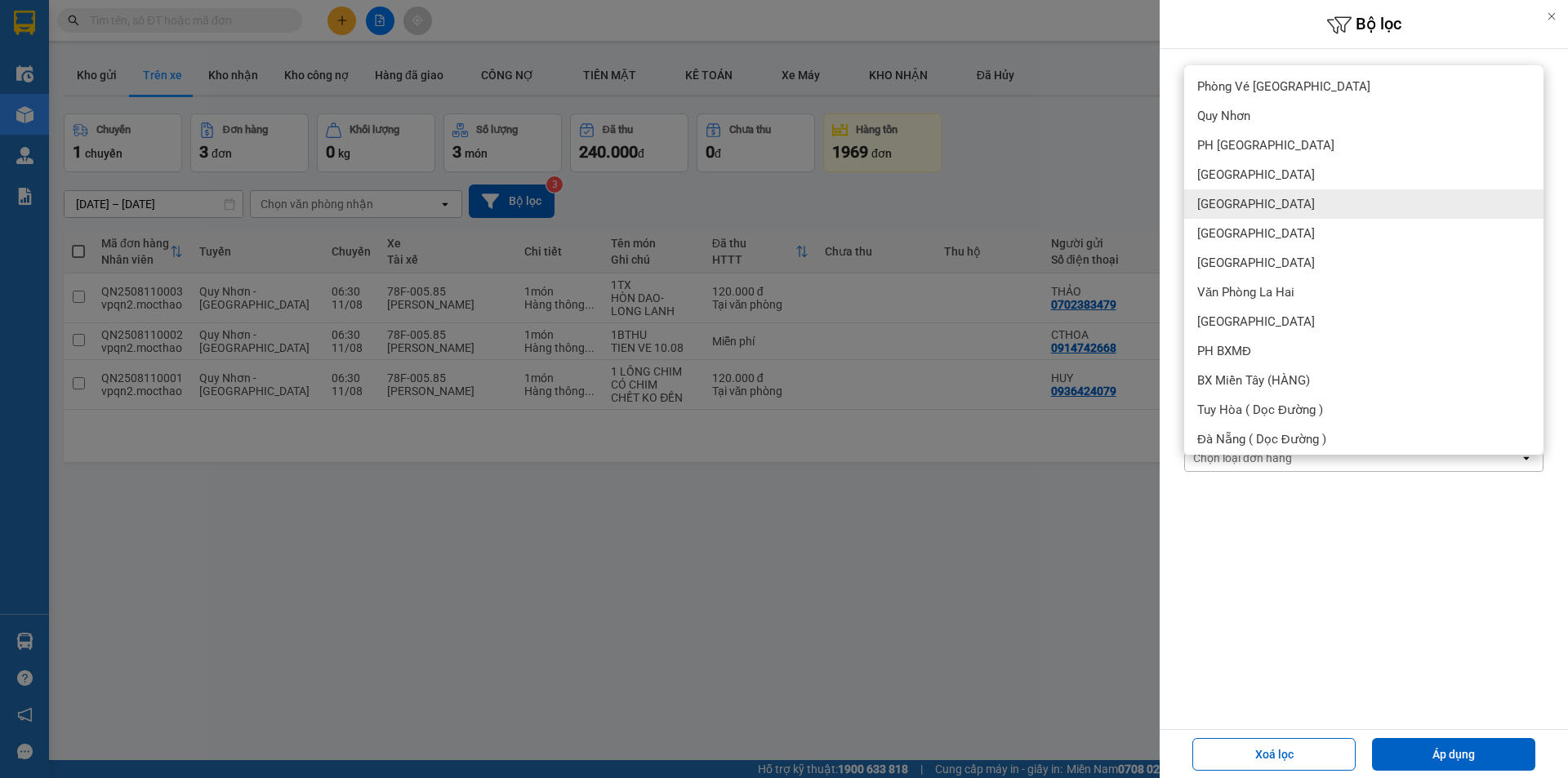
click at [1263, 202] on div "[GEOGRAPHIC_DATA]" at bounding box center [1363, 204] width 359 height 29
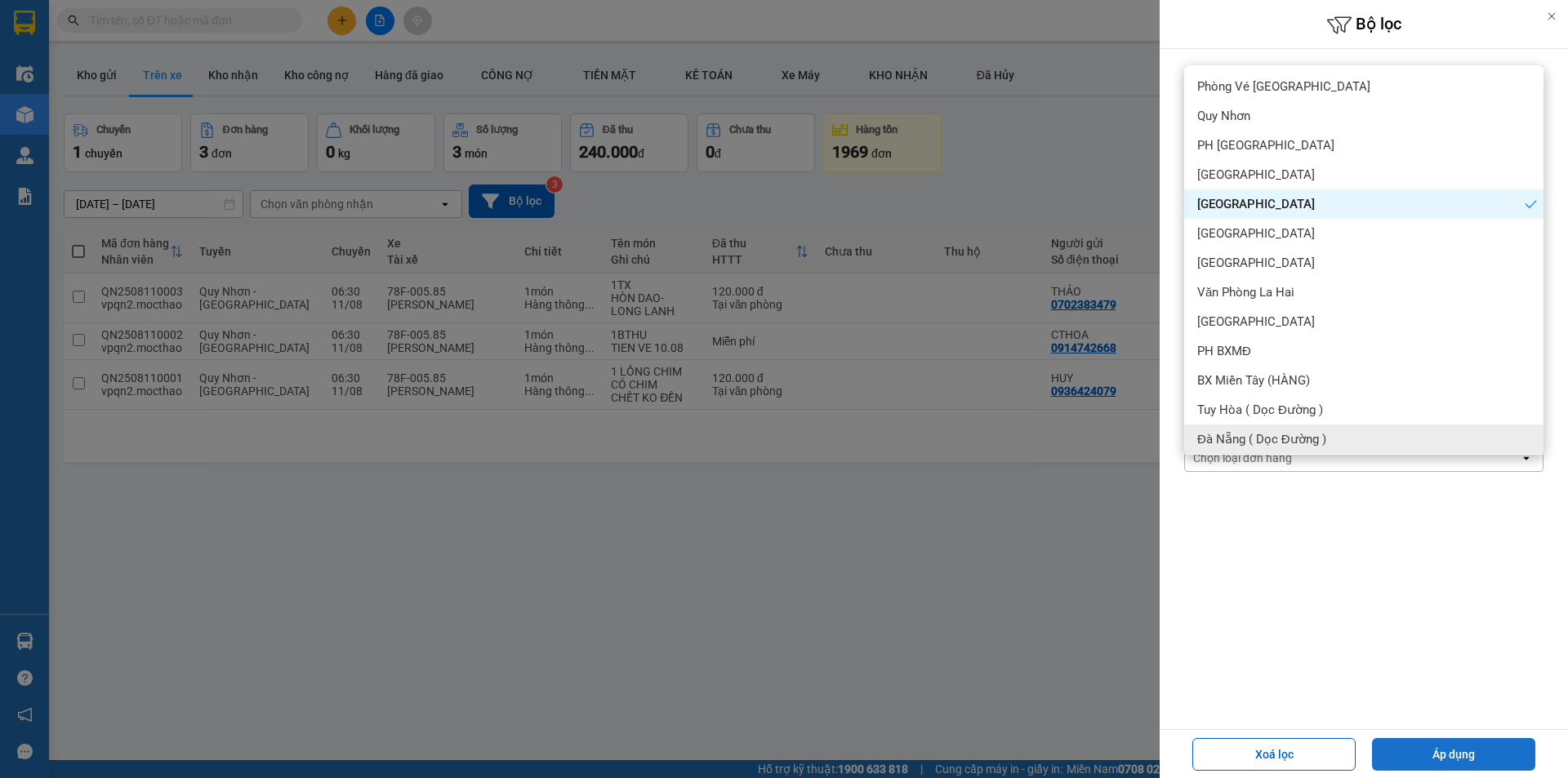
click at [1429, 750] on button "Áp dụng" at bounding box center [1454, 755] width 164 height 33
